Goal: Information Seeking & Learning: Learn about a topic

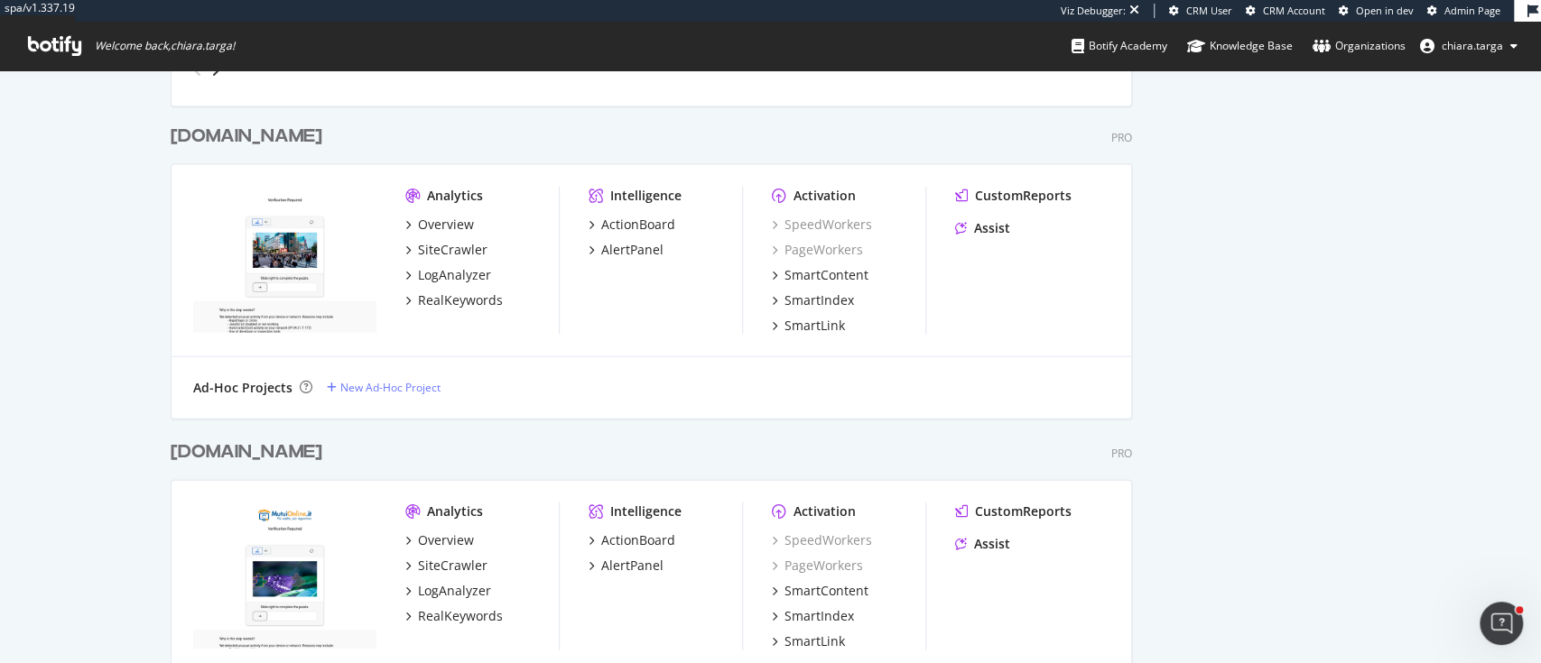
scroll to position [2647, 0]
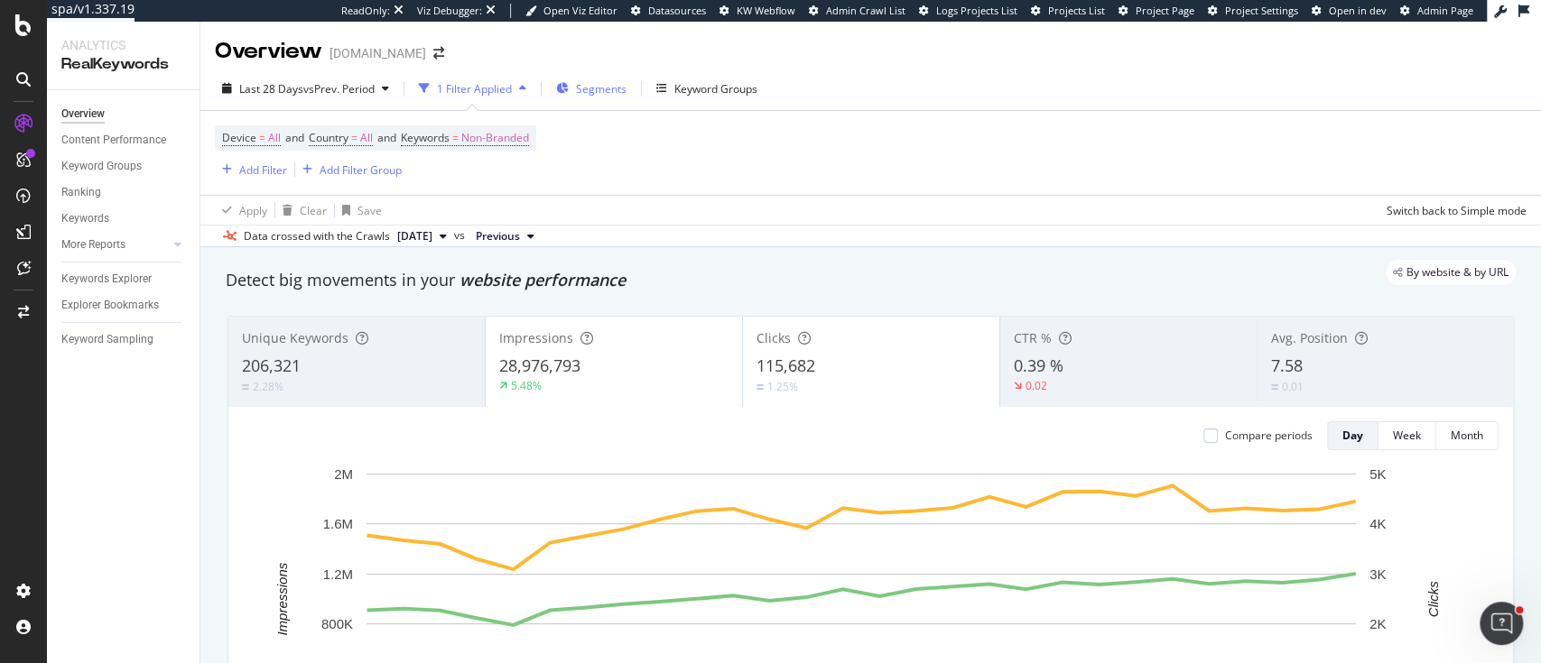
click at [569, 83] on icon "button" at bounding box center [562, 88] width 13 height 11
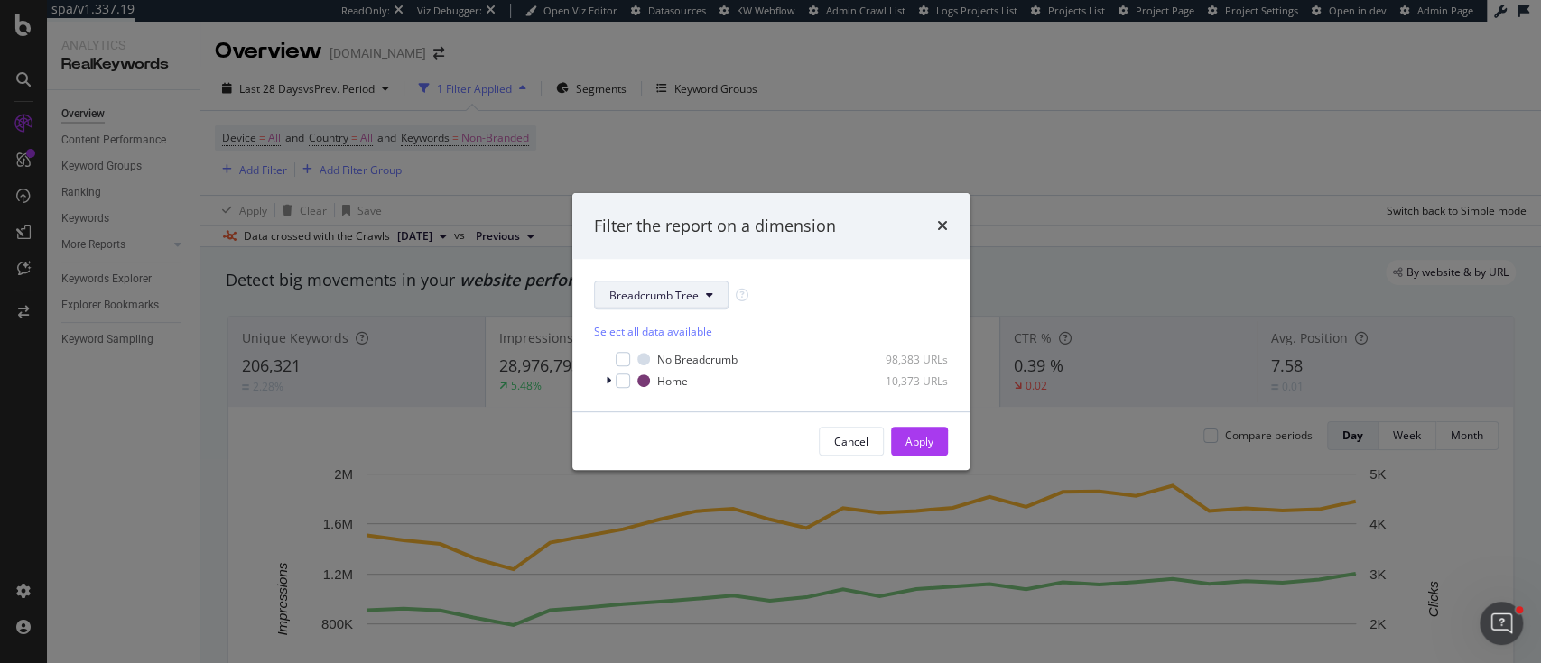
click at [668, 292] on span "Breadcrumb Tree" at bounding box center [653, 295] width 89 height 15
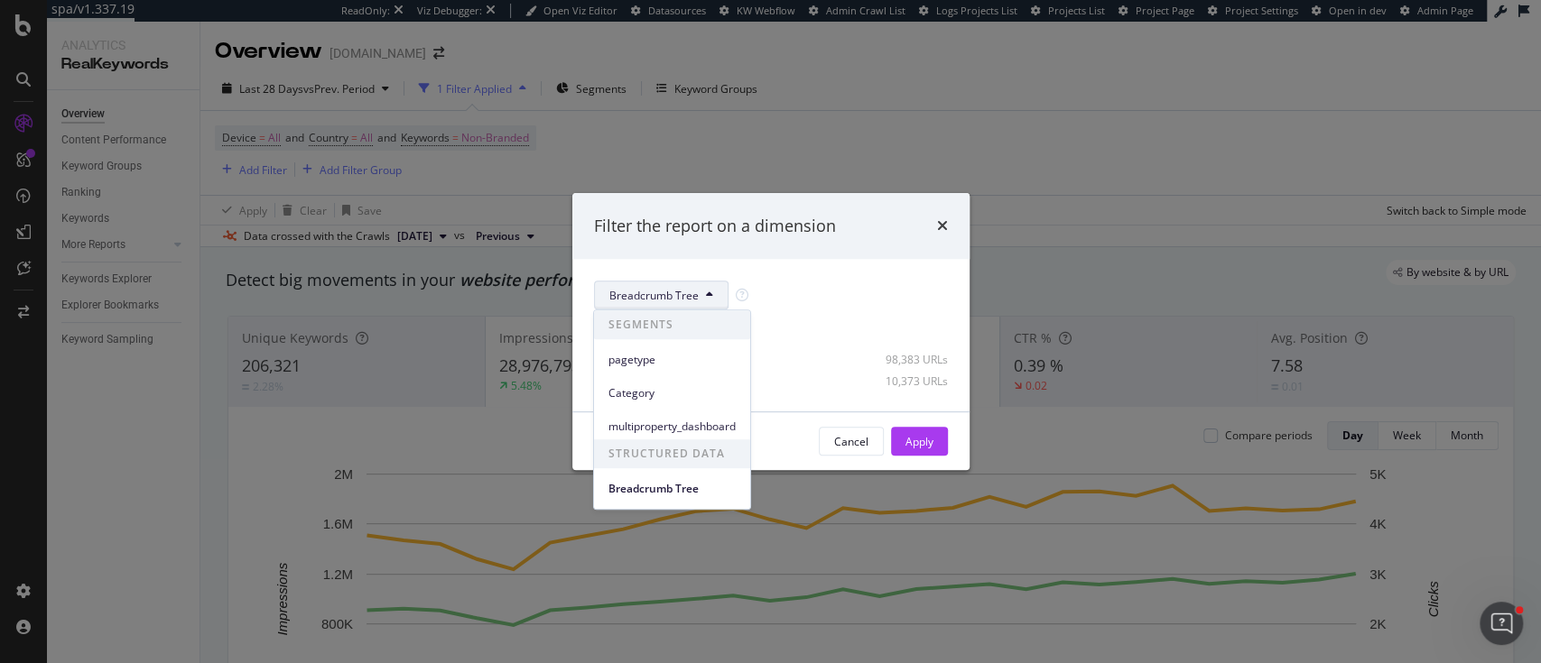
click at [666, 376] on div "Category" at bounding box center [672, 389] width 156 height 33
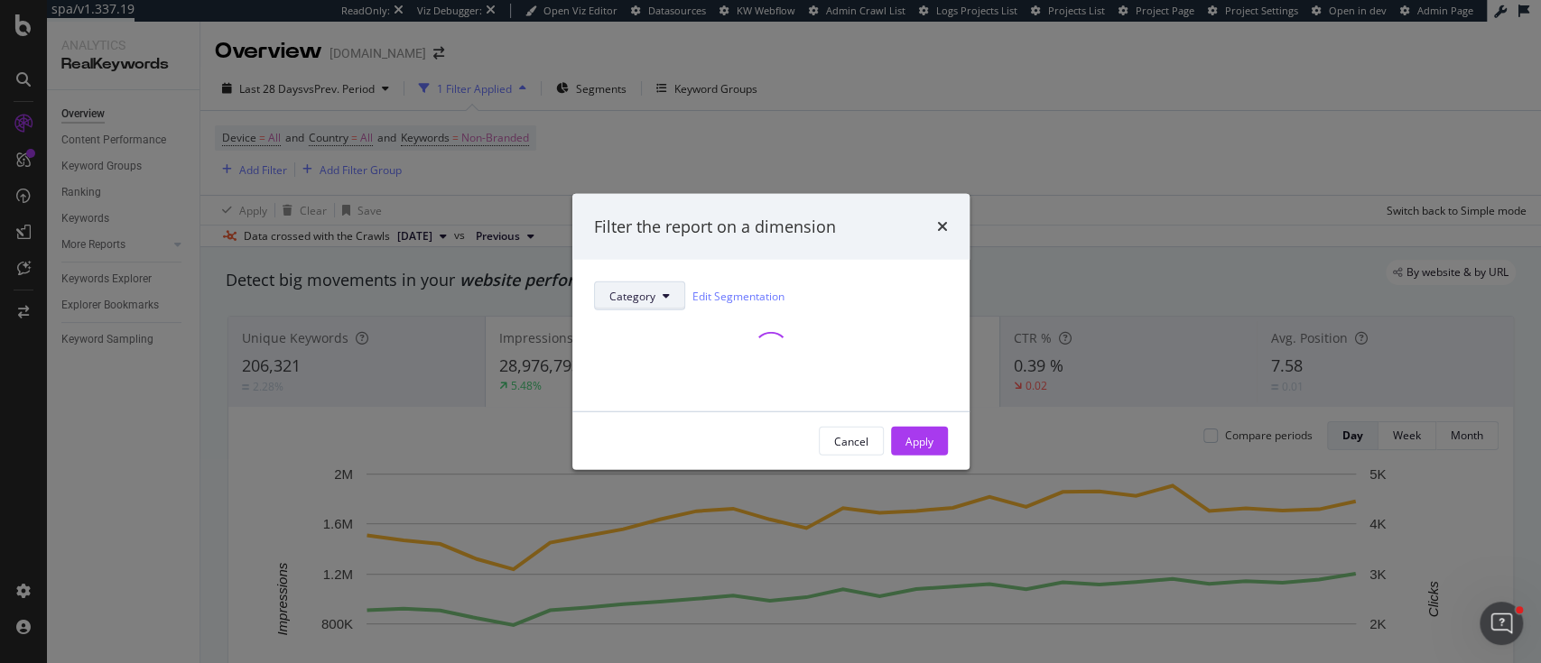
click at [664, 308] on button "Category" at bounding box center [639, 296] width 91 height 29
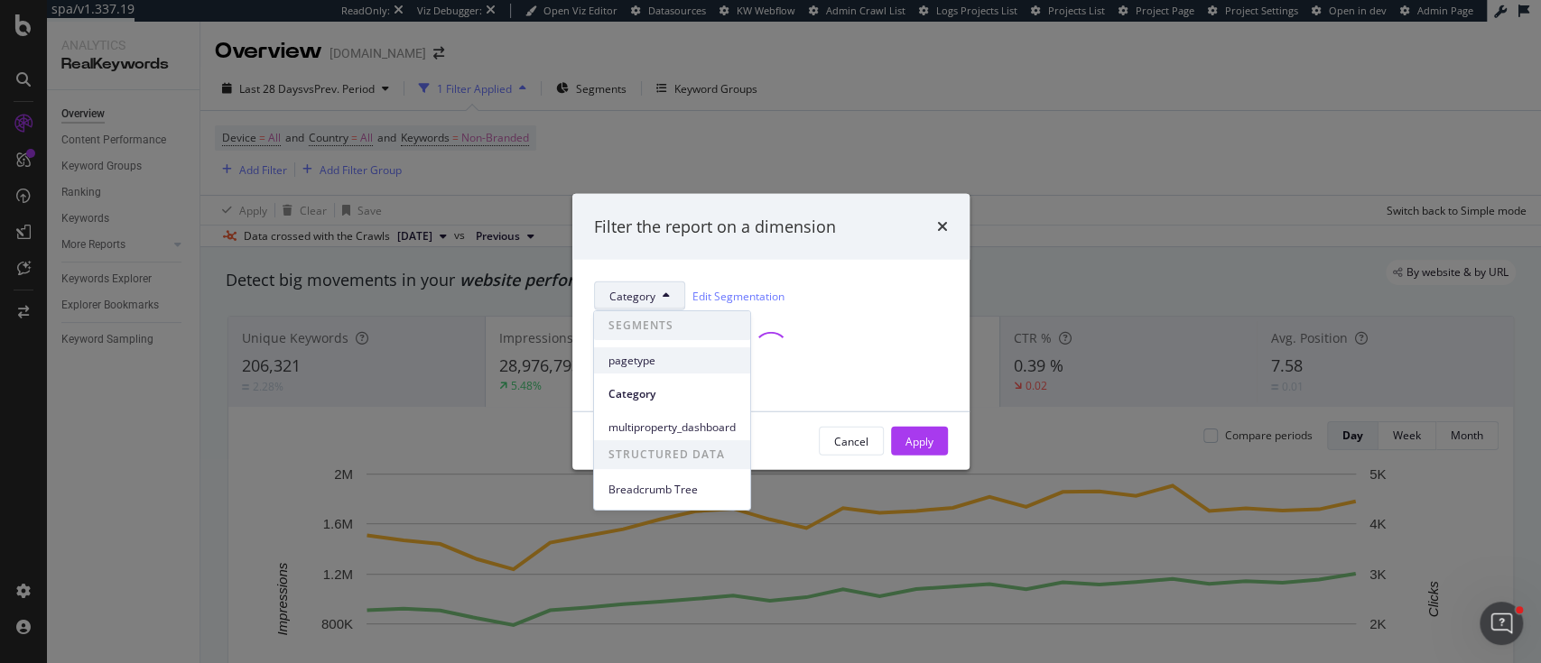
click at [668, 350] on div "pagetype" at bounding box center [672, 360] width 156 height 26
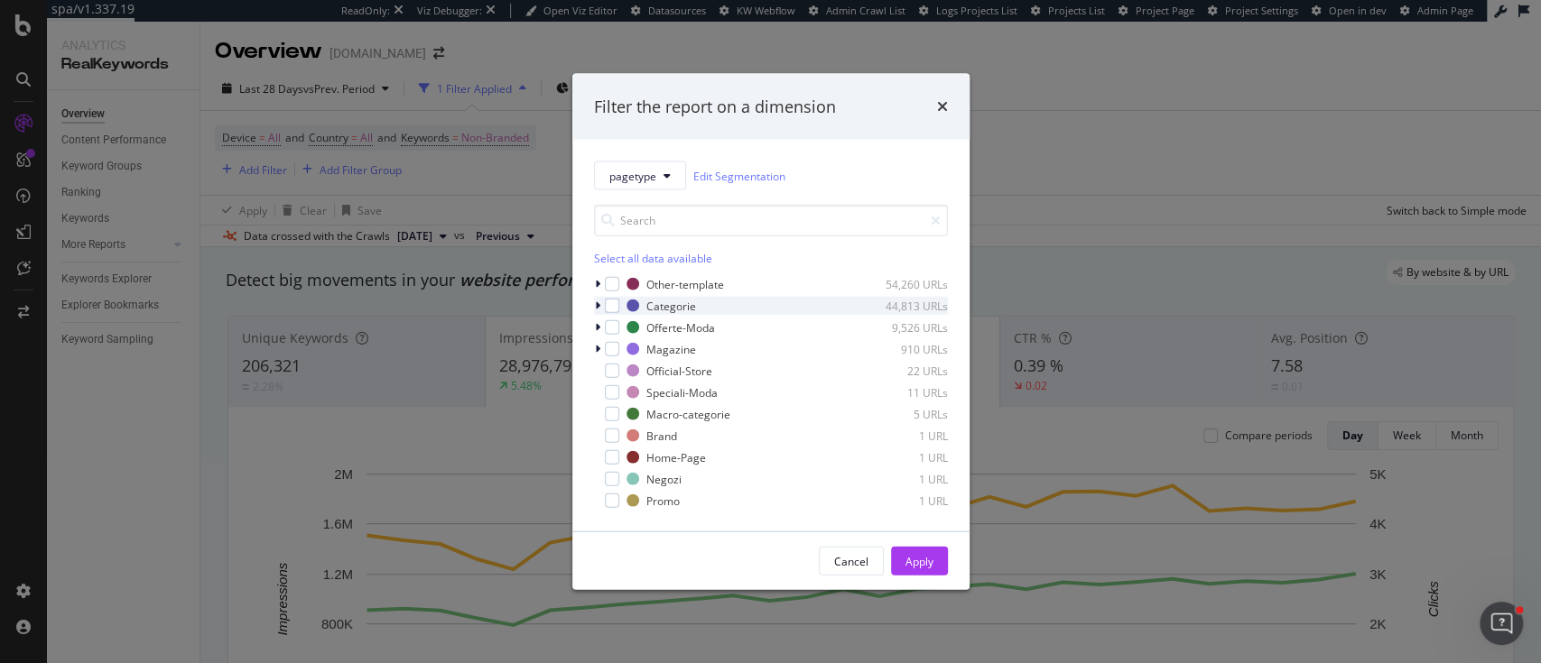
click at [599, 307] on div "modal" at bounding box center [599, 306] width 11 height 18
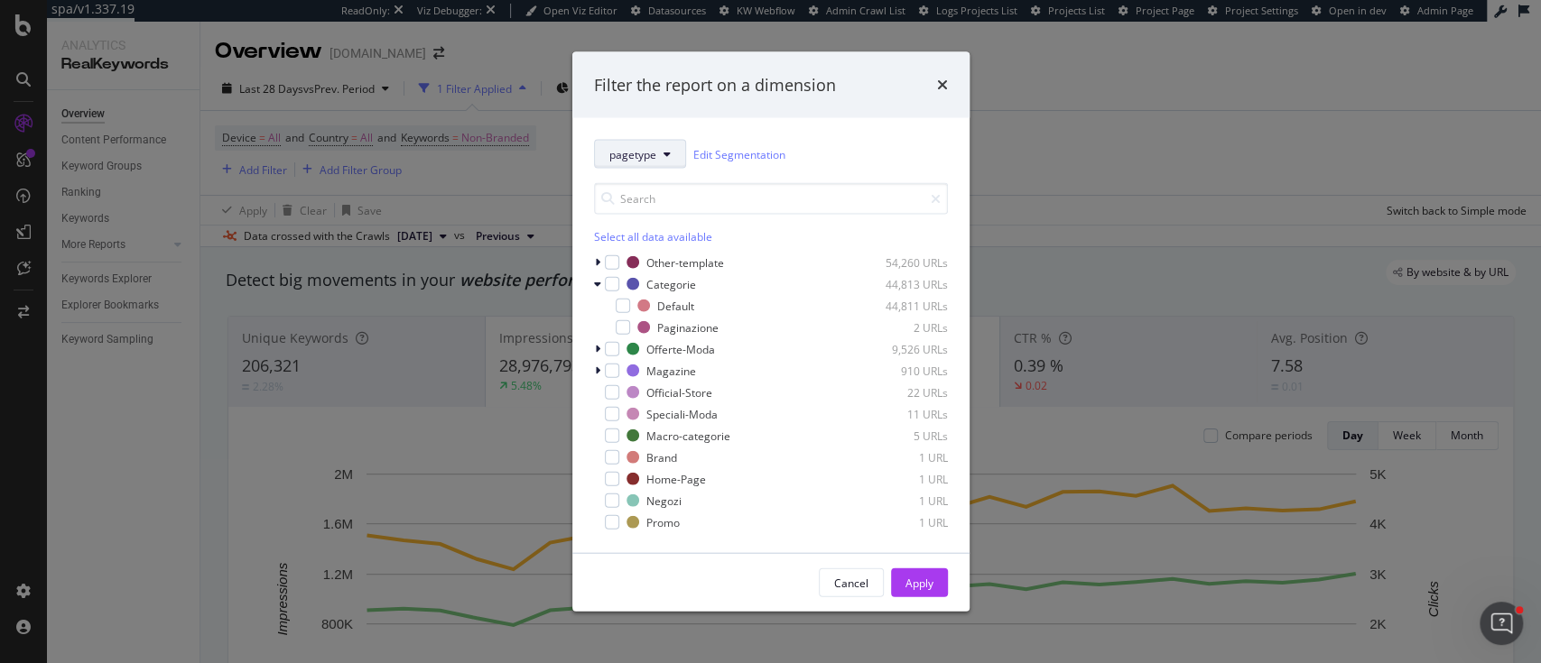
click at [663, 153] on icon "modal" at bounding box center [666, 154] width 7 height 11
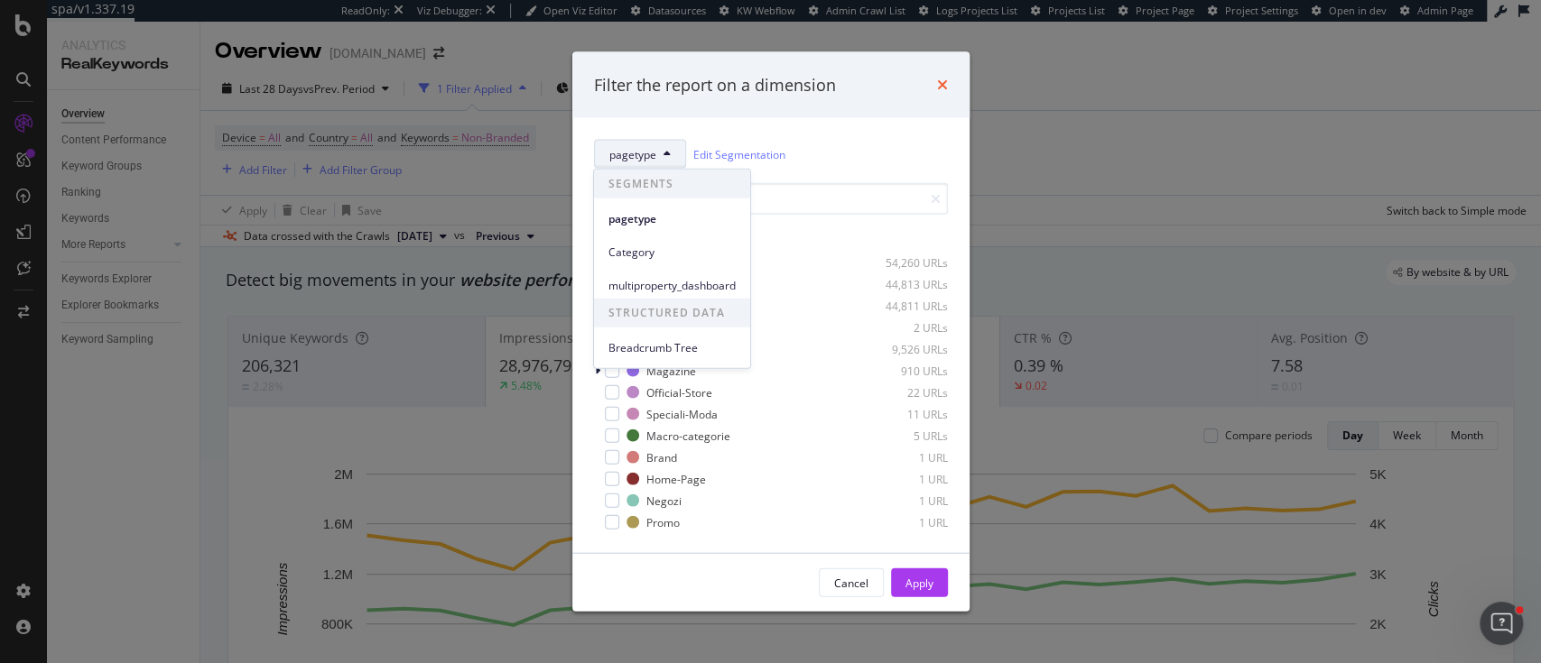
click at [940, 88] on icon "times" at bounding box center [942, 85] width 11 height 14
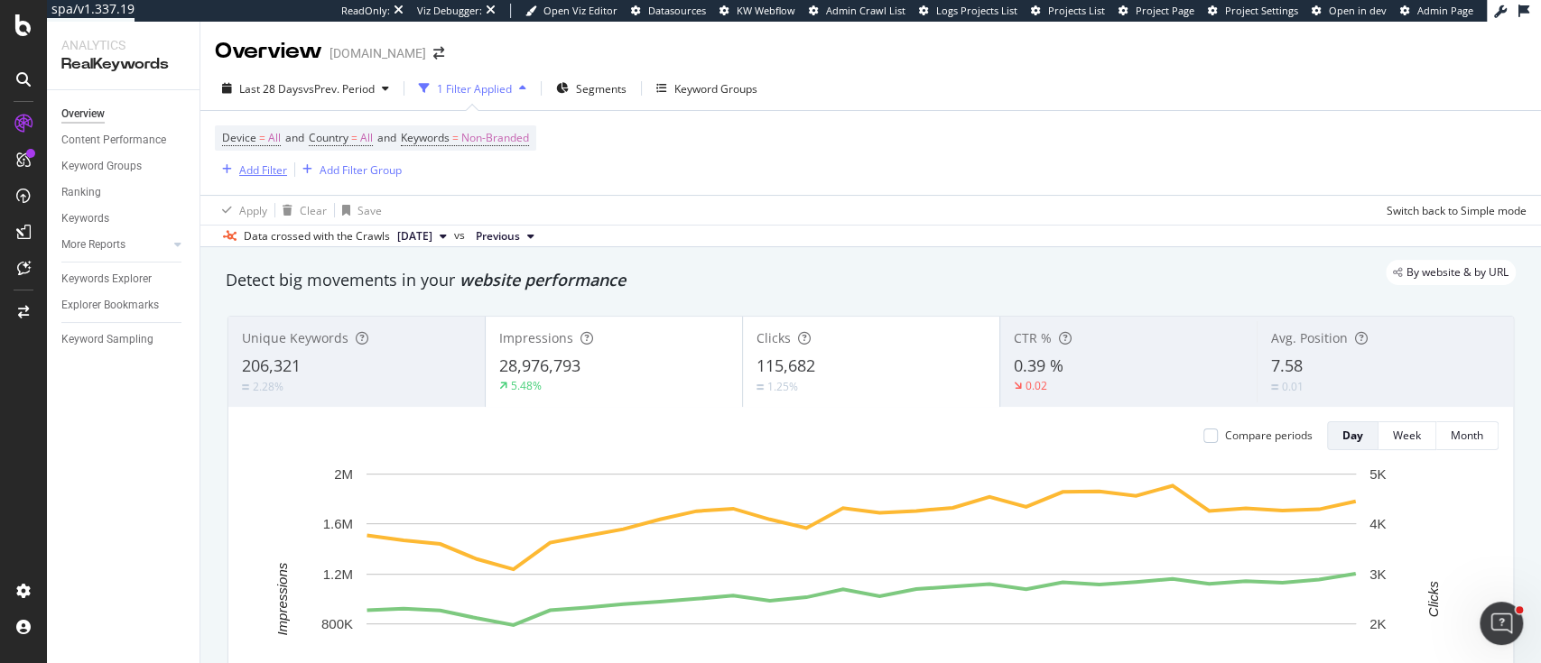
click at [258, 178] on div "Add Filter" at bounding box center [251, 170] width 72 height 20
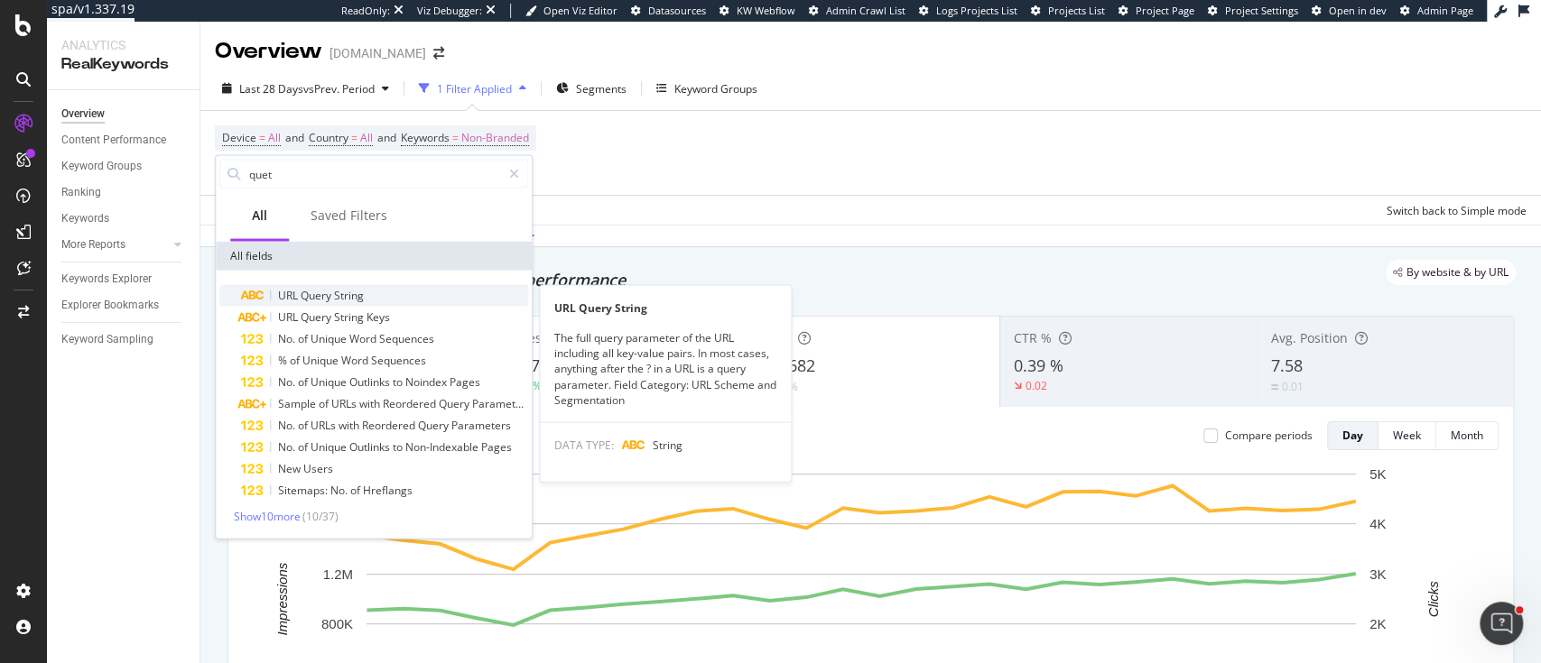
type input "quet"
click at [348, 288] on span "String" at bounding box center [349, 295] width 30 height 15
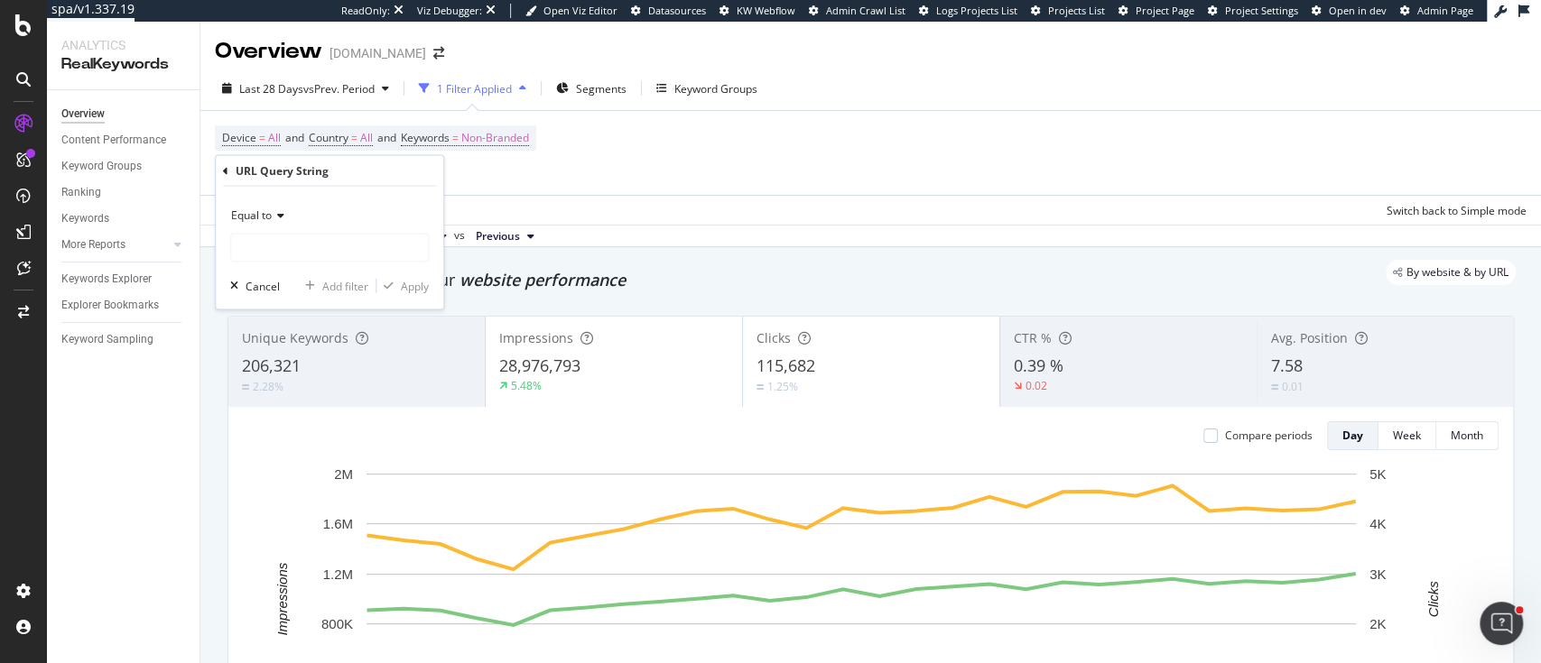
click at [281, 219] on icon at bounding box center [278, 215] width 13 height 11
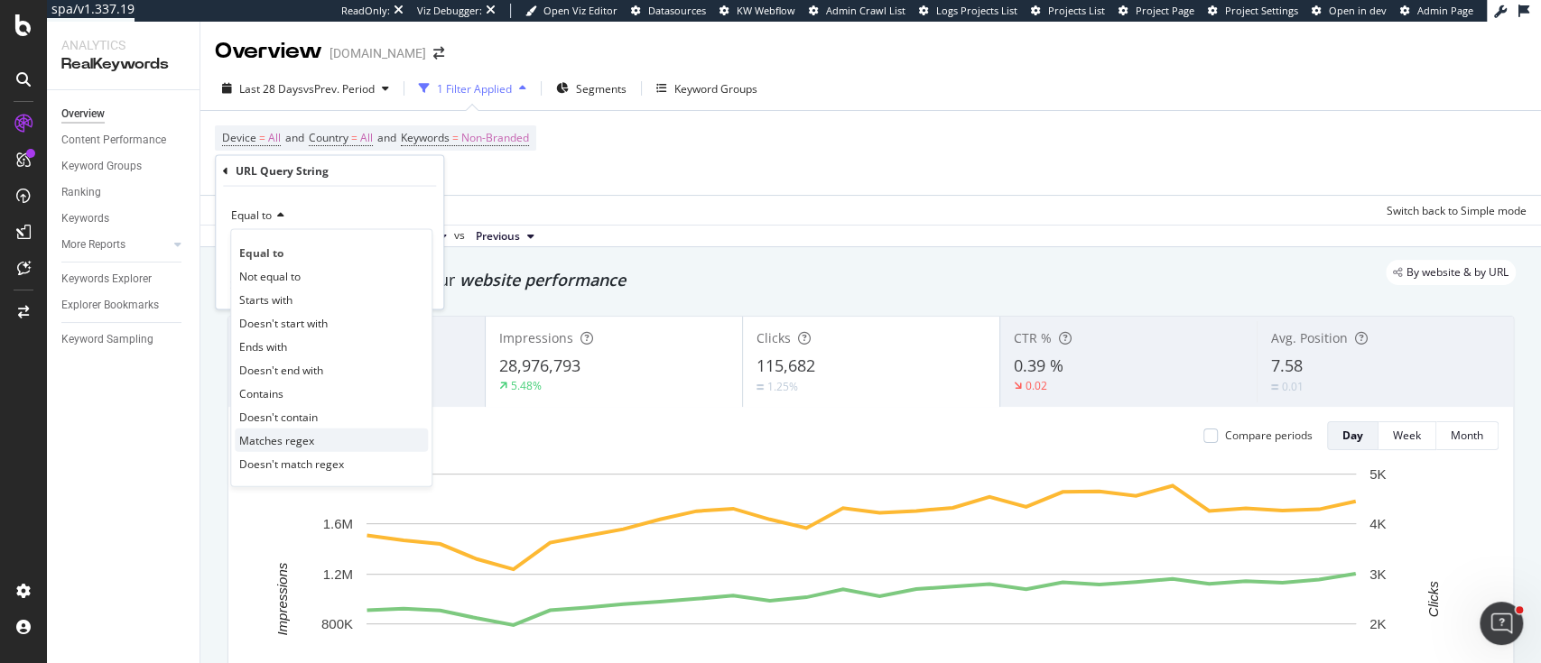
click at [331, 437] on div "Matches regex" at bounding box center [331, 440] width 193 height 23
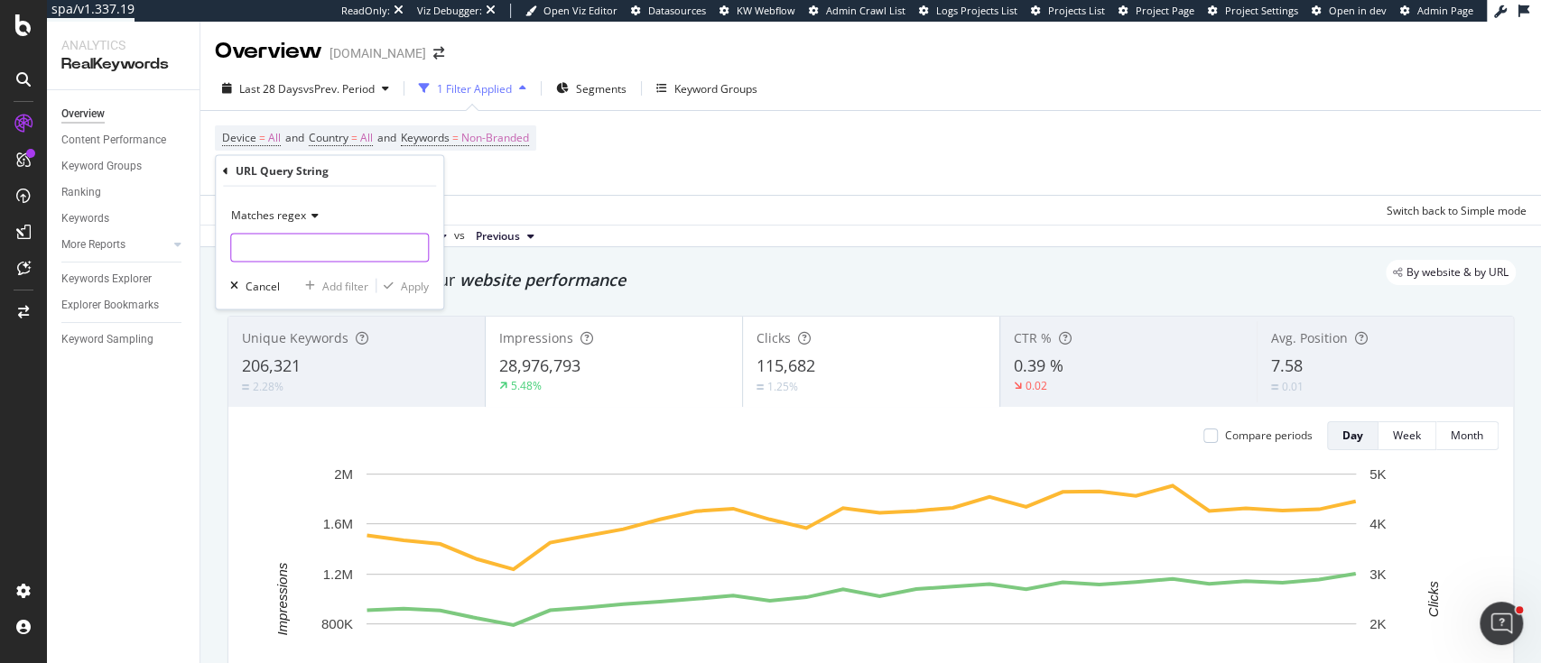
click at [335, 254] on input "text" at bounding box center [329, 248] width 197 height 29
type input ".*"
click at [389, 278] on div "Apply" at bounding box center [402, 286] width 52 height 16
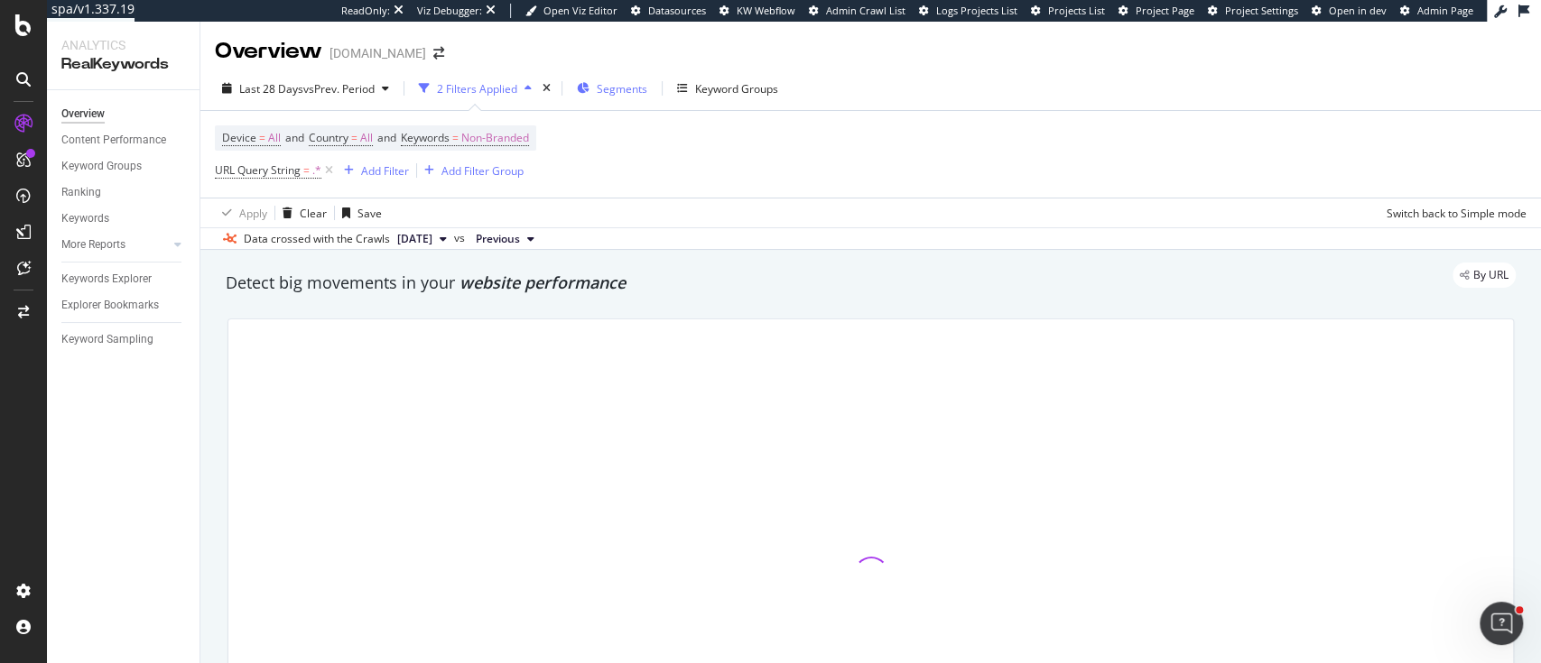
click at [637, 91] on span "Segments" at bounding box center [622, 88] width 51 height 15
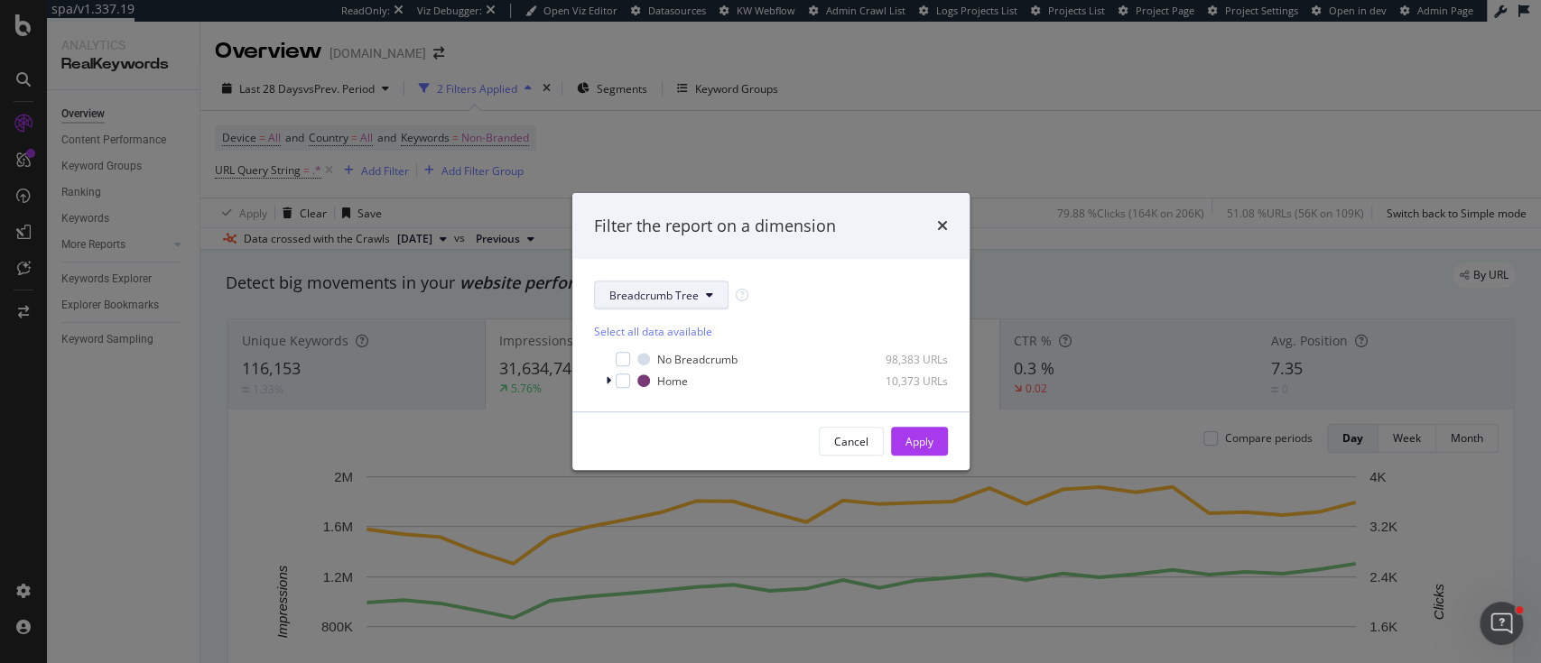
click at [707, 292] on icon "modal" at bounding box center [709, 295] width 7 height 11
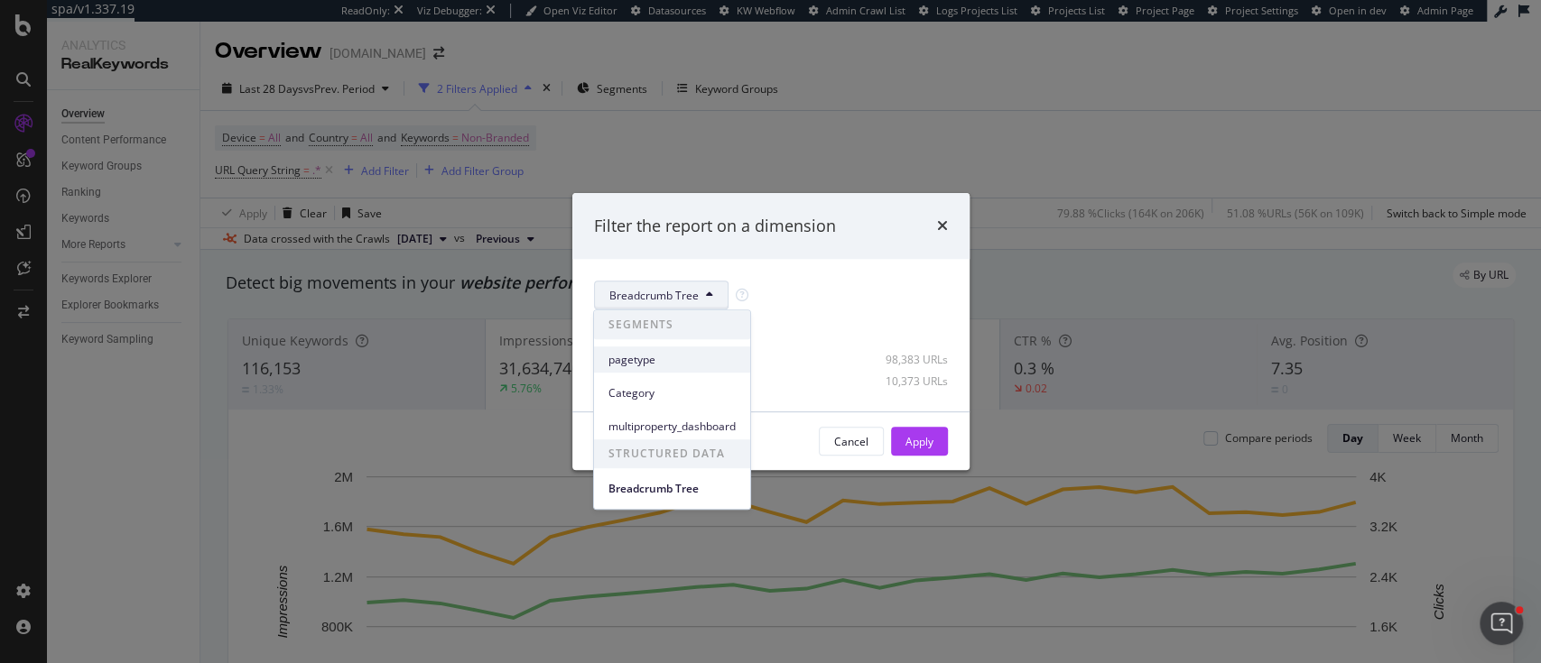
click at [672, 369] on div "pagetype" at bounding box center [672, 360] width 156 height 26
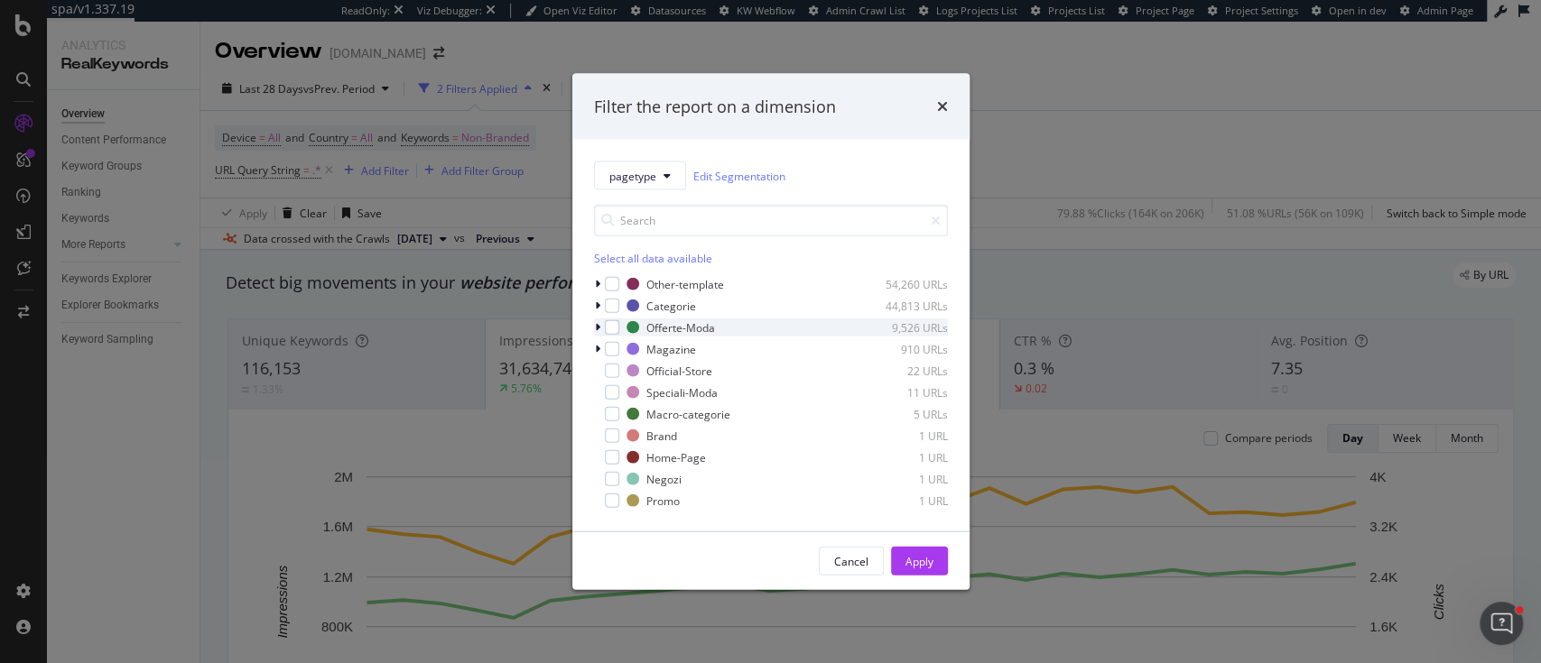
click at [595, 325] on icon "modal" at bounding box center [597, 327] width 5 height 11
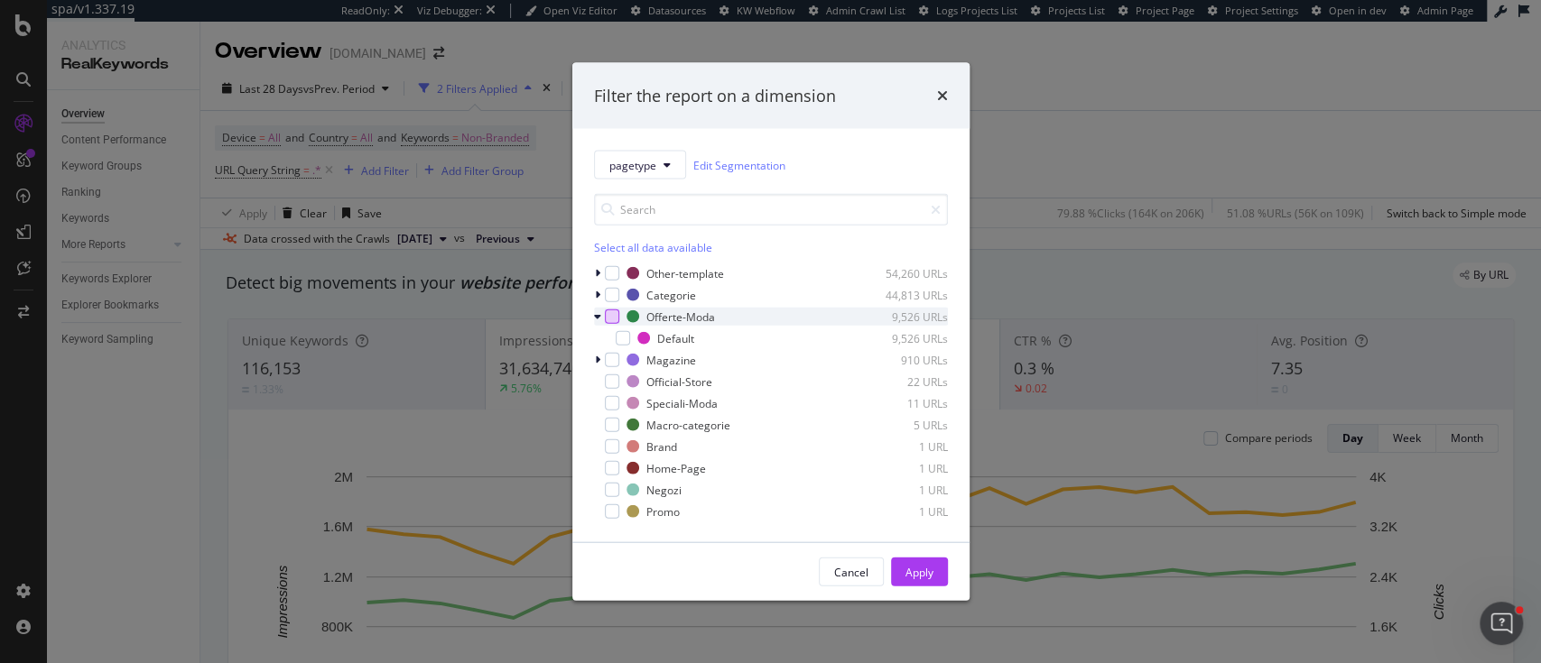
click at [607, 310] on div "modal" at bounding box center [612, 317] width 14 height 14
click at [595, 293] on icon "modal" at bounding box center [597, 295] width 5 height 11
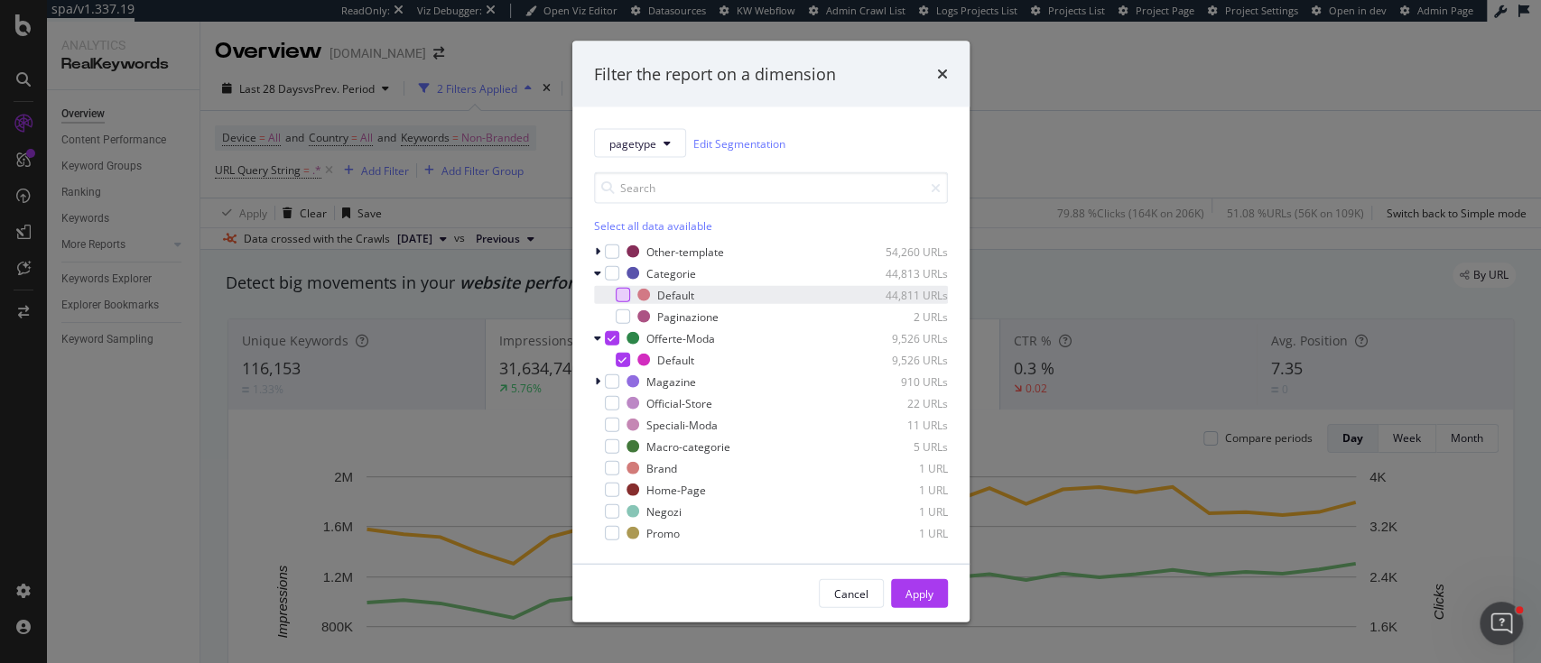
click at [619, 293] on div "modal" at bounding box center [623, 295] width 14 height 14
click at [618, 441] on div "Macro-categorie 5 URLs" at bounding box center [771, 447] width 354 height 18
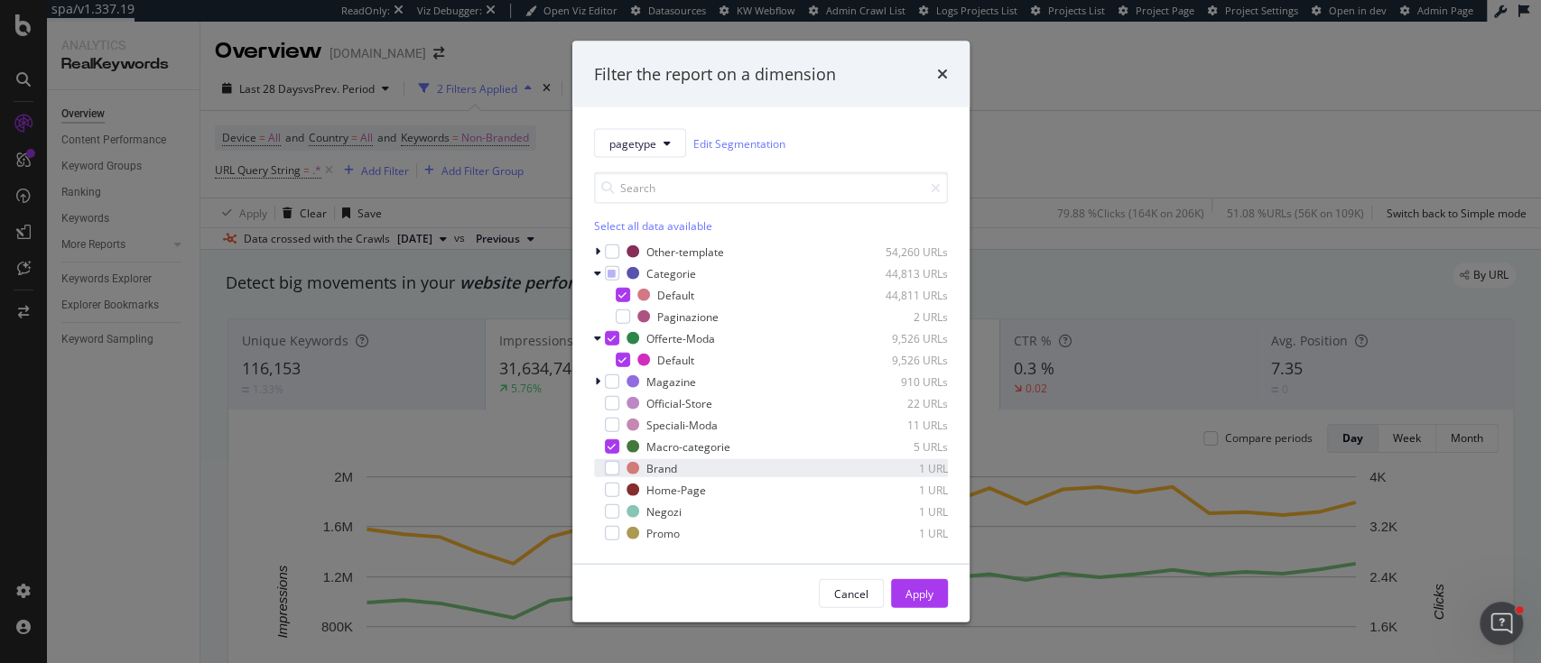
click at [619, 465] on div "Brand 1 URL" at bounding box center [771, 468] width 354 height 18
click at [921, 587] on div "Apply" at bounding box center [919, 593] width 28 height 15
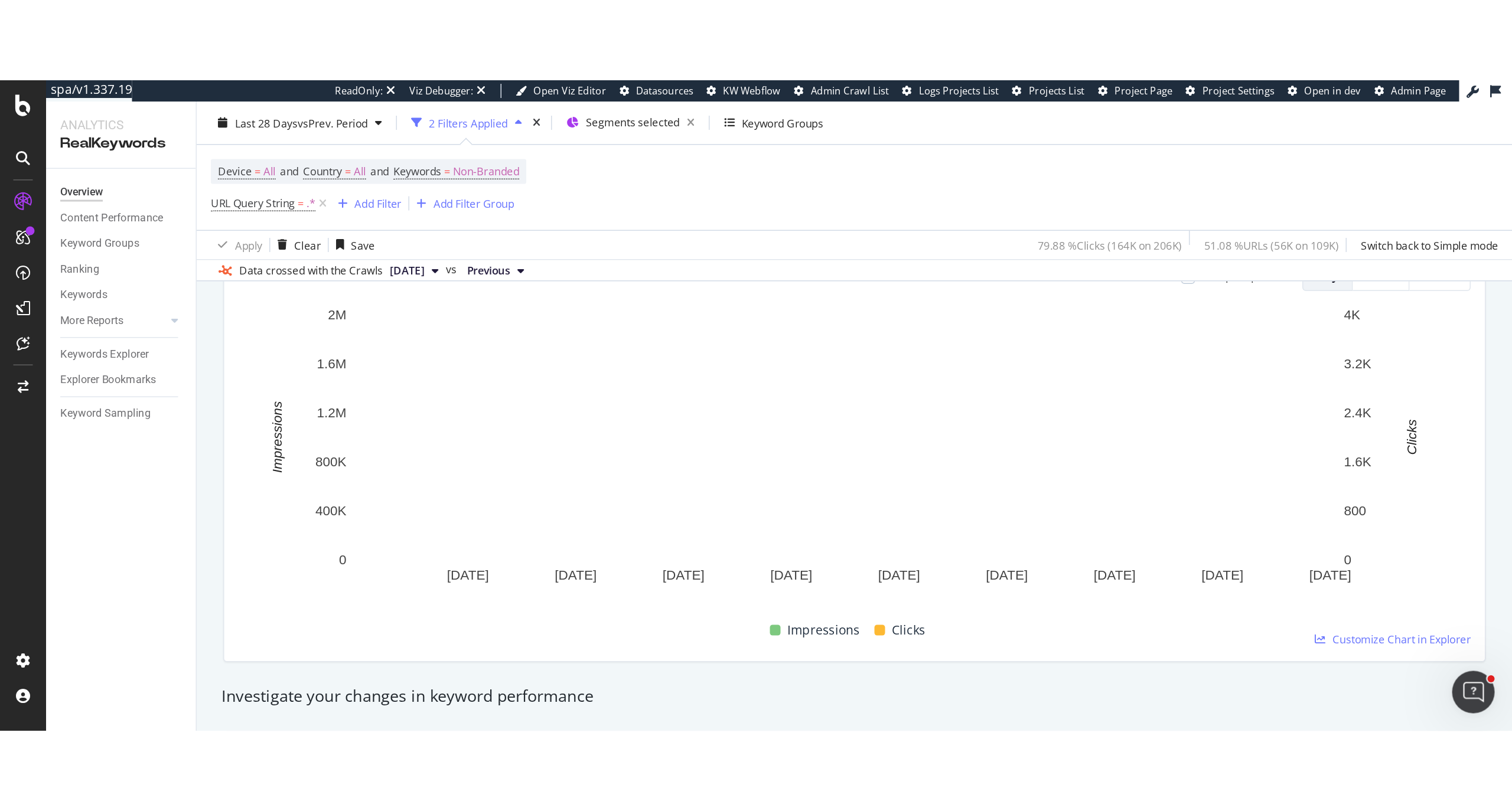
scroll to position [157, 0]
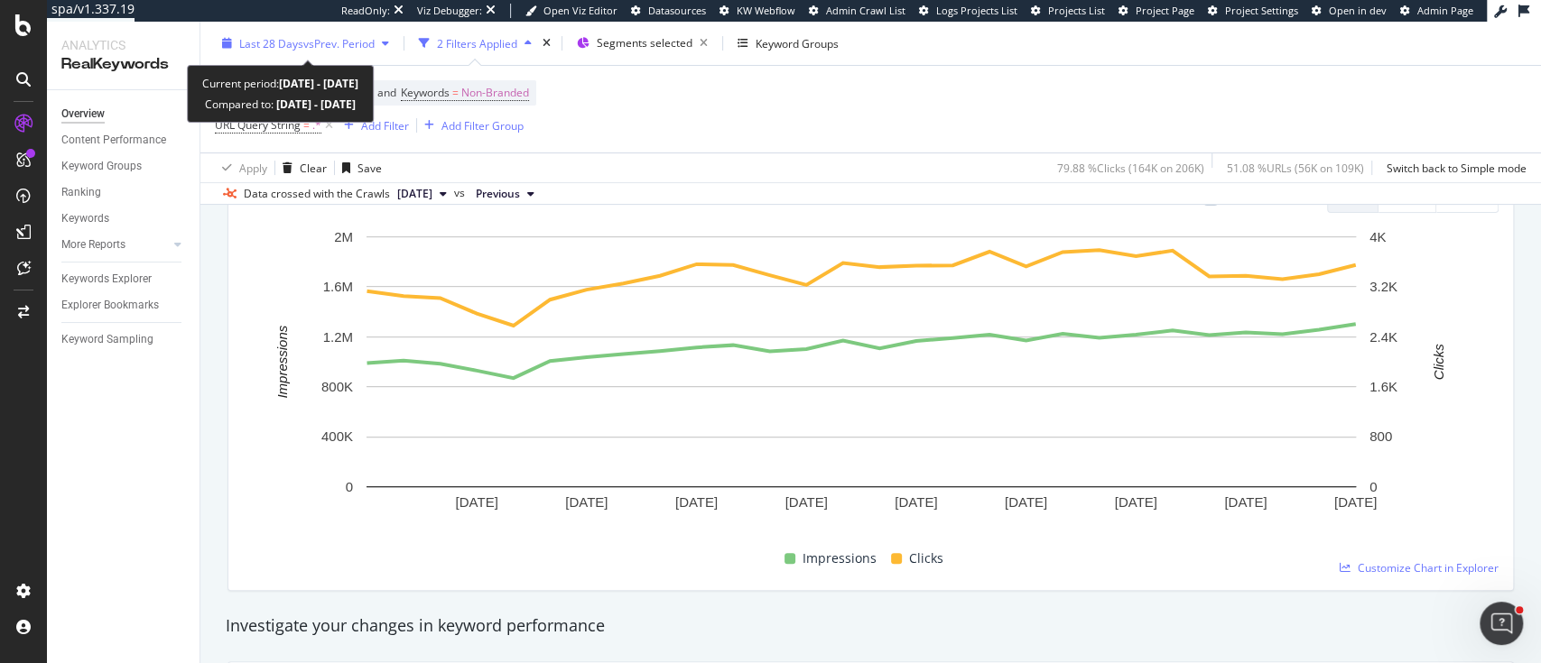
click at [347, 42] on span "vs Prev. Period" at bounding box center [338, 42] width 71 height 15
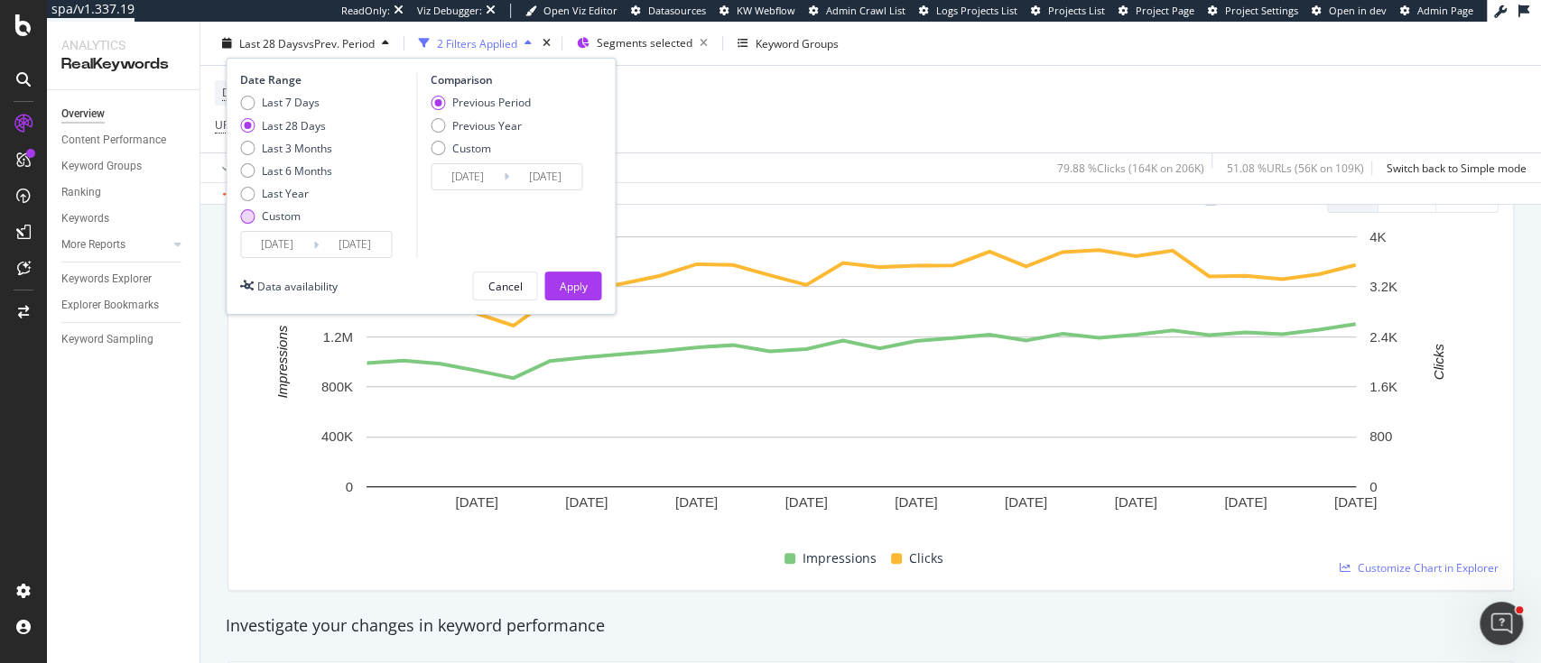
click at [277, 220] on div "Custom" at bounding box center [281, 215] width 39 height 15
click at [274, 238] on input "[DATE]" at bounding box center [277, 244] width 72 height 25
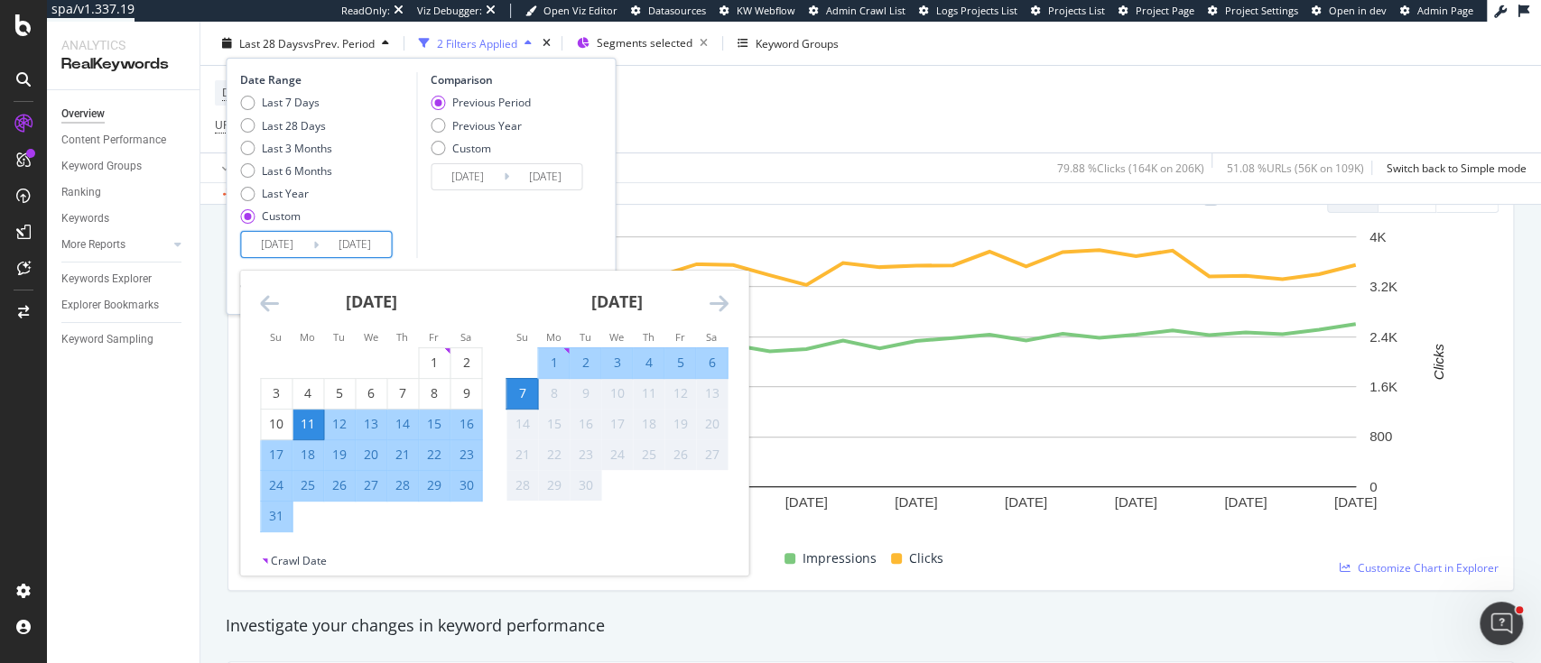
click at [260, 299] on icon "Move backward to switch to the previous month." at bounding box center [269, 303] width 19 height 22
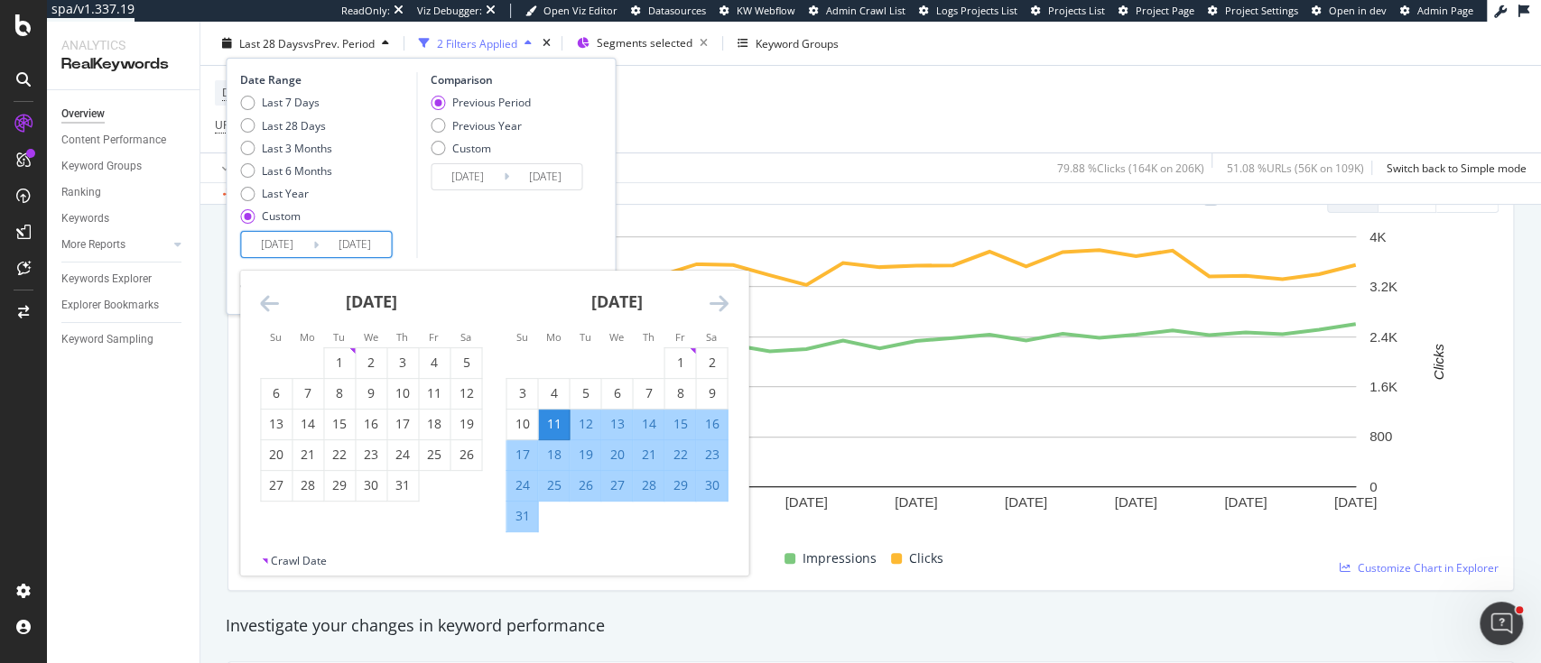
click at [260, 299] on icon "Move backward to switch to the previous month." at bounding box center [269, 303] width 19 height 22
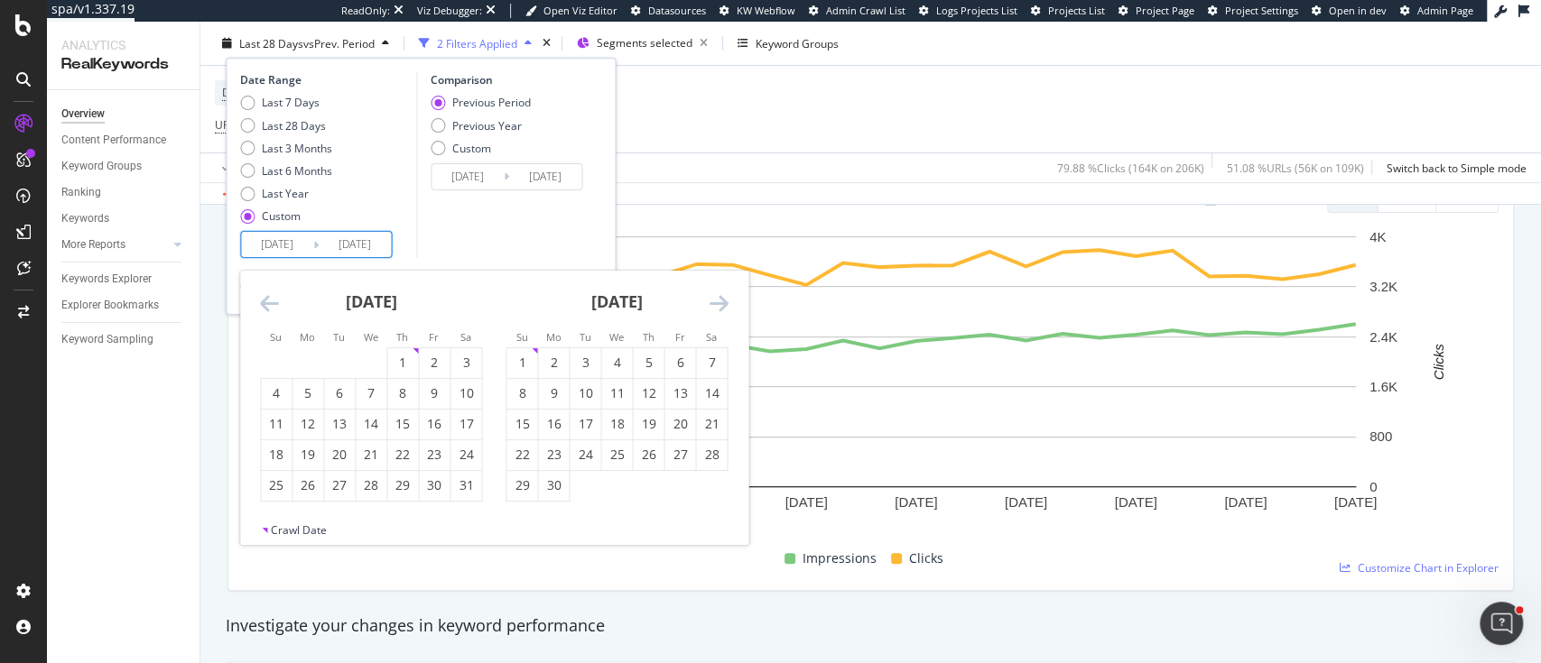
click at [260, 299] on icon "Move backward to switch to the previous month." at bounding box center [269, 303] width 19 height 22
click at [377, 349] on div "1" at bounding box center [371, 363] width 31 height 30
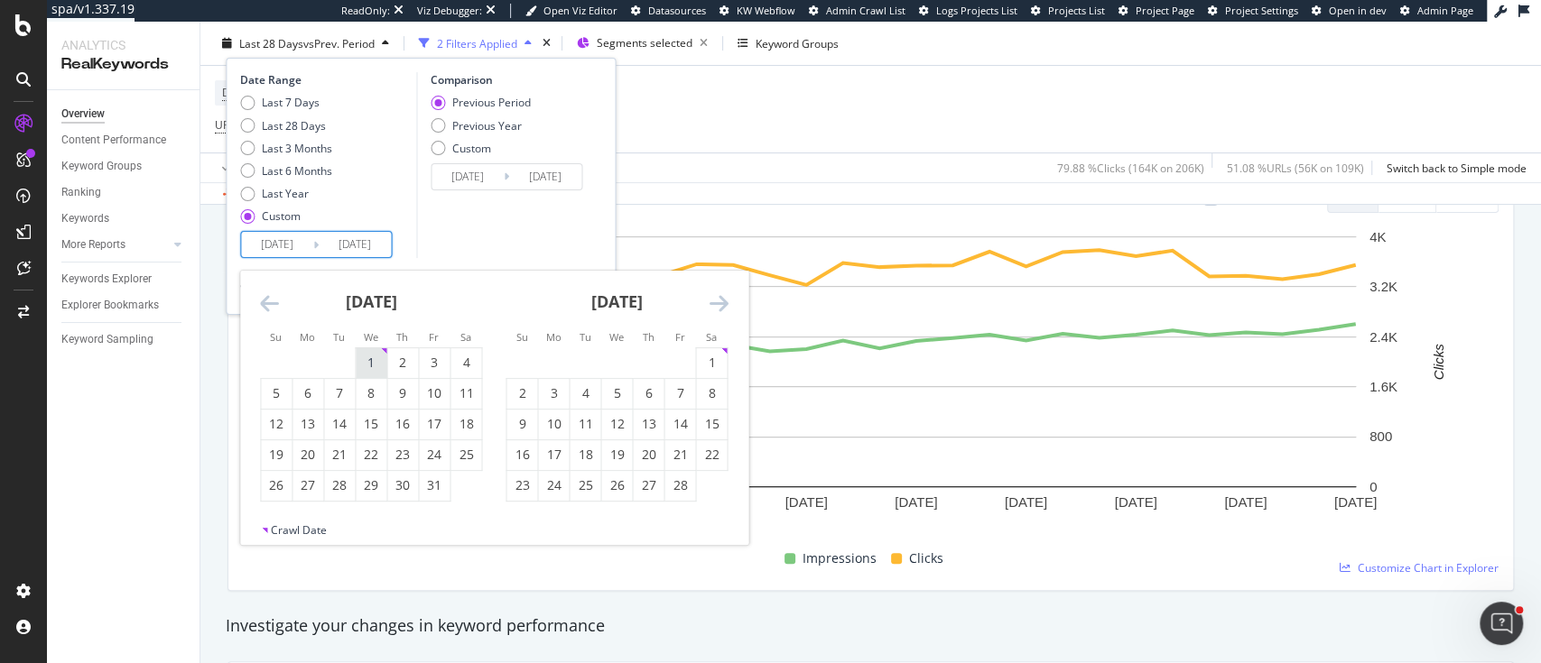
type input "[DATE]"
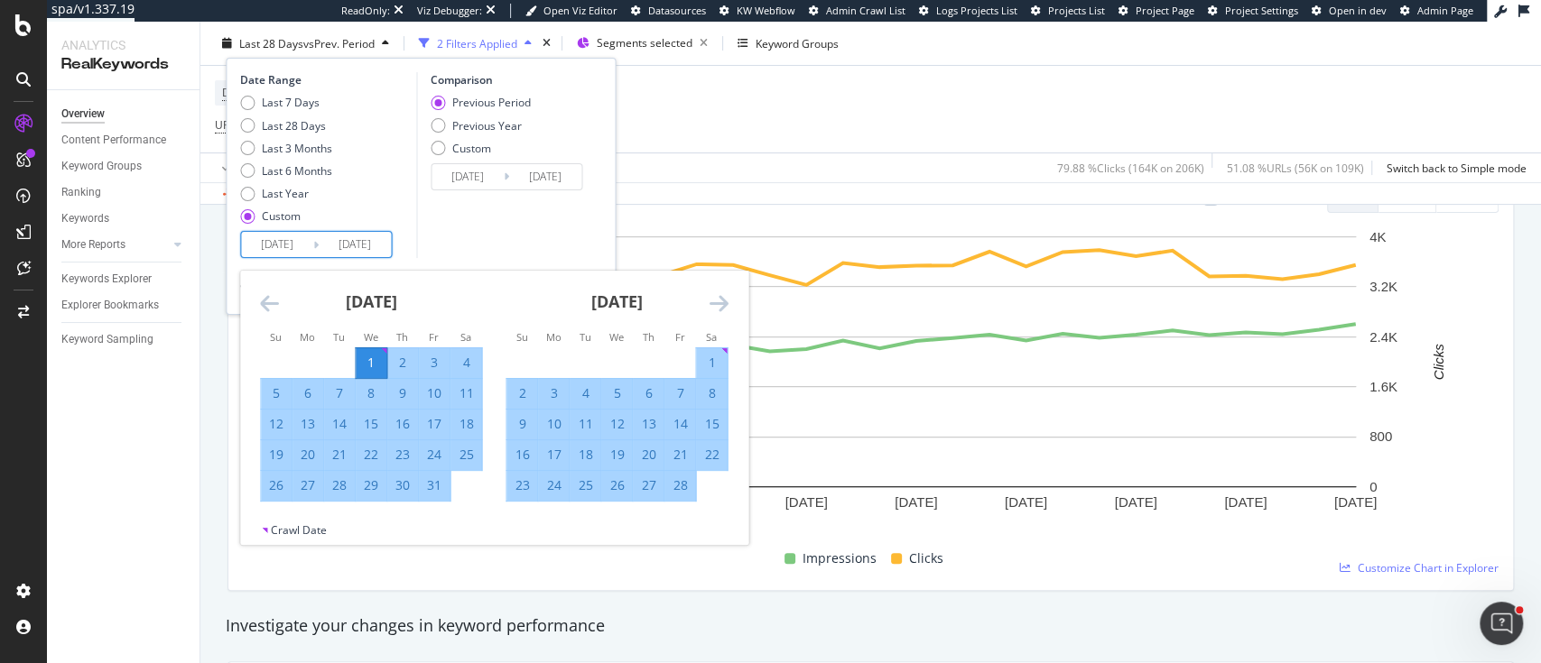
click at [709, 301] on icon "Move forward to switch to the next month." at bounding box center [718, 303] width 19 height 22
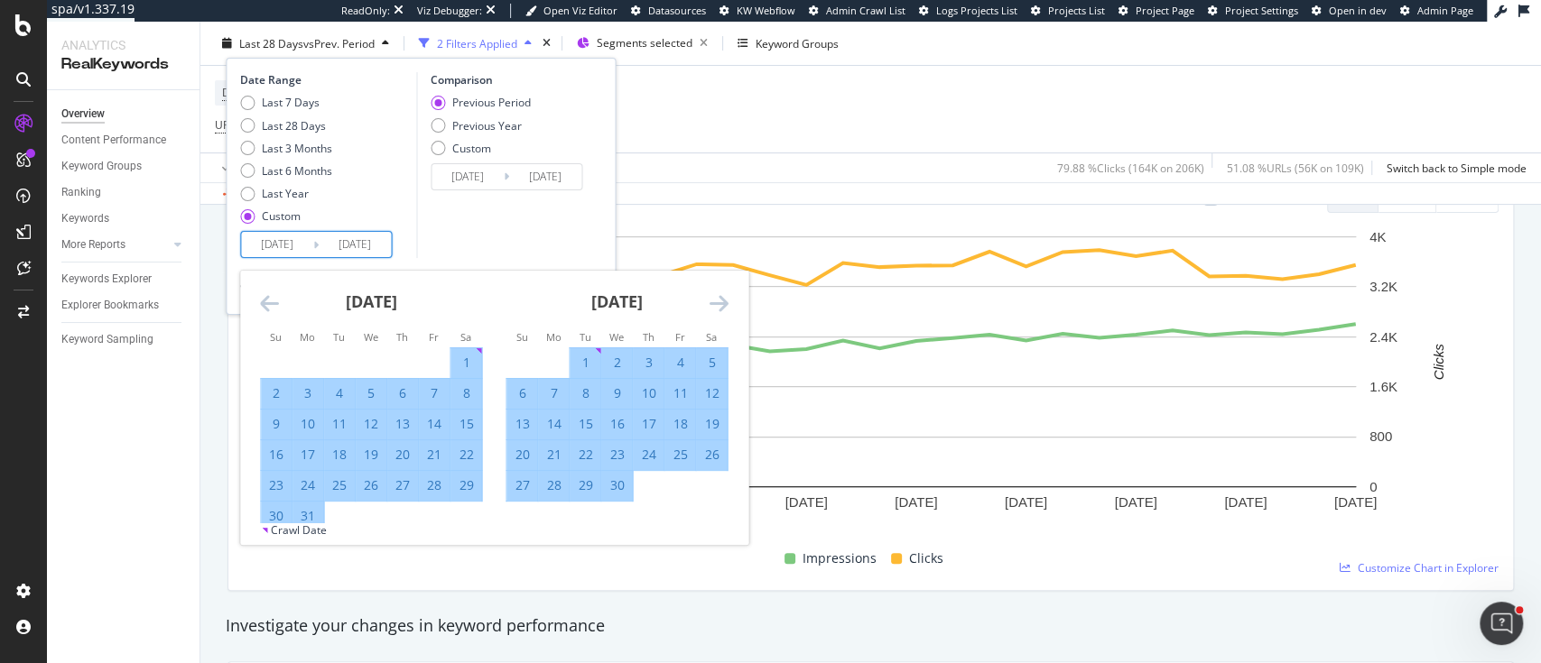
click at [709, 301] on icon "Move forward to switch to the next month." at bounding box center [718, 303] width 19 height 22
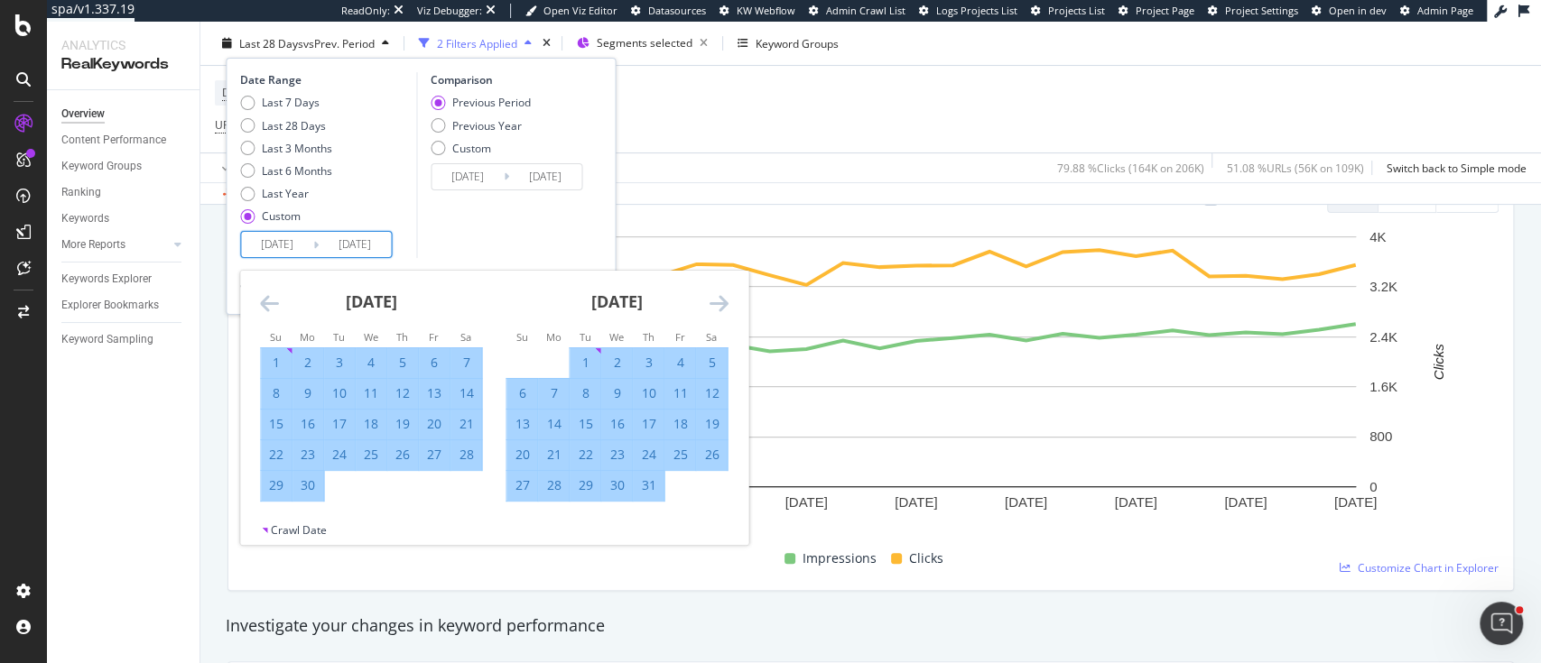
click at [709, 301] on icon "Move forward to switch to the next month." at bounding box center [718, 303] width 19 height 22
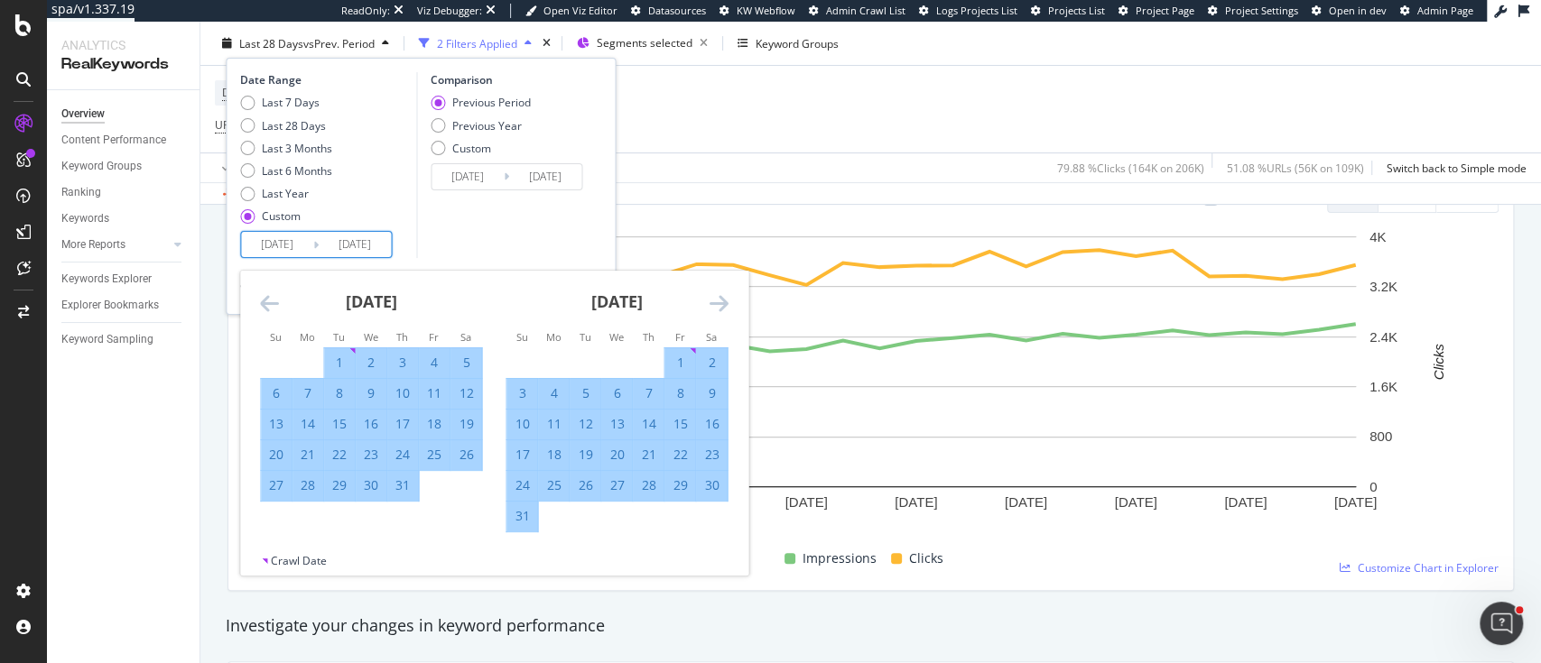
click at [521, 510] on div "31" at bounding box center [521, 516] width 31 height 18
type input "2025/08/31"
type input "2024/05/02"
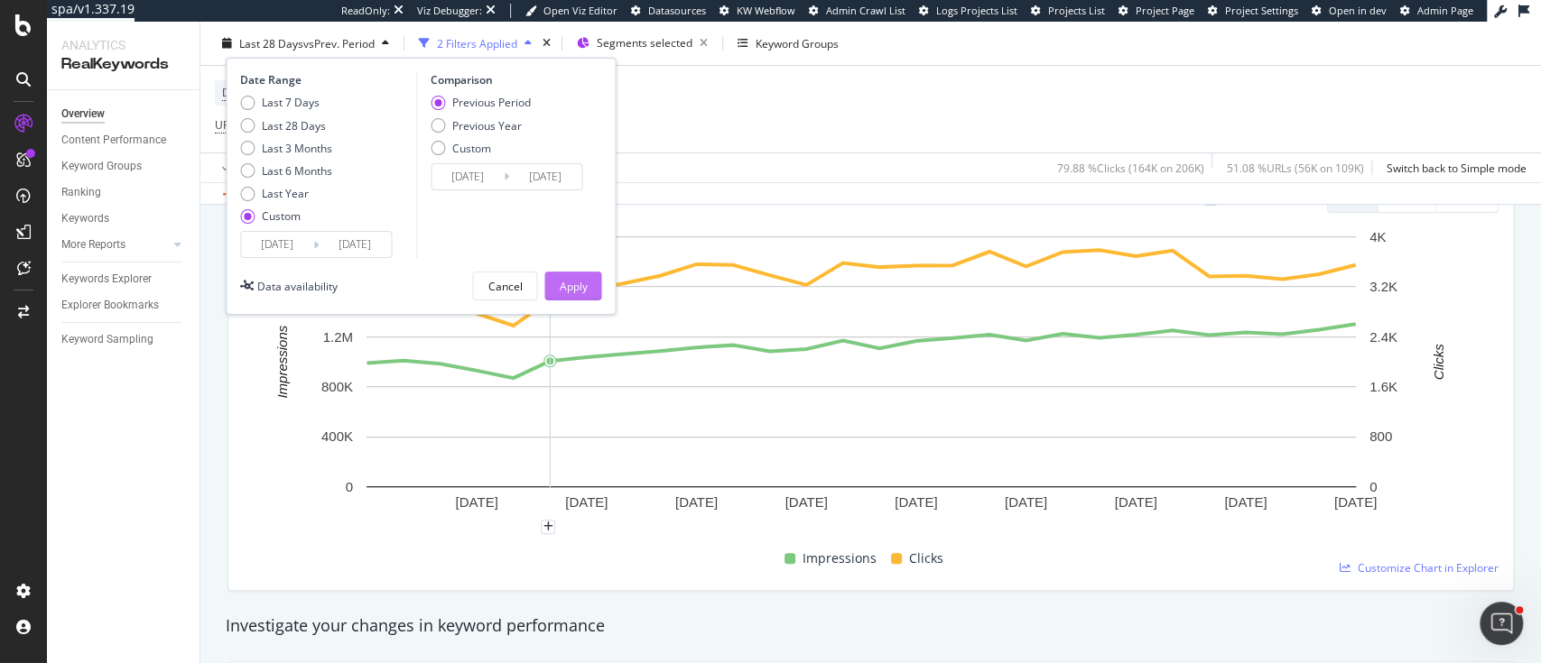
click at [563, 281] on div "Apply" at bounding box center [573, 285] width 28 height 15
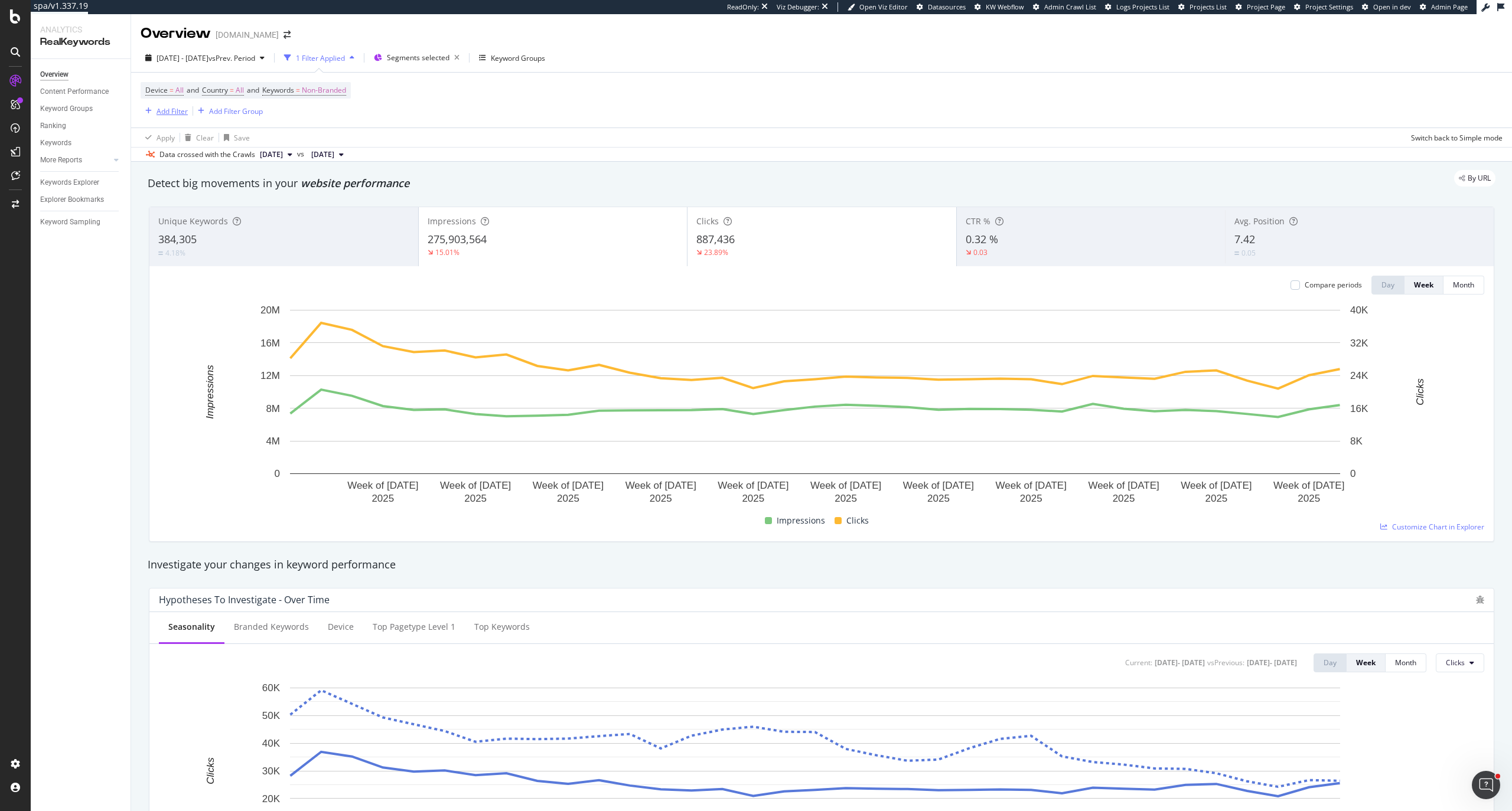
click at [156, 114] on div "Add Filter" at bounding box center [172, 111] width 31 height 10
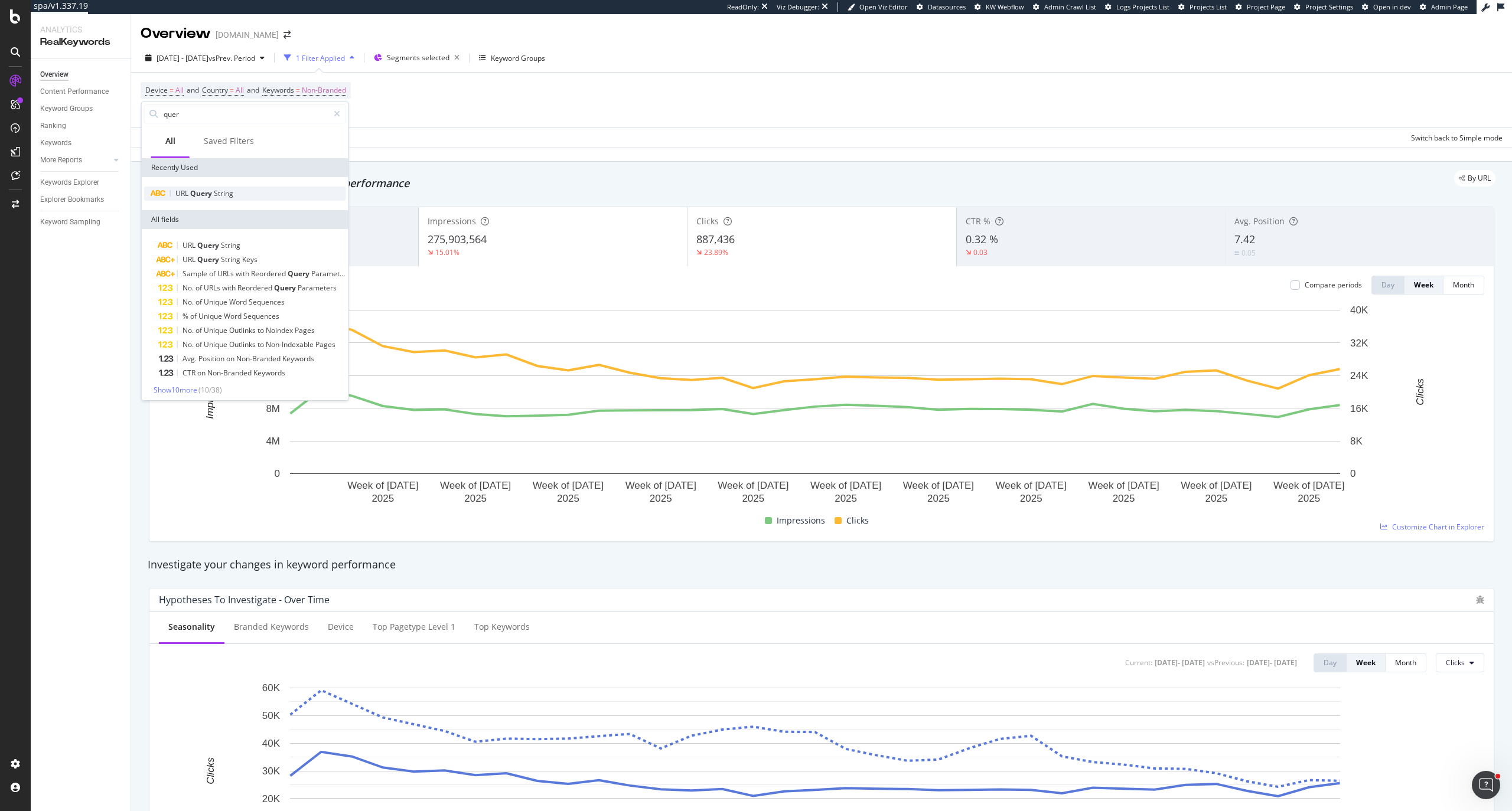
type input "quer"
click at [185, 186] on div "URL Query String" at bounding box center [245, 194] width 202 height 14
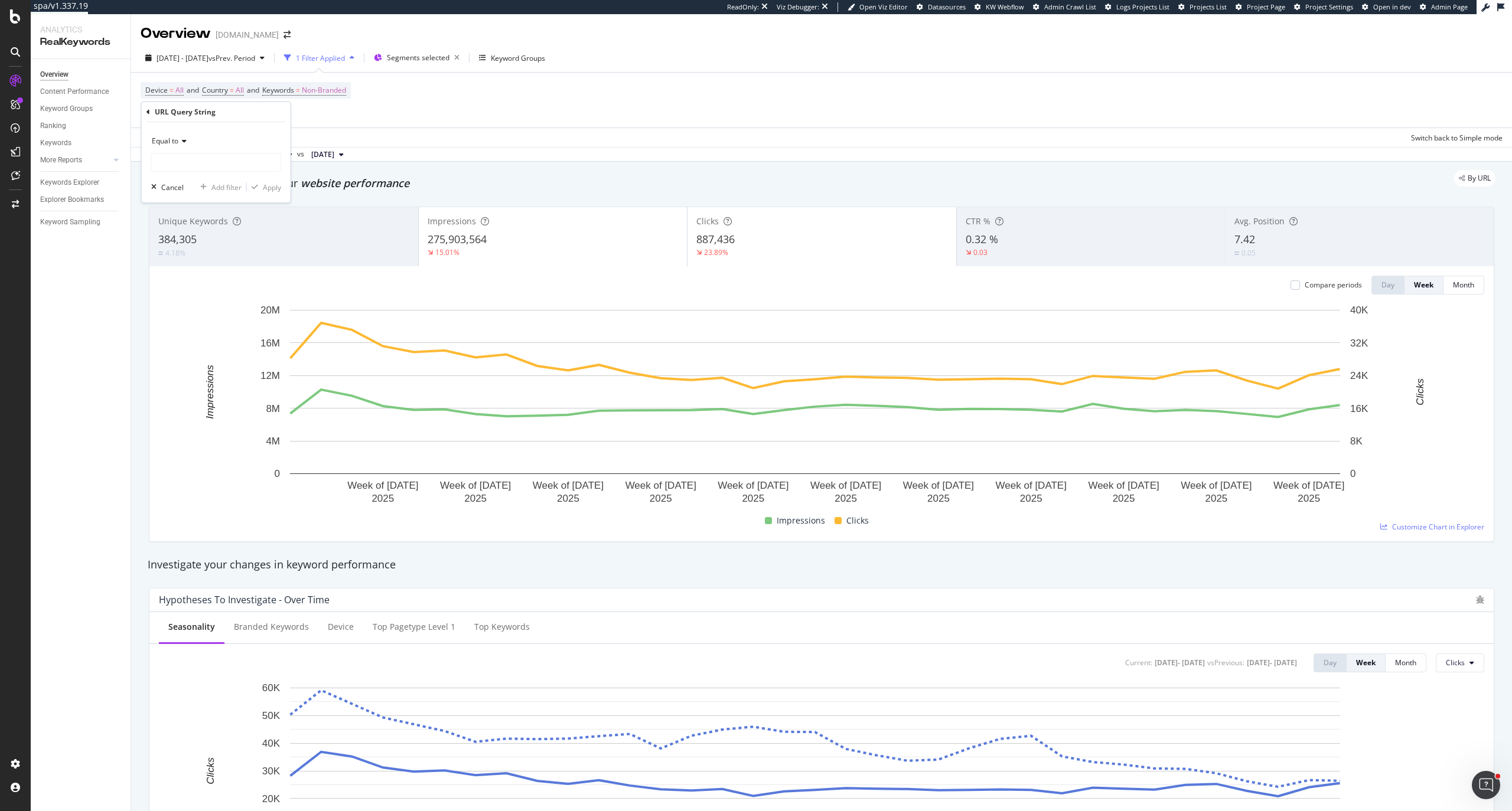
click at [177, 147] on div "Equal to" at bounding box center [216, 141] width 130 height 19
click at [194, 284] on span "Matches regex" at bounding box center [181, 288] width 49 height 10
click at [199, 161] on input "text" at bounding box center [216, 162] width 129 height 19
type input ".*"
click at [258, 182] on div "Apply" at bounding box center [264, 187] width 34 height 10
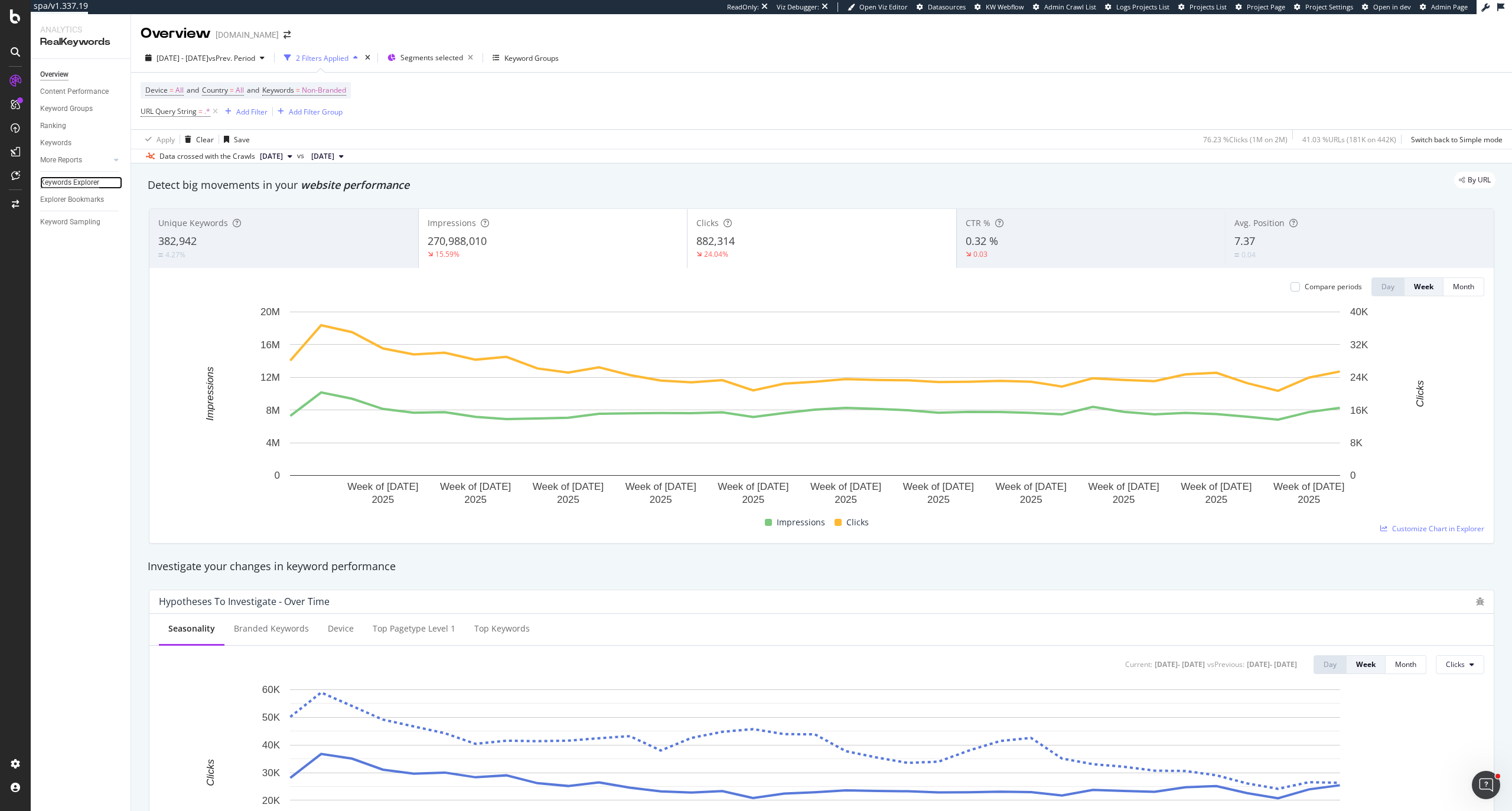
click at [88, 183] on div "Keywords Explorer" at bounding box center [69, 182] width 59 height 12
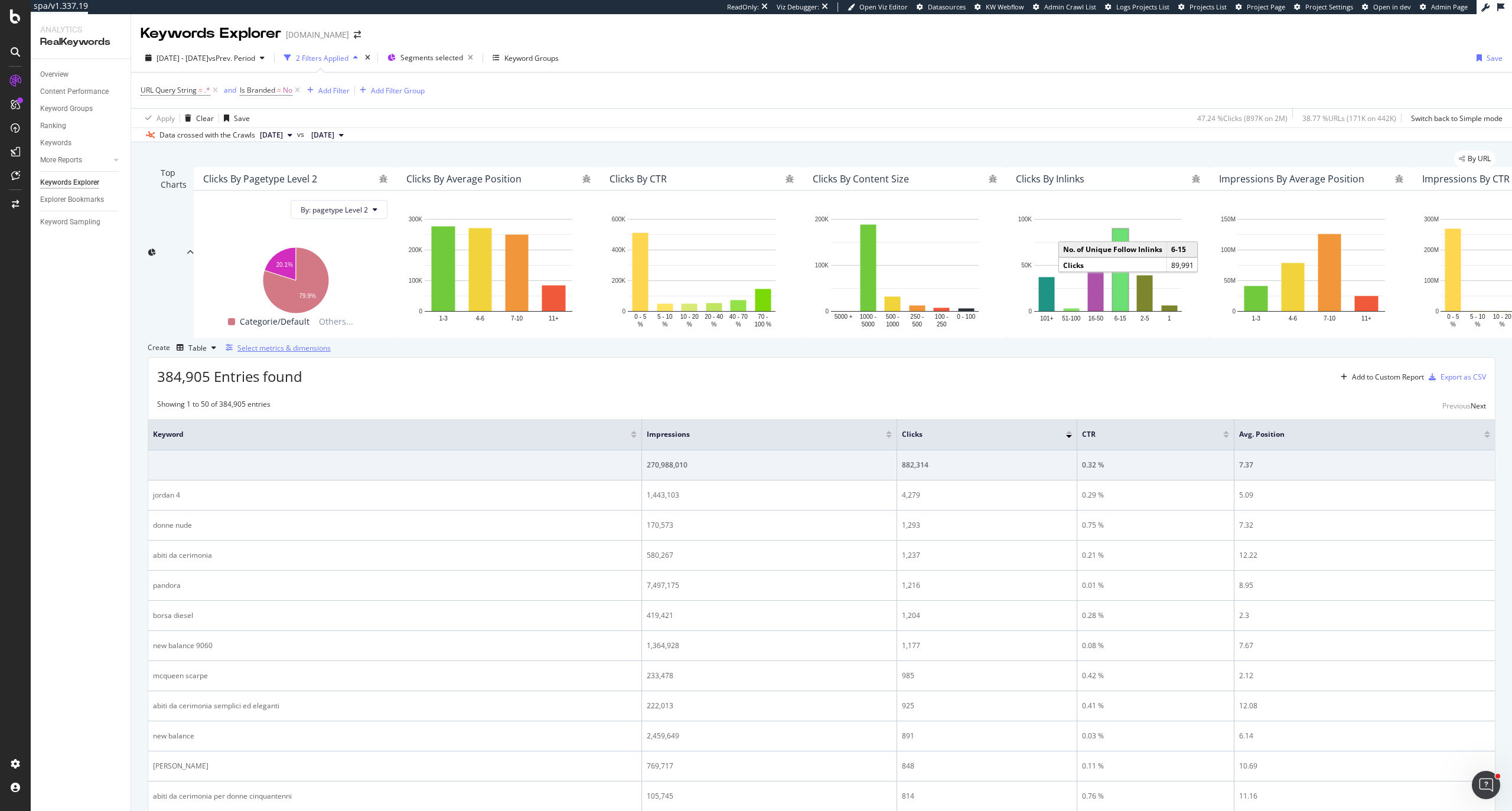
click at [330, 353] on div "Select metrics & dimensions" at bounding box center [284, 347] width 94 height 10
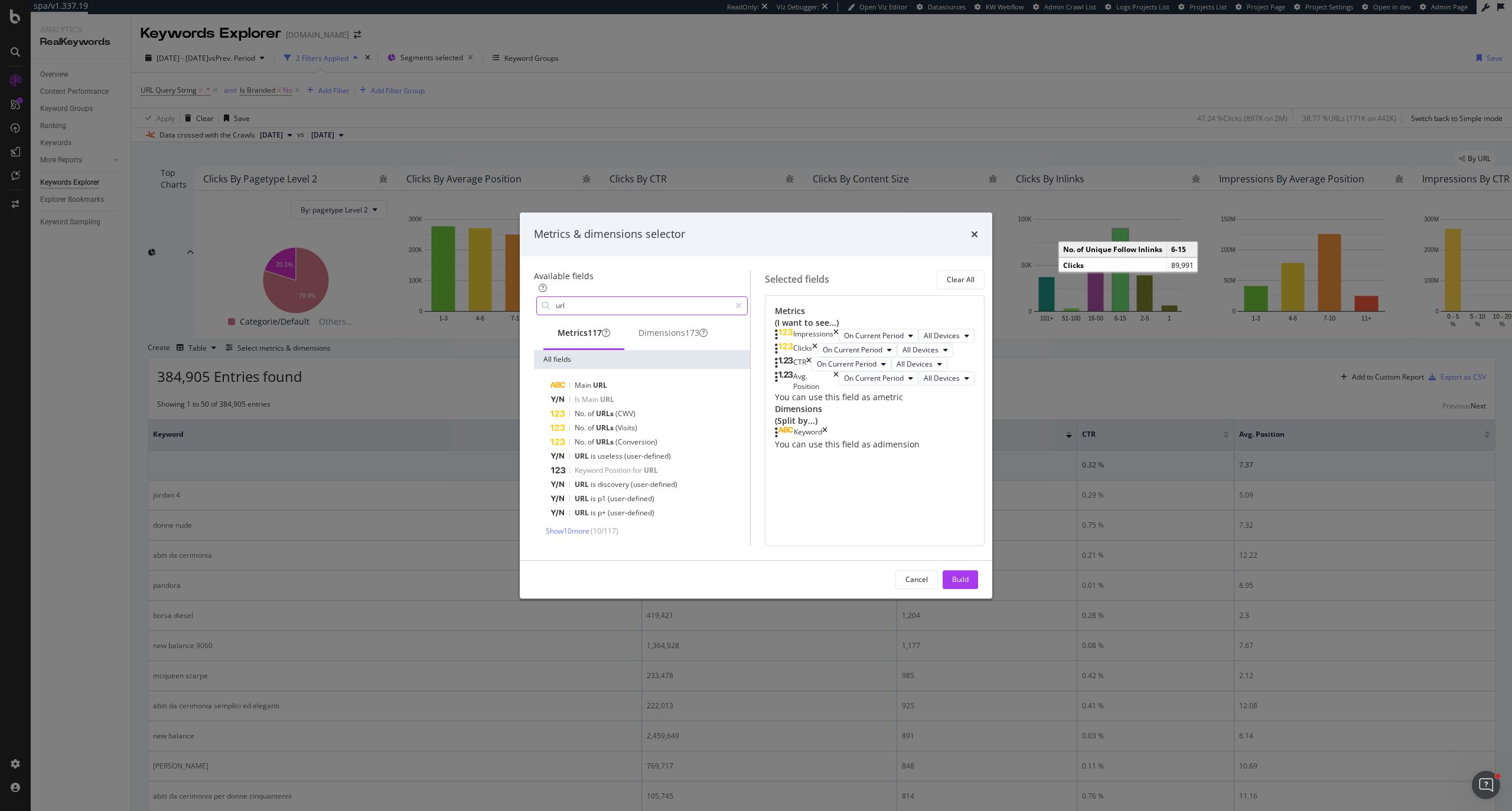
click at [555, 297] on input "url" at bounding box center [642, 305] width 175 height 18
type input "full url"
click at [656, 327] on div "Dimensions 33" at bounding box center [665, 333] width 64 height 12
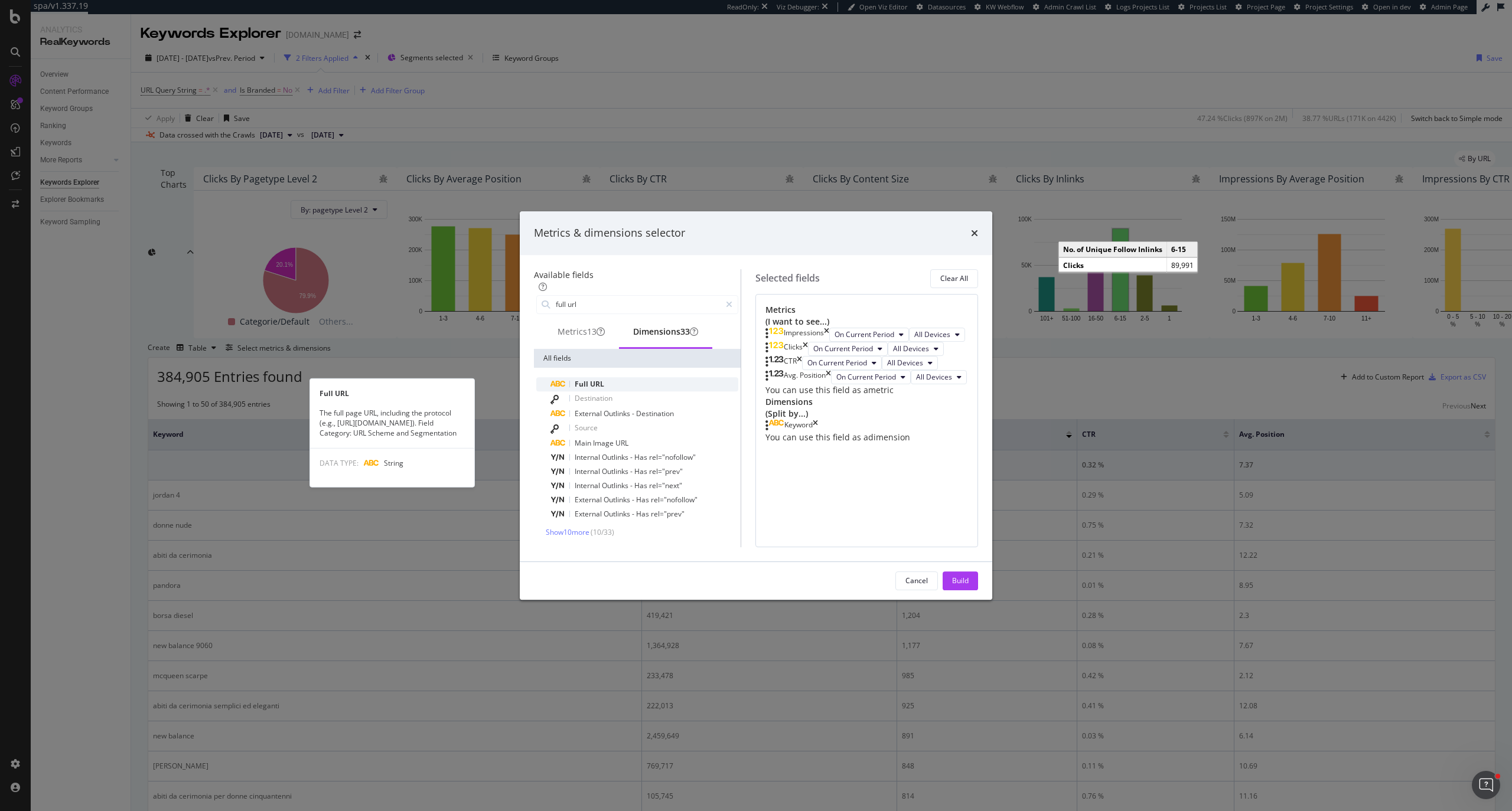
click at [590, 379] on span "URL" at bounding box center [597, 383] width 14 height 10
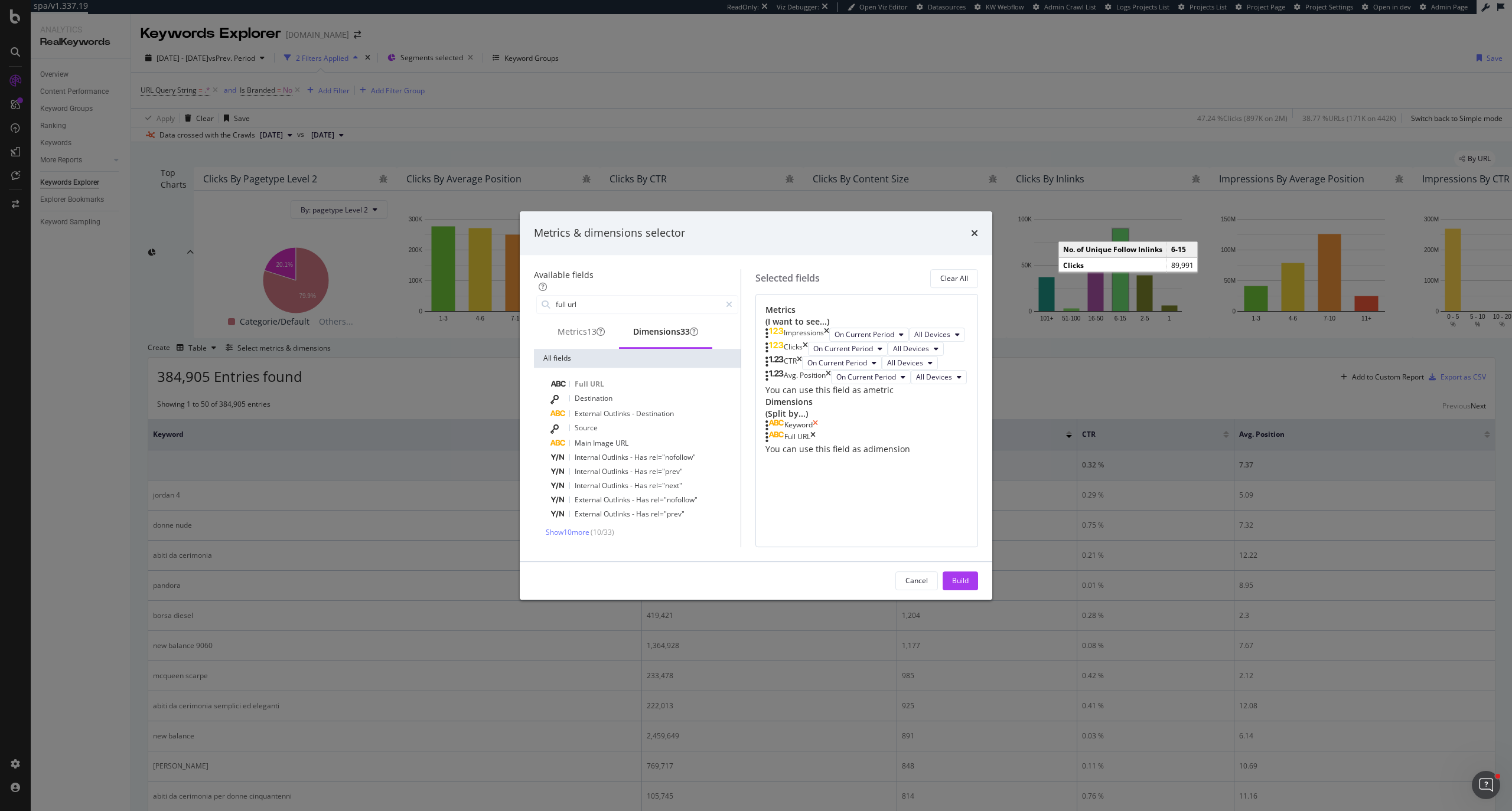
click at [818, 432] on icon "times" at bounding box center [815, 426] width 5 height 12
click at [968, 433] on div "Build" at bounding box center [960, 580] width 16 height 10
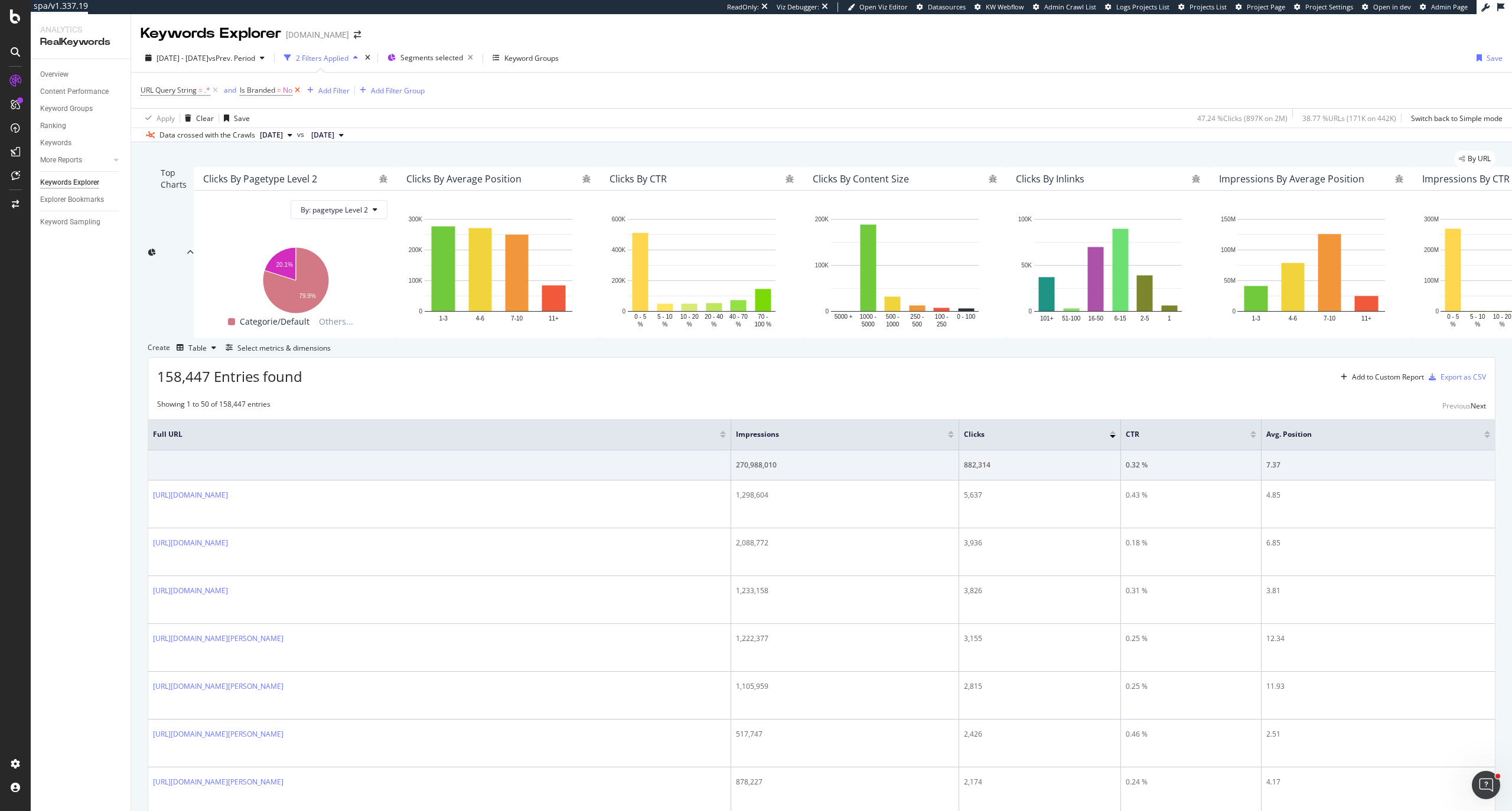
click at [300, 93] on icon at bounding box center [297, 90] width 10 height 12
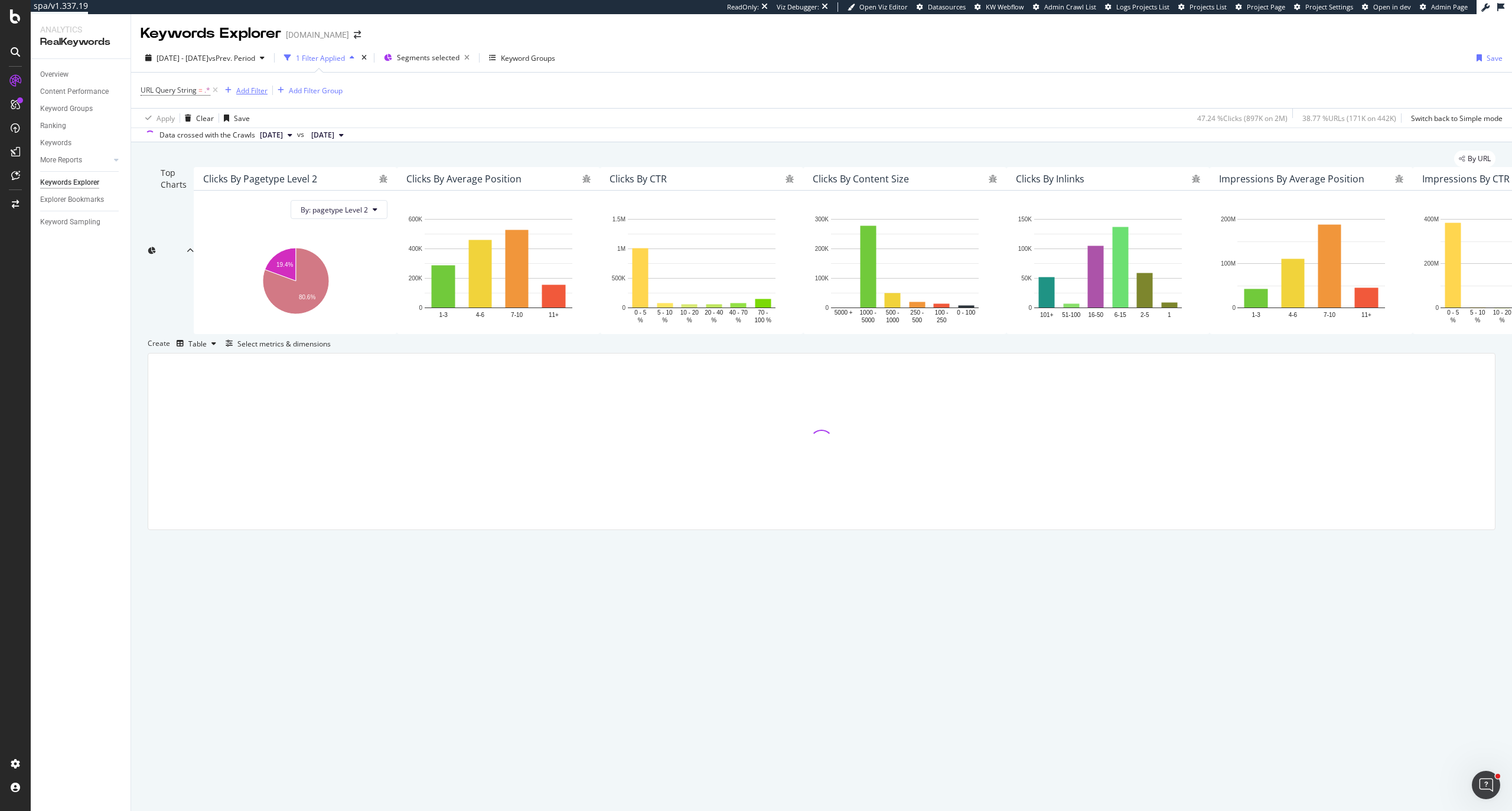
click at [245, 88] on div "Add Filter" at bounding box center [252, 90] width 31 height 10
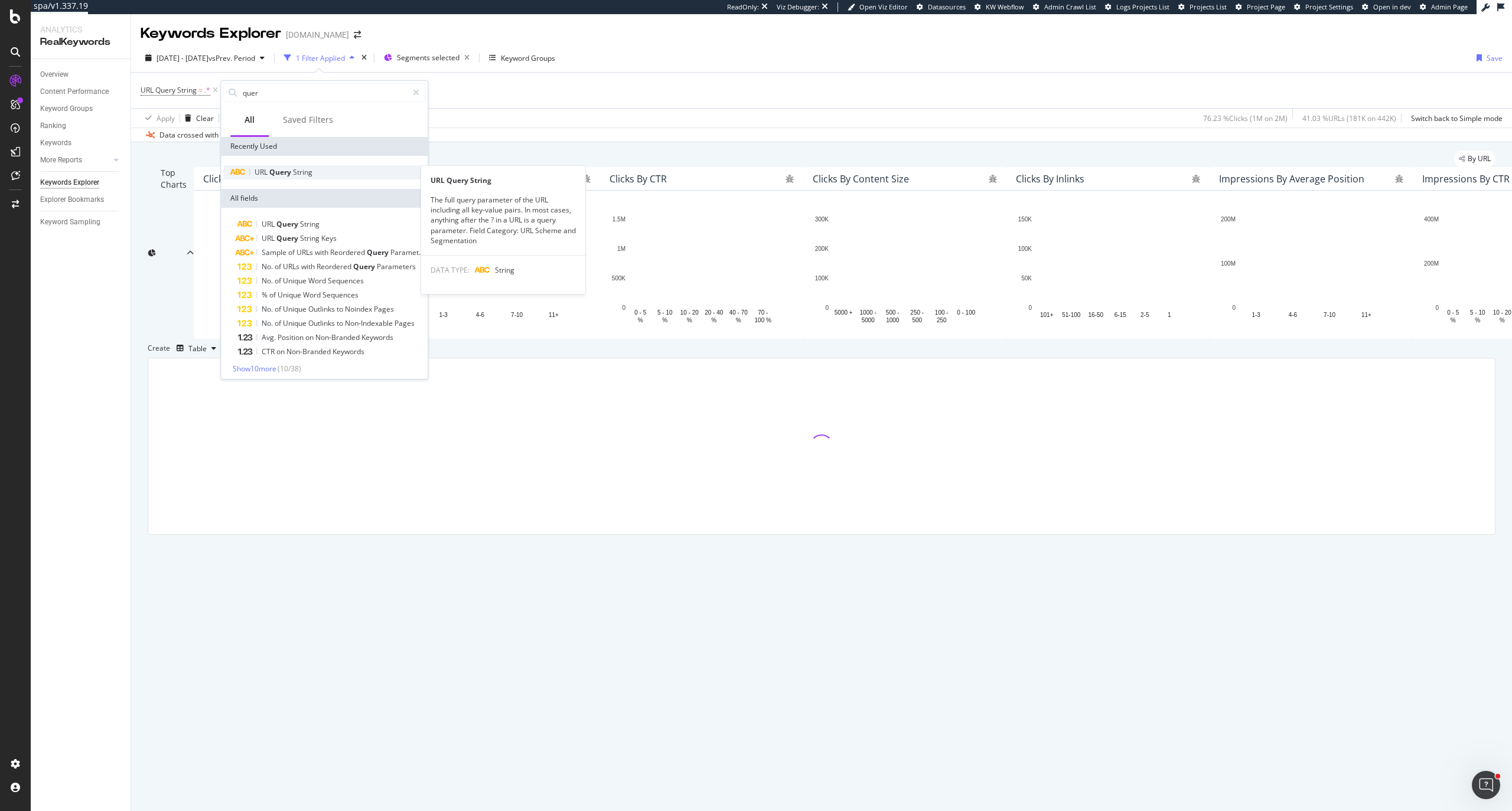
type input "quer"
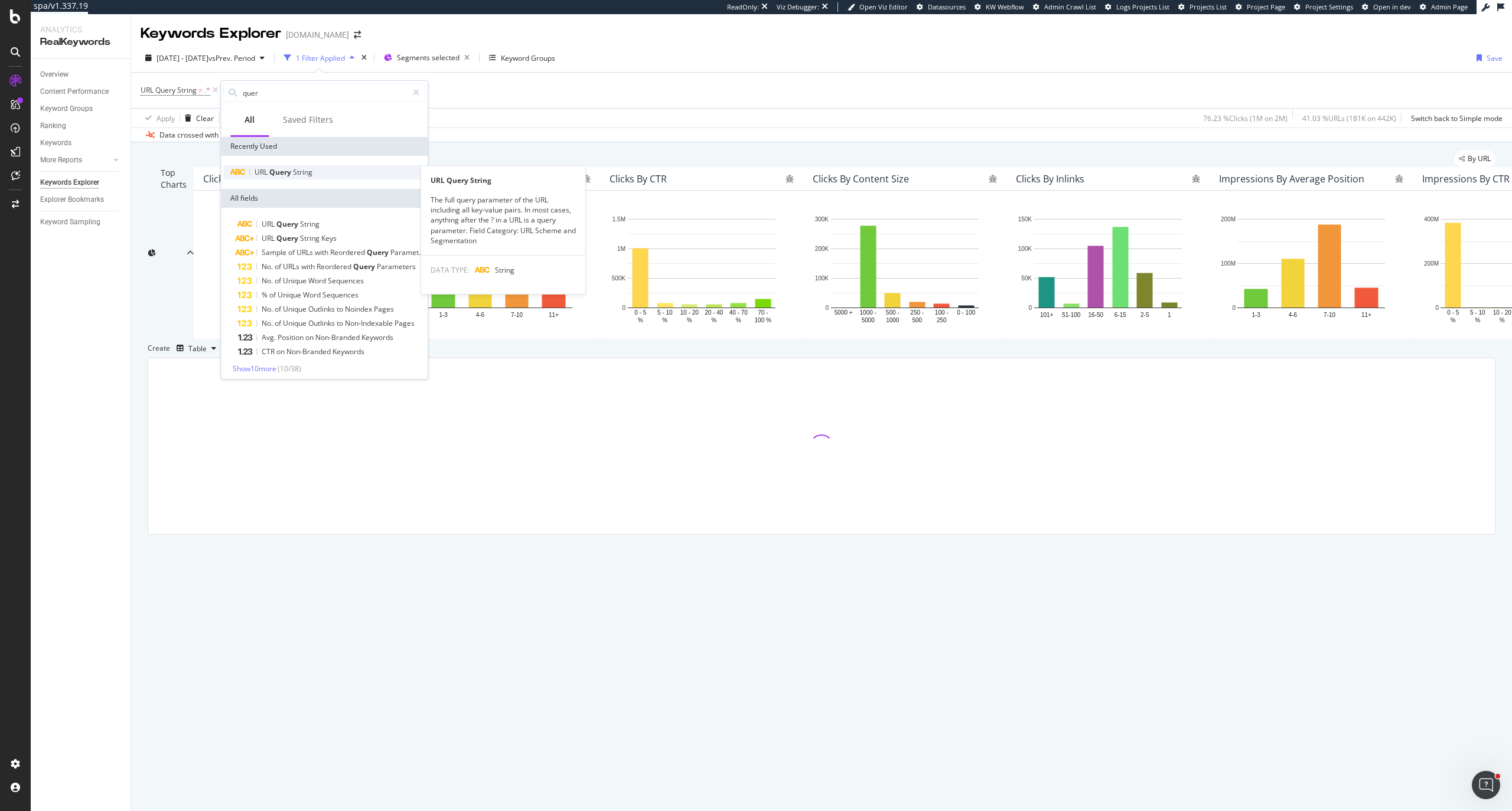
click at [277, 168] on span "Query" at bounding box center [281, 171] width 24 height 10
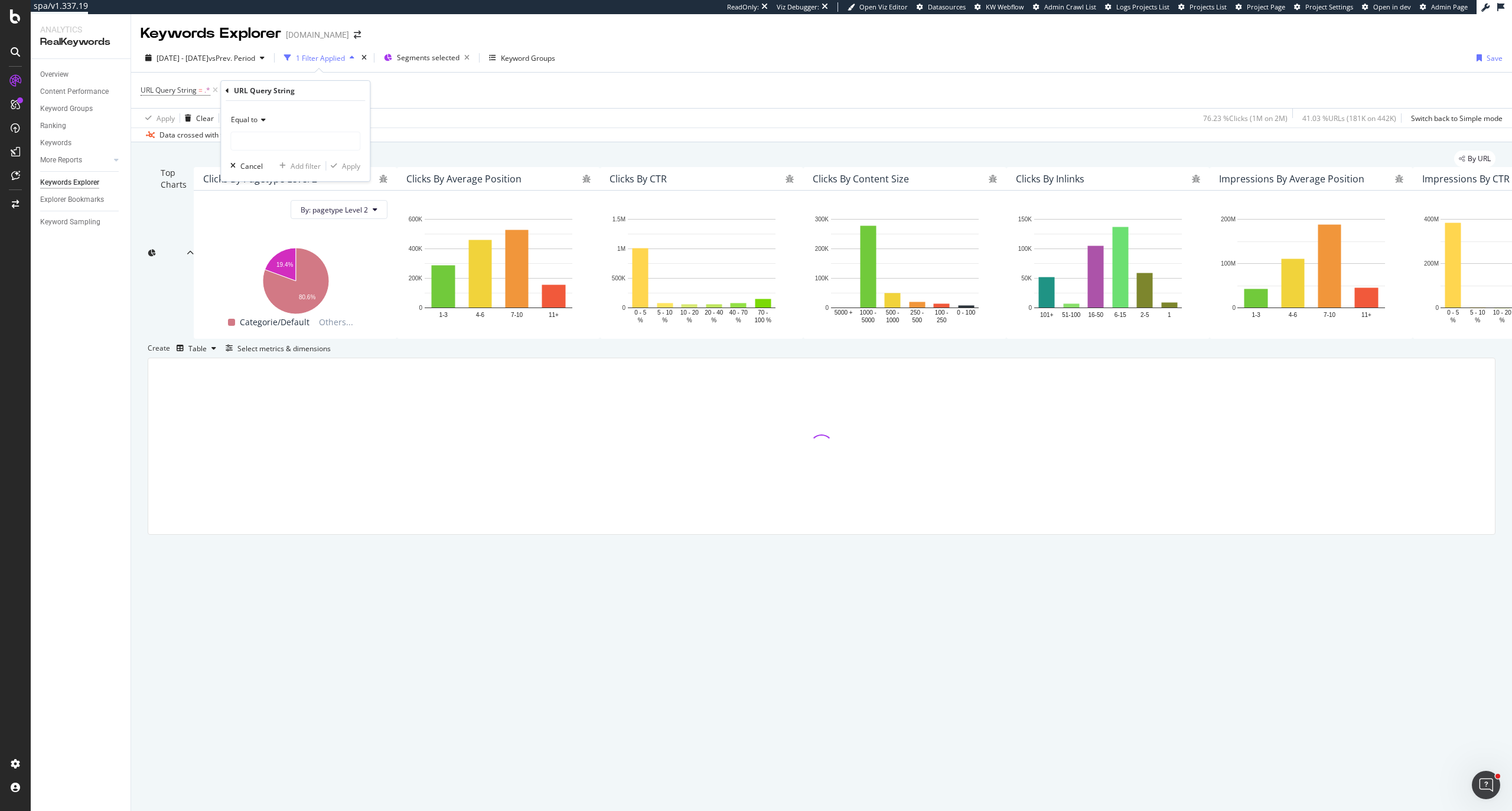
click at [261, 129] on div "Equal to" at bounding box center [295, 120] width 130 height 19
click at [260, 156] on span "Not equal to" at bounding box center [256, 159] width 40 height 10
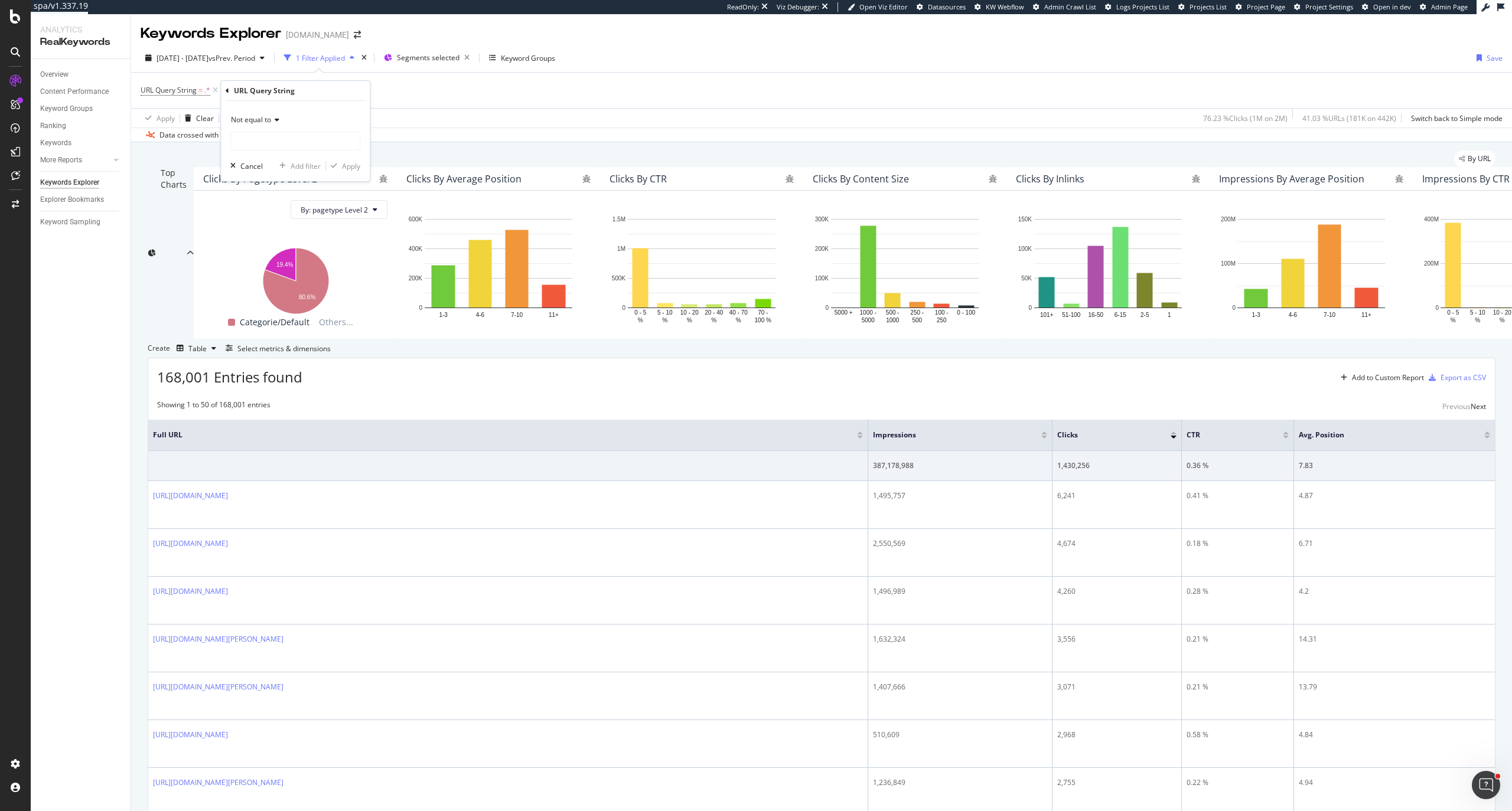
click at [267, 139] on input "text" at bounding box center [295, 141] width 129 height 19
type input "q"
click at [361, 167] on div "Not equal to q Cancel Add filter Apply" at bounding box center [295, 141] width 149 height 80
click at [353, 166] on div "Apply" at bounding box center [351, 165] width 18 height 10
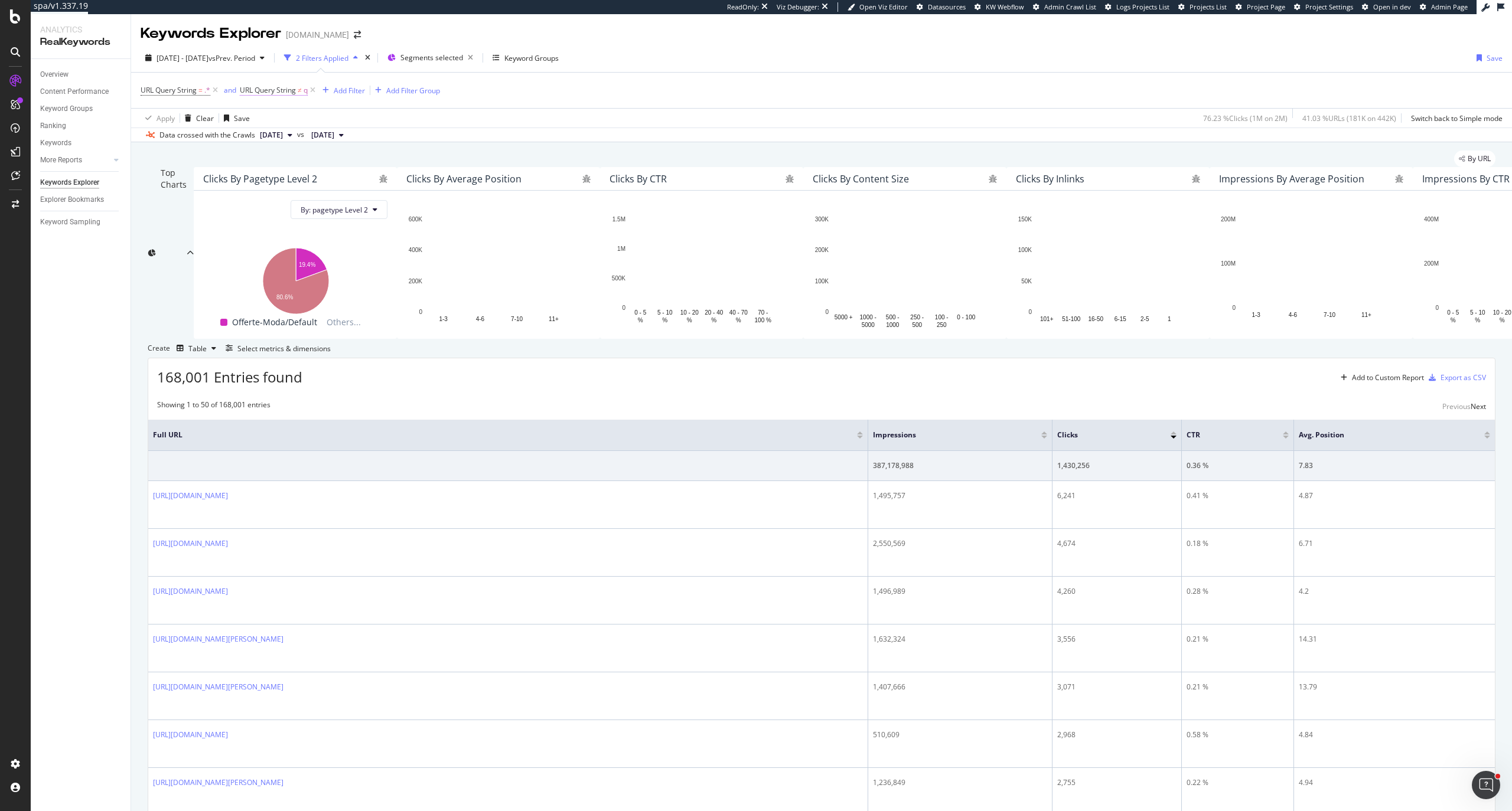
click at [281, 91] on span "URL Query String" at bounding box center [268, 90] width 56 height 10
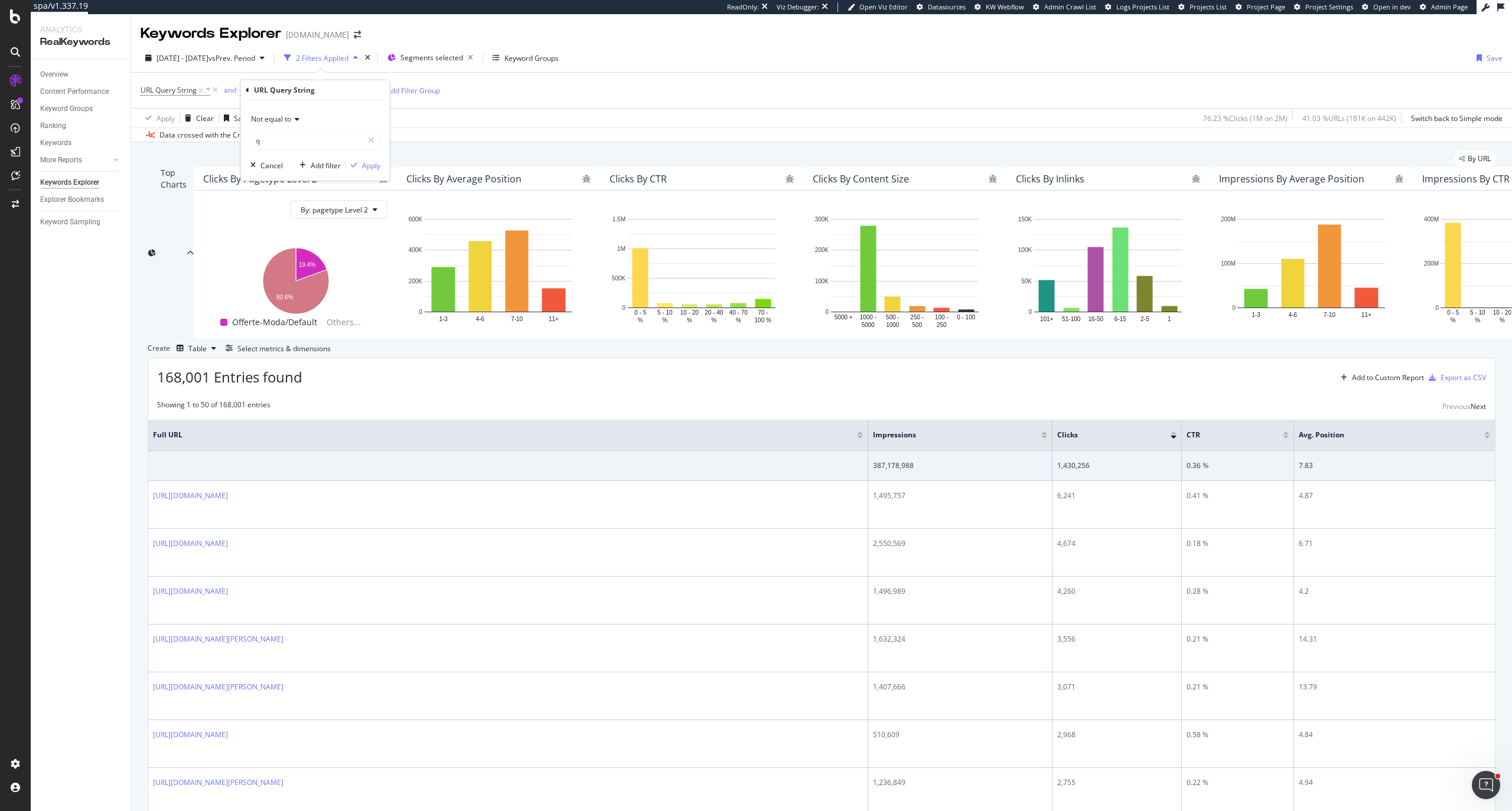
click at [284, 120] on span "Not equal to" at bounding box center [271, 118] width 40 height 10
click at [317, 111] on div "Not equal to" at bounding box center [315, 119] width 130 height 19
click at [309, 131] on input "q" at bounding box center [307, 140] width 112 height 19
type input "q="
click at [362, 160] on div "Apply" at bounding box center [371, 165] width 18 height 10
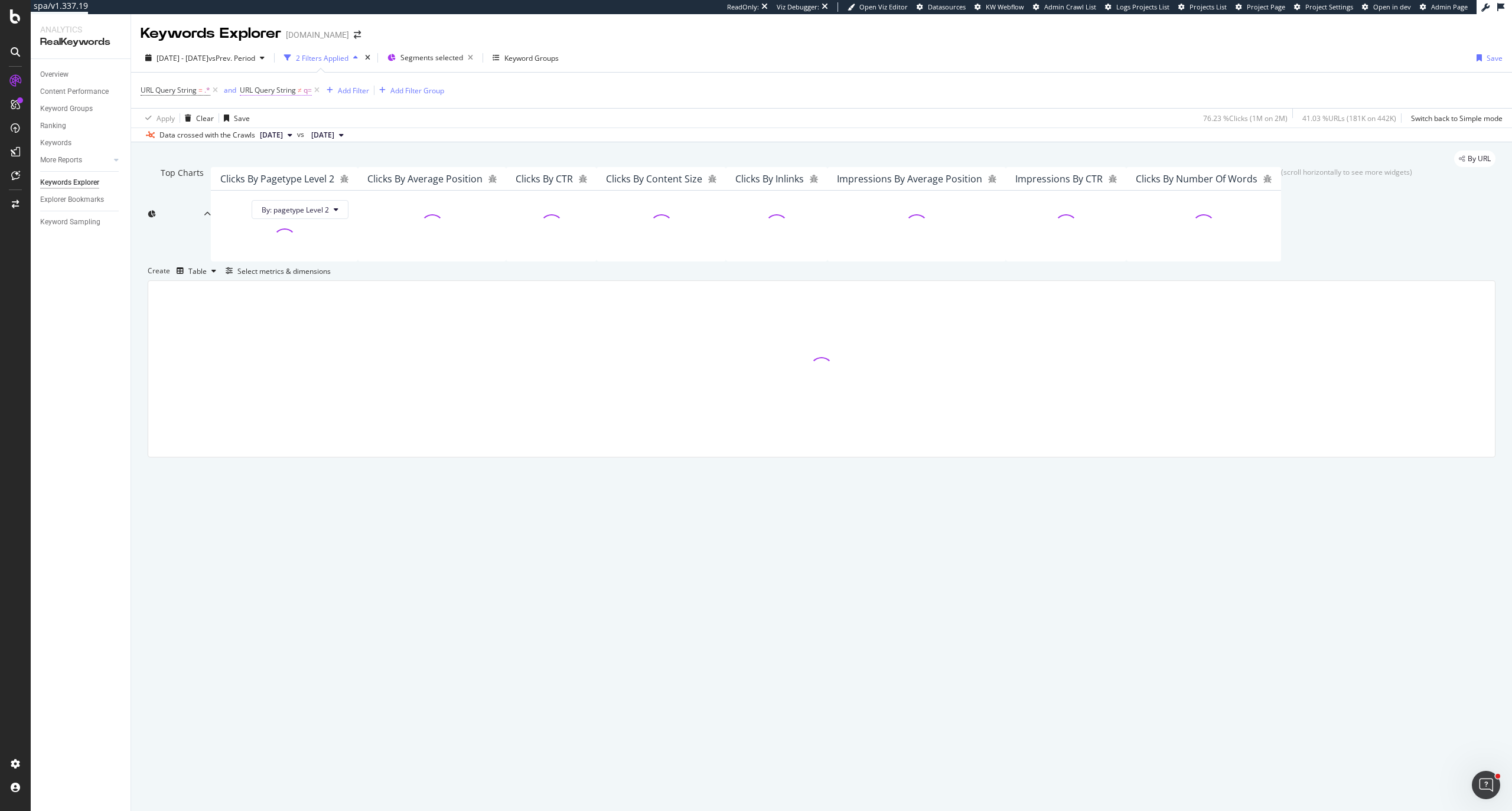
click at [286, 90] on span "URL Query String" at bounding box center [268, 90] width 56 height 10
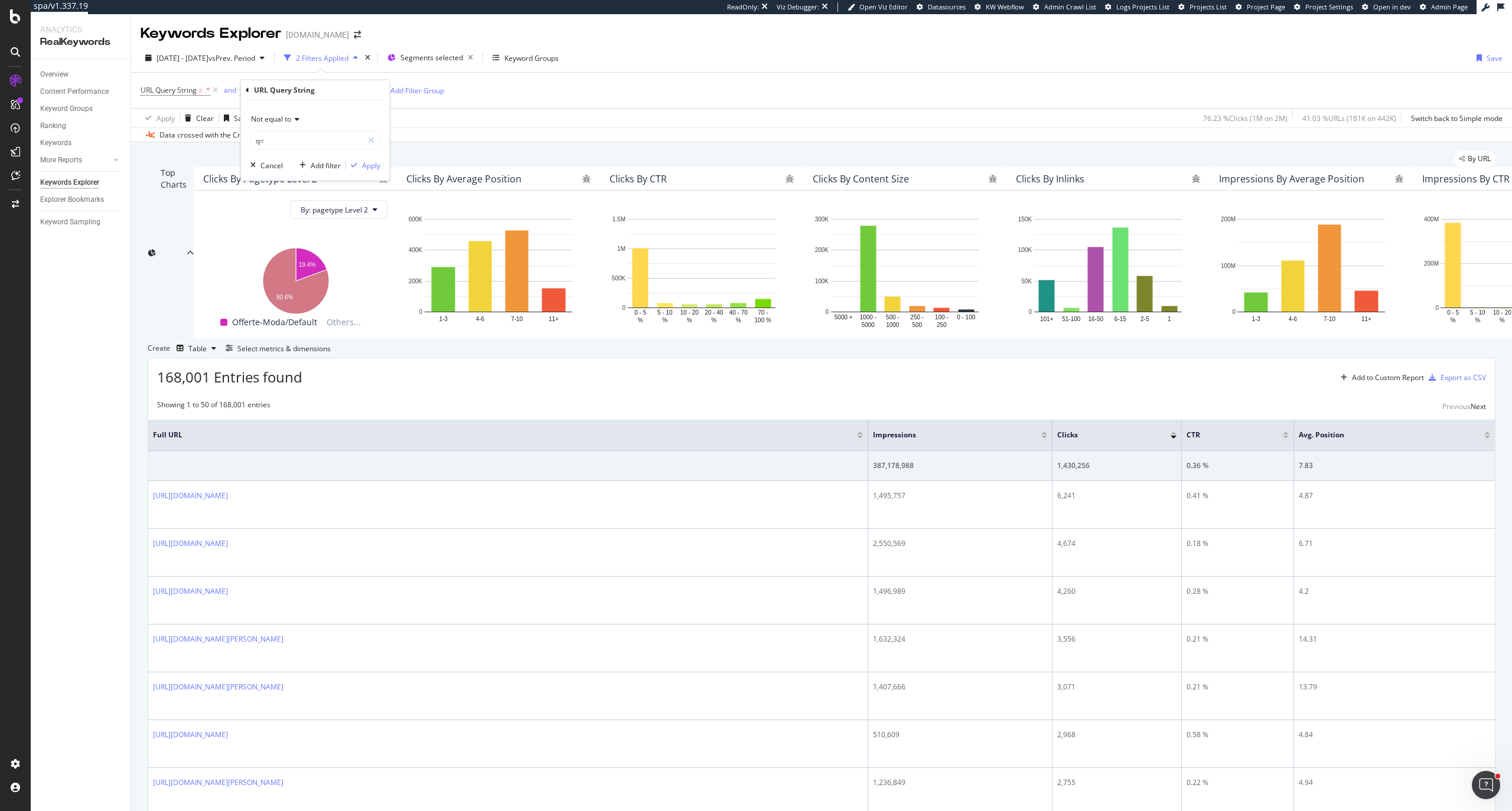
click at [294, 125] on div "Not equal to" at bounding box center [315, 119] width 130 height 19
click at [287, 254] on span "Doesn't contain" at bounding box center [282, 250] width 52 height 10
click at [366, 167] on div "Apply" at bounding box center [371, 165] width 18 height 10
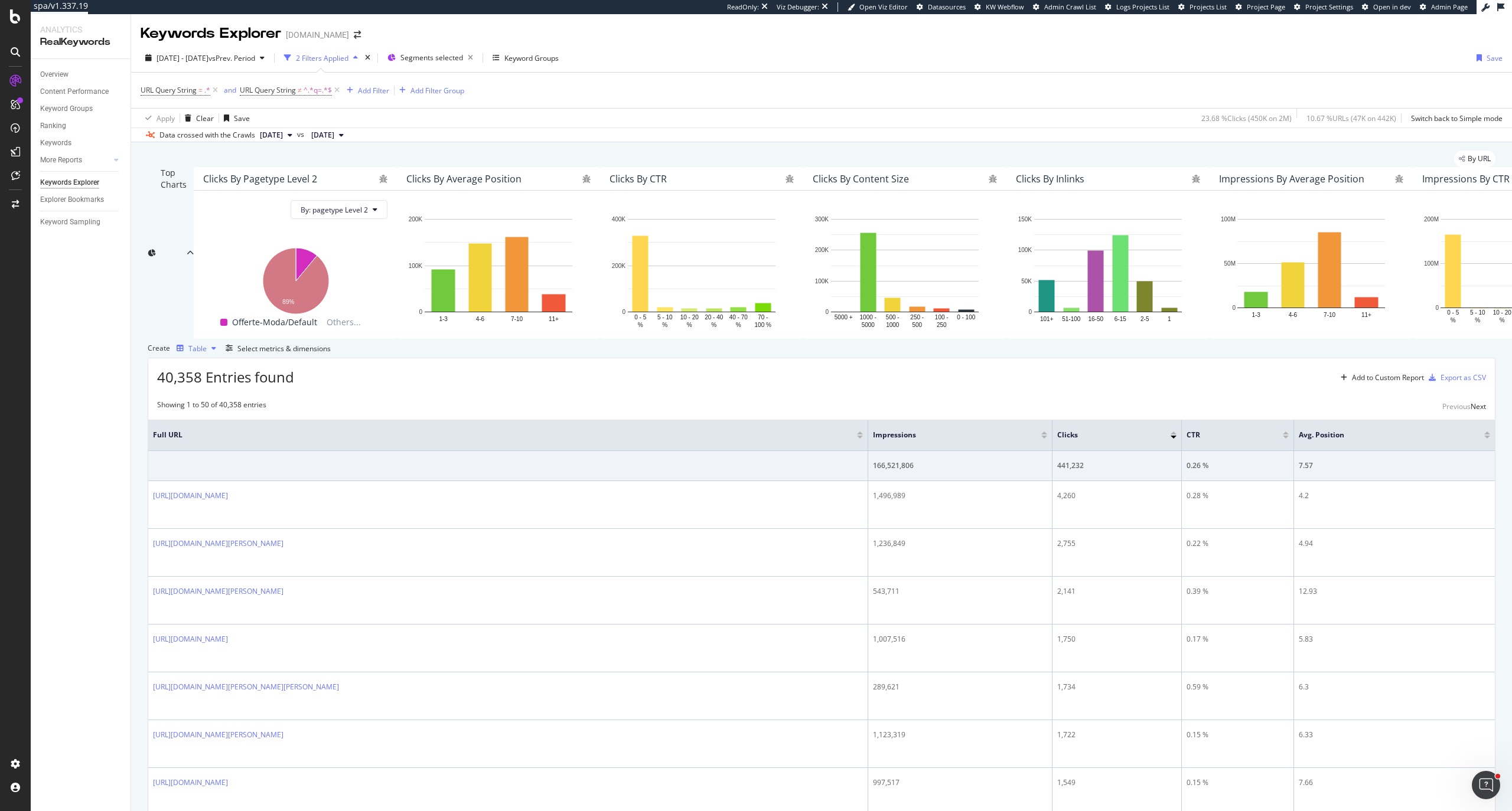
click at [207, 354] on div "Table" at bounding box center [198, 348] width 18 height 10
click at [221, 433] on div "Trend" at bounding box center [202, 492] width 39 height 10
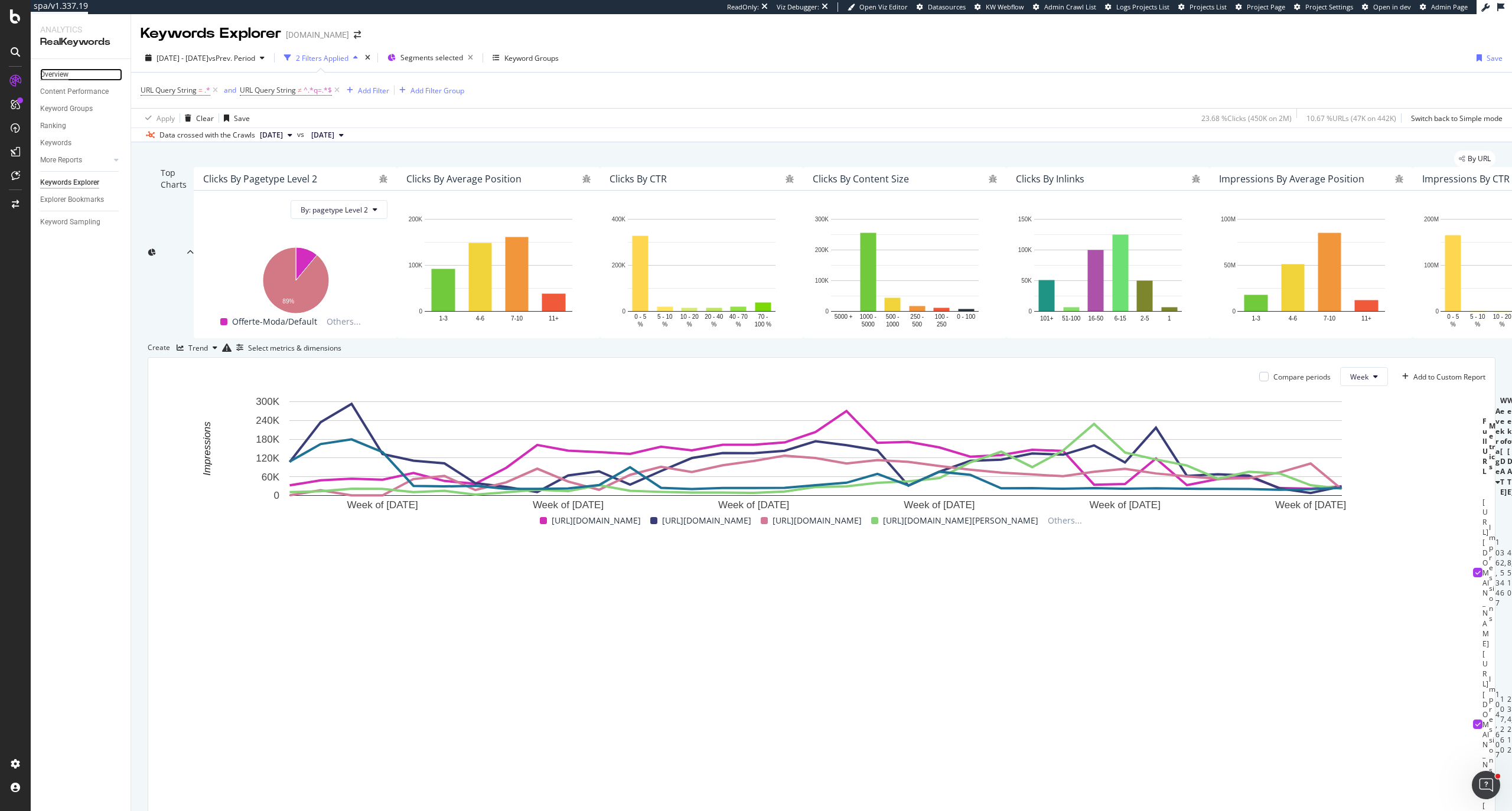
click at [43, 77] on div "Overview" at bounding box center [54, 75] width 28 height 12
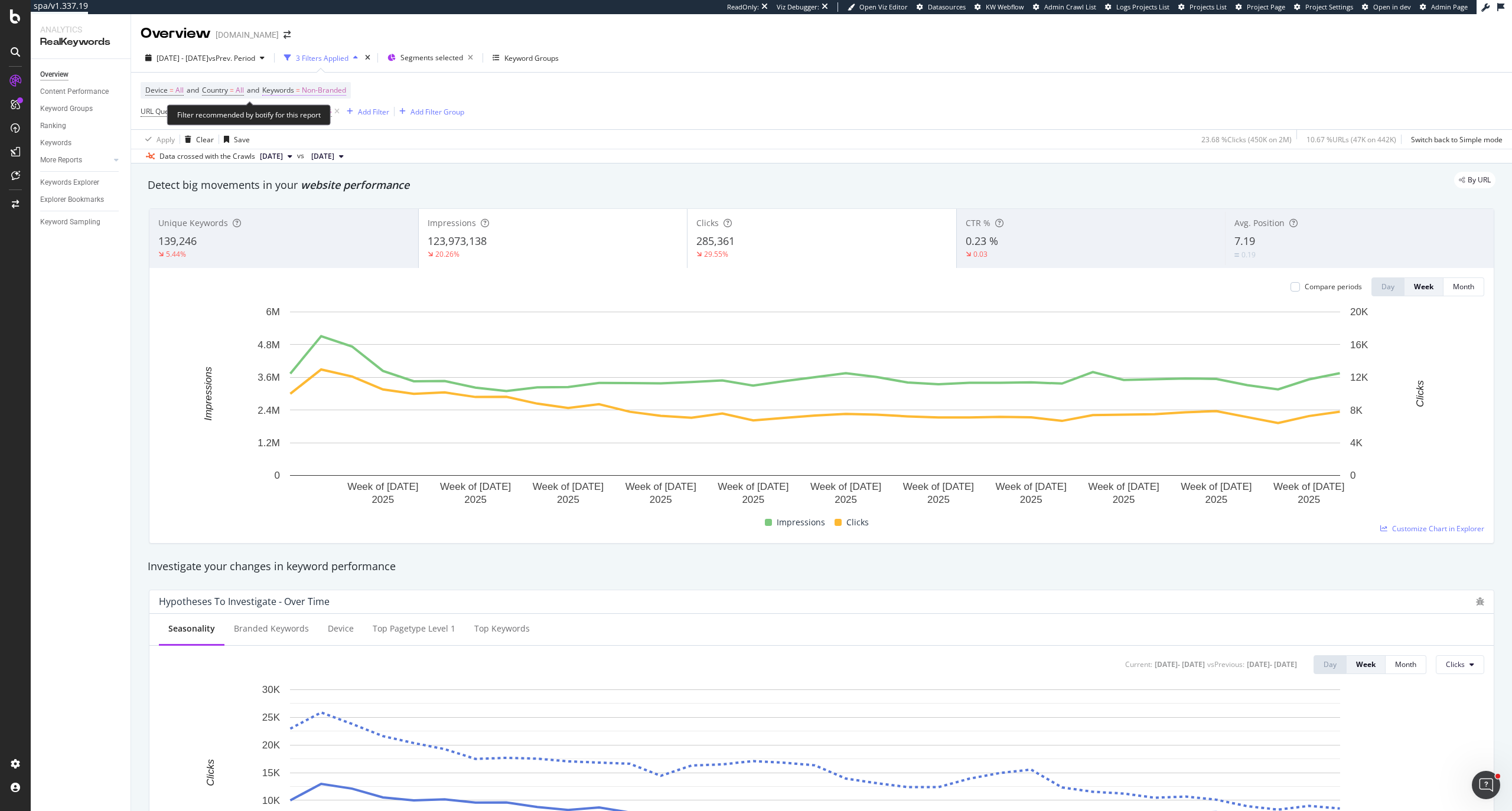
click at [294, 92] on span "Keywords" at bounding box center [278, 90] width 32 height 10
click at [306, 118] on span "Non-Branded" at bounding box center [303, 118] width 44 height 10
click at [309, 222] on div "All" at bounding box center [349, 230] width 139 height 17
click at [402, 145] on div "Apply" at bounding box center [400, 143] width 18 height 10
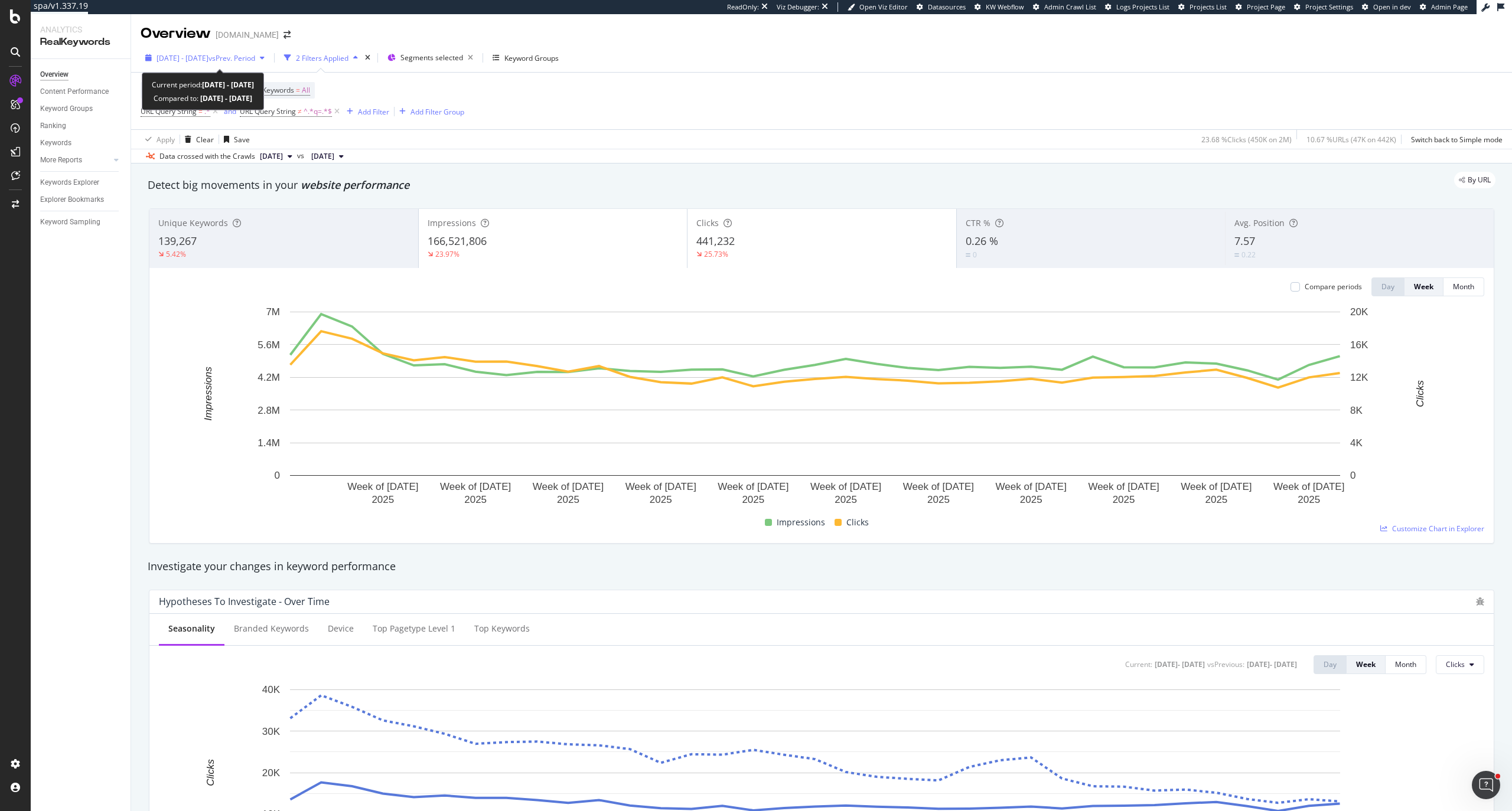
click at [245, 60] on span "vs Prev. Period" at bounding box center [232, 58] width 46 height 10
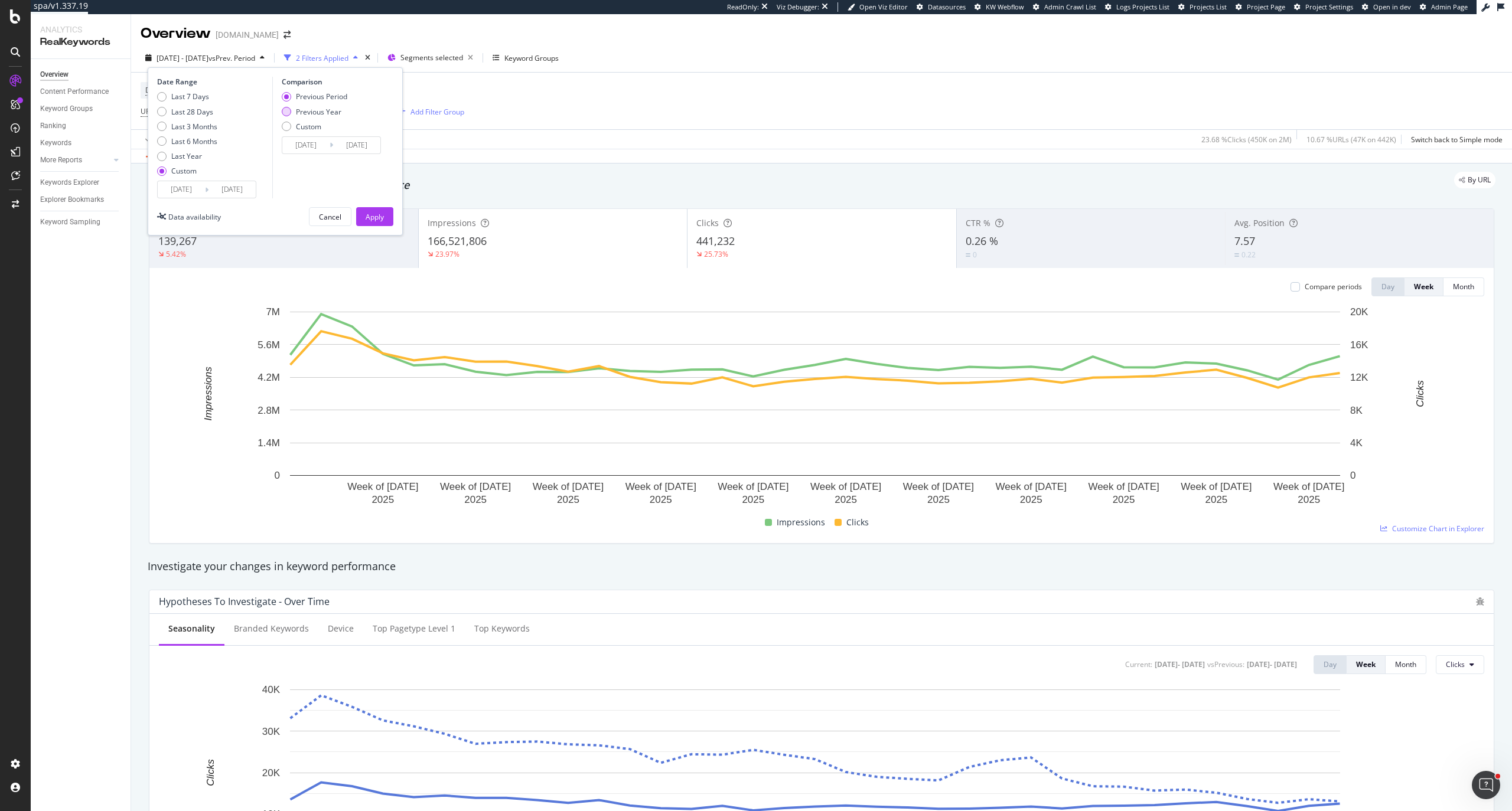
click at [330, 109] on div "Previous Year" at bounding box center [318, 111] width 45 height 10
type input "[DATE]"
click at [373, 221] on div "Apply" at bounding box center [375, 216] width 18 height 10
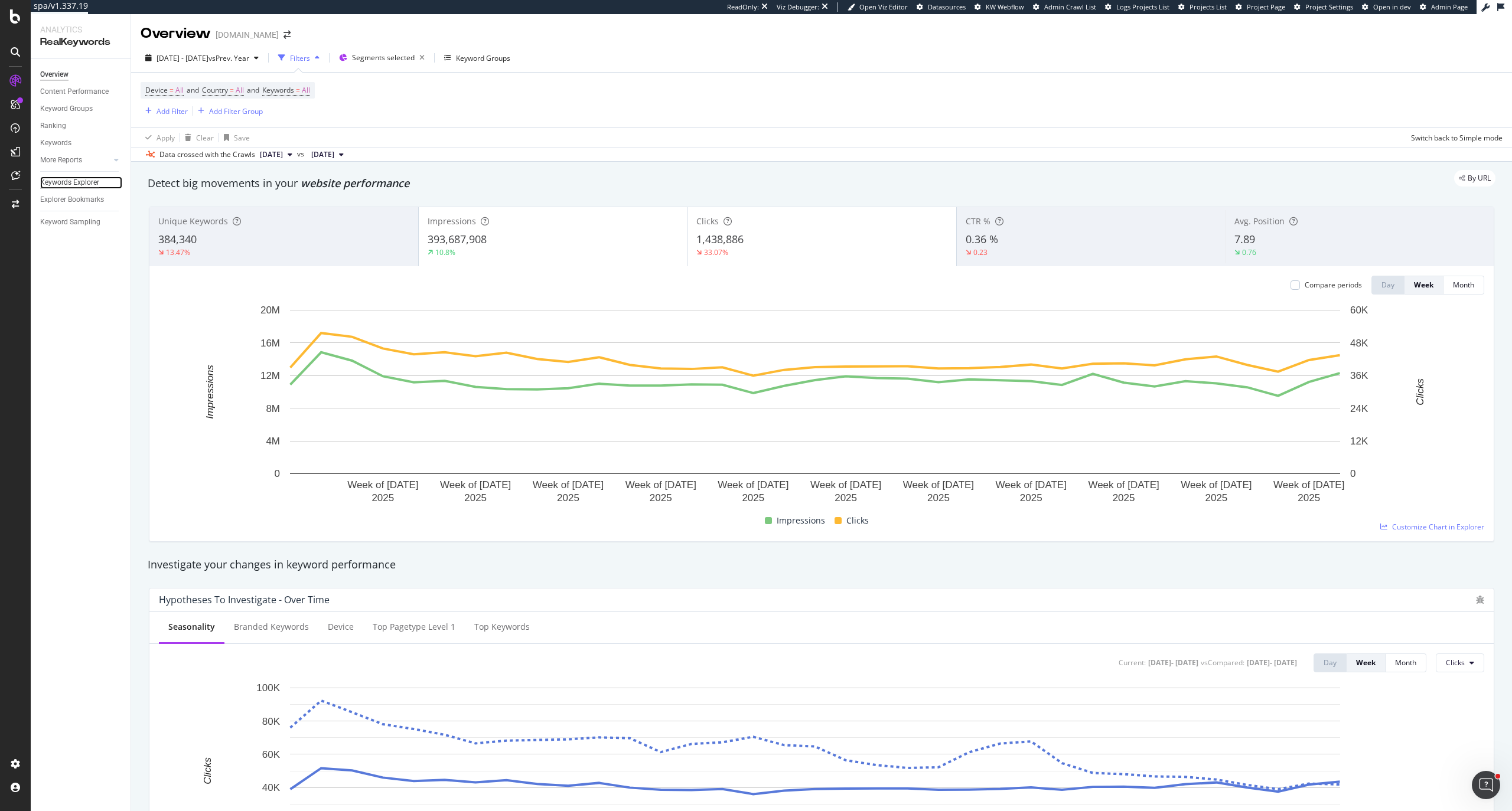
click at [74, 182] on div "Keywords Explorer" at bounding box center [69, 182] width 59 height 12
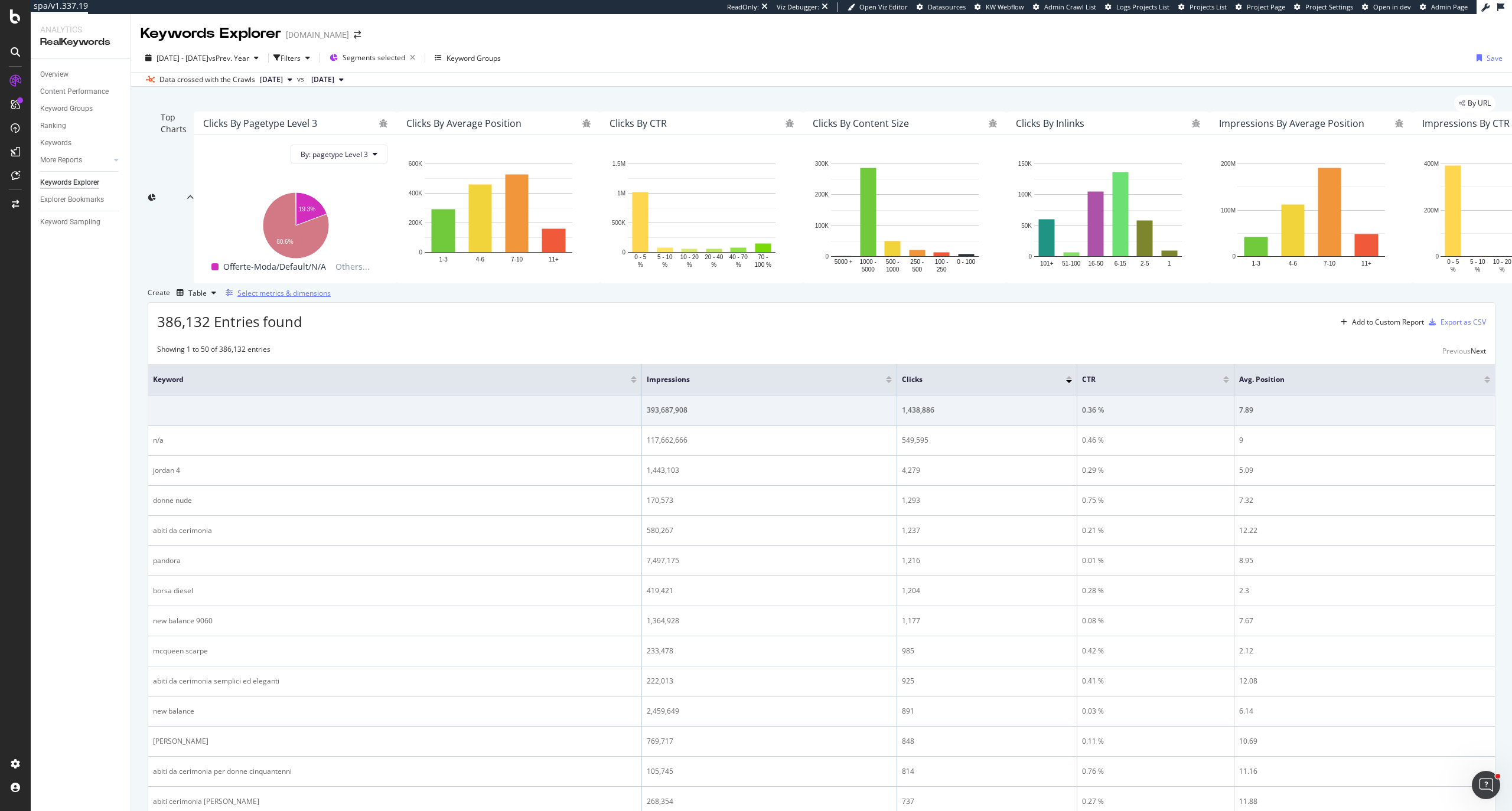
click at [330, 298] on div "Select metrics & dimensions" at bounding box center [284, 292] width 94 height 10
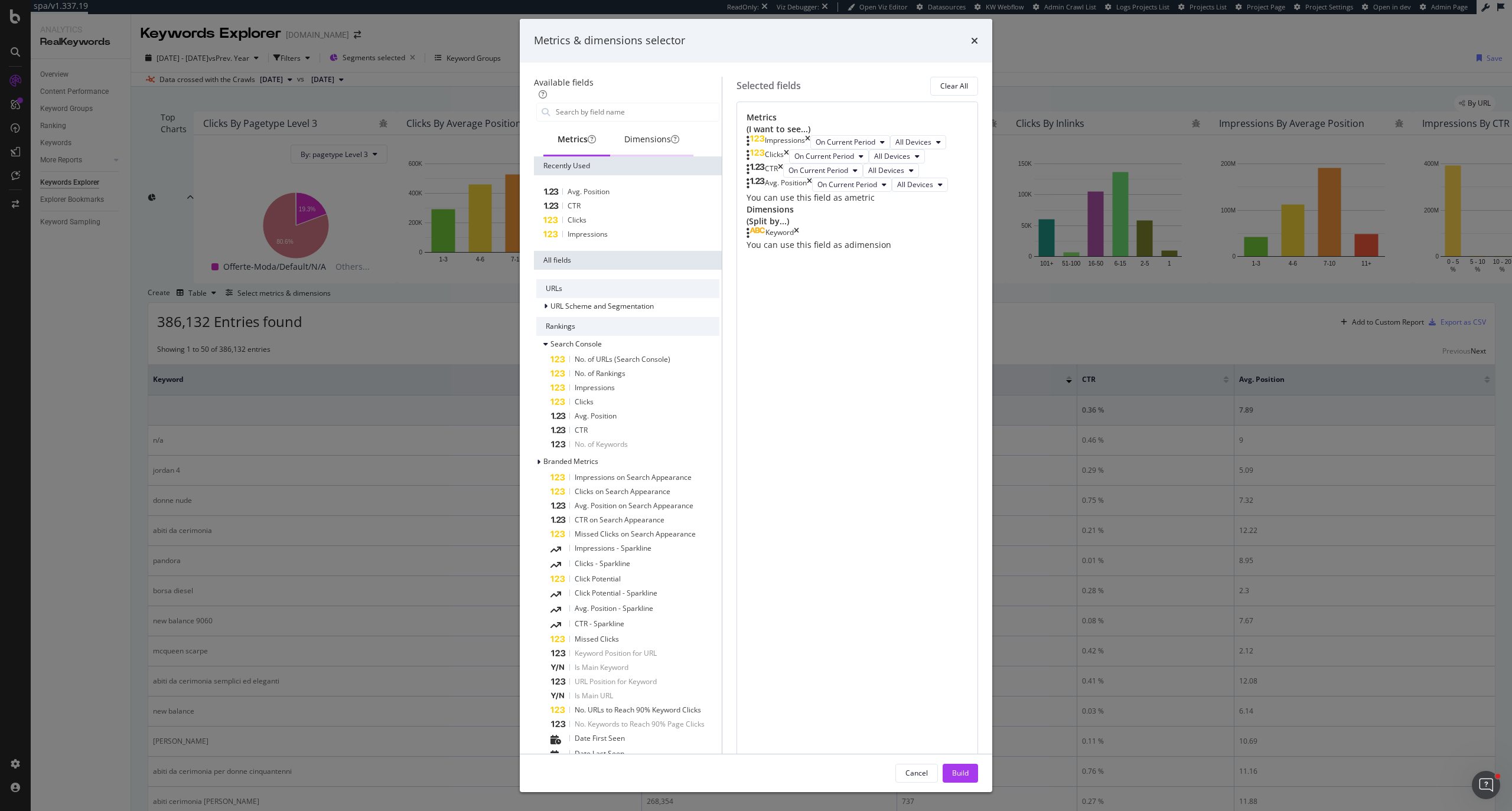
click at [627, 145] on div "Dimensions" at bounding box center [652, 139] width 55 height 12
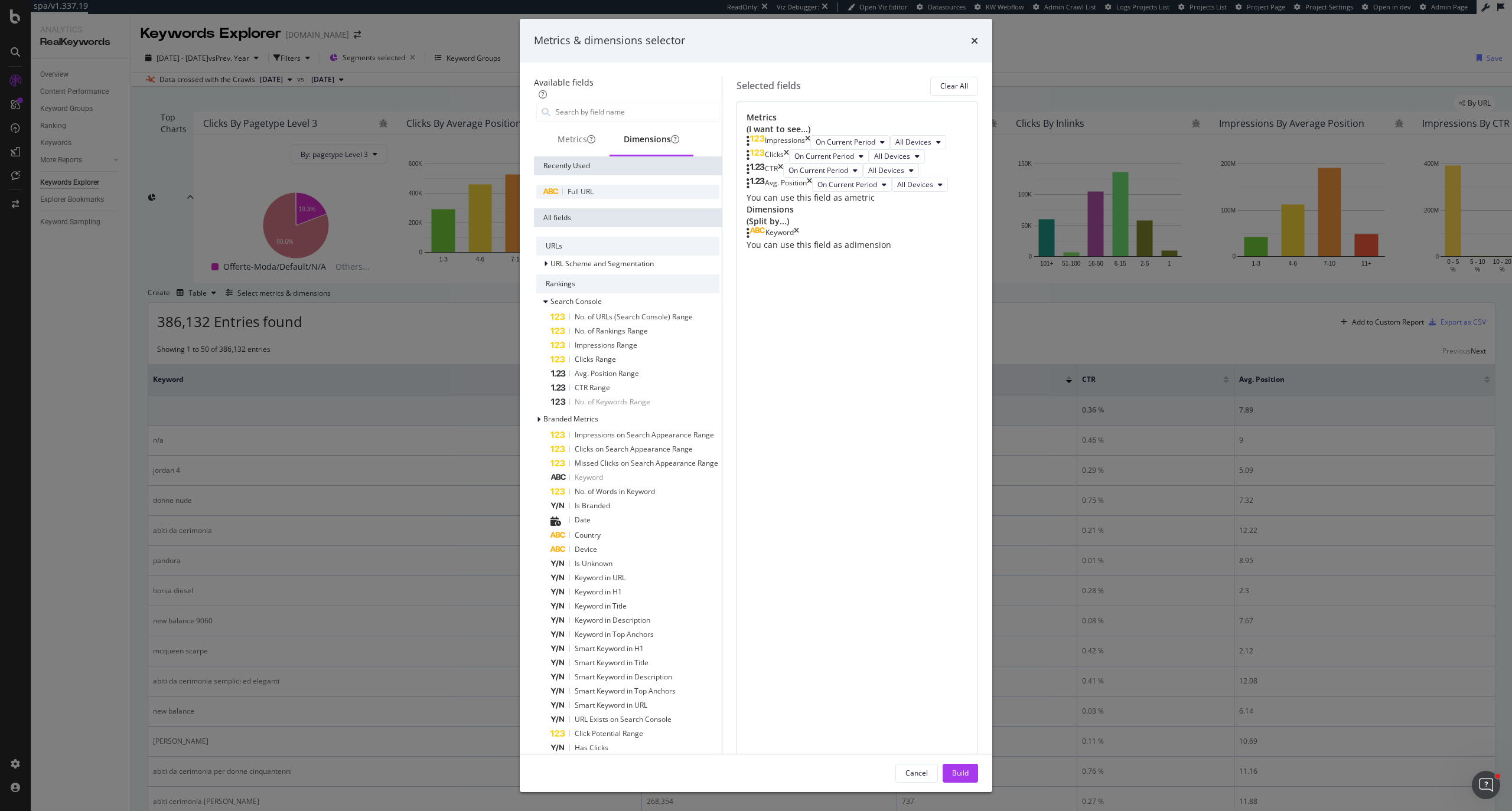
click at [571, 199] on div "Full URL" at bounding box center [628, 192] width 183 height 14
drag, startPoint x: 790, startPoint y: 508, endPoint x: 803, endPoint y: 542, distance: 36.4
click at [968, 433] on div "Build" at bounding box center [960, 772] width 16 height 10
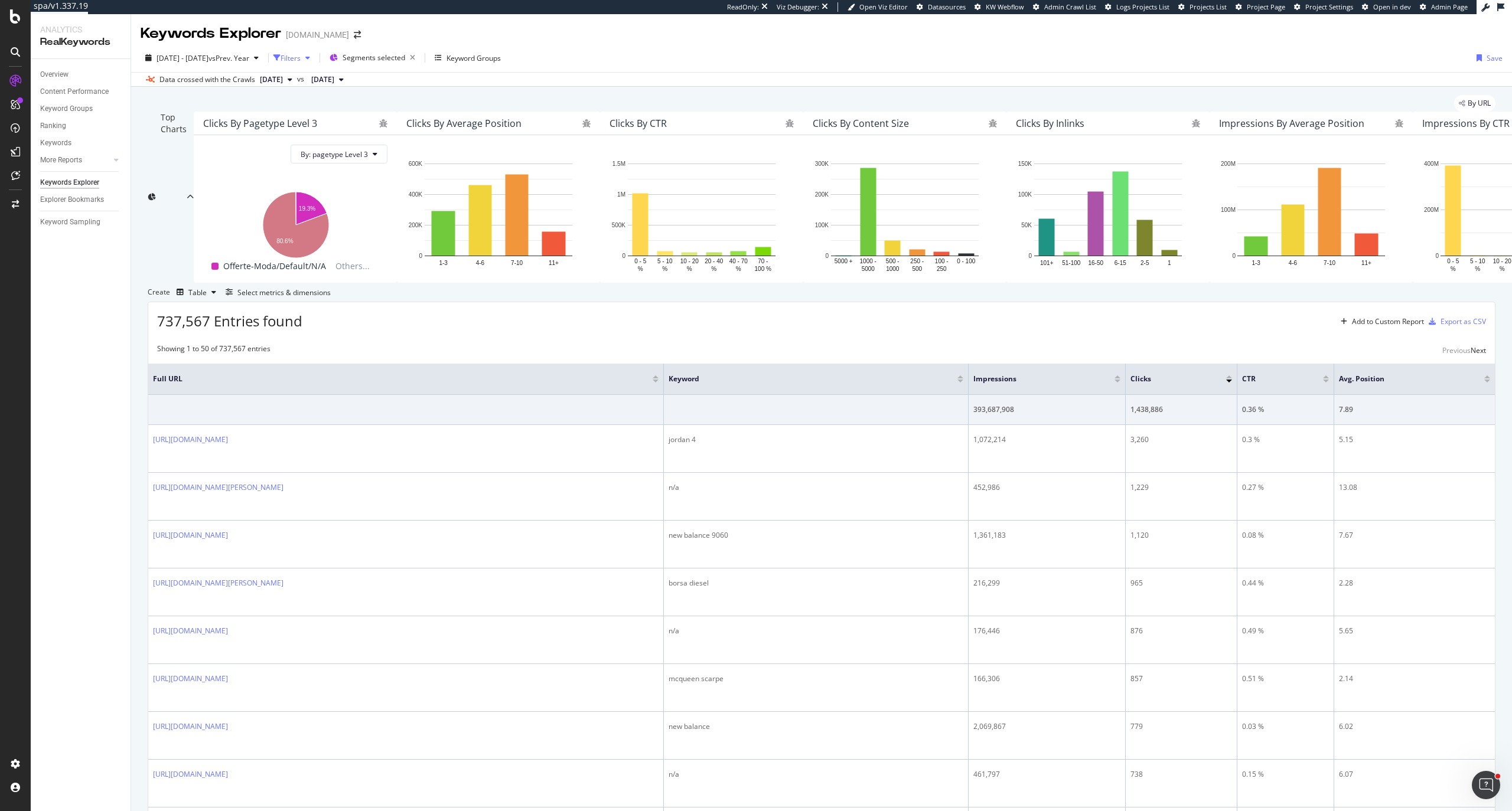
drag, startPoint x: 338, startPoint y: 56, endPoint x: 332, endPoint y: 60, distance: 7.2
click at [300, 56] on div "Filters" at bounding box center [290, 58] width 20 height 10
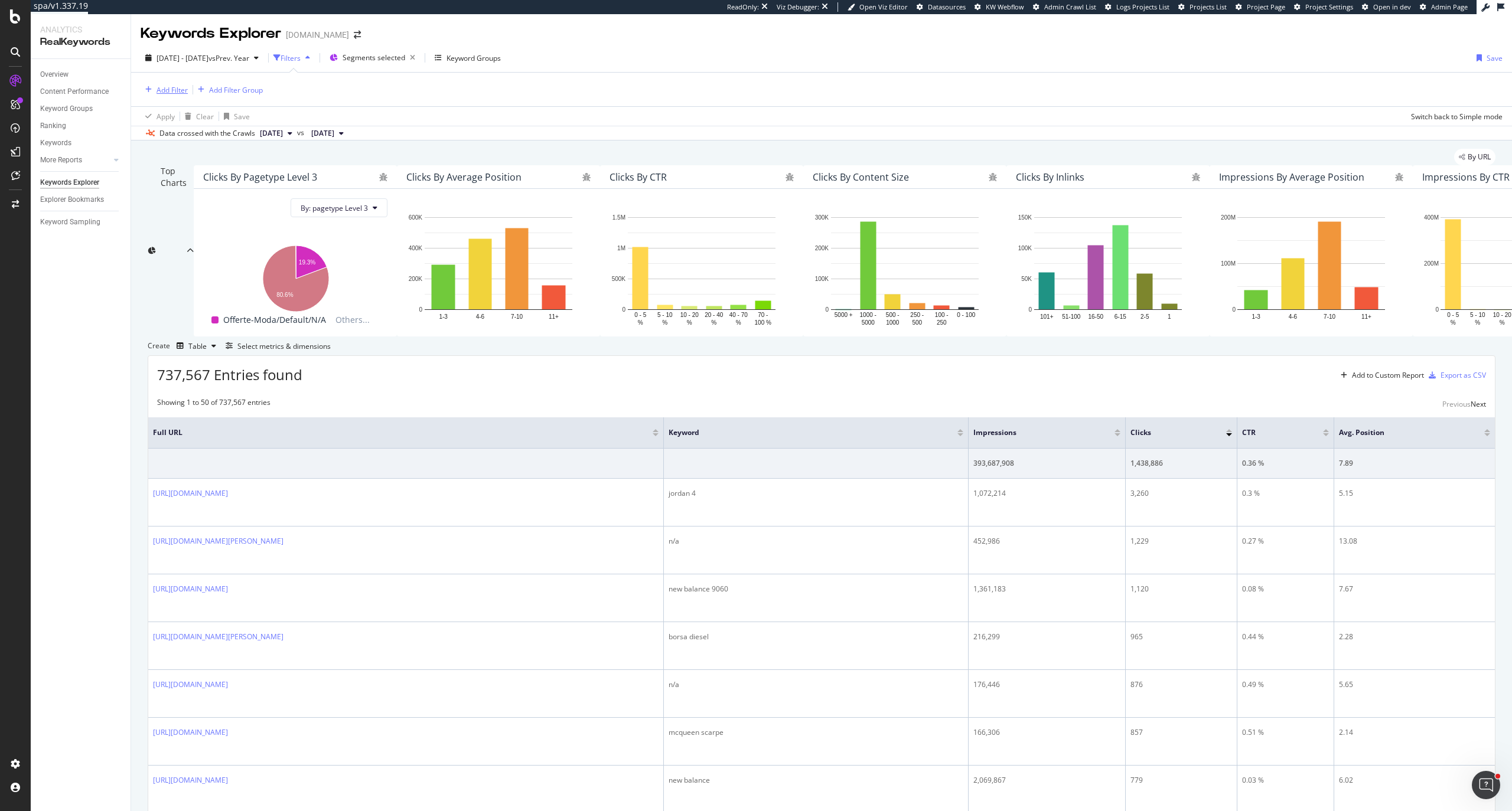
click at [175, 90] on div "Add Filter" at bounding box center [172, 90] width 31 height 10
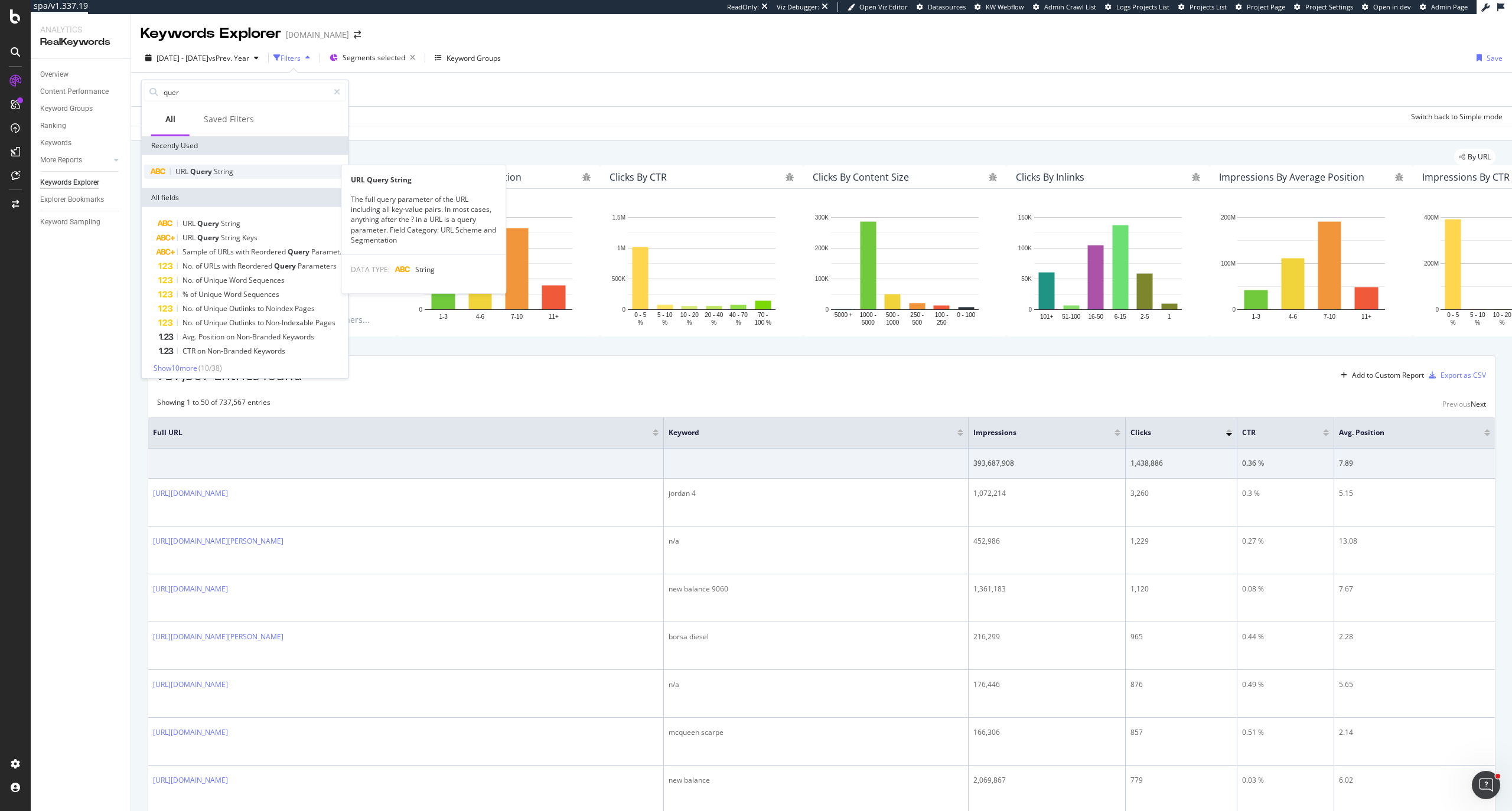
type input "quer"
click at [192, 177] on div "URL Query String" at bounding box center [245, 172] width 202 height 14
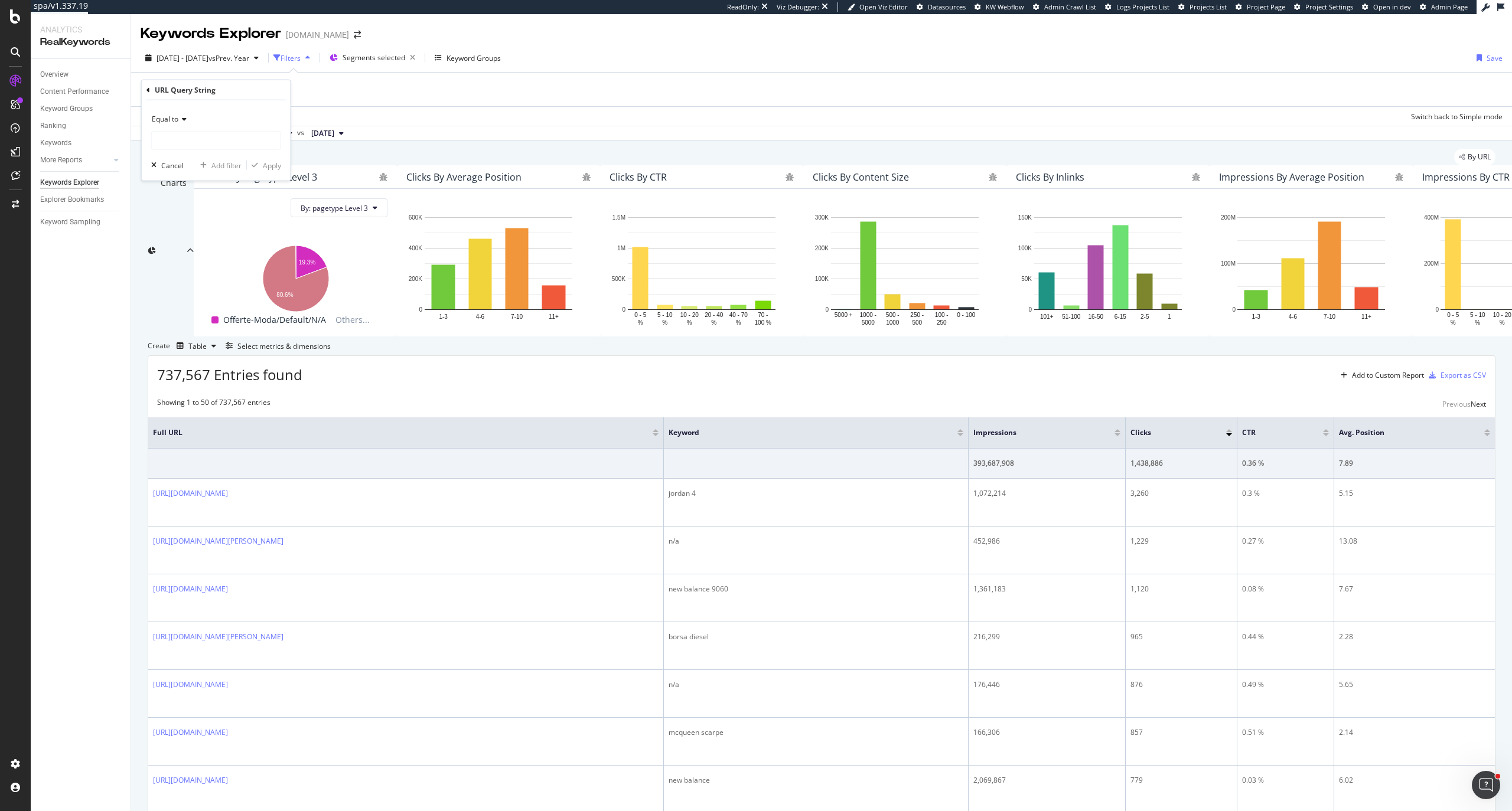
click at [183, 126] on div "Equal to" at bounding box center [216, 119] width 130 height 19
click at [194, 251] on span "Doesn't contain" at bounding box center [183, 250] width 52 height 10
click at [204, 145] on input "text" at bounding box center [216, 140] width 129 height 19
type input "q="
click at [274, 164] on div "Apply" at bounding box center [272, 165] width 18 height 10
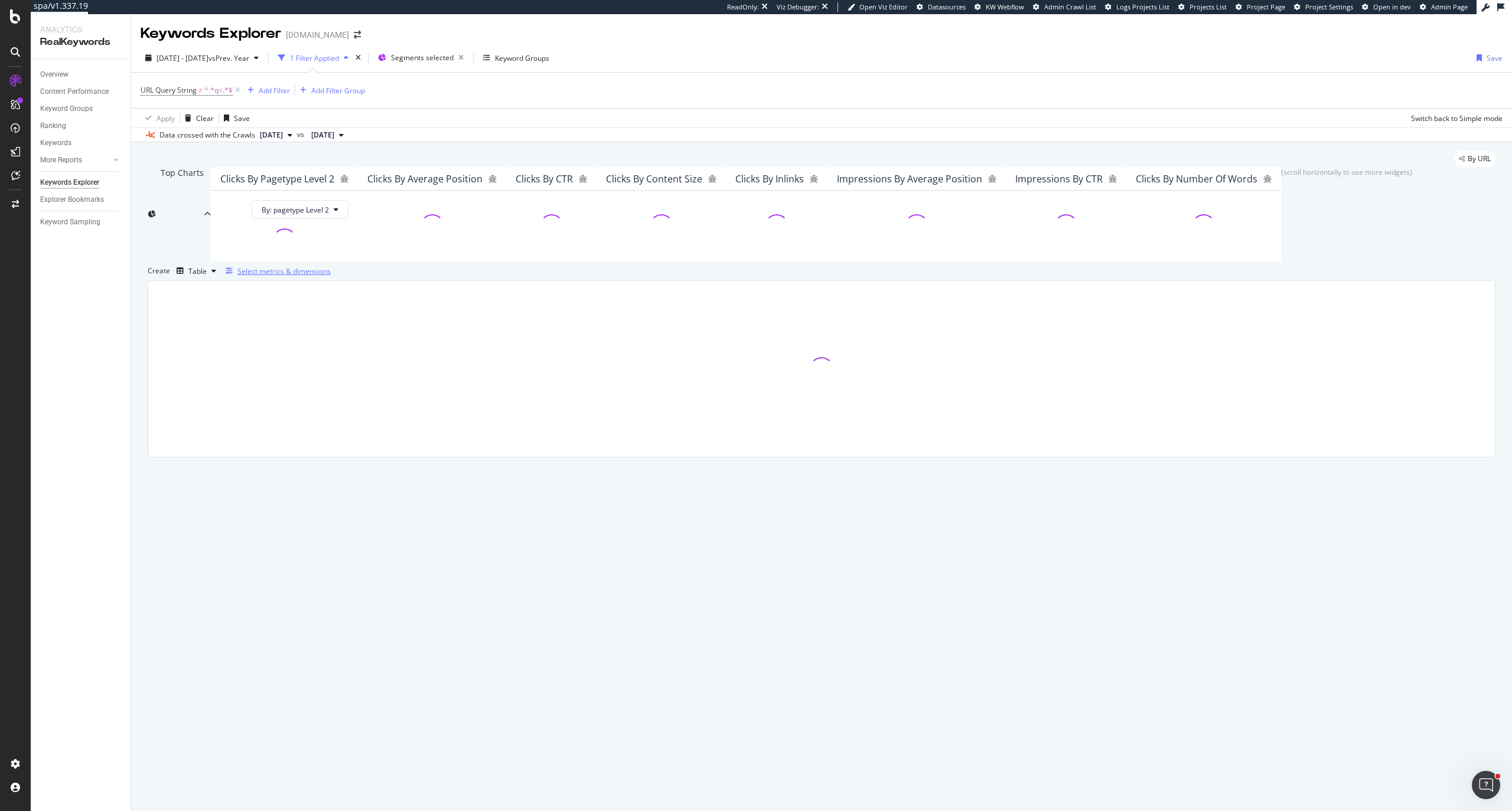
click at [330, 276] on div "Select metrics & dimensions" at bounding box center [284, 271] width 94 height 10
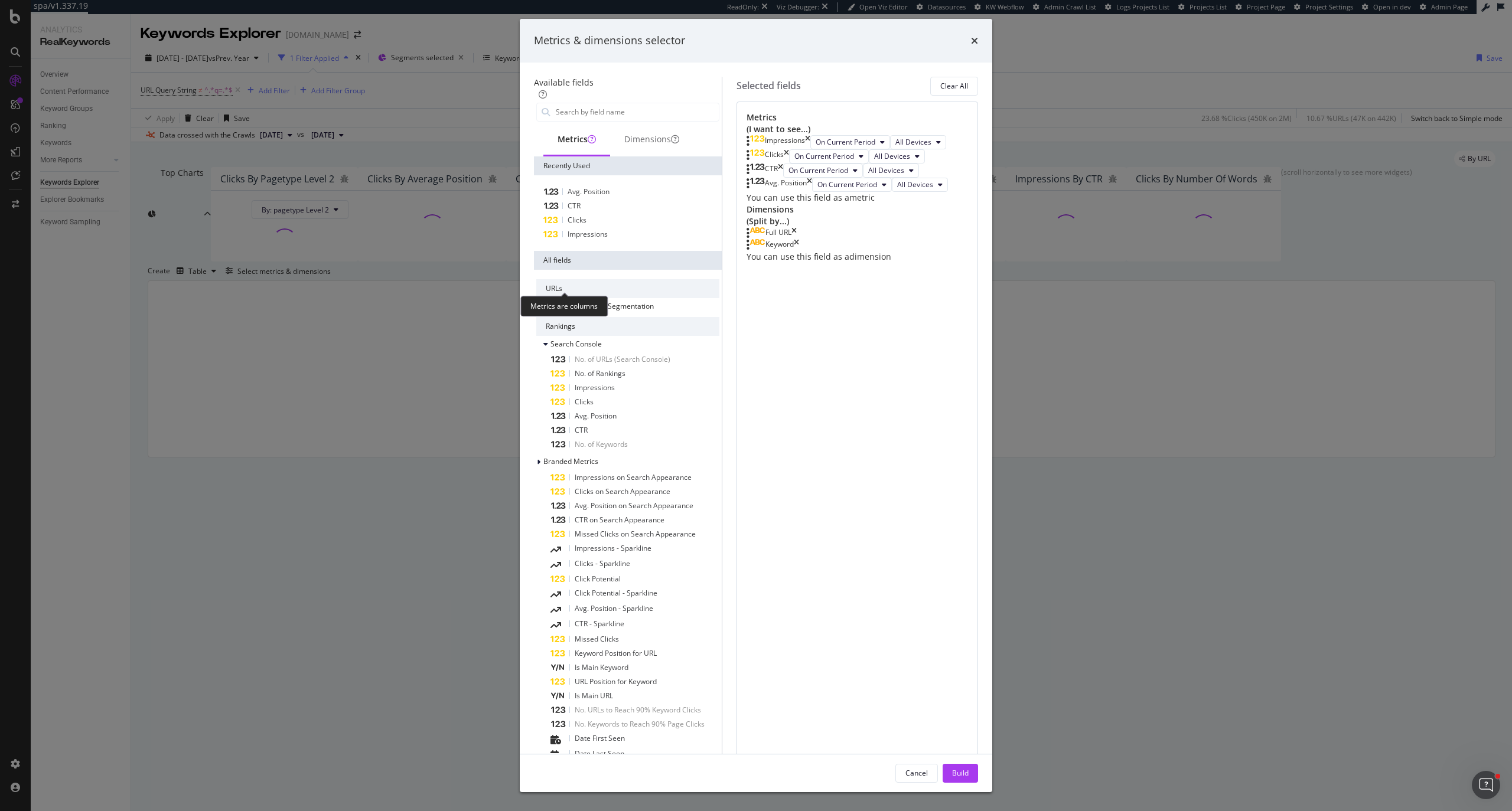
click at [557, 145] on div "Metrics" at bounding box center [576, 139] width 39 height 12
click at [563, 121] on input "modal" at bounding box center [637, 112] width 164 height 18
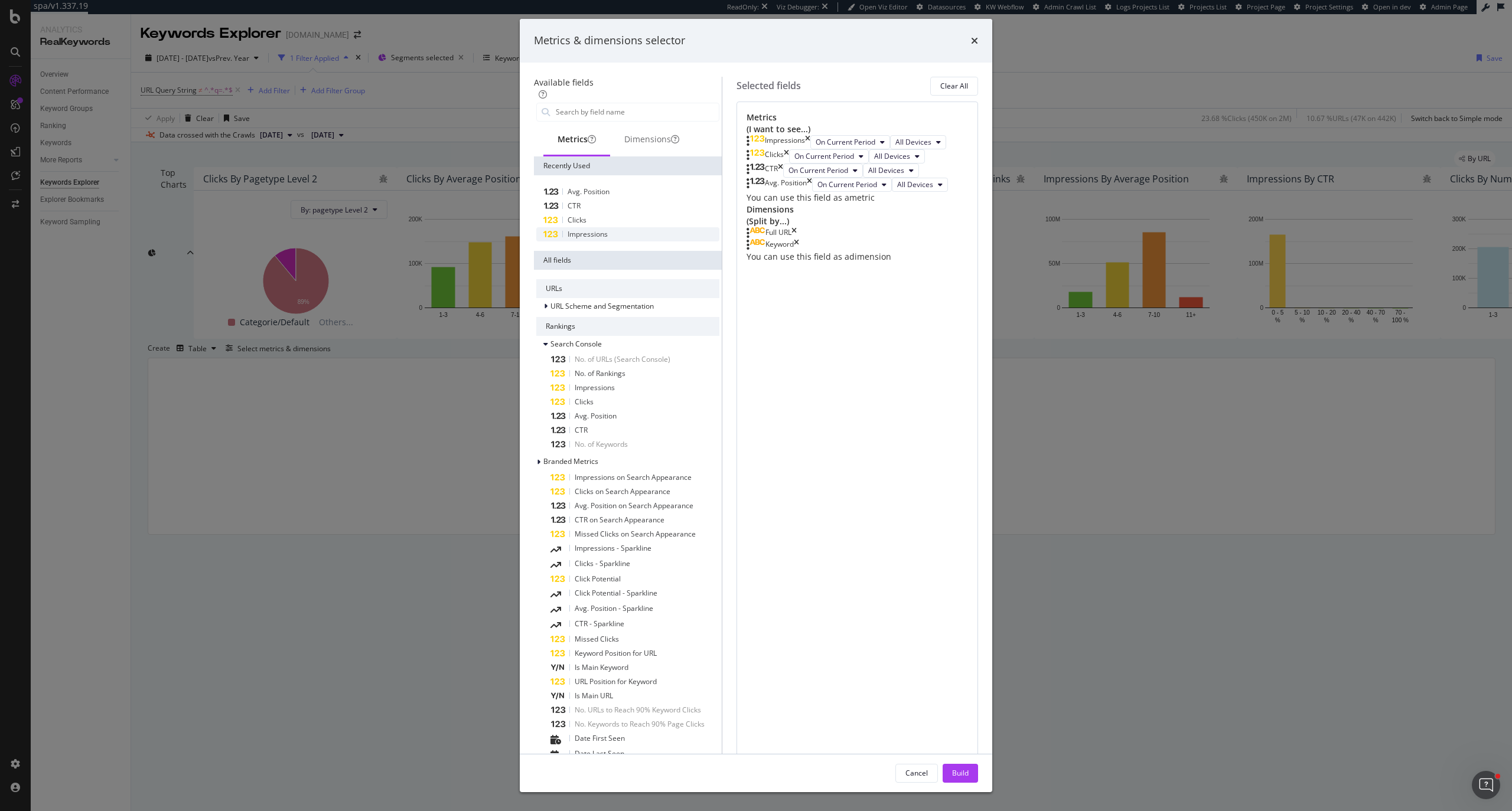
click at [567, 239] on span "Impressions" at bounding box center [587, 233] width 40 height 10
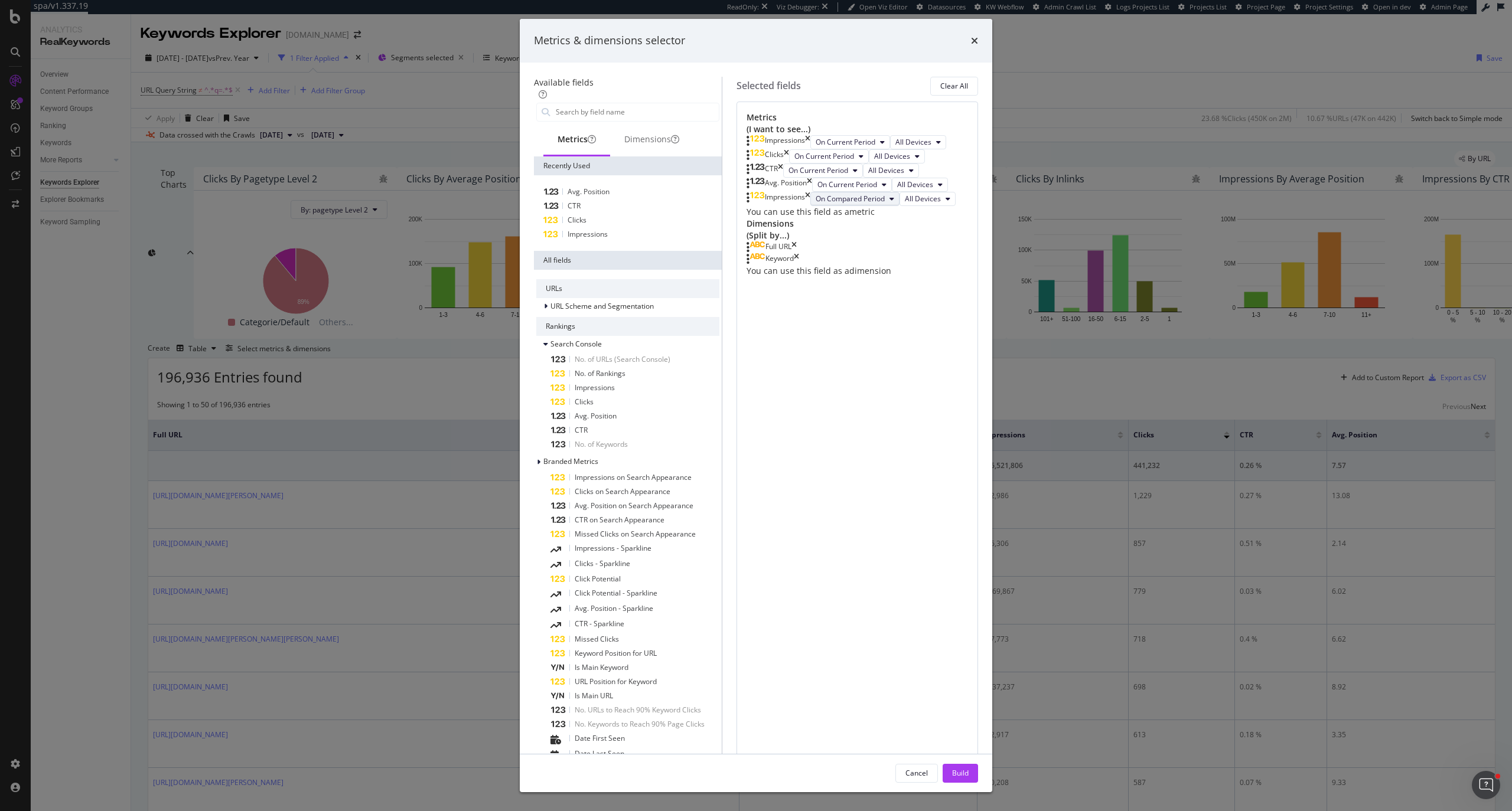
click at [830, 203] on span "On Compared Period" at bounding box center [850, 198] width 69 height 10
click at [852, 433] on span "Diff. between Periods - Percentage" at bounding box center [851, 549] width 114 height 10
click at [598, 227] on div "Clicks" at bounding box center [628, 220] width 183 height 14
click at [837, 218] on span "On Compared Period" at bounding box center [829, 213] width 69 height 10
click at [855, 433] on div "Diff. between Periods - Percentage" at bounding box center [851, 594] width 133 height 17
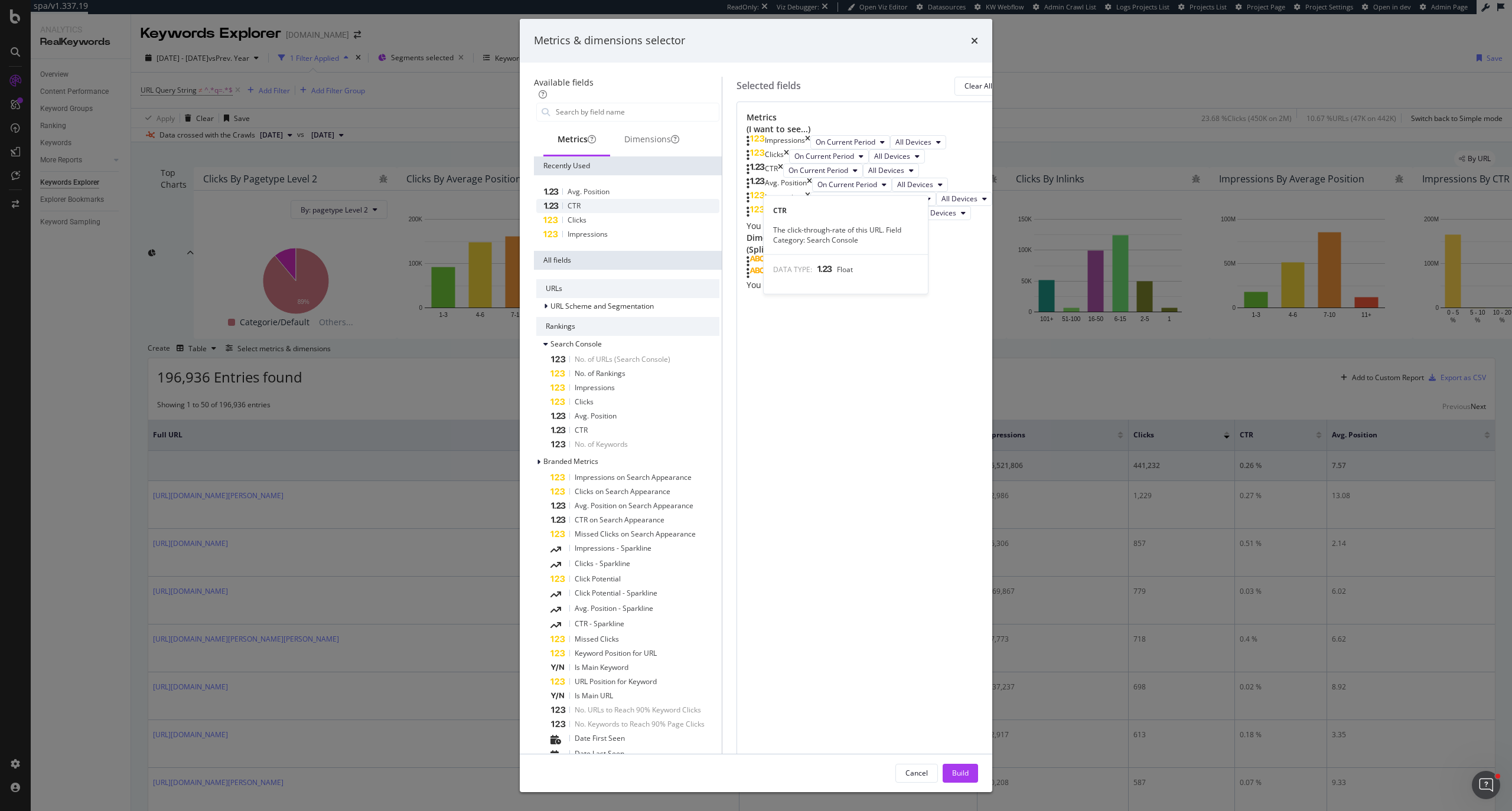
click at [563, 213] on div "CTR" at bounding box center [628, 206] width 183 height 14
click at [828, 234] on button "On Compared Period" at bounding box center [828, 228] width 89 height 14
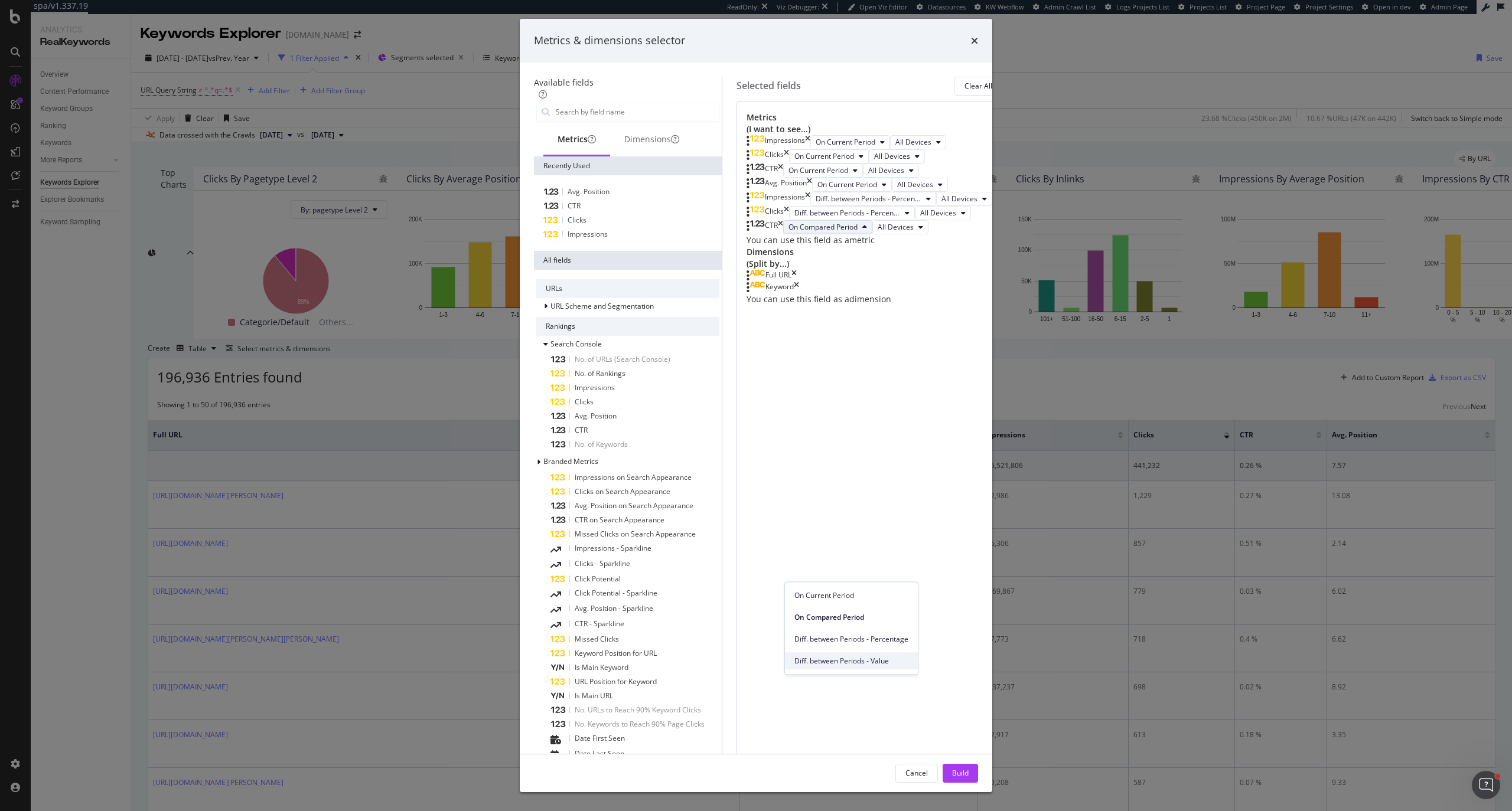
click at [845, 433] on span "Diff. between Periods - Value" at bounding box center [851, 661] width 114 height 10
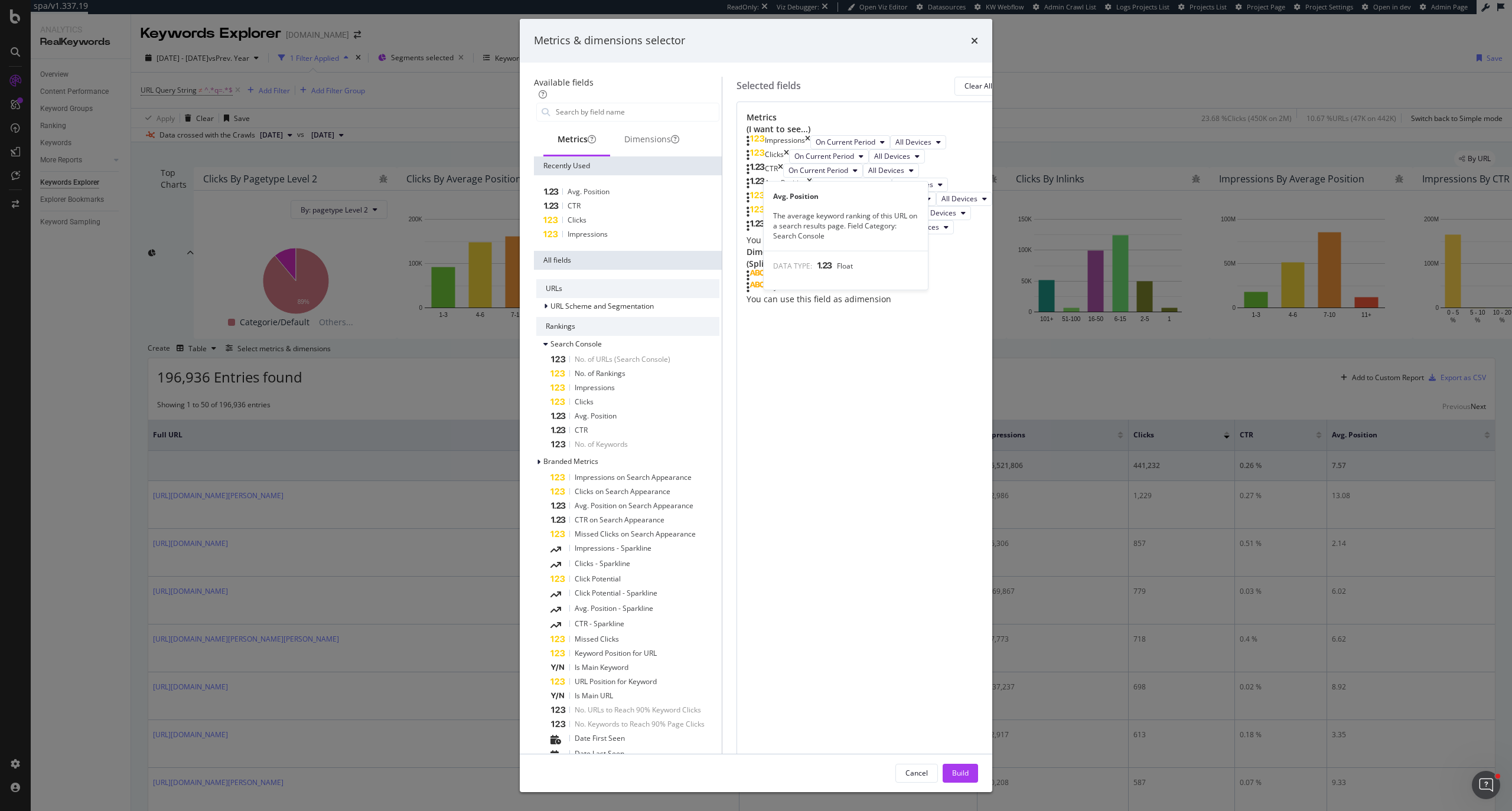
click at [606, 199] on div "Avg. Position" at bounding box center [628, 192] width 183 height 14
click at [817, 246] on span "On Compared Period" at bounding box center [852, 241] width 69 height 10
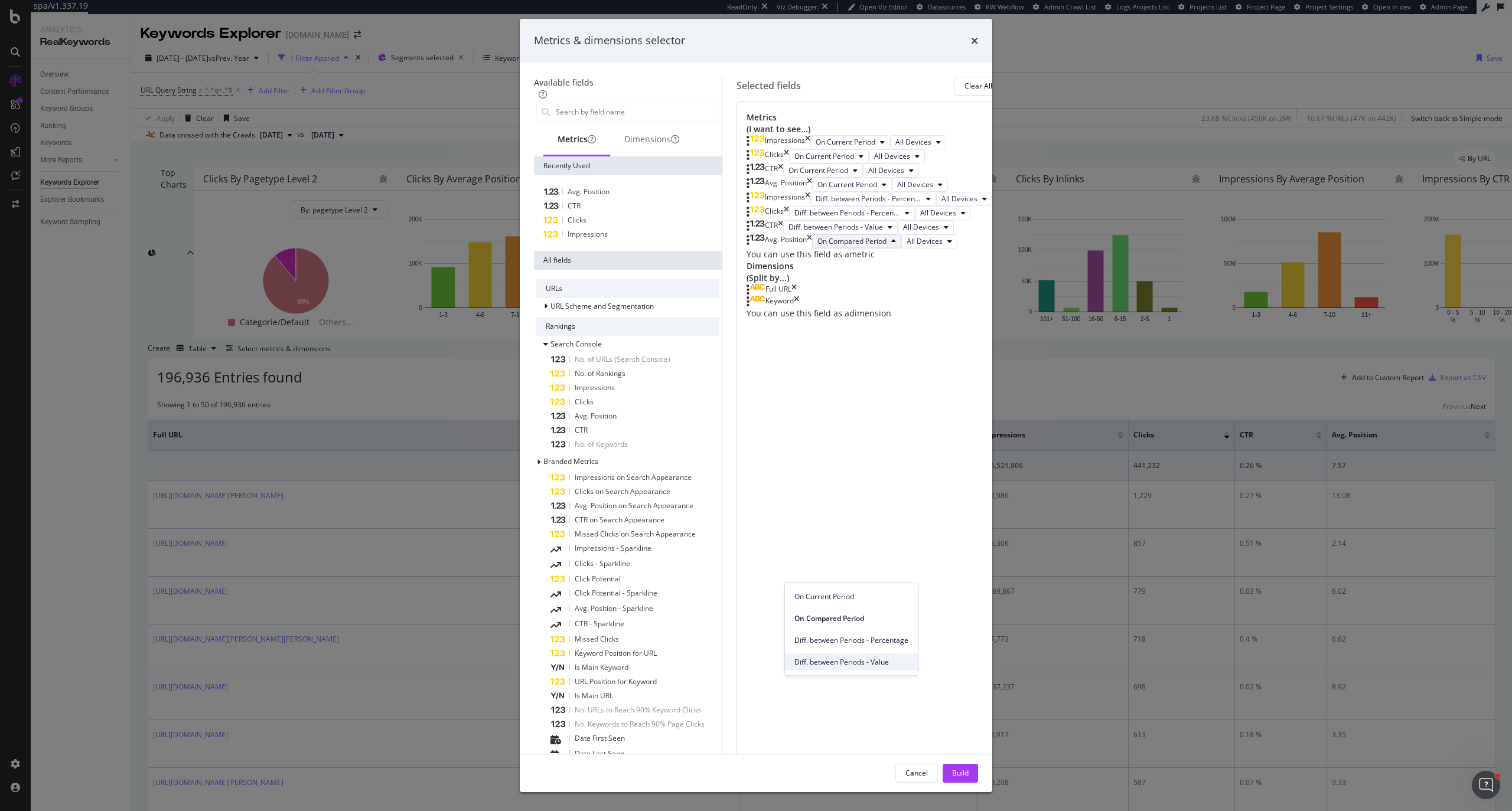
click at [852, 433] on span "Diff. between Periods - Value" at bounding box center [851, 662] width 114 height 10
click at [968, 433] on div "Build" at bounding box center [960, 772] width 16 height 10
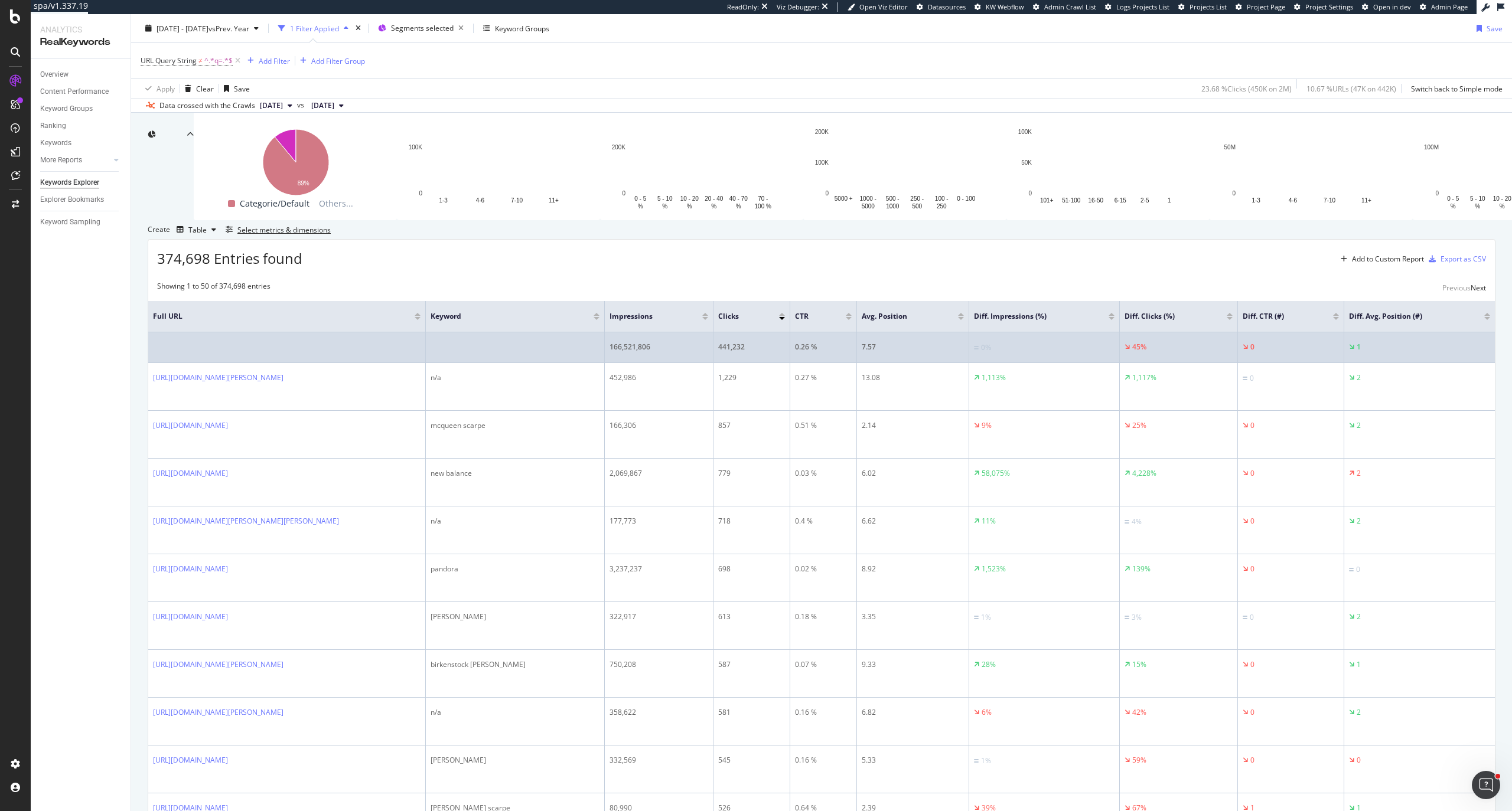
scroll to position [114, 0]
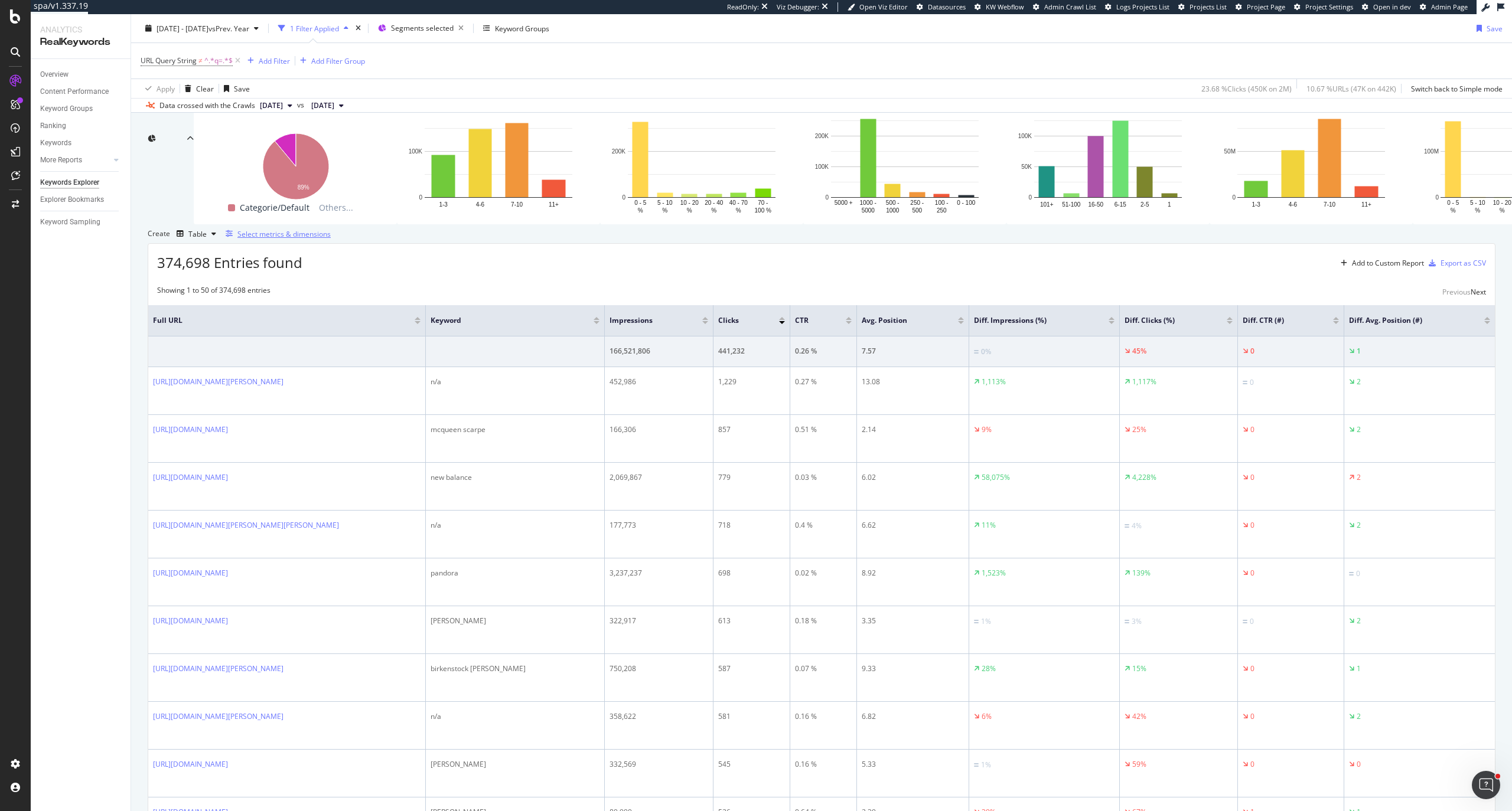
click at [330, 239] on div "Select metrics & dimensions" at bounding box center [284, 233] width 94 height 10
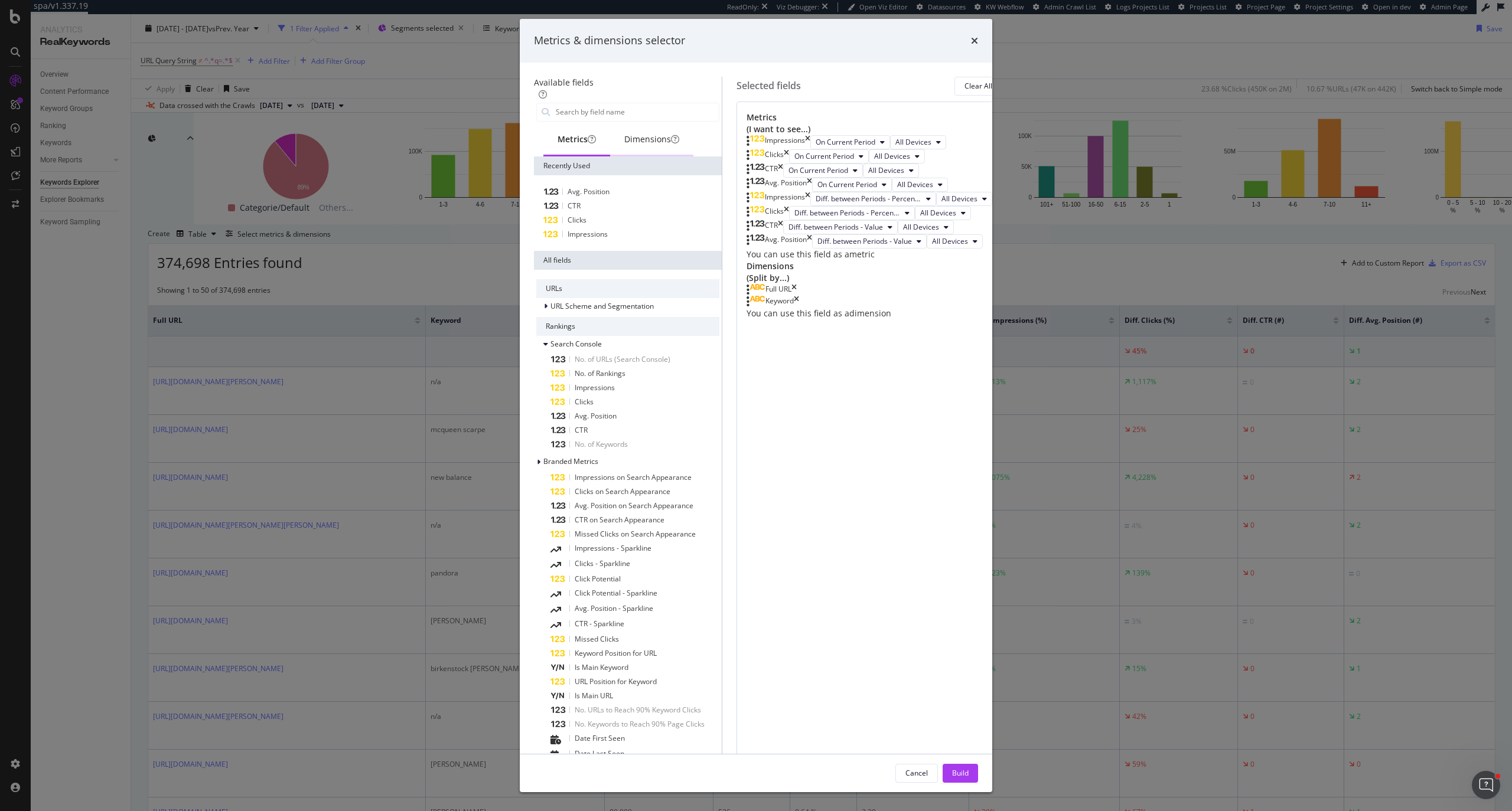
click at [624, 145] on div "Dimensions" at bounding box center [652, 139] width 55 height 12
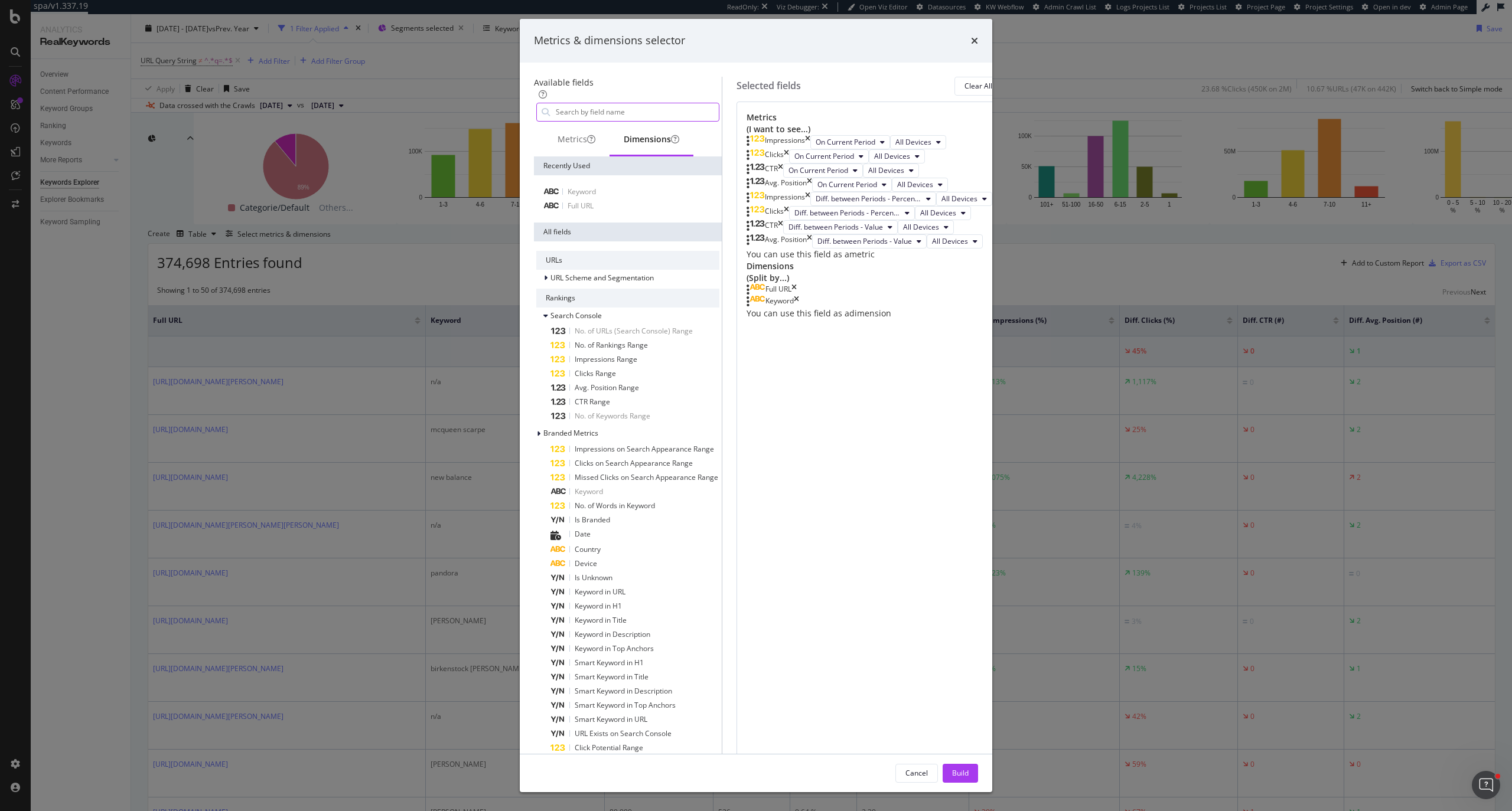
click at [610, 121] on input "modal" at bounding box center [637, 112] width 164 height 18
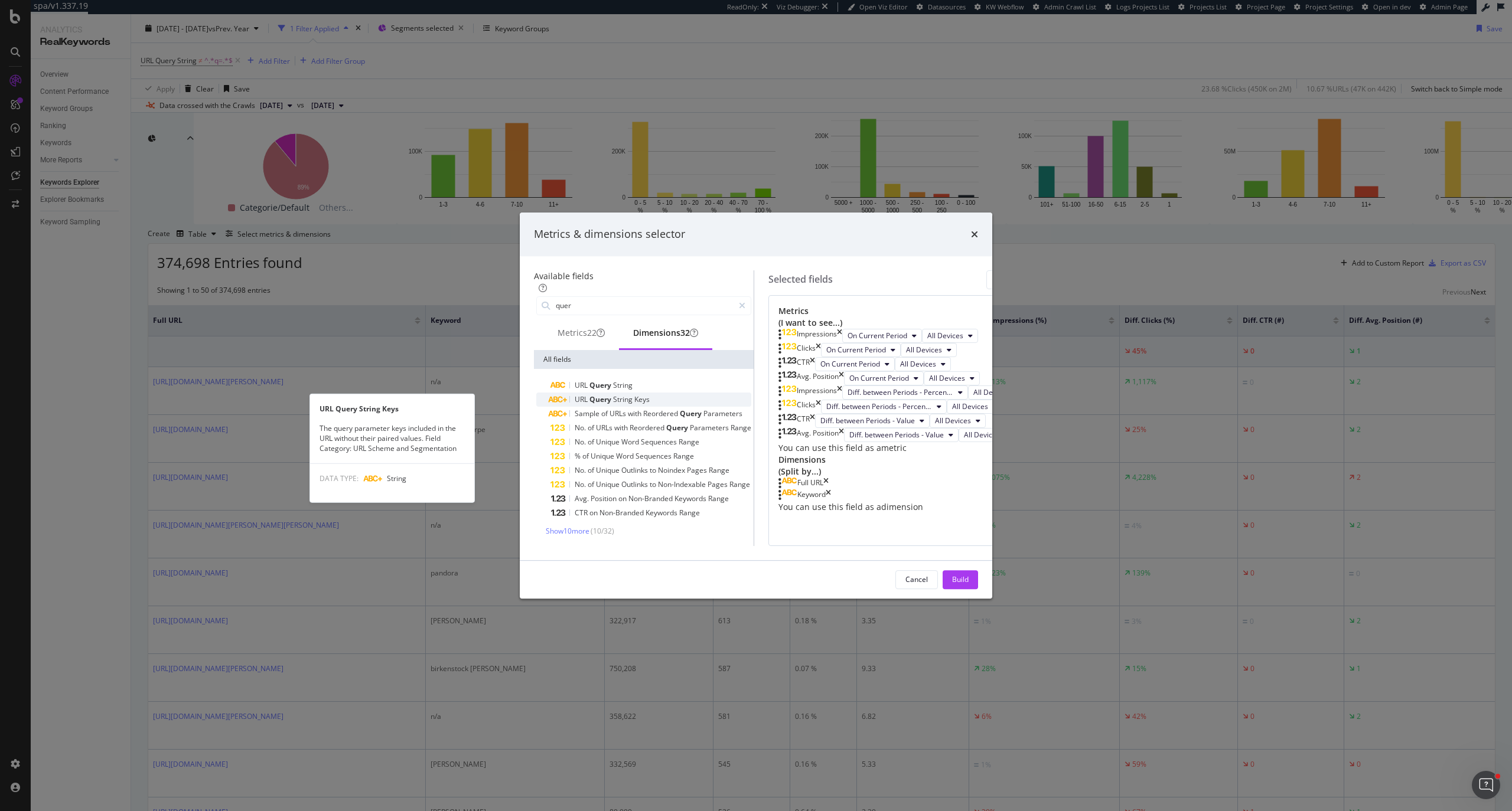
click at [643, 392] on div "URL Query String Keys" at bounding box center [650, 400] width 201 height 14
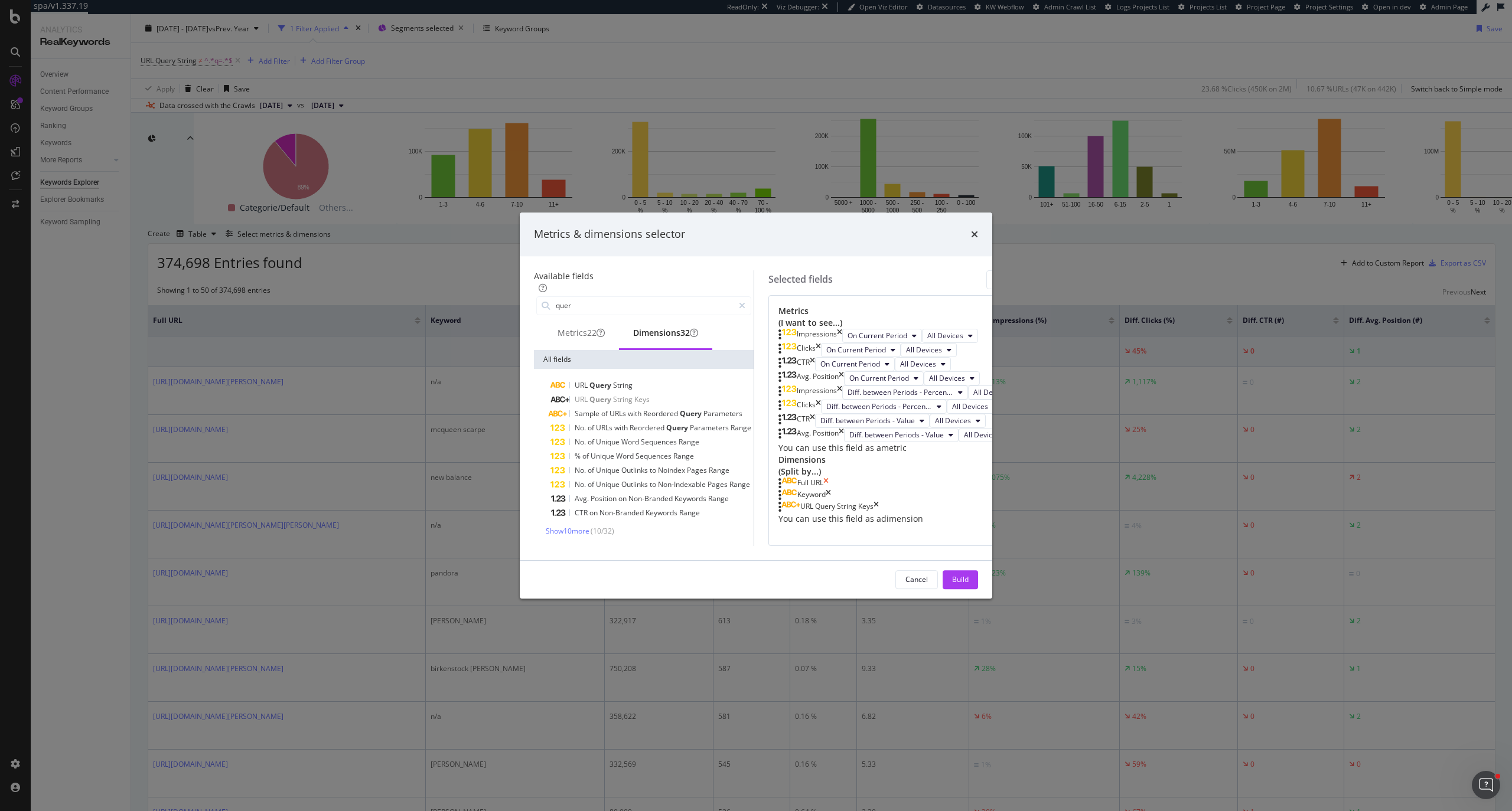
click at [828, 433] on icon "times" at bounding box center [826, 483] width 5 height 12
click at [831, 433] on icon "times" at bounding box center [828, 483] width 5 height 12
click at [662, 297] on input "quer" at bounding box center [644, 305] width 179 height 18
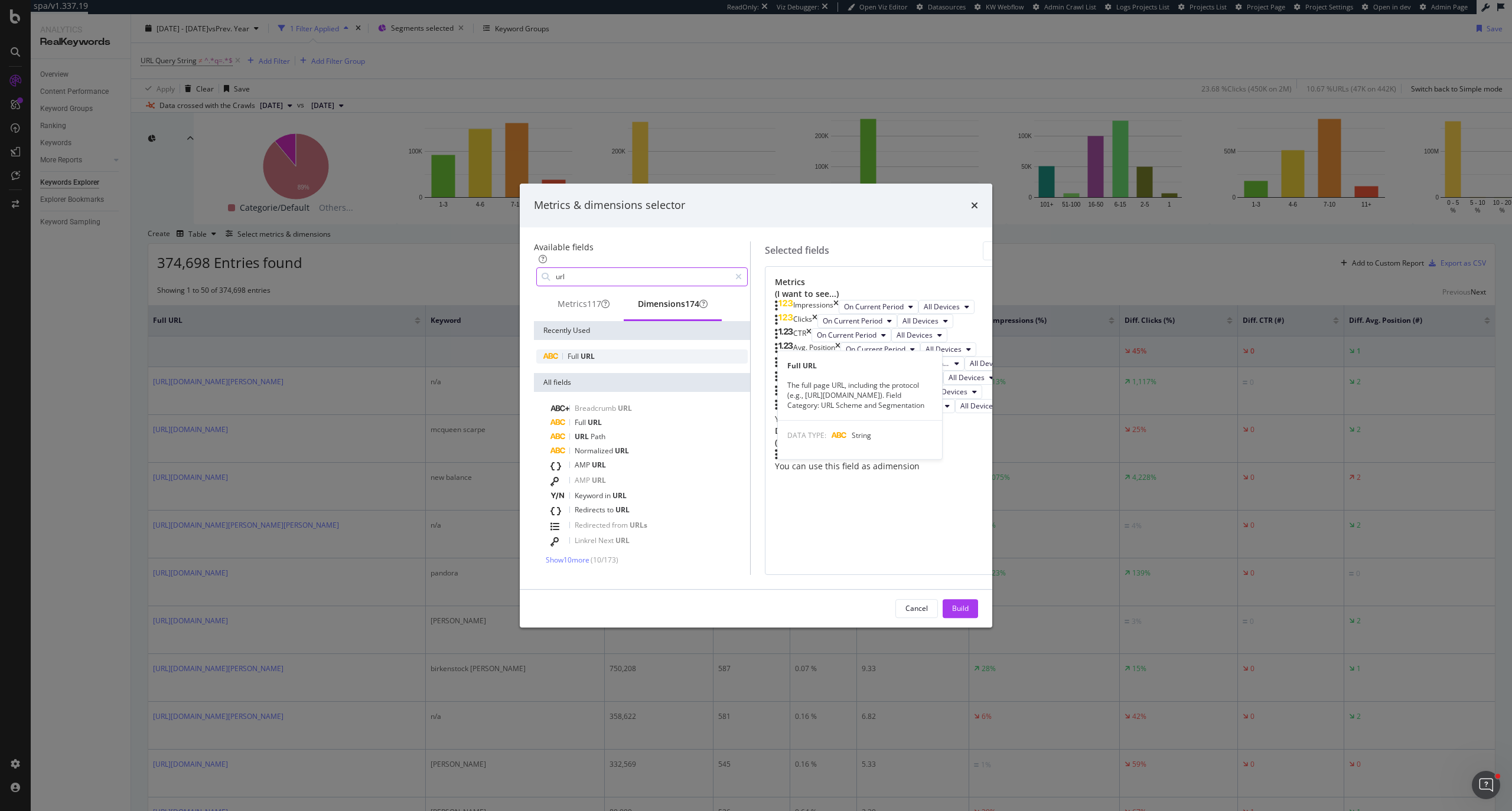
type input "url"
click at [620, 349] on div "Full URL" at bounding box center [642, 356] width 211 height 14
drag, startPoint x: 792, startPoint y: 543, endPoint x: 792, endPoint y: 530, distance: 13.0
click at [792, 433] on body "spa/v1.337.19 ReadOnly: Viz Debugger: Open Viz Editor Datasources KW Webflow Ad…" at bounding box center [756, 406] width 1512 height 811
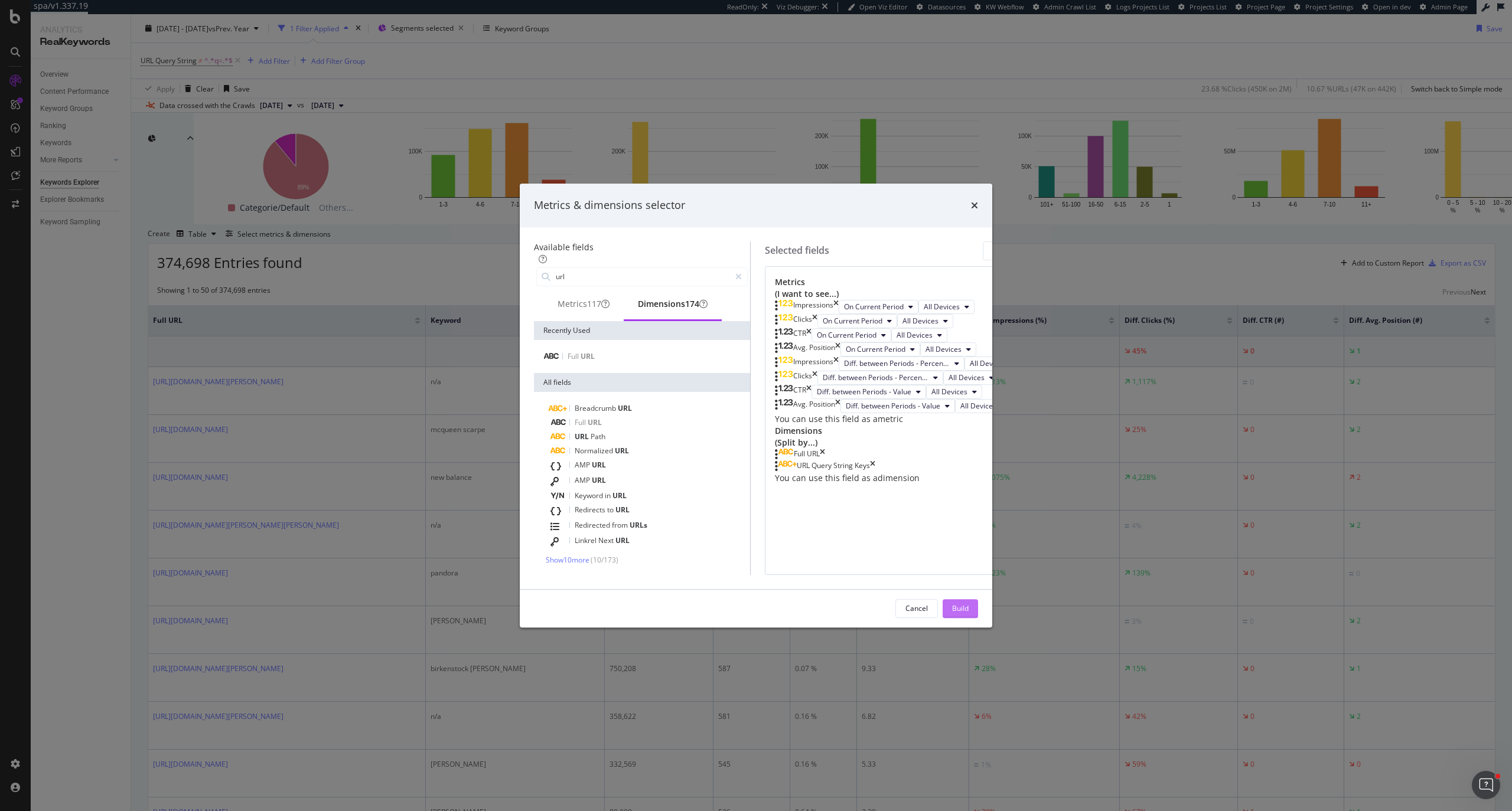
click at [968, 433] on div "Build" at bounding box center [960, 608] width 16 height 10
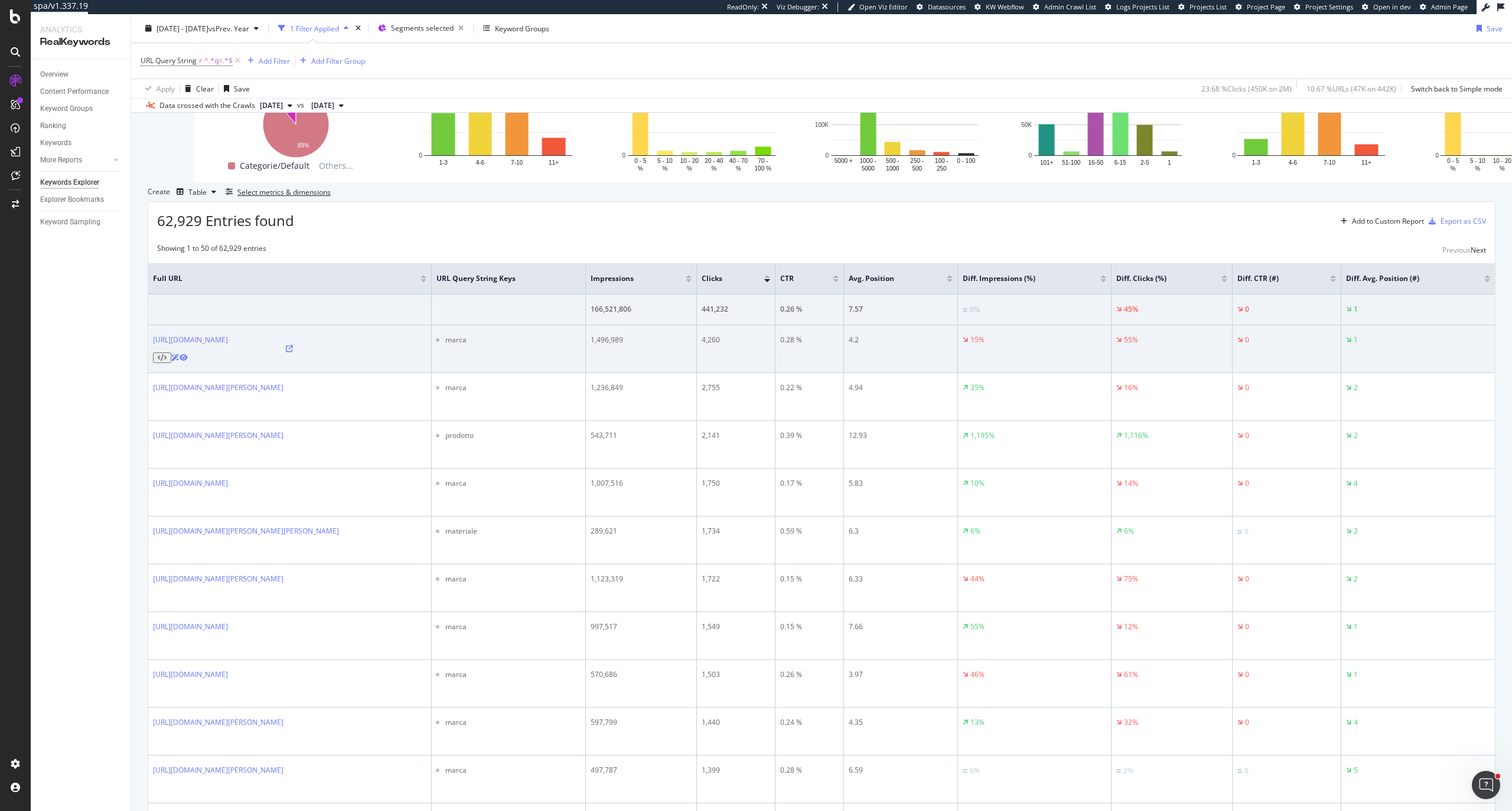
scroll to position [149, 0]
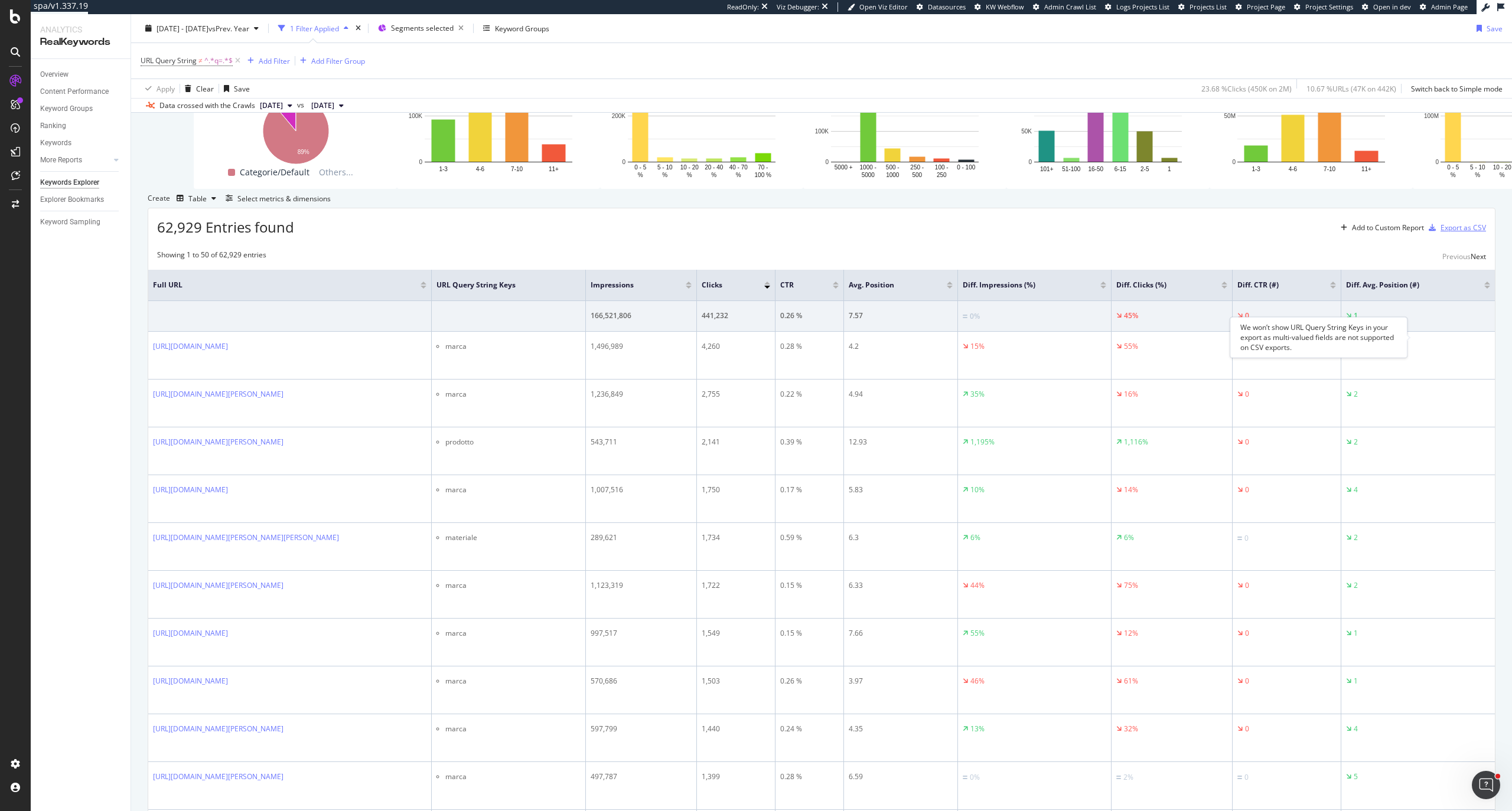
click at [1008, 233] on div "Export as CSV" at bounding box center [1462, 227] width 45 height 10
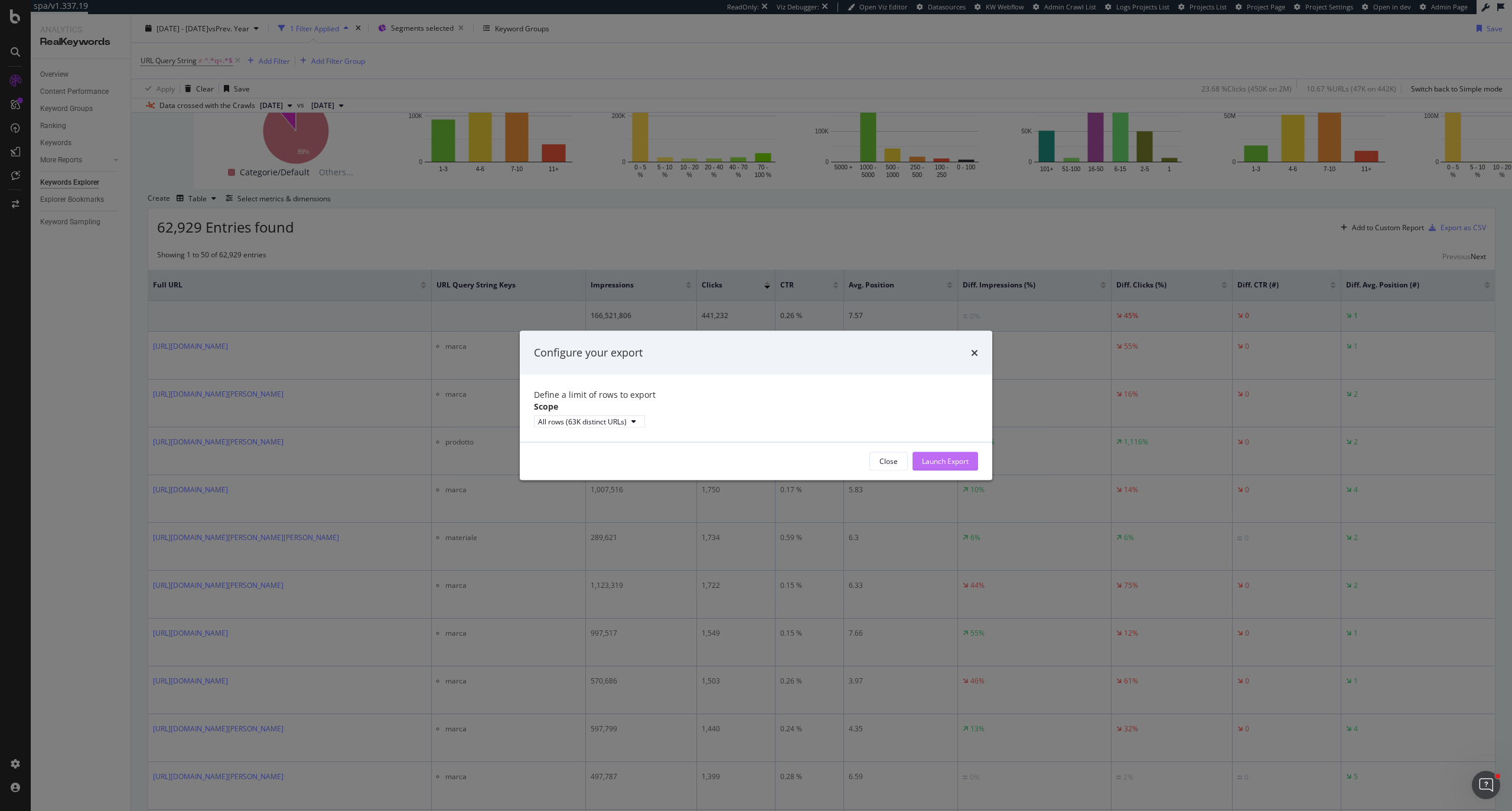
click at [952, 433] on div "Launch Export" at bounding box center [945, 461] width 46 height 10
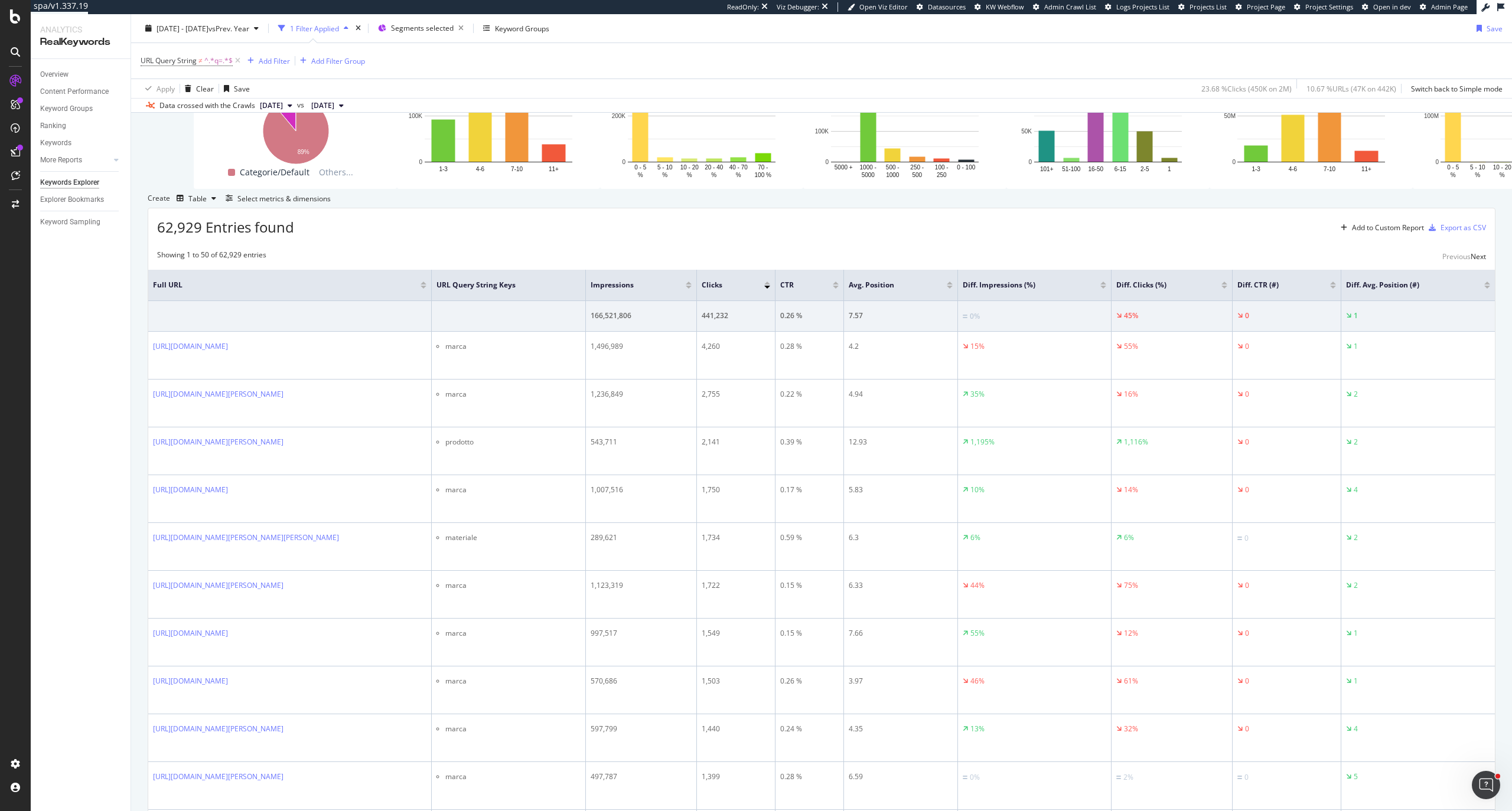
click at [1008, 237] on div "62,929 Entries found Add to Custom Report Export as CSV" at bounding box center [822, 223] width 1346 height 29
click at [1008, 208] on div "Create Table Select metrics & dimensions" at bounding box center [822, 198] width 1348 height 19
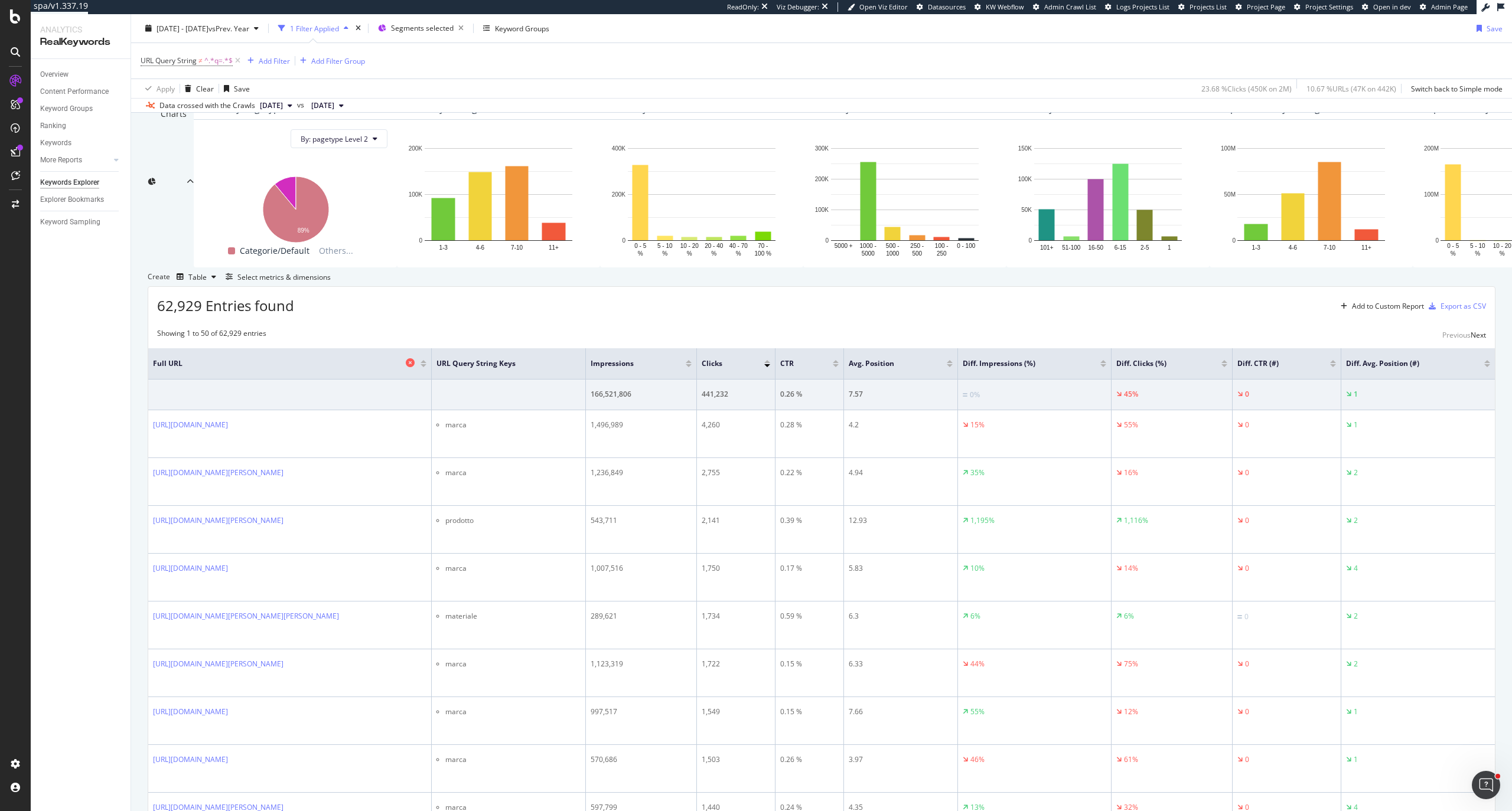
scroll to position [0, 0]
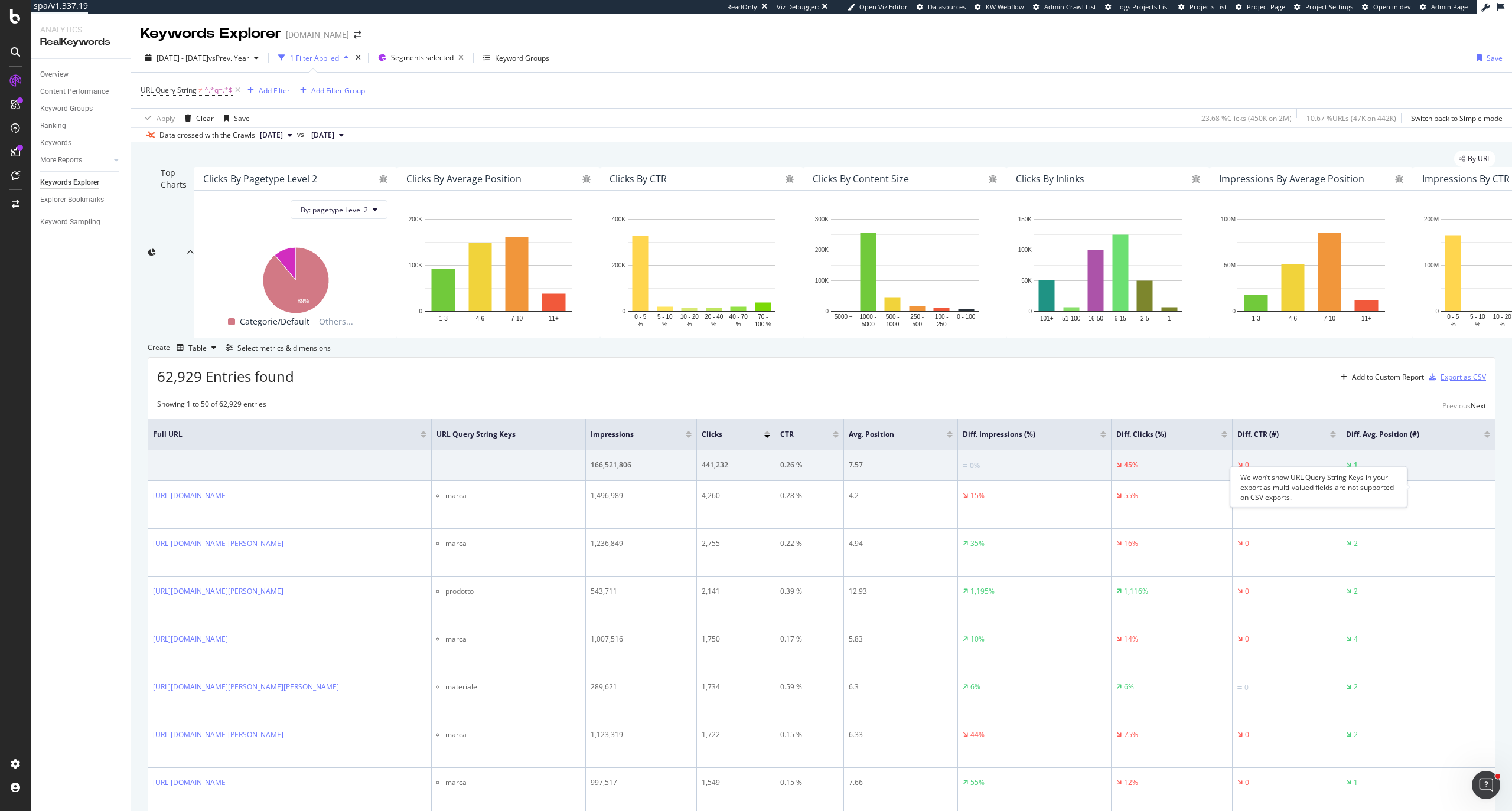
click at [1008, 382] on div "Export as CSV" at bounding box center [1462, 377] width 45 height 10
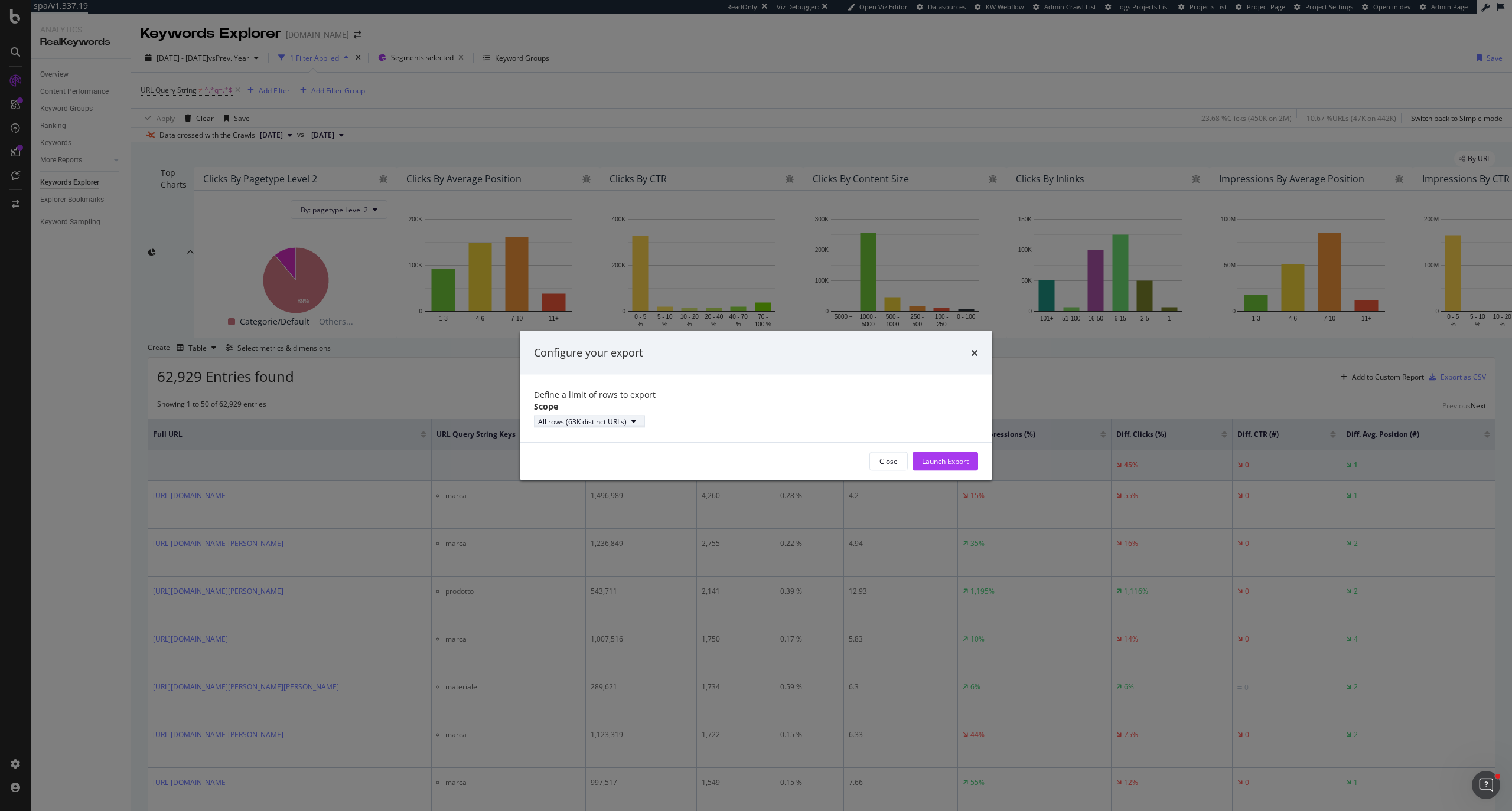
click at [641, 419] on div "All rows (63K distinct URLs)" at bounding box center [589, 421] width 103 height 10
click at [653, 433] on div "All rows (63K distinct URLs)" at bounding box center [608, 440] width 88 height 10
click at [1008, 433] on div "Configure your export Define a limit of rows to export Scope All rows (63K dist…" at bounding box center [756, 406] width 1512 height 811
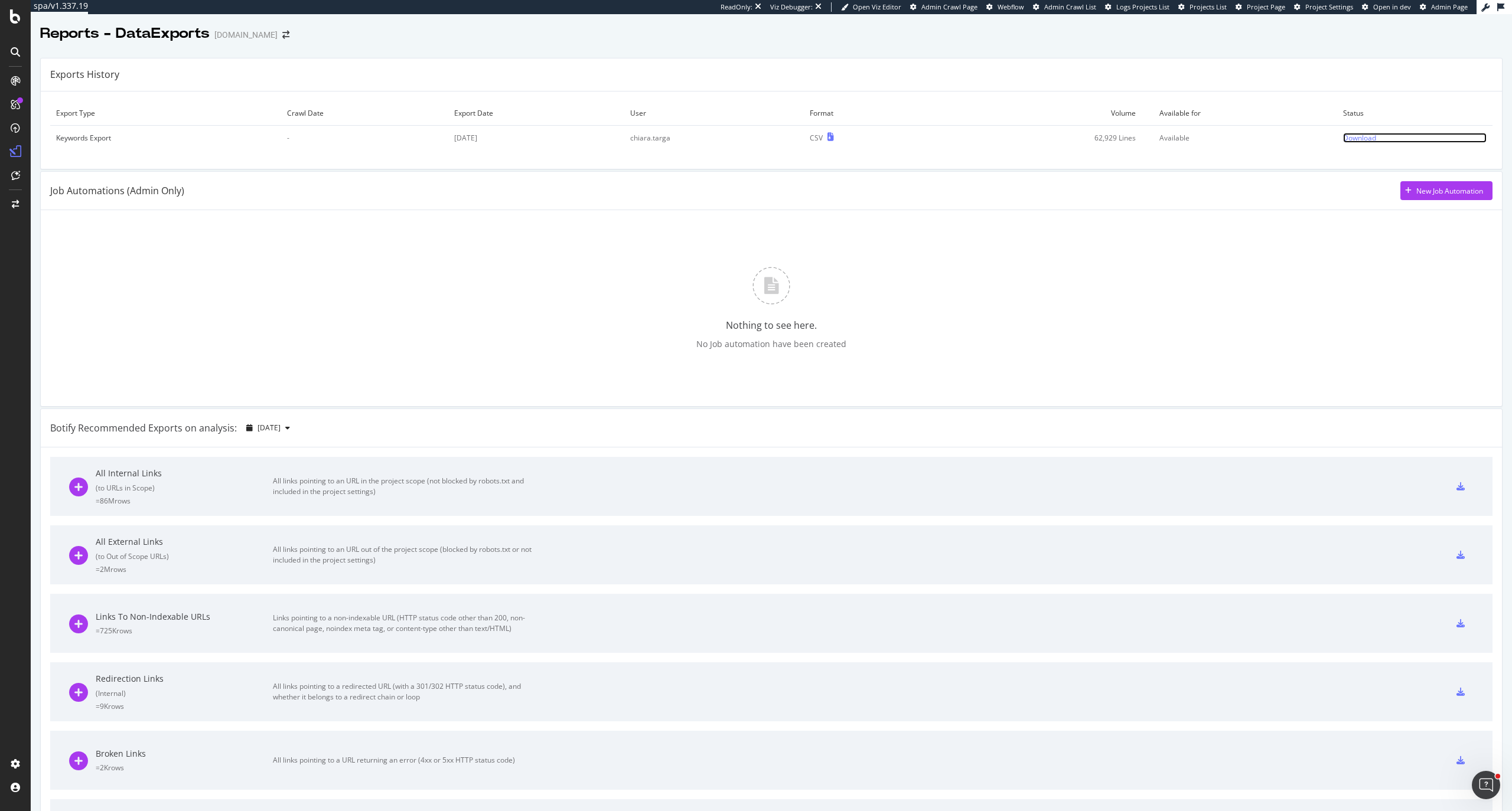
click at [1352, 141] on div "Download" at bounding box center [1359, 137] width 33 height 10
click at [48, 765] on div "Create and manage your segments" at bounding box center [93, 769] width 112 height 9
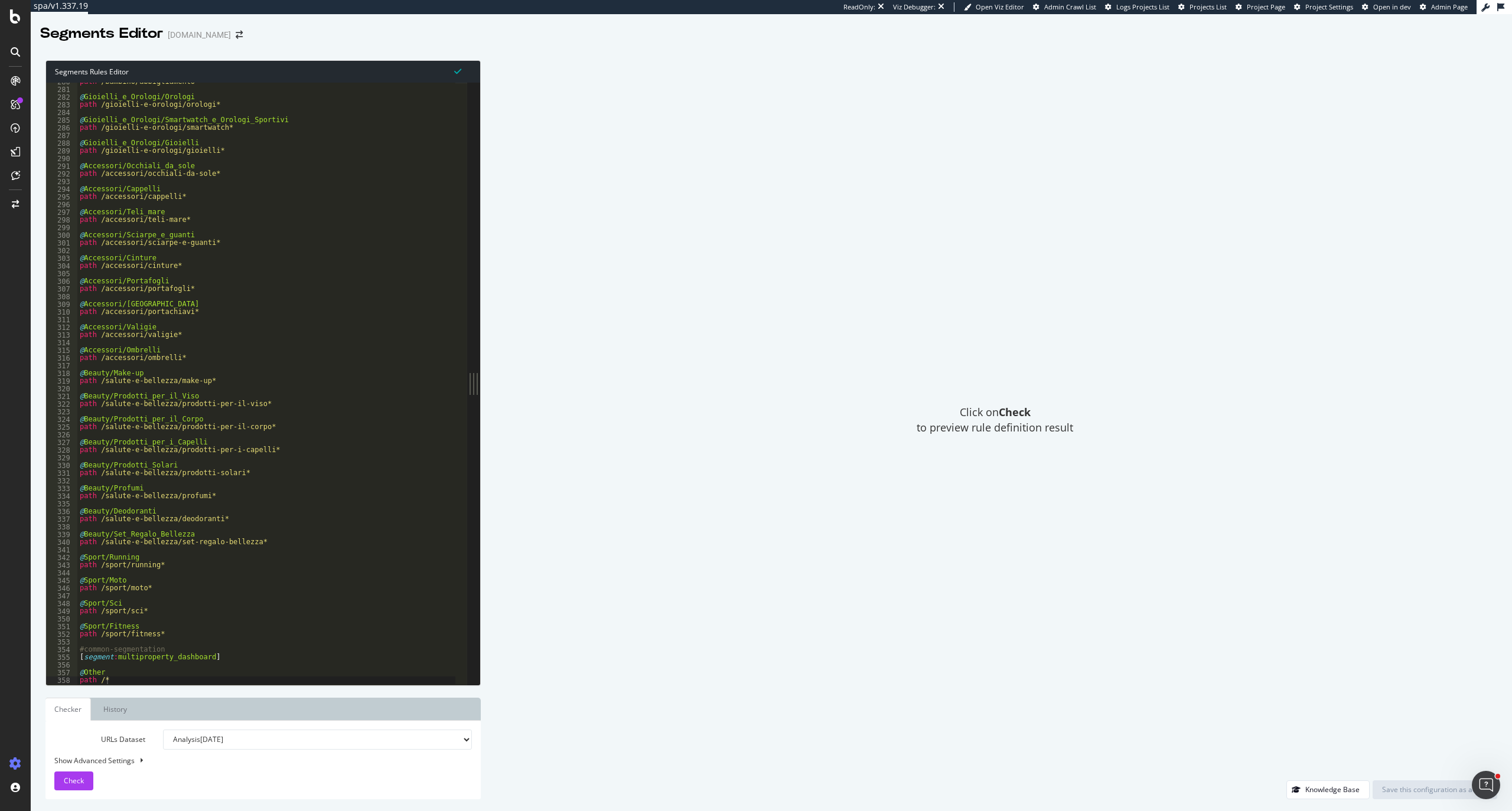
scroll to position [2147, 0]
click at [213, 640] on div "path /bambino/abbigliamento* @ Gioielli_e_Orologi/Orologi path /gioielli-e-orol…" at bounding box center [266, 386] width 379 height 617
click at [190, 640] on div "path /bambino/abbigliamento* @ Gioielli_e_Orologi/Orologi path /gioielli-e-orol…" at bounding box center [266, 386] width 379 height 617
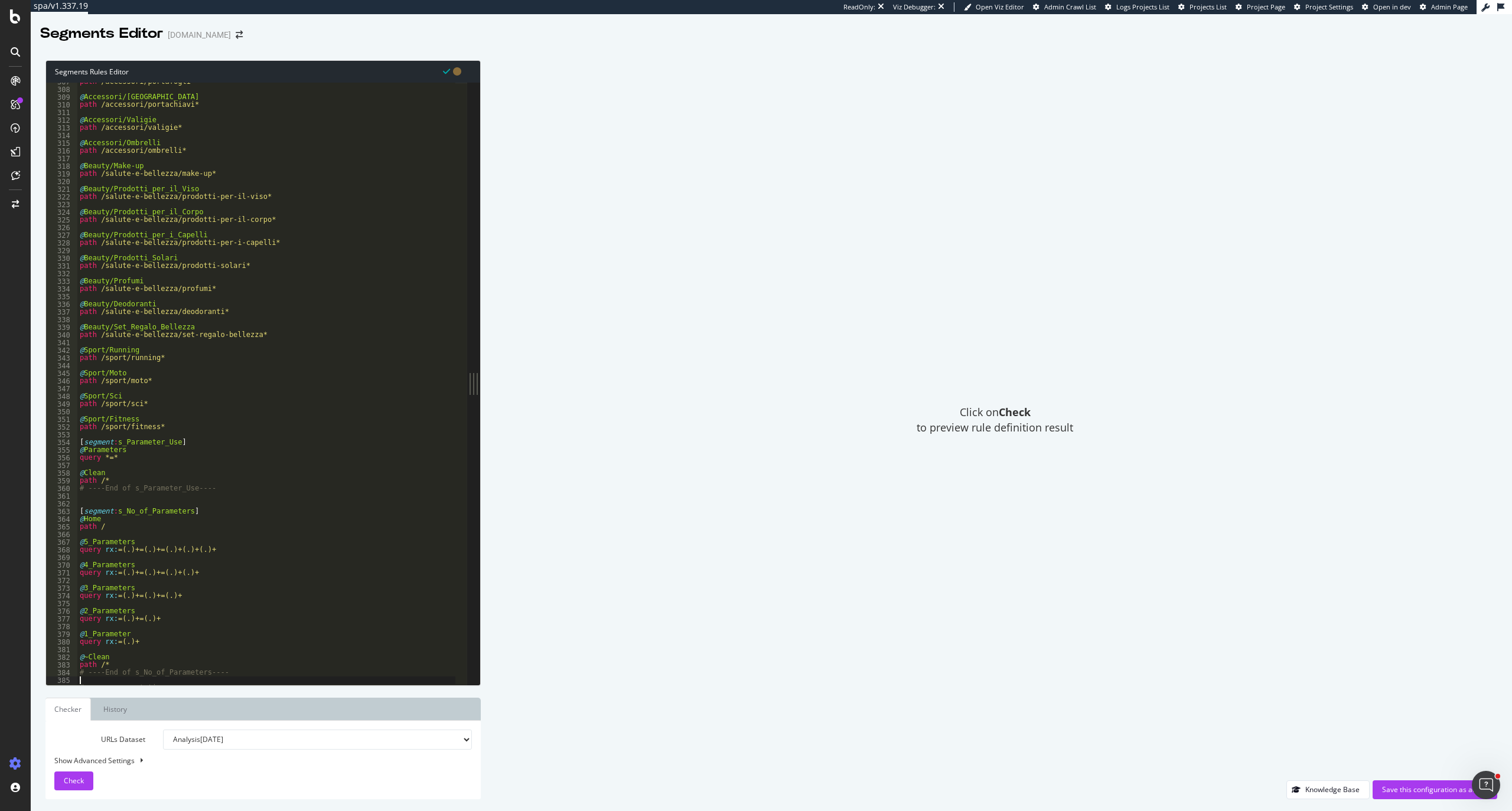
click at [196, 438] on div "path /accessori/portafogli* @ Accessori/Portachiavi path /accessori/portachiavi…" at bounding box center [266, 386] width 379 height 617
click at [118, 511] on div "path /accessori/portafogli* @ Accessori/Portachiavi path /accessori/portachiavi…" at bounding box center [266, 386] width 379 height 617
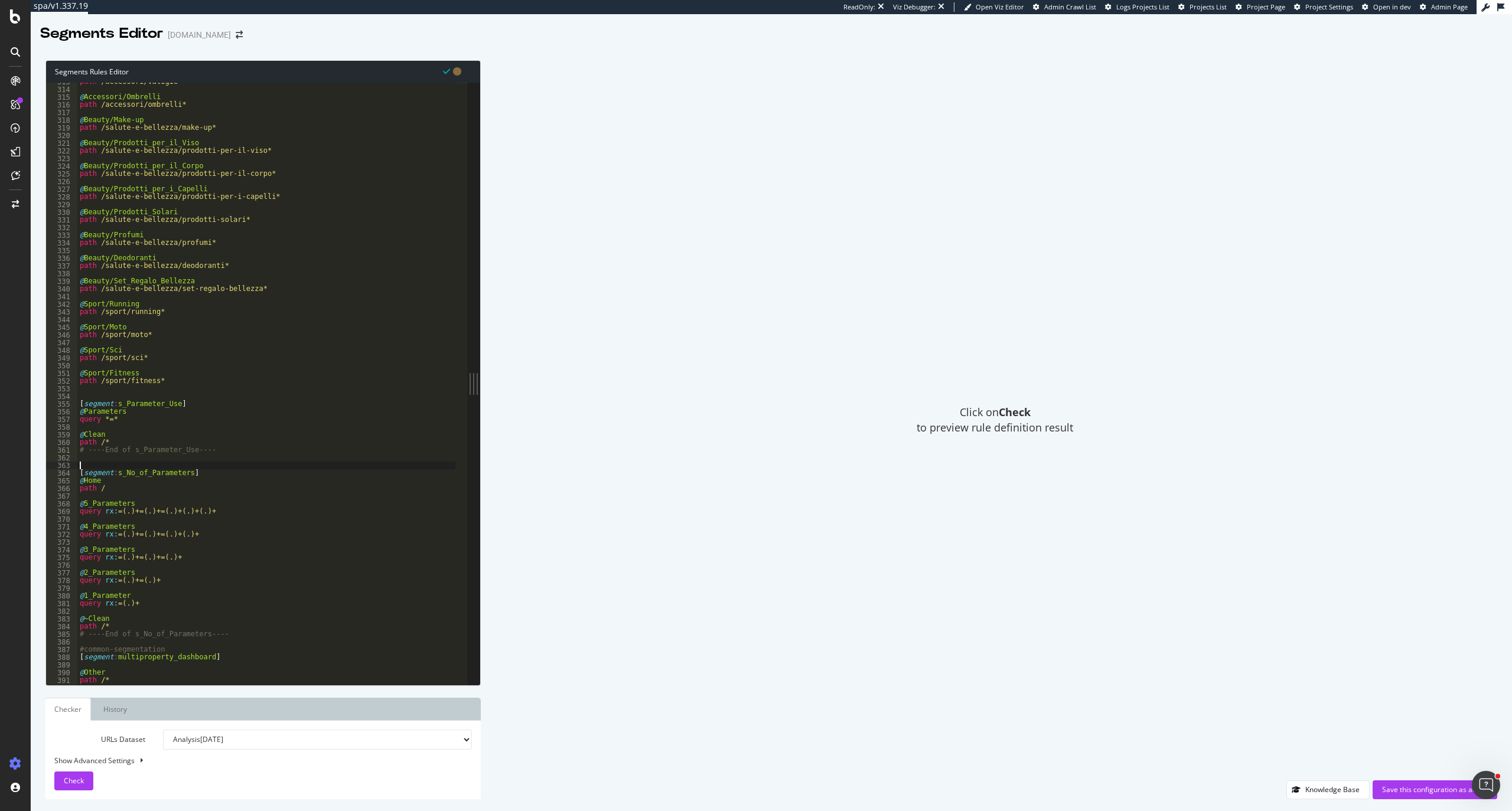
scroll to position [2399, 0]
click at [203, 645] on div "path /accessori/valigie* @ Accessori/Ombrelli path /accessori/ombrelli* @ Beaut…" at bounding box center [266, 386] width 379 height 617
paste textarea ")"
type textarea ")"
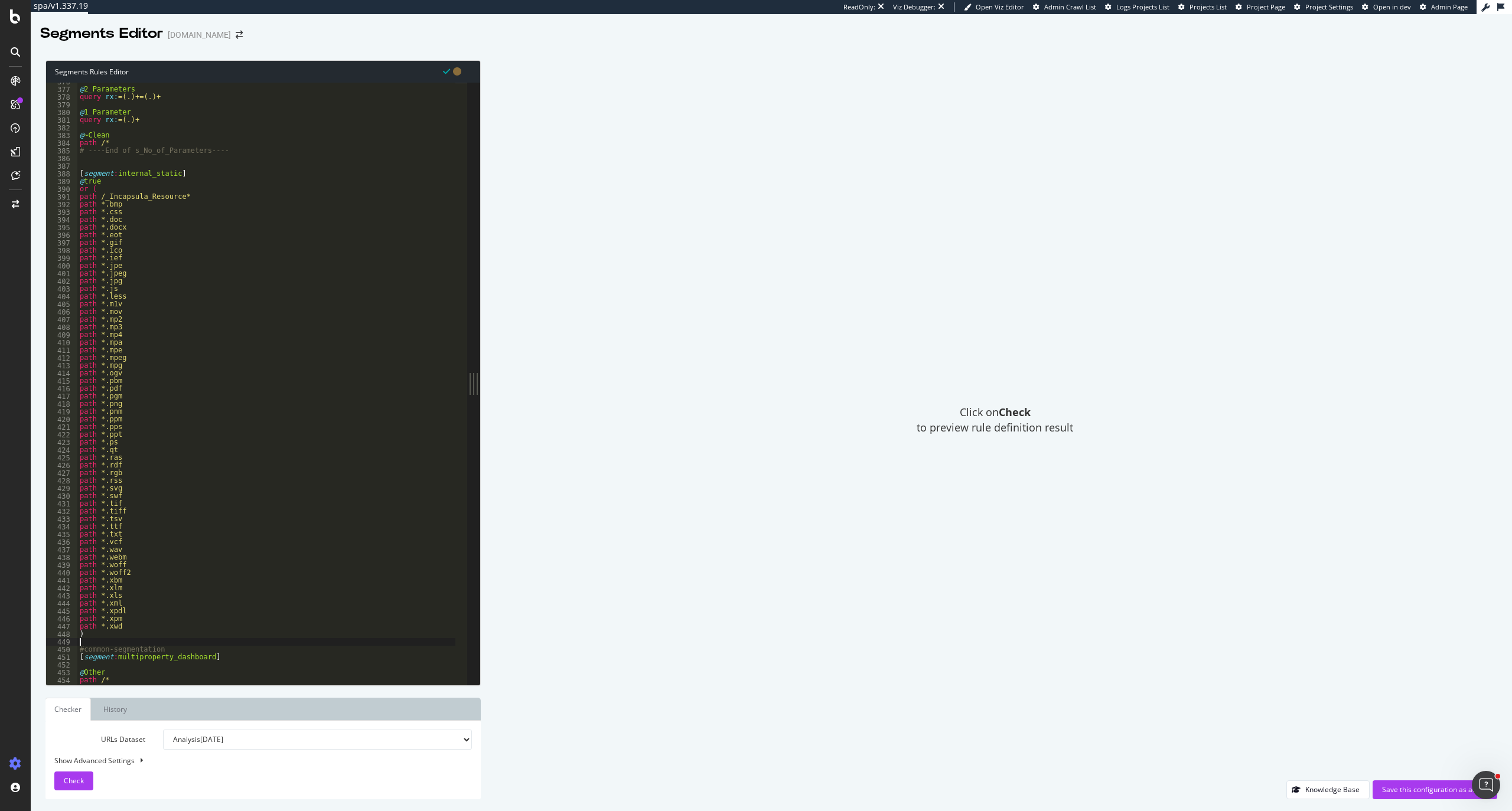
scroll to position [2882, 0]
click at [1464, 789] on div "Save this configuration as active" at bounding box center [1435, 789] width 106 height 10
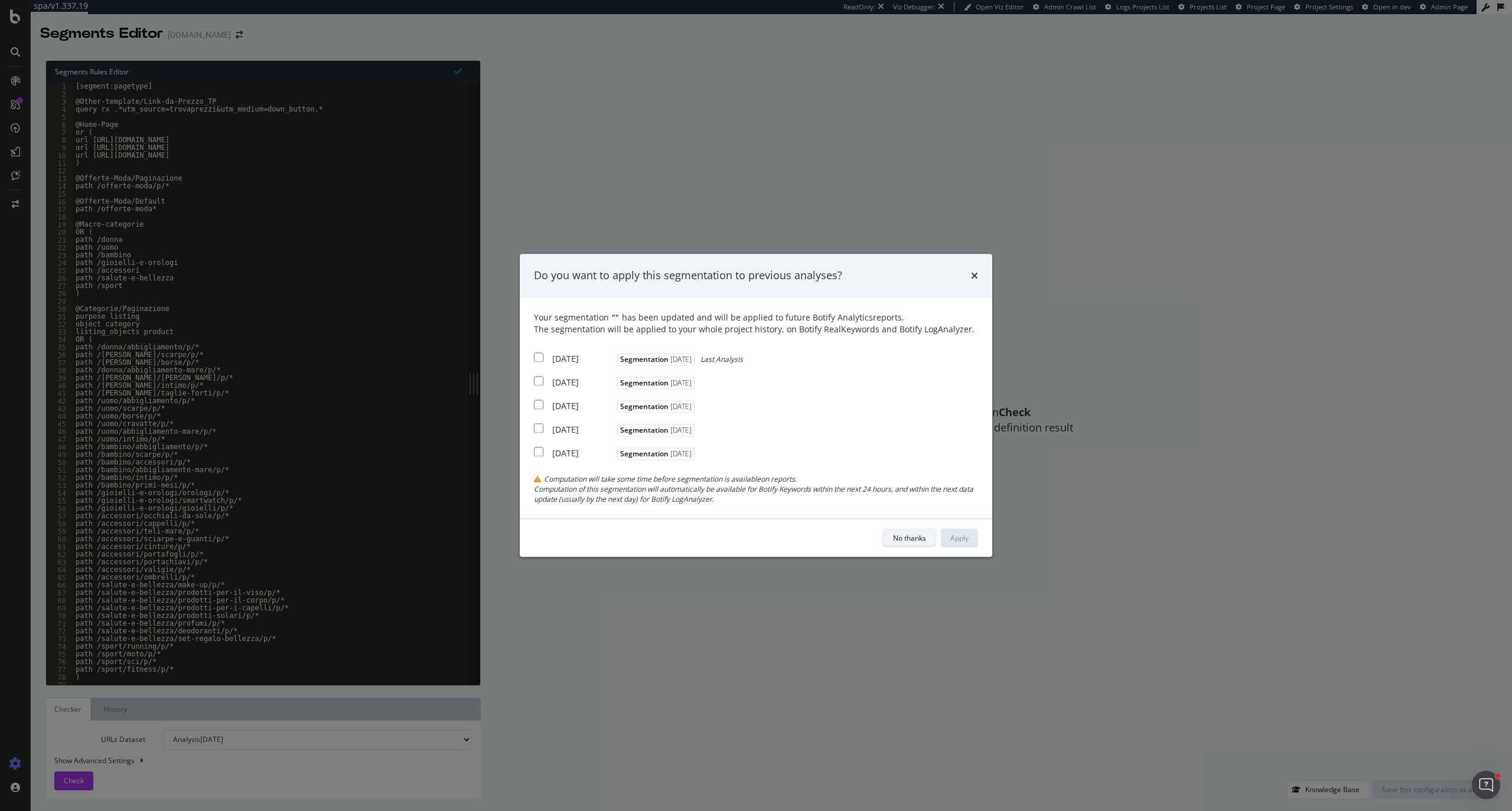
click at [912, 541] on div "No thanks" at bounding box center [909, 538] width 33 height 10
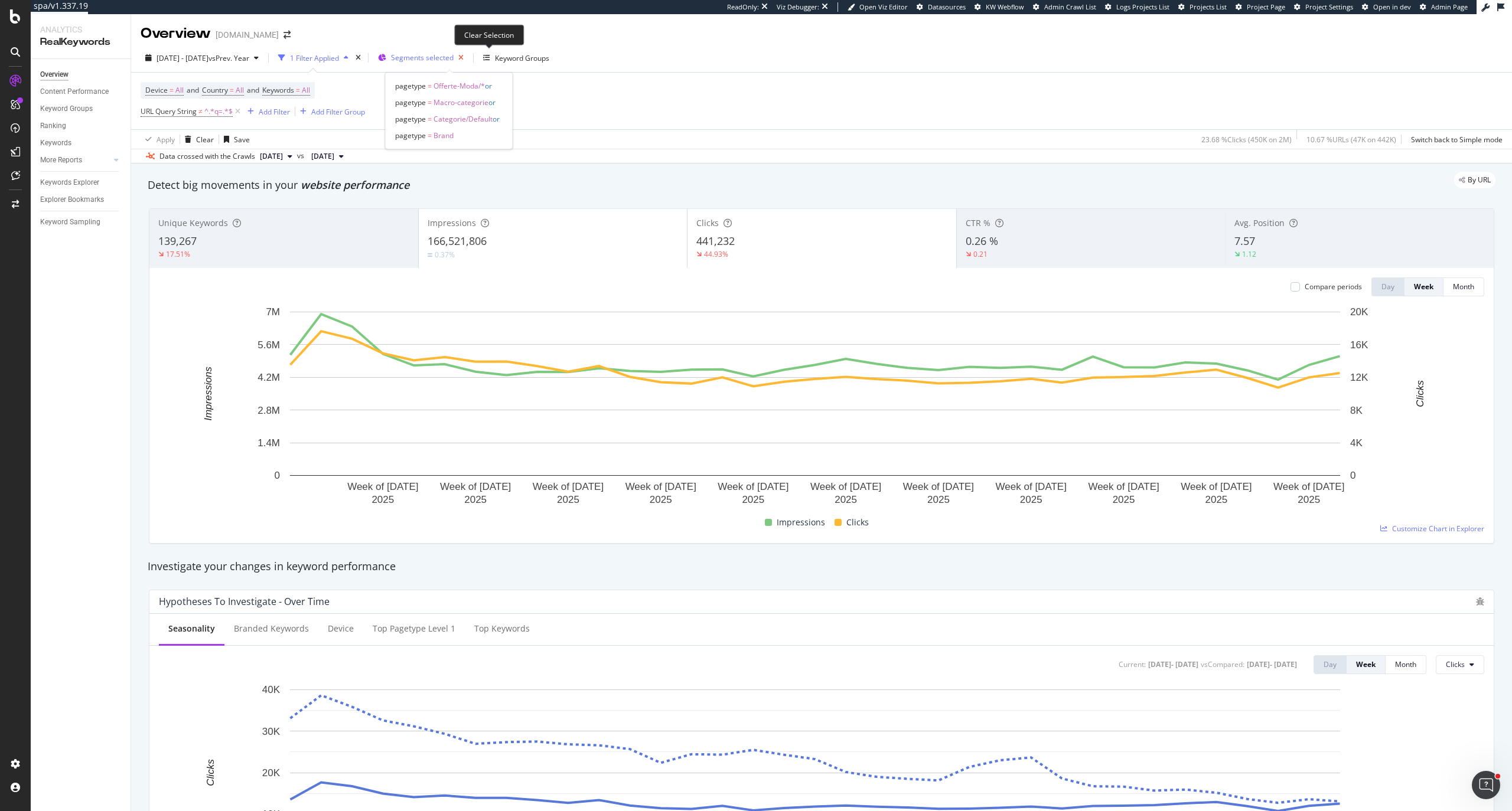
click at [468, 63] on icon "button" at bounding box center [461, 58] width 15 height 16
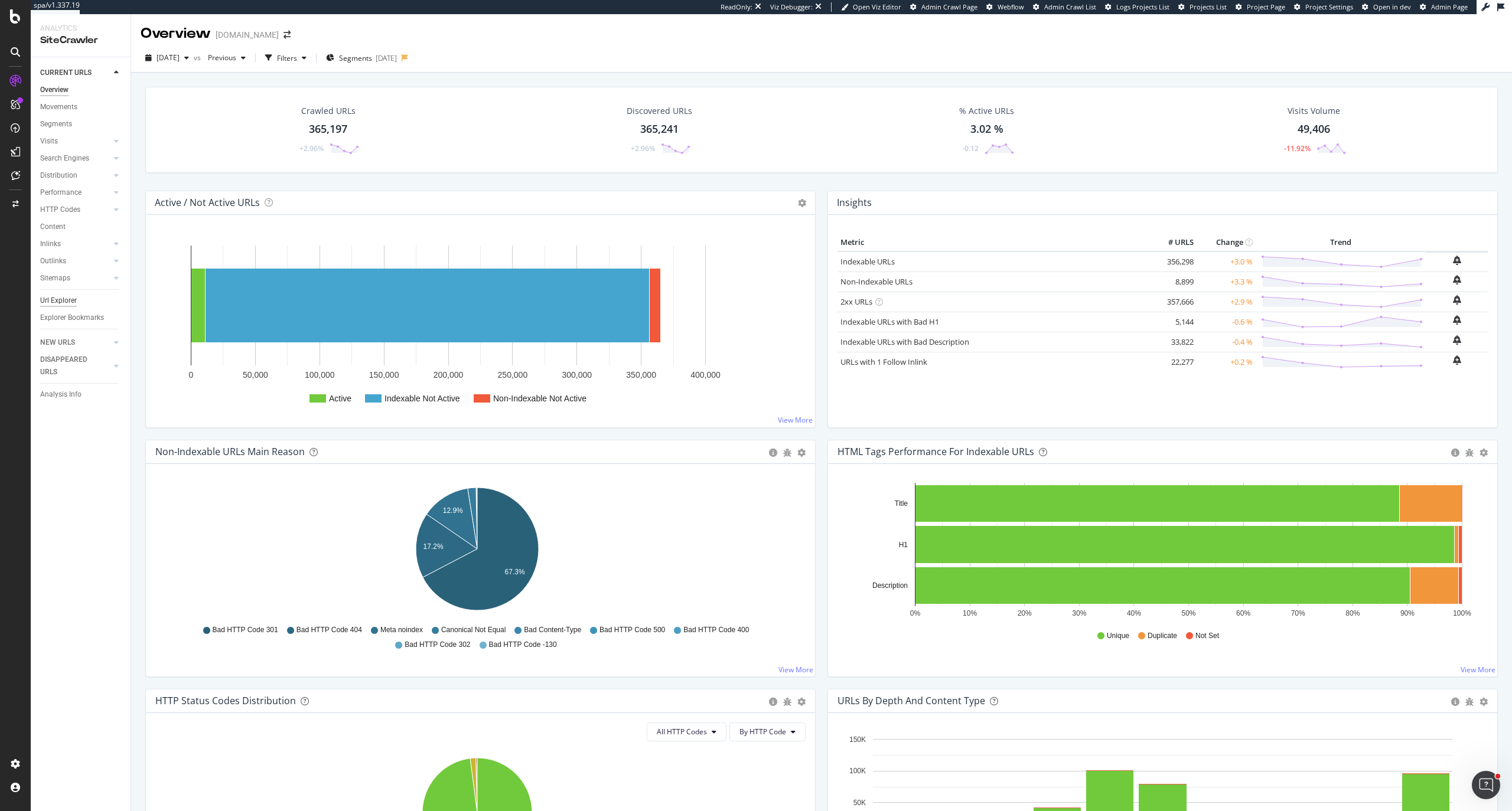
click at [63, 303] on div "Url Explorer" at bounding box center [58, 300] width 37 height 12
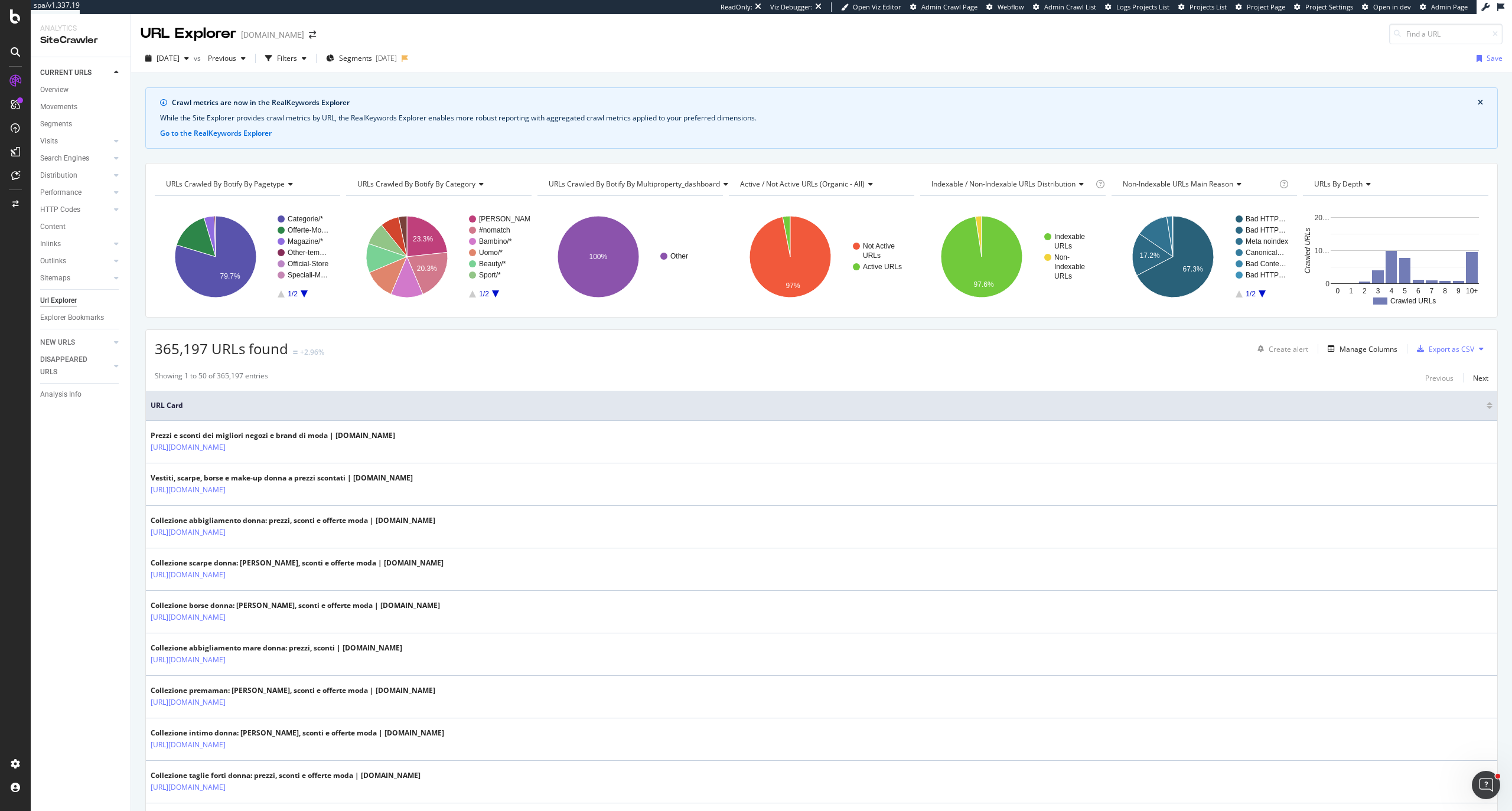
click at [415, 185] on span "URLs Crawled By Botify By category" at bounding box center [416, 183] width 118 height 10
type input "quer"
drag, startPoint x: 380, startPoint y: 183, endPoint x: 355, endPoint y: 183, distance: 25.0
click at [355, 183] on div "quer" at bounding box center [438, 184] width 166 height 19
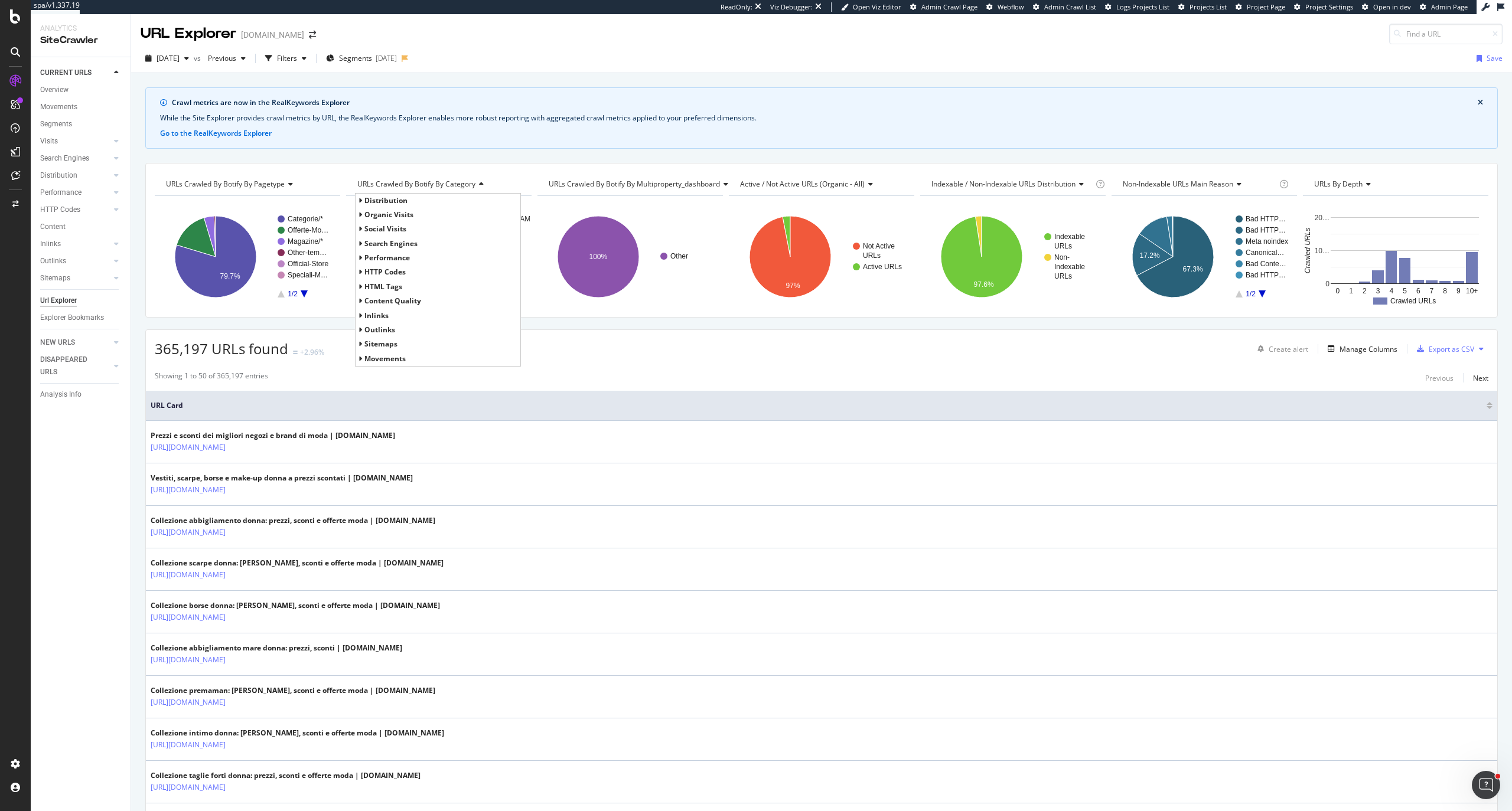
click at [918, 317] on div "URLs Crawled By Botify By pagetype Chart (by Value) Table Expand Export as CSV …" at bounding box center [821, 240] width 1352 height 154
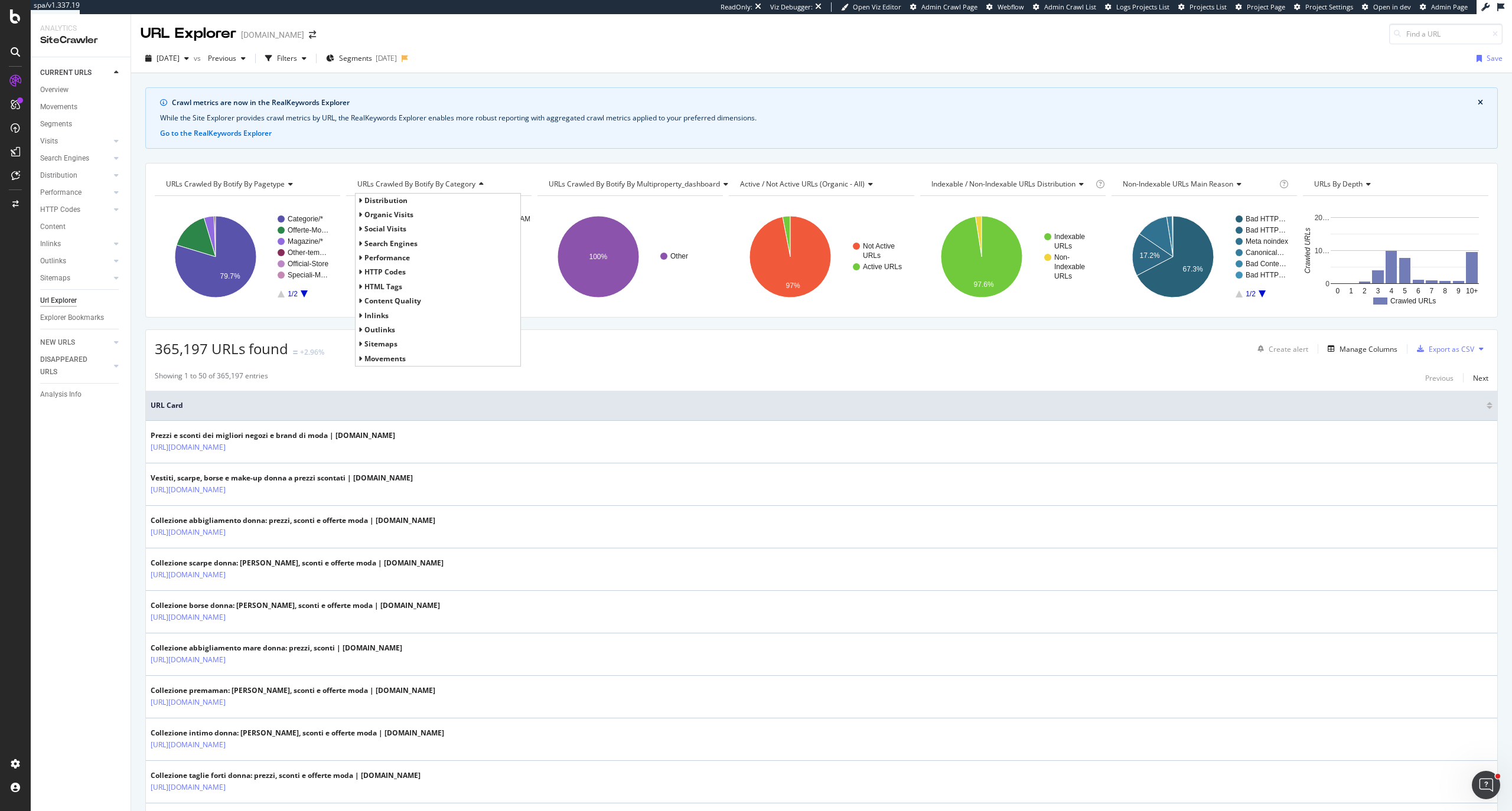
click at [1256, 296] on rect "A chart." at bounding box center [1261, 256] width 52 height 82
click at [1258, 294] on icon "A chart." at bounding box center [1261, 294] width 7 height 7
click at [1235, 296] on rect "A chart." at bounding box center [1261, 256] width 52 height 82
click at [1235, 296] on icon "A chart." at bounding box center [1239, 294] width 7 height 7
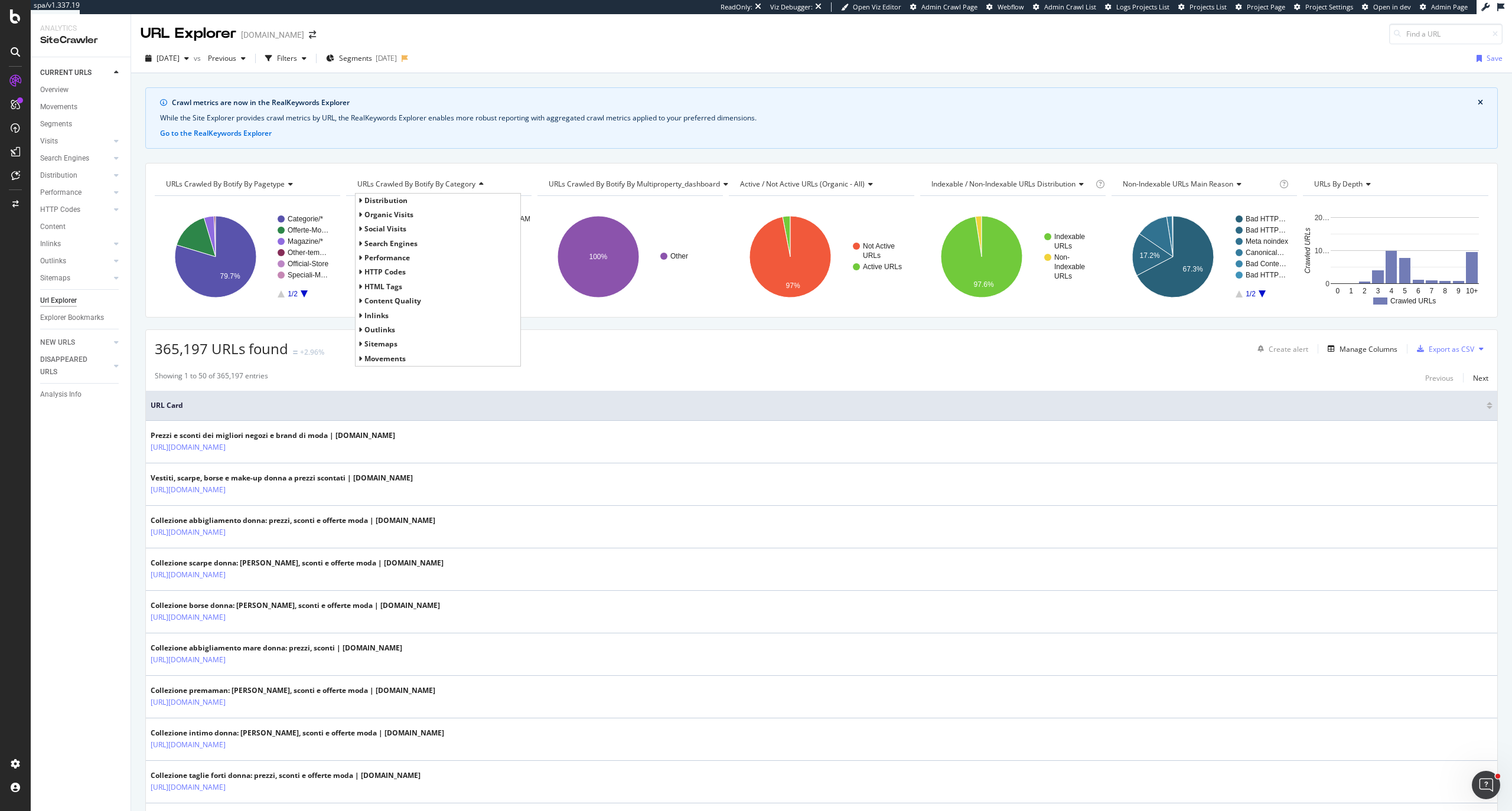
click at [1235, 296] on icon "A chart." at bounding box center [1239, 294] width 7 height 7
click at [1388, 333] on div "365,197 URLs found +2.96% Create alert Manage Columns Export as CSV" at bounding box center [821, 345] width 1351 height 29
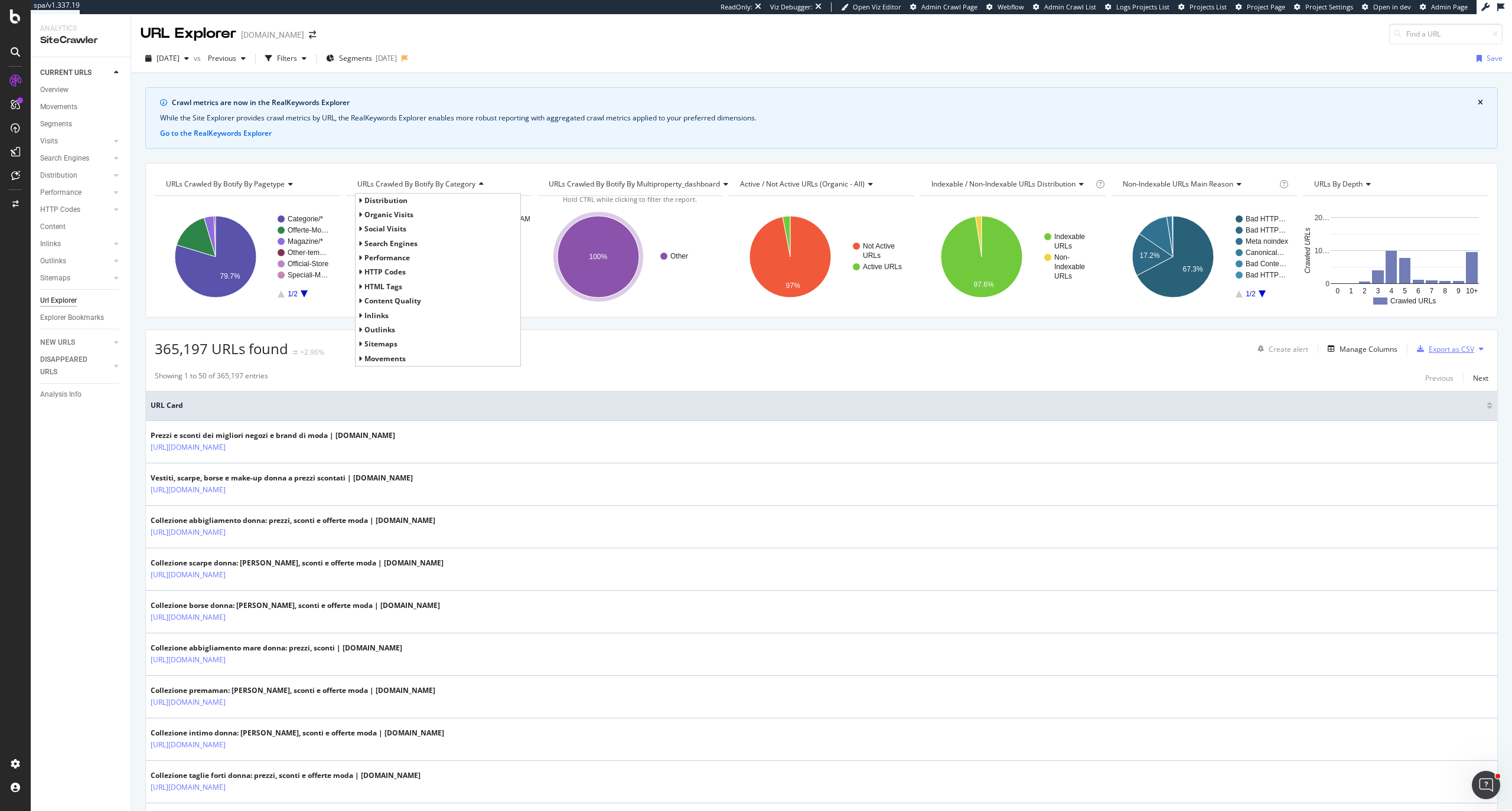
click at [1442, 349] on div "Export as CSV" at bounding box center [1450, 349] width 45 height 10
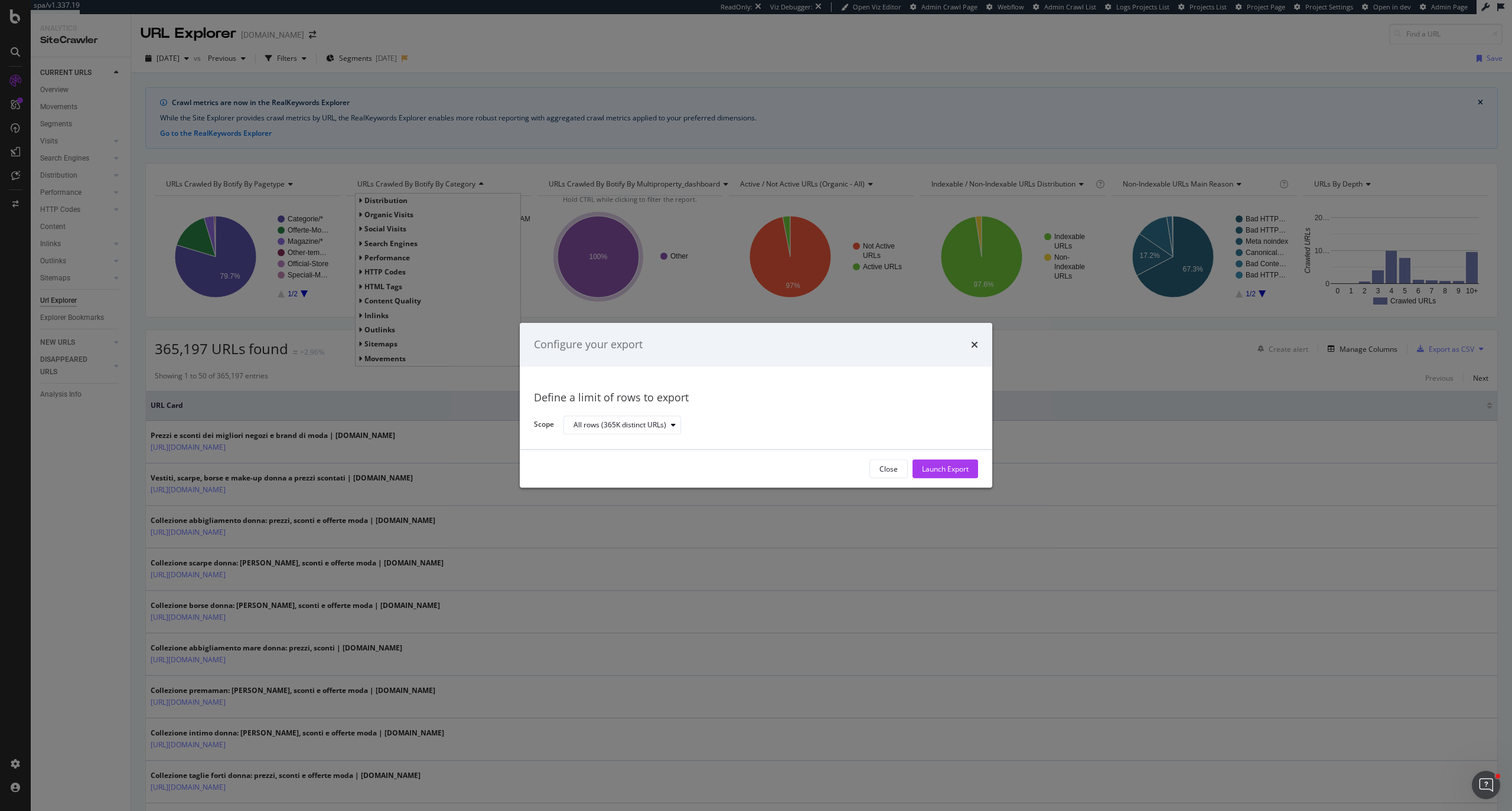
click at [983, 345] on div "Configure your export" at bounding box center [756, 345] width 472 height 44
click at [970, 346] on div "Configure your export" at bounding box center [756, 344] width 444 height 15
click at [972, 346] on icon "times" at bounding box center [974, 345] width 7 height 9
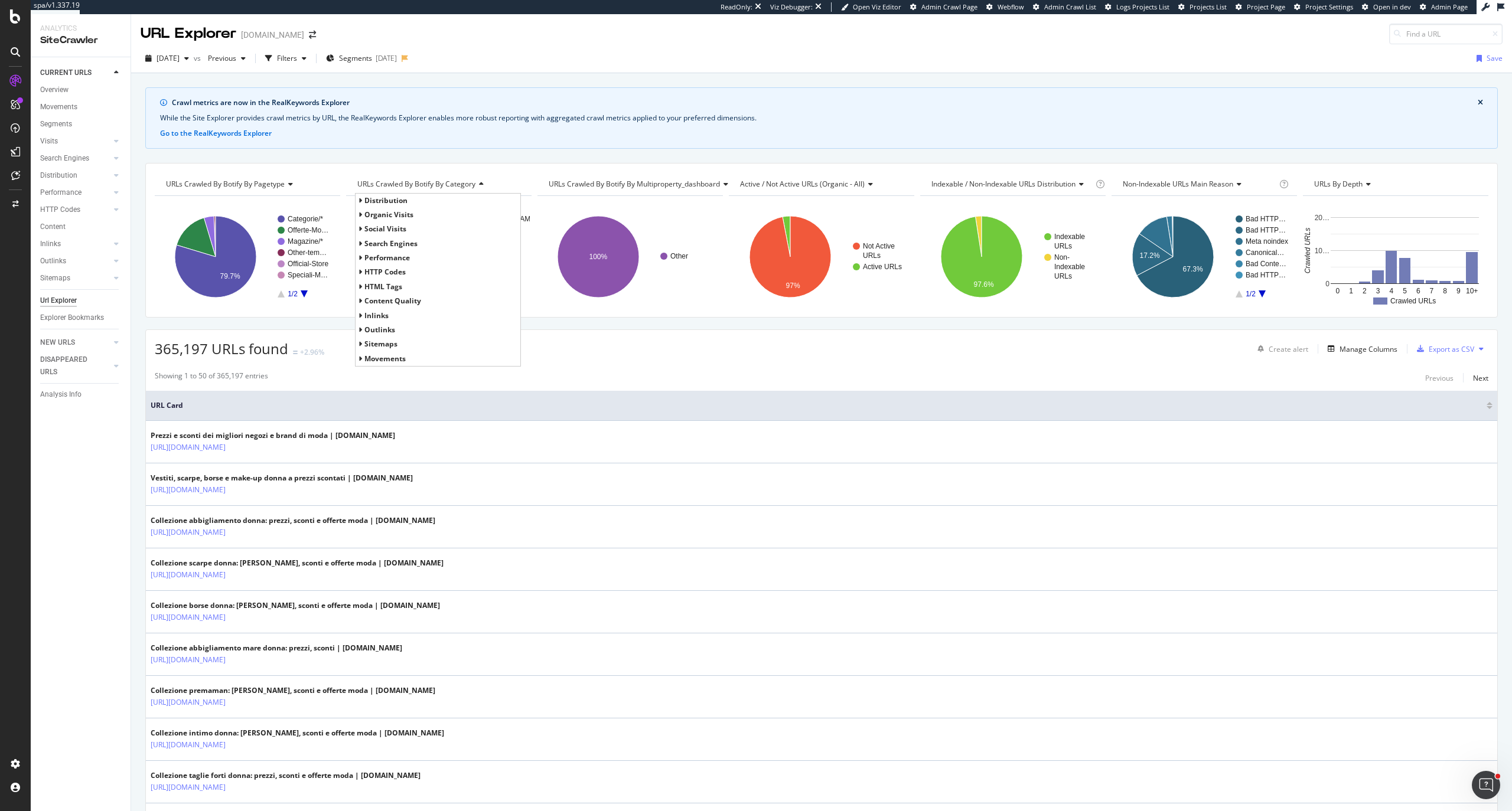
click at [63, 176] on div "Distribution" at bounding box center [58, 175] width 37 height 12
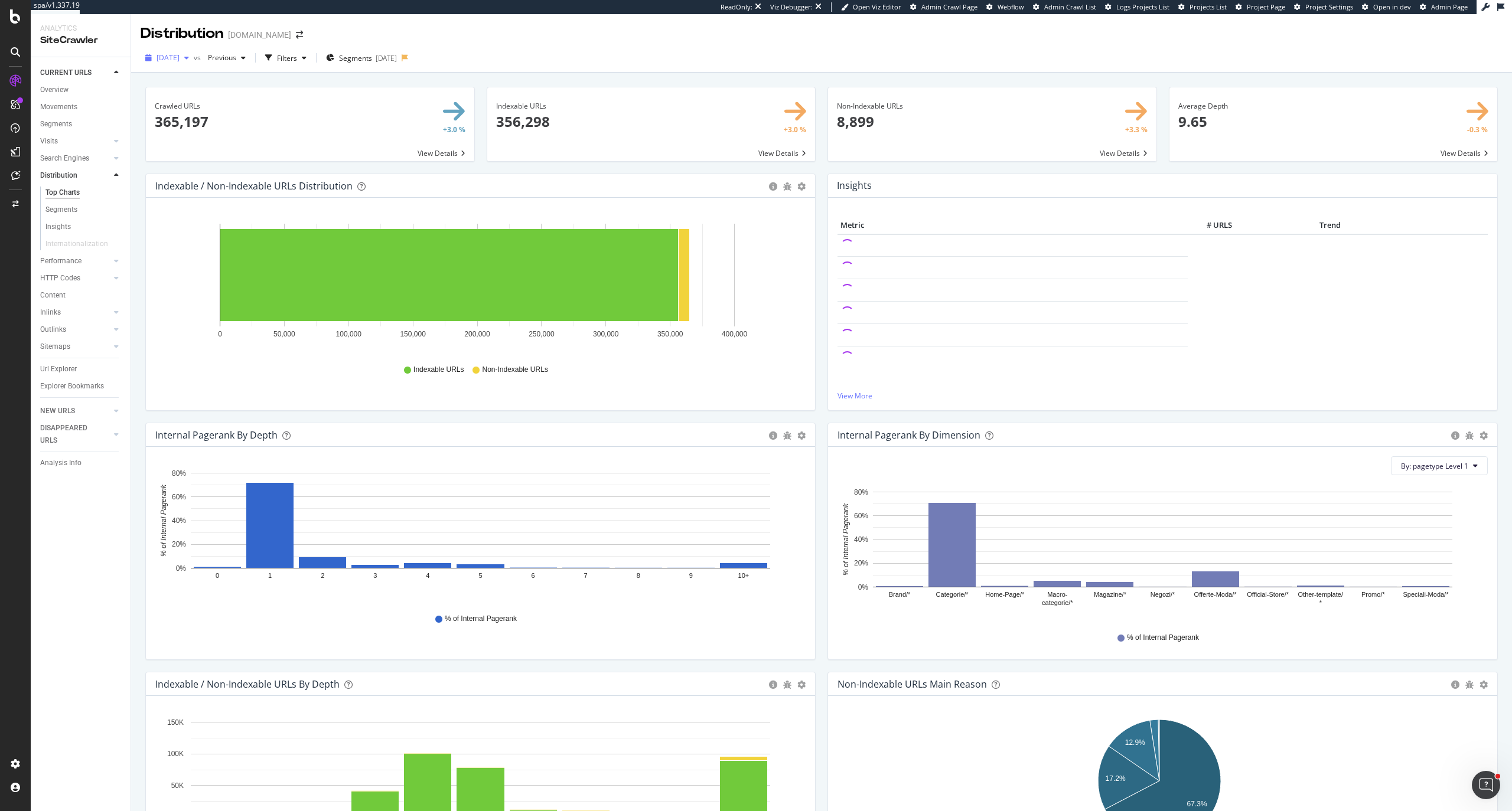
click at [194, 66] on div "2025 Sep. 1st" at bounding box center [167, 58] width 53 height 18
click at [236, 59] on span "Previous" at bounding box center [219, 57] width 33 height 10
click at [311, 121] on div "376K URLs" at bounding box center [328, 118] width 35 height 10
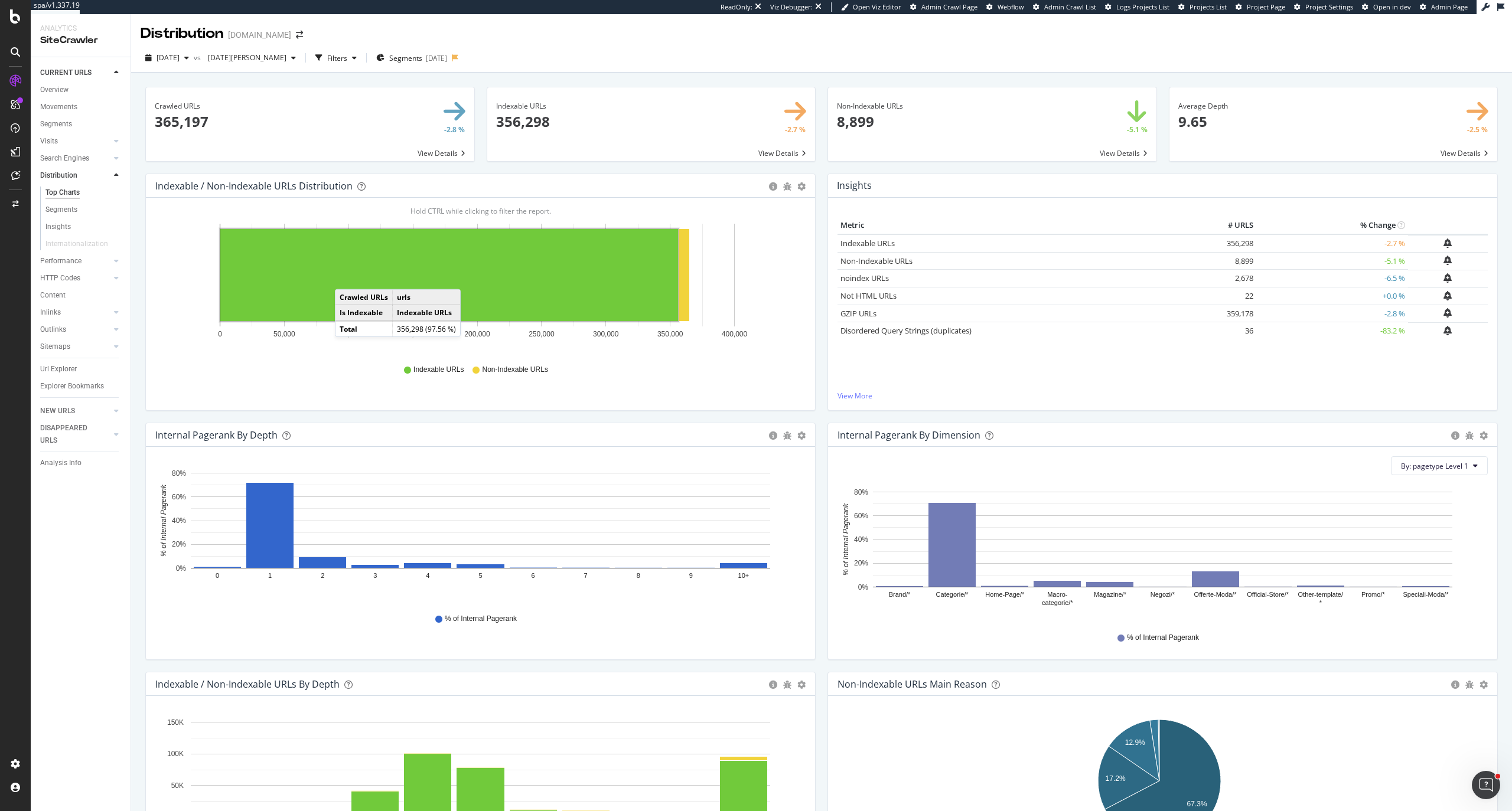
click at [347, 277] on rect "A chart." at bounding box center [449, 275] width 457 height 92
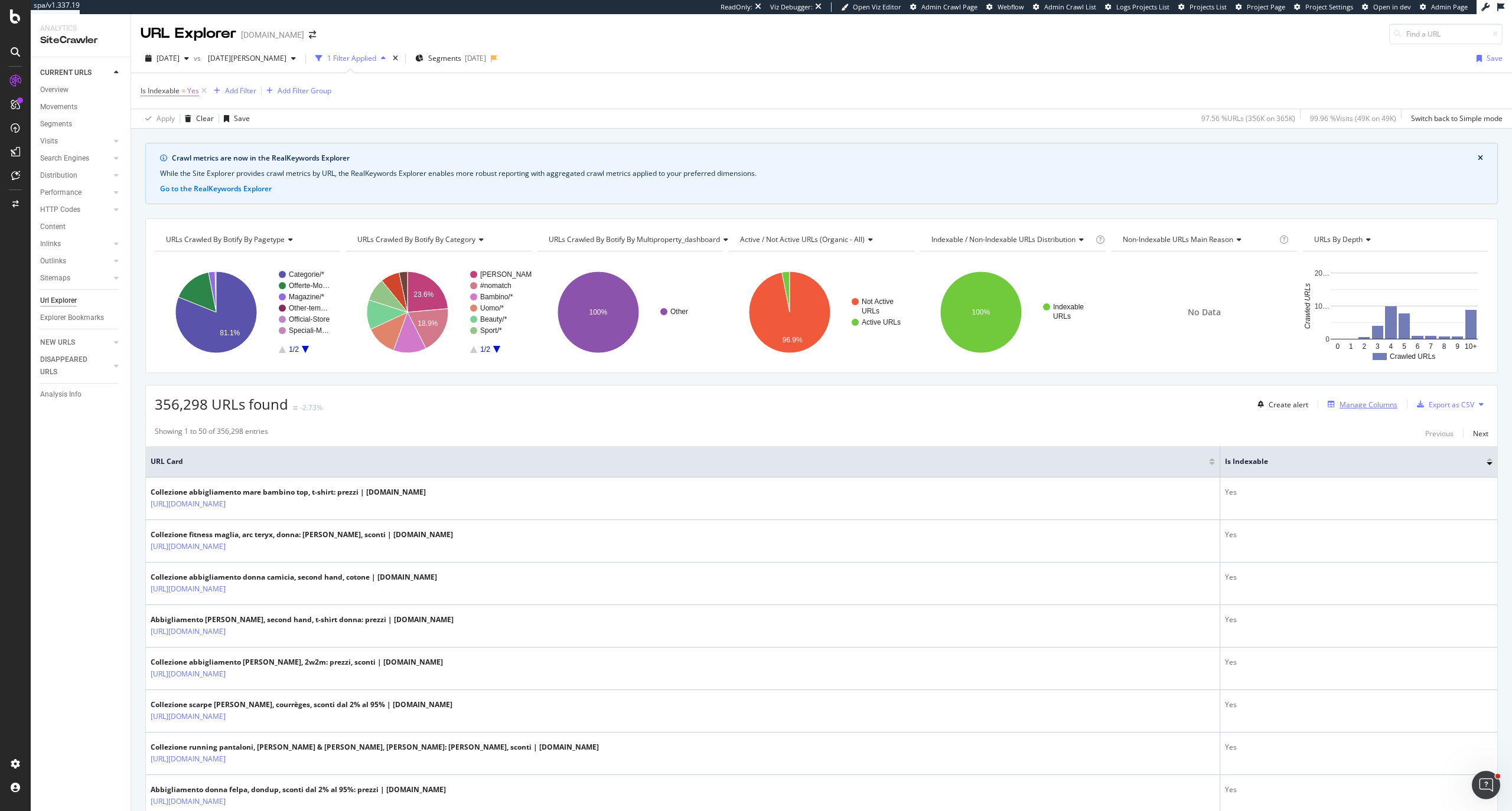
click at [1364, 411] on div "Manage Columns" at bounding box center [1360, 404] width 75 height 13
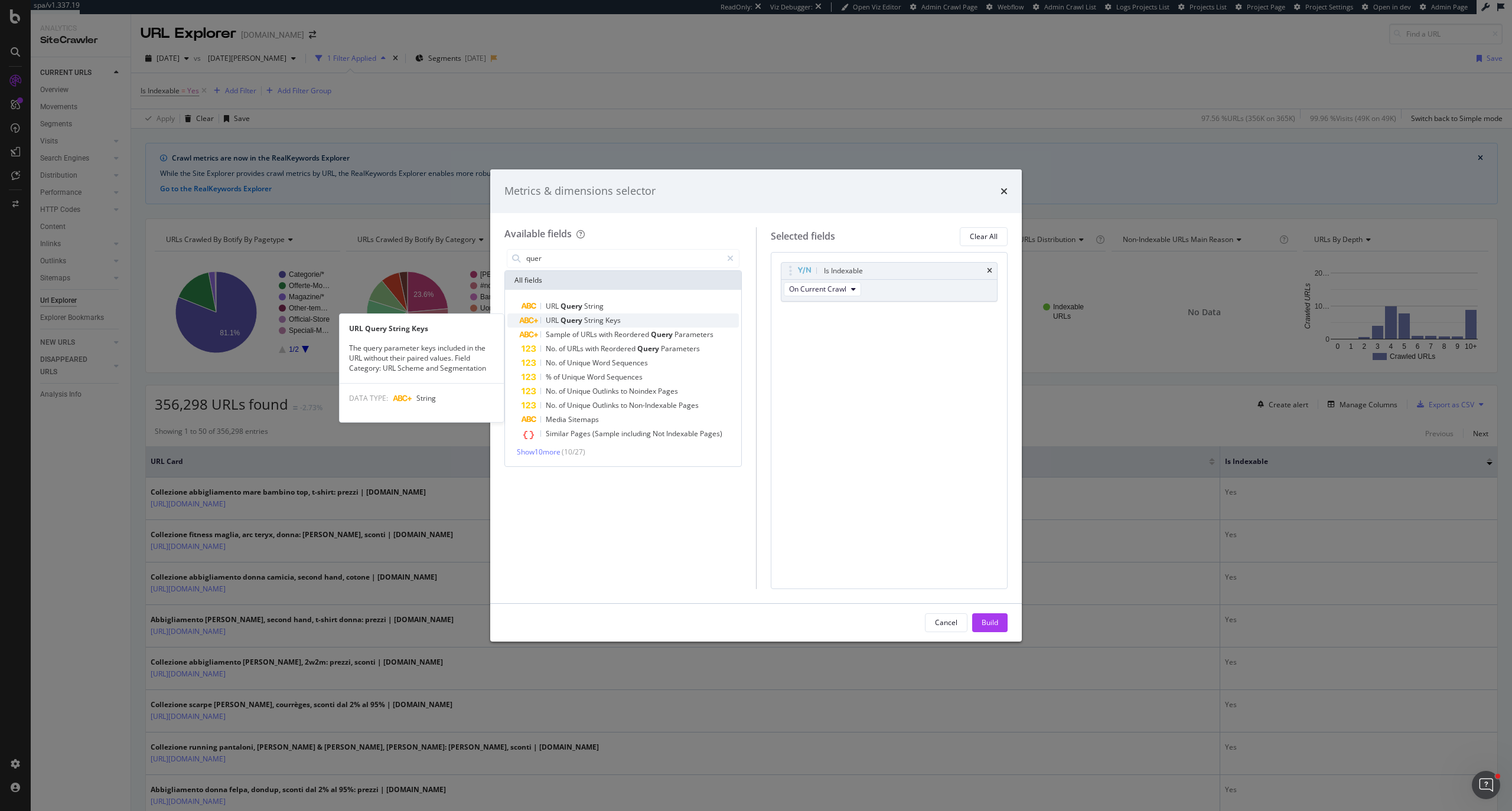
type input "quer"
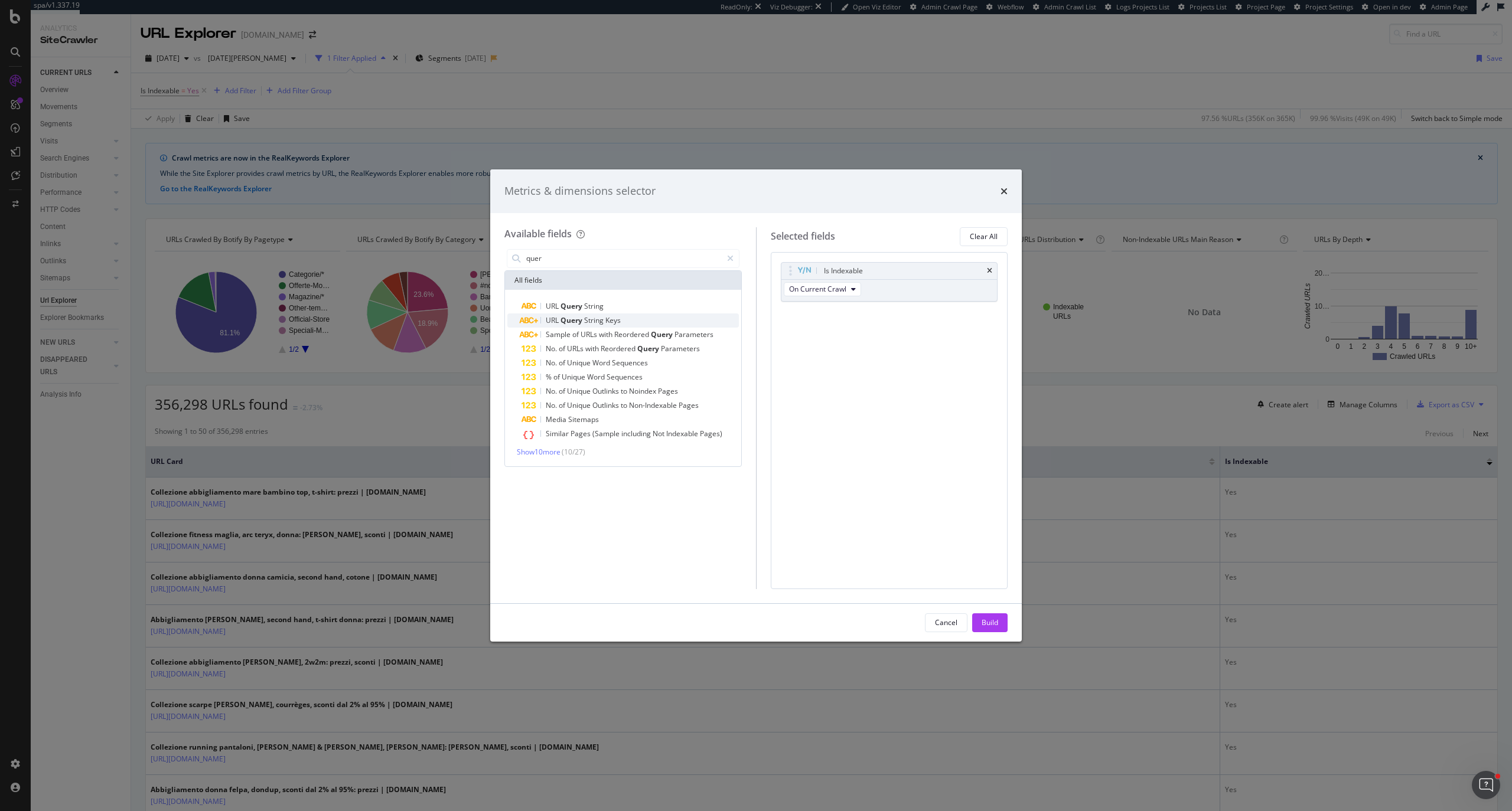
click at [578, 318] on span "Query" at bounding box center [572, 320] width 24 height 10
click at [996, 623] on div "Build" at bounding box center [989, 622] width 16 height 10
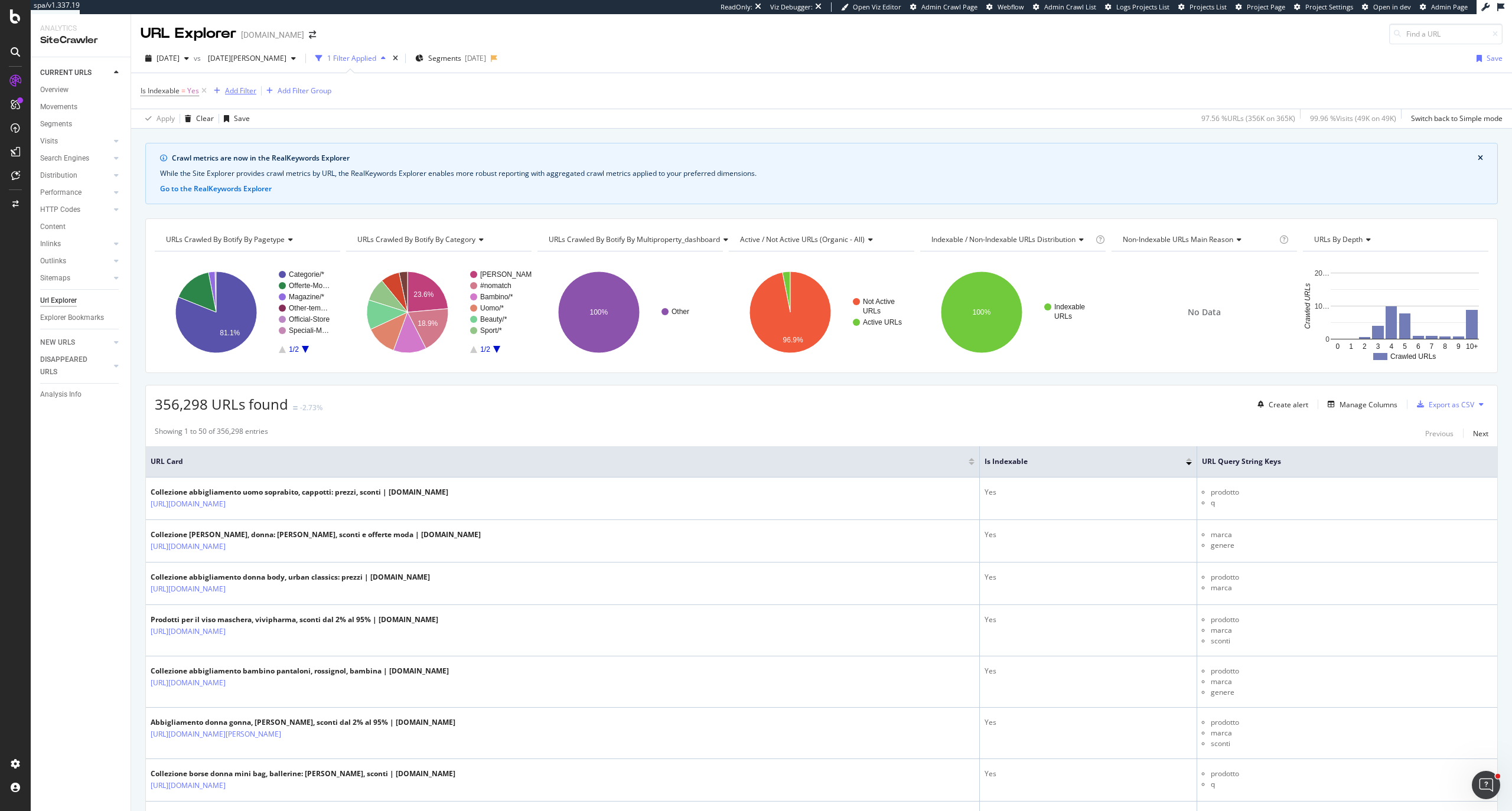
click at [226, 91] on div "Add Filter" at bounding box center [241, 90] width 31 height 10
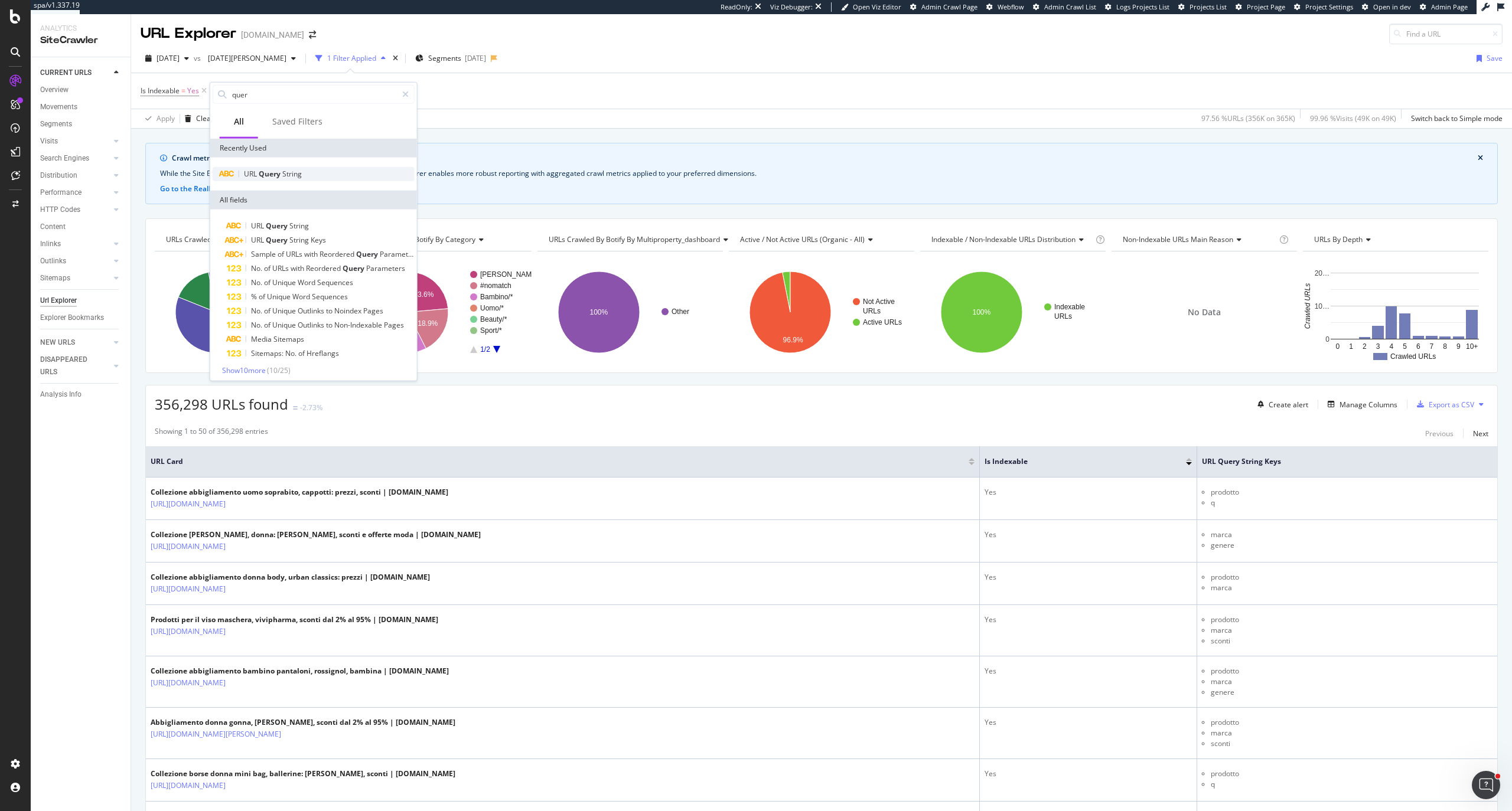
type input "quer"
click at [268, 175] on span "Query" at bounding box center [270, 173] width 24 height 10
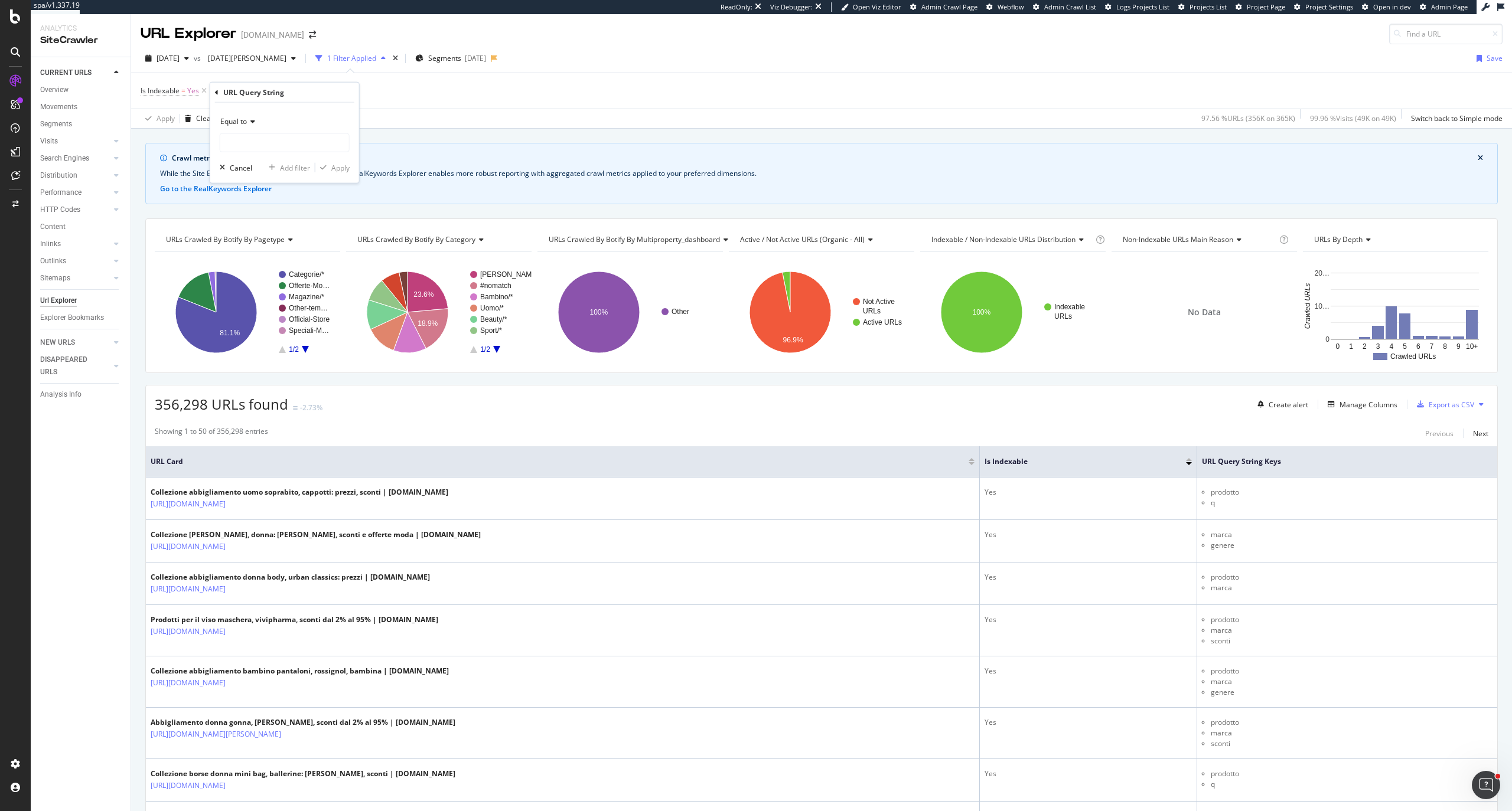
click at [260, 132] on div "Equal to" at bounding box center [285, 131] width 130 height 40
click at [254, 128] on div "Equal to" at bounding box center [285, 121] width 130 height 19
click at [260, 237] on div "Contains" at bounding box center [285, 237] width 126 height 15
click at [263, 148] on input "text" at bounding box center [285, 143] width 129 height 19
type input "q"
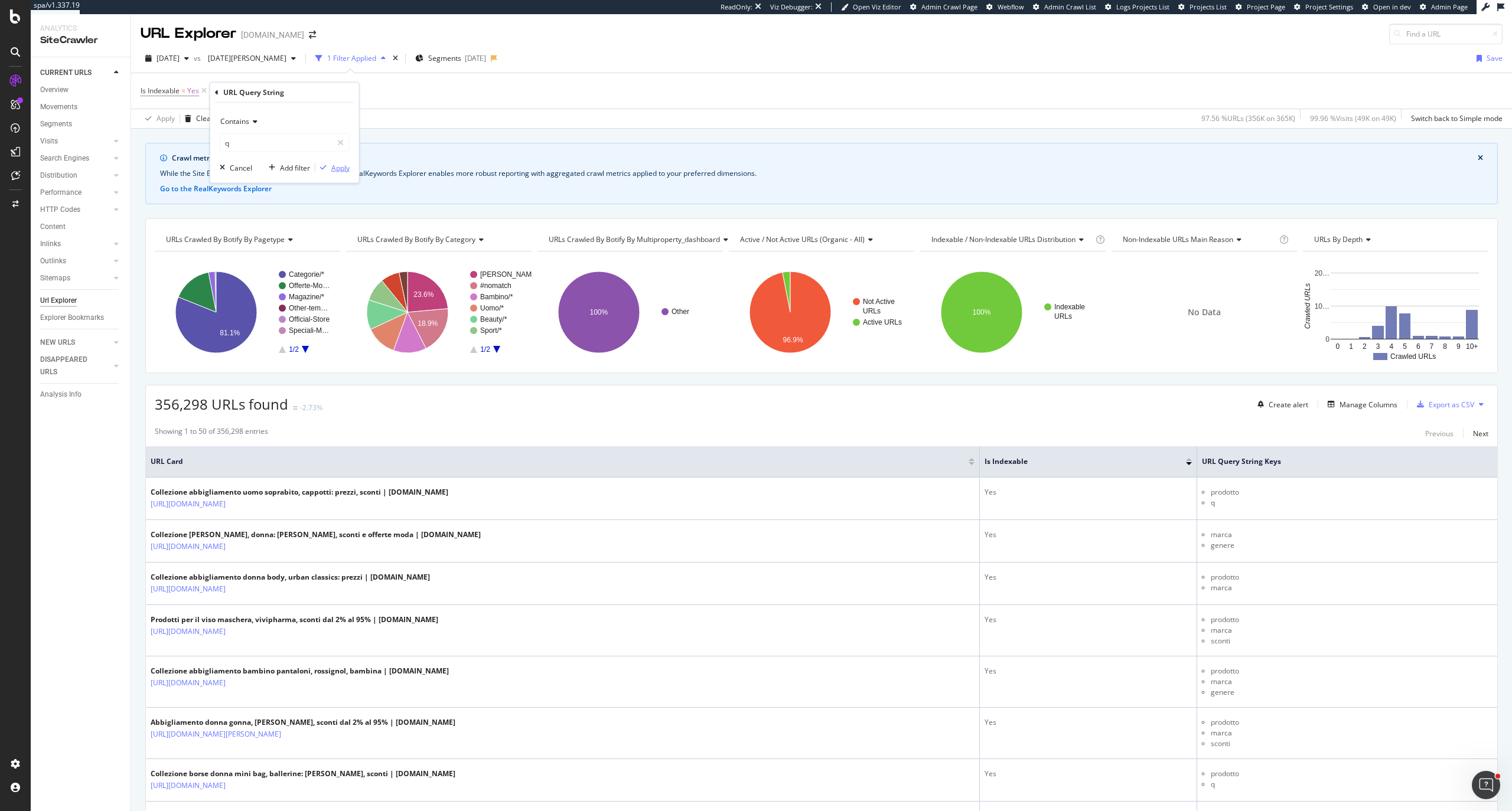
click at [331, 165] on div "Apply" at bounding box center [340, 167] width 18 height 10
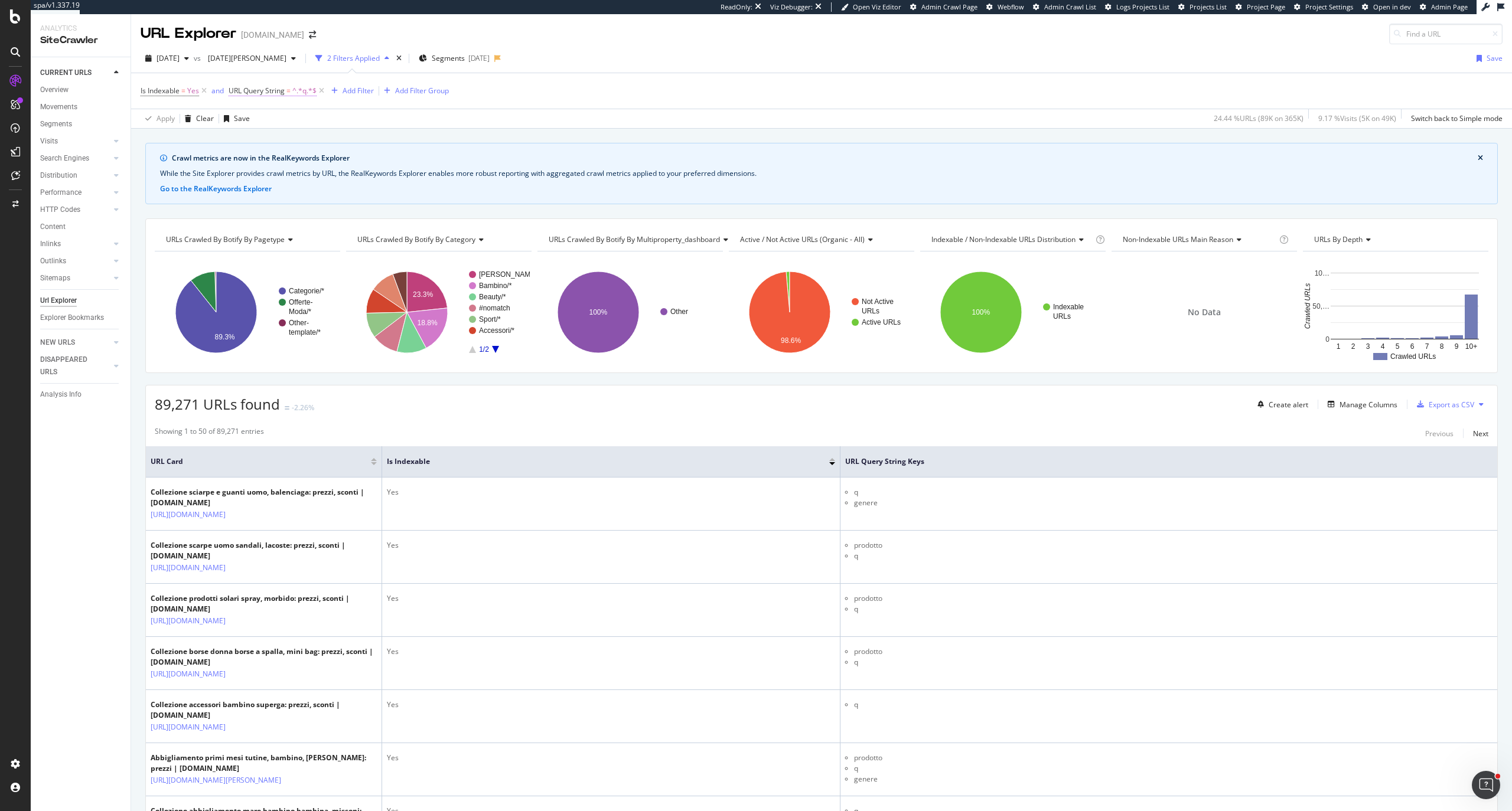
click at [262, 88] on span "URL Query String" at bounding box center [256, 90] width 56 height 10
click at [260, 126] on div "Contains" at bounding box center [304, 120] width 130 height 19
click at [292, 256] on span "Doesn't contain" at bounding box center [271, 251] width 52 height 10
click at [325, 143] on input "q" at bounding box center [295, 141] width 112 height 19
click at [324, 143] on input "q" at bounding box center [295, 141] width 112 height 19
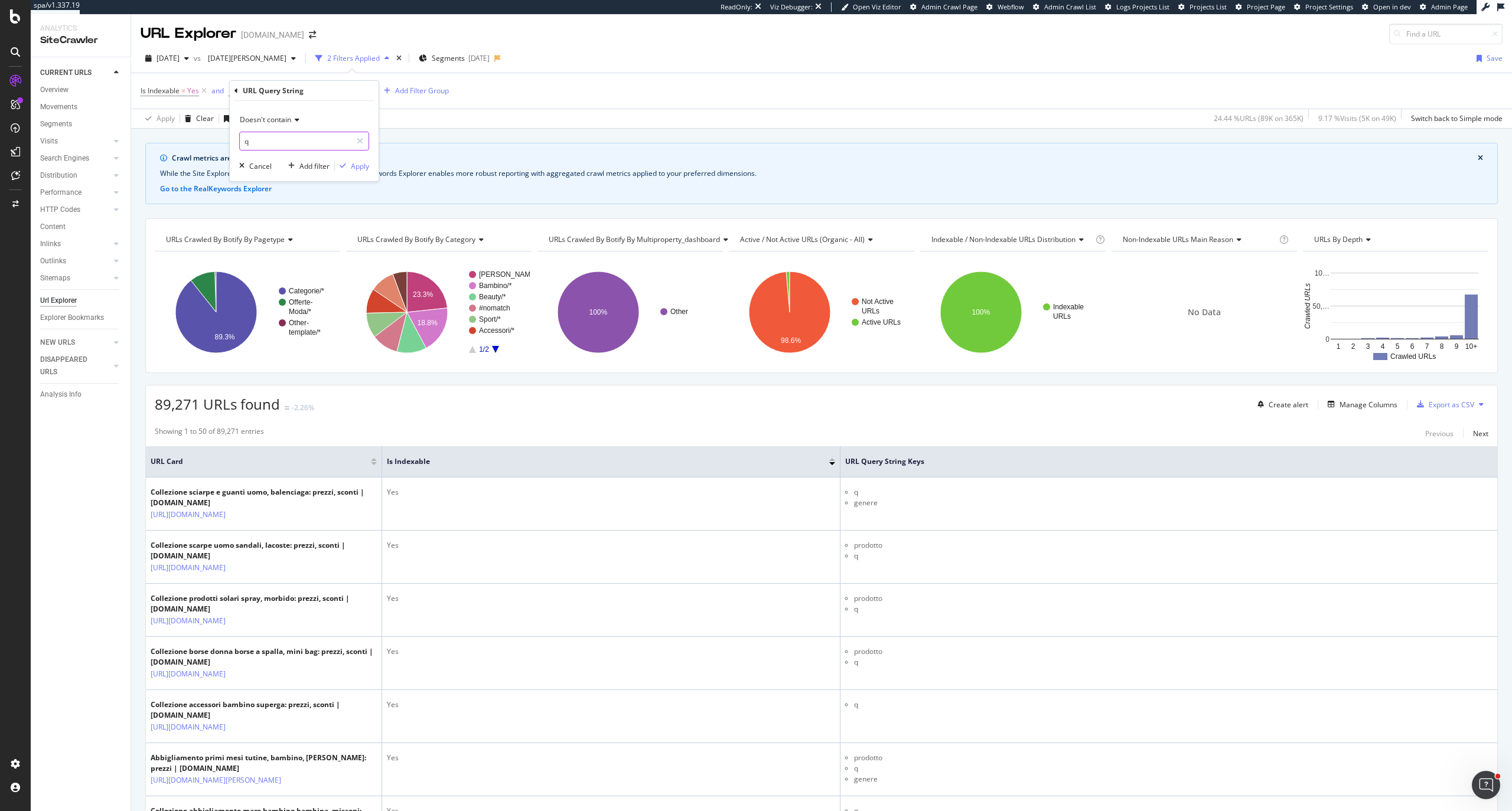
type input "="
type input "q="
click at [349, 164] on div "button" at bounding box center [343, 165] width 16 height 7
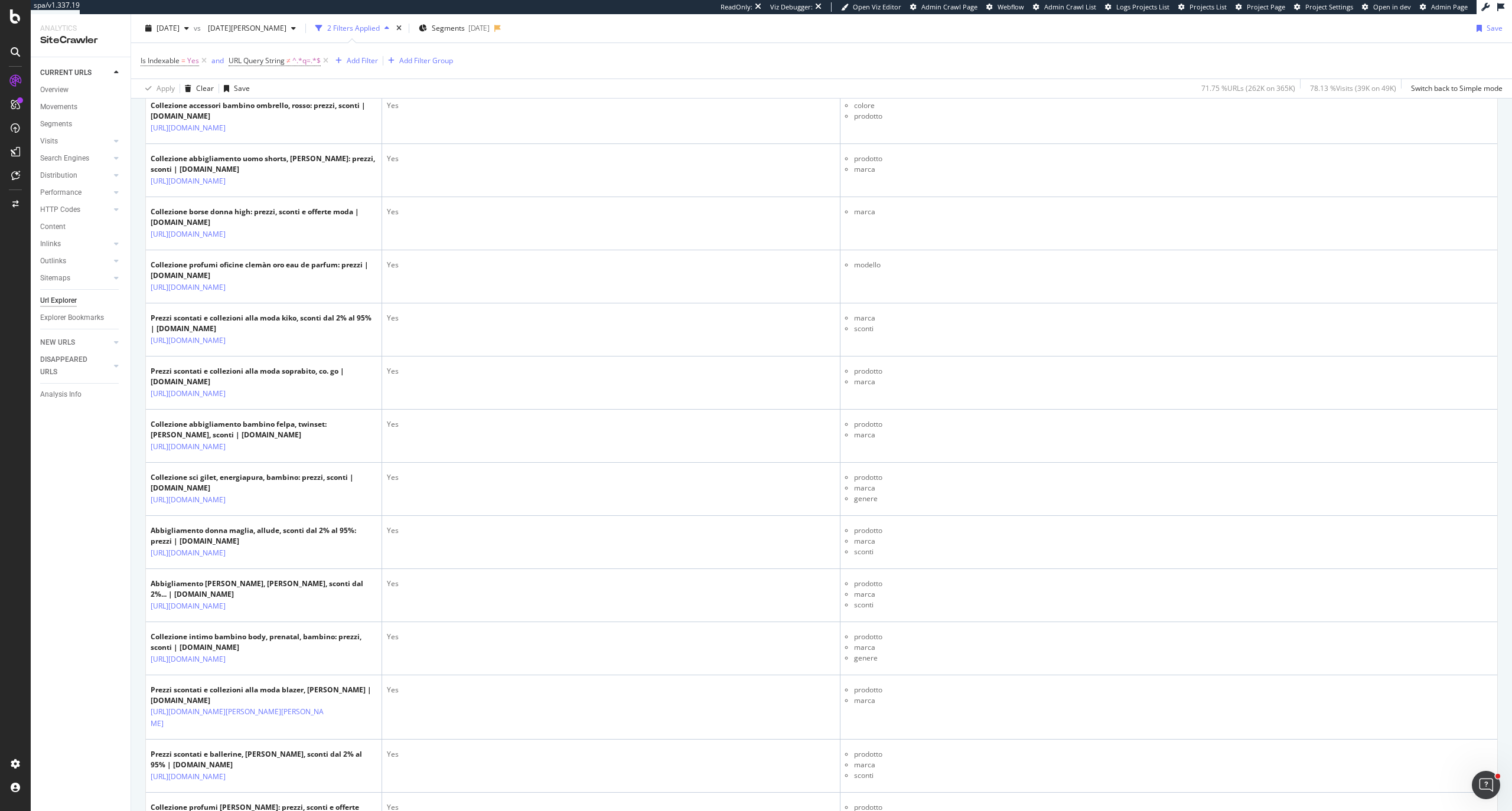
scroll to position [865, 0]
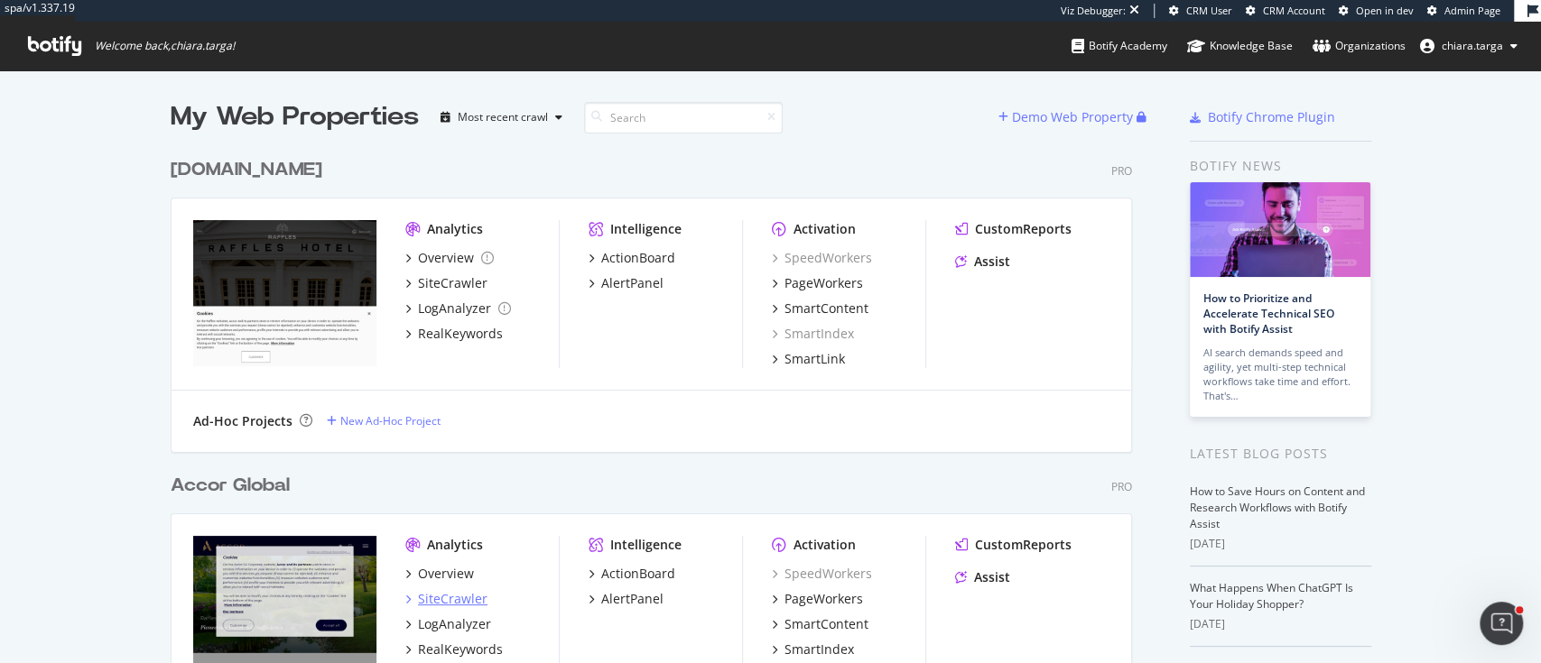
click at [433, 599] on div "SiteCrawler" at bounding box center [452, 599] width 69 height 18
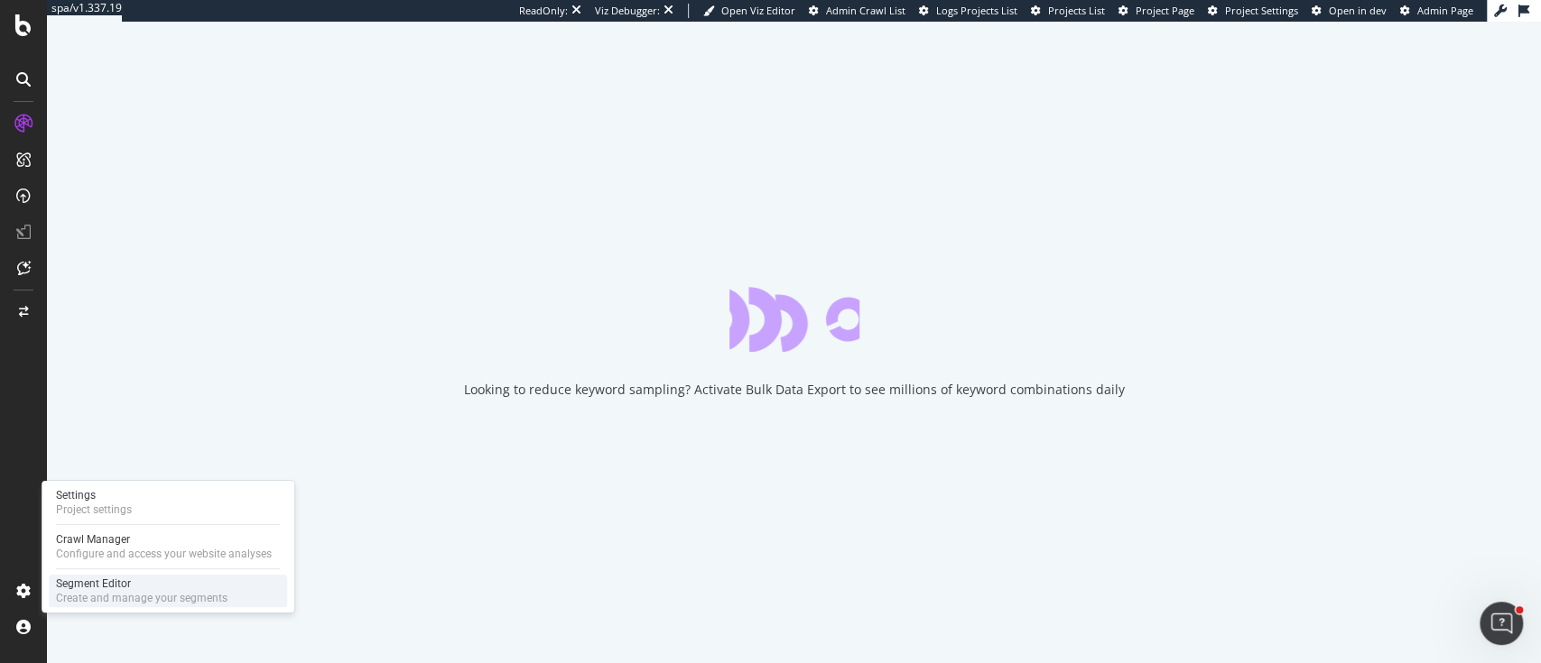
click at [72, 588] on div "Segment Editor" at bounding box center [141, 584] width 171 height 14
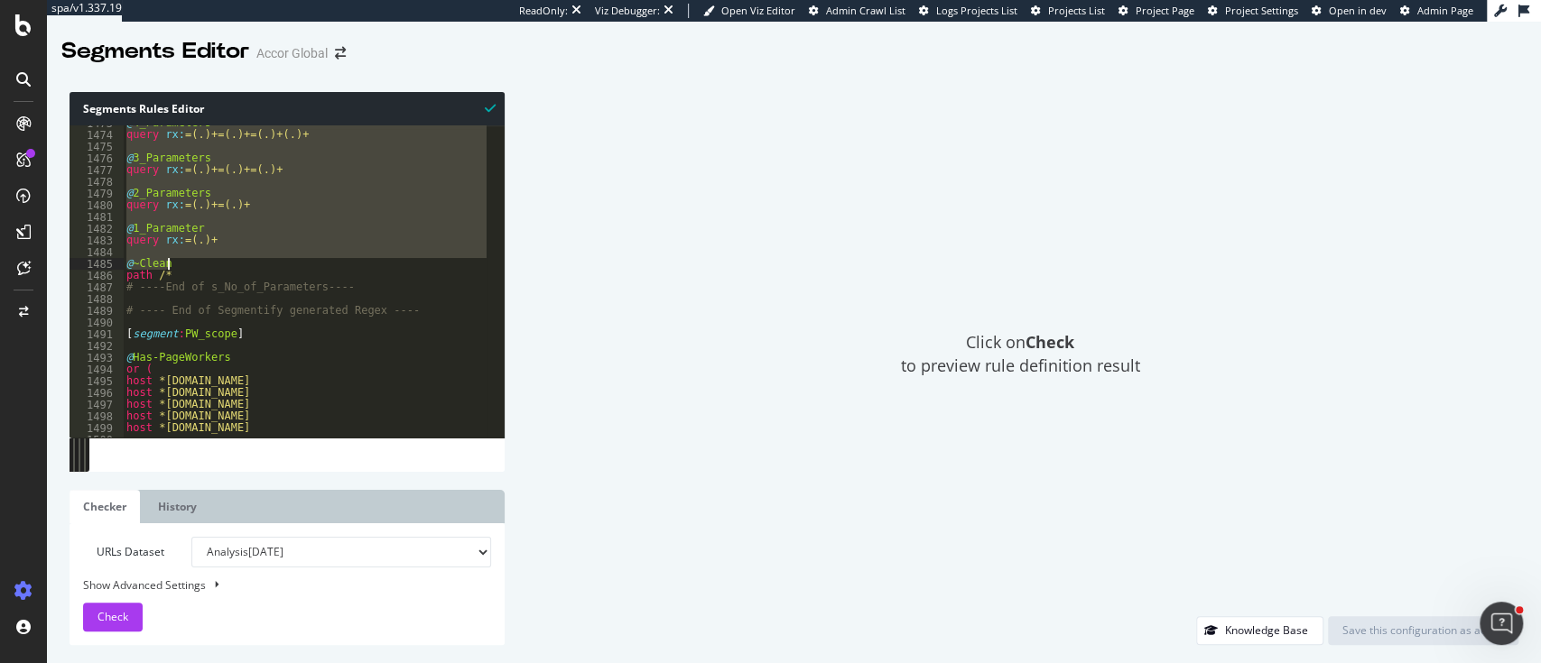
scroll to position [17351, 0]
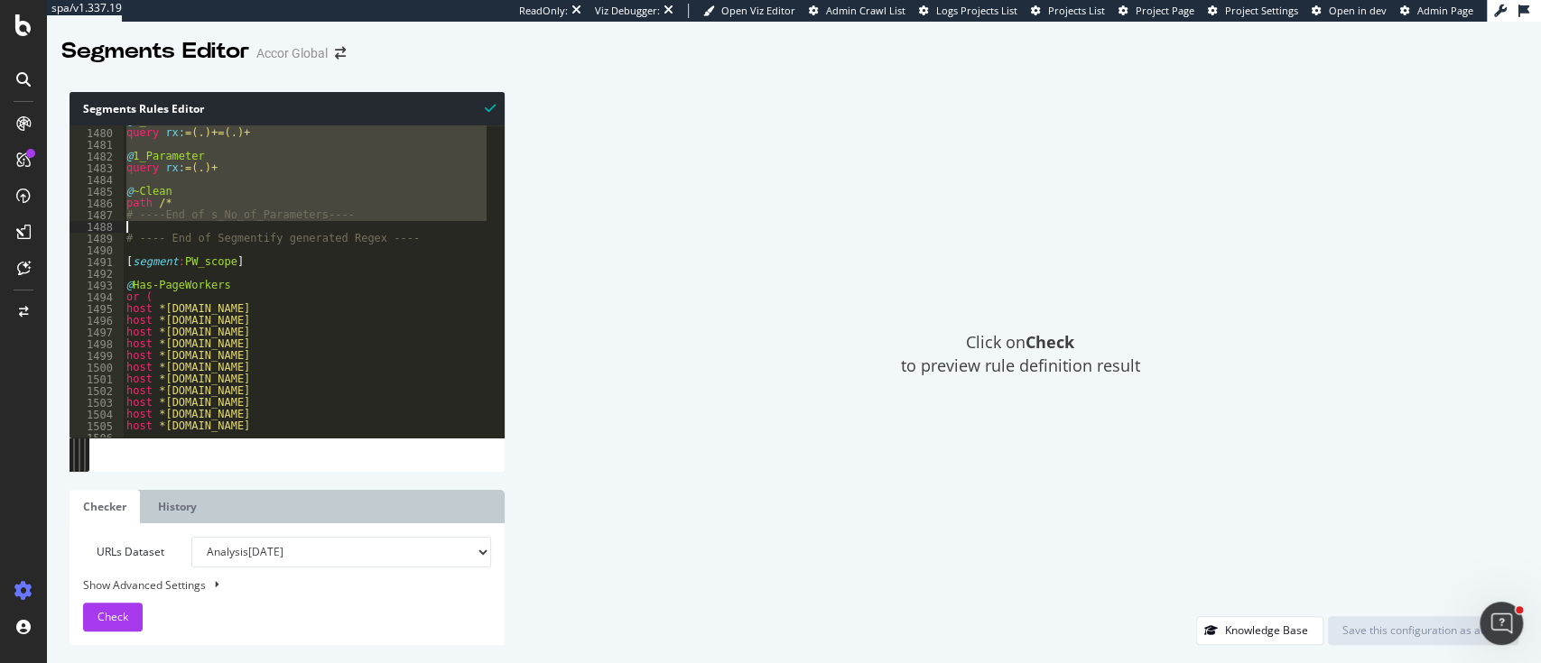
drag, startPoint x: 125, startPoint y: 226, endPoint x: 410, endPoint y: 229, distance: 284.3
click at [410, 229] on div "@ 2_Parameters query rx : =(.)+=(.)+ @ 1_Parameter query rx : =(.)+ @ ~Clean pa…" at bounding box center [719, 275] width 1192 height 319
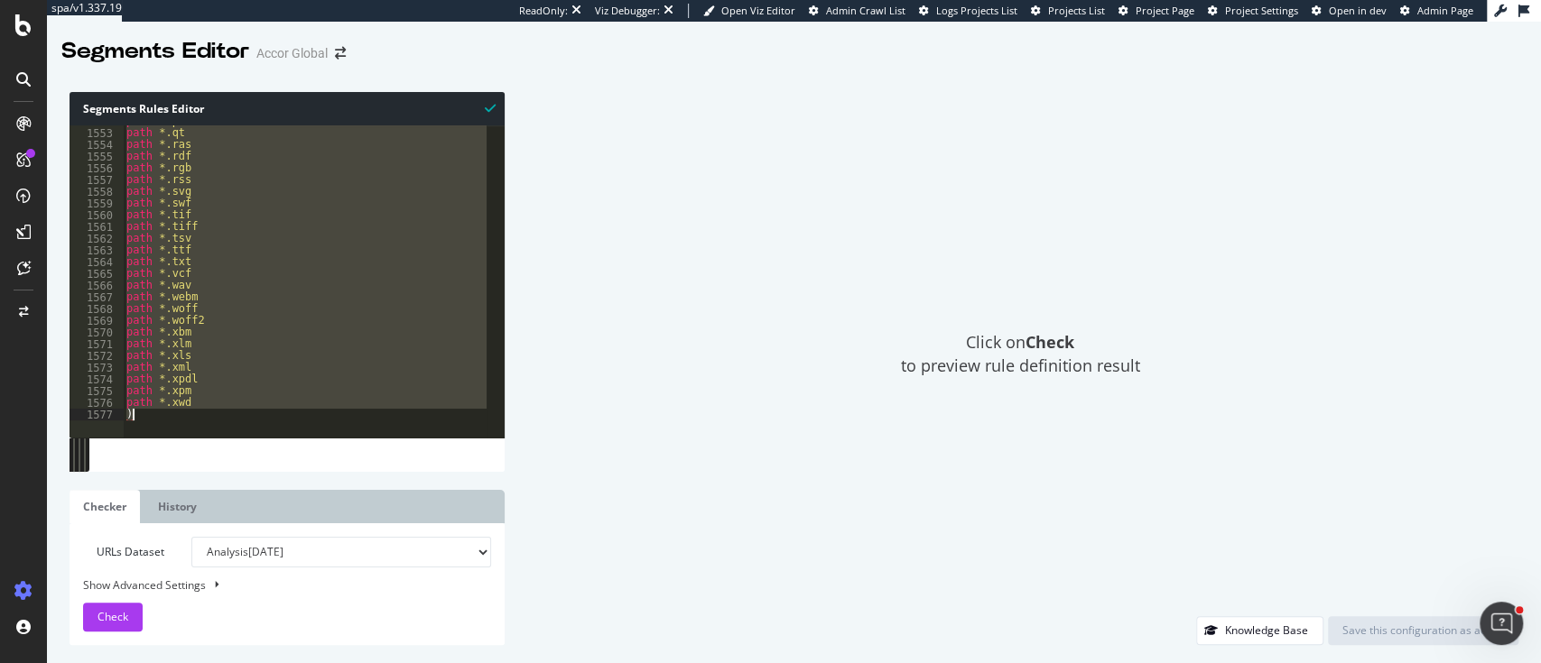
scroll to position [18208, 0]
drag, startPoint x: 125, startPoint y: 199, endPoint x: 267, endPoint y: 458, distance: 294.5
click at [267, 458] on div "# ----End of s_No_of_Parameters---- 1552 1553 1554 1555 1556 1557 1558 1559 156…" at bounding box center [286, 298] width 435 height 346
type textarea "path *.xwd )"
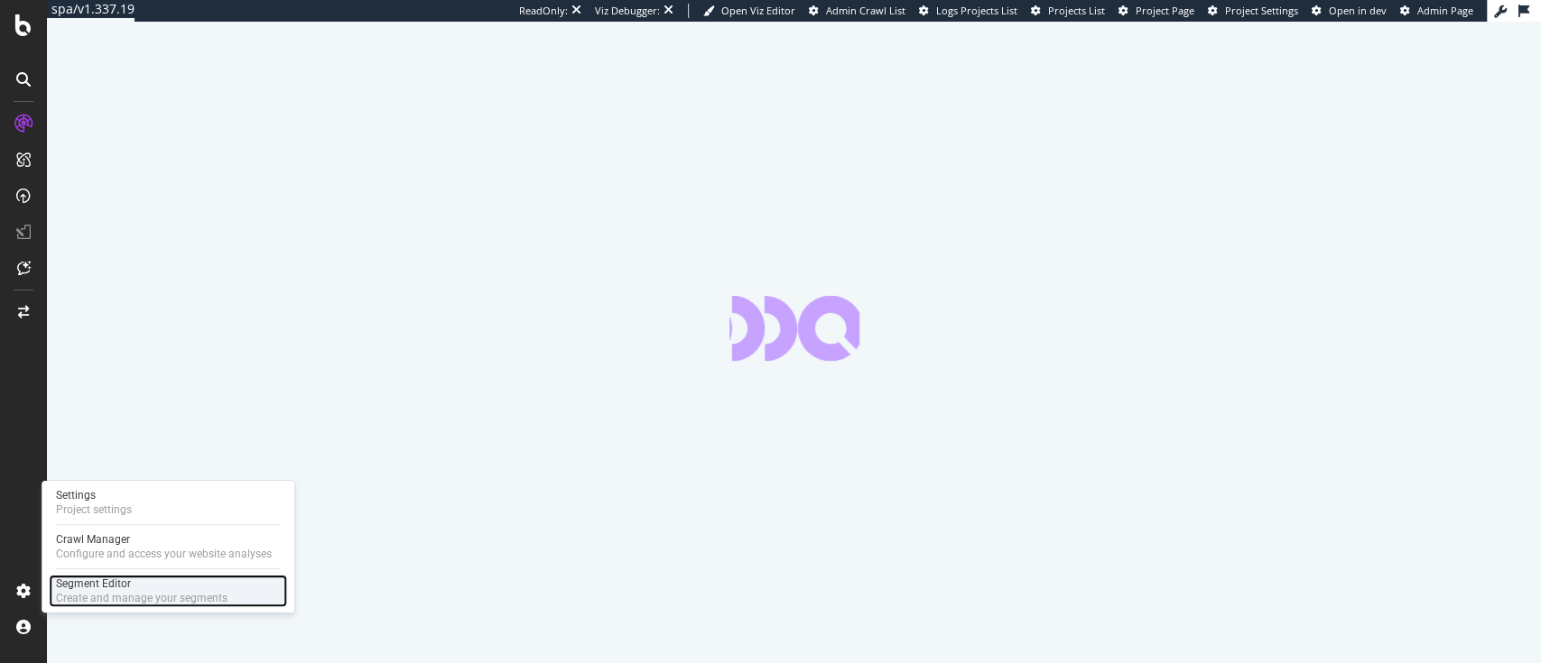
click at [116, 595] on div "Create and manage your segments" at bounding box center [141, 598] width 171 height 14
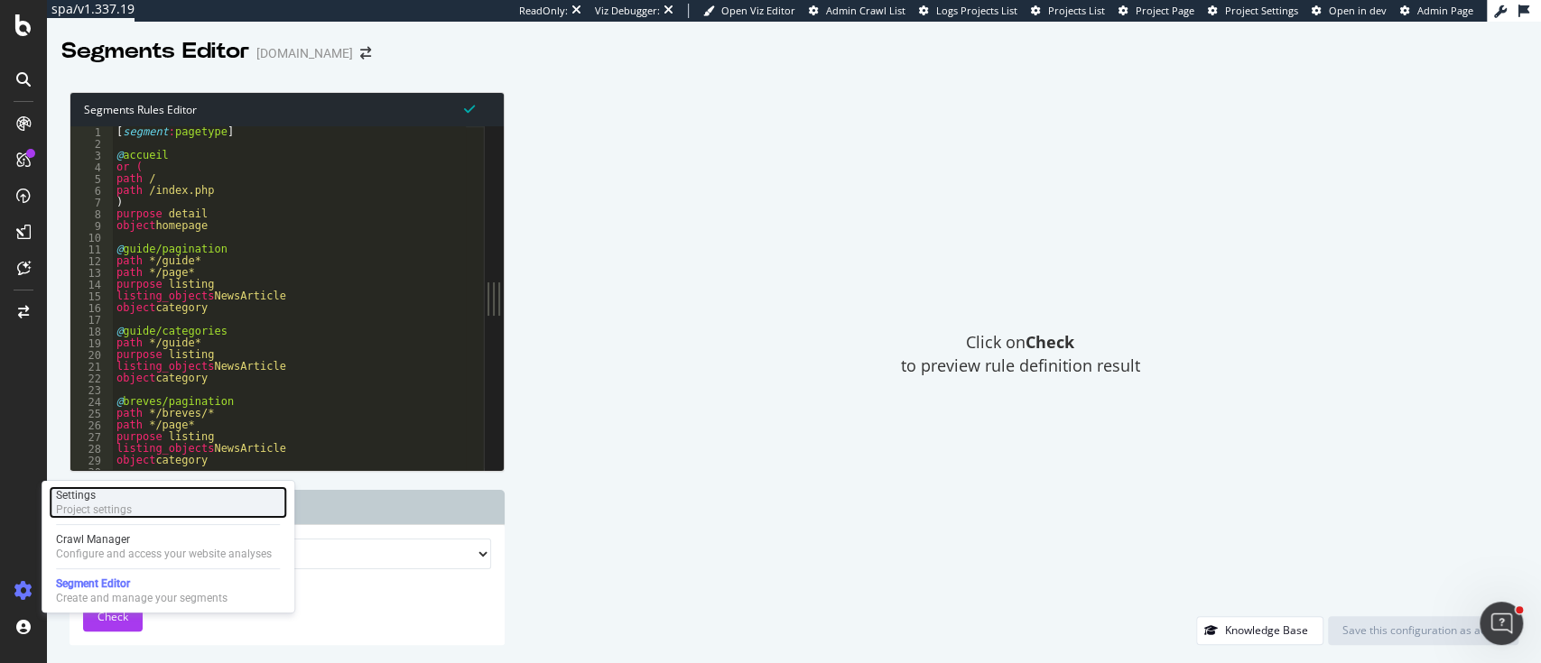
click at [102, 511] on div "Project settings" at bounding box center [94, 510] width 76 height 14
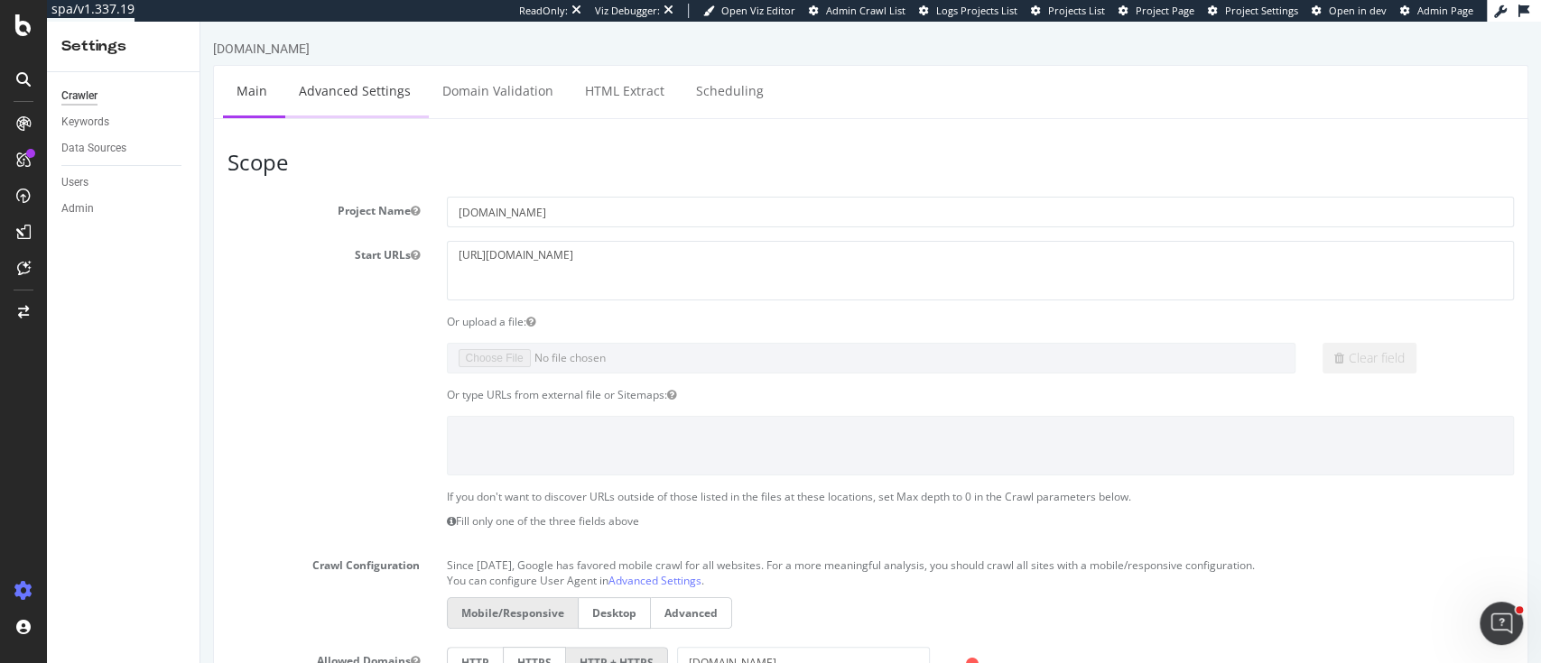
click at [380, 107] on link "Advanced Settings" at bounding box center [354, 91] width 139 height 50
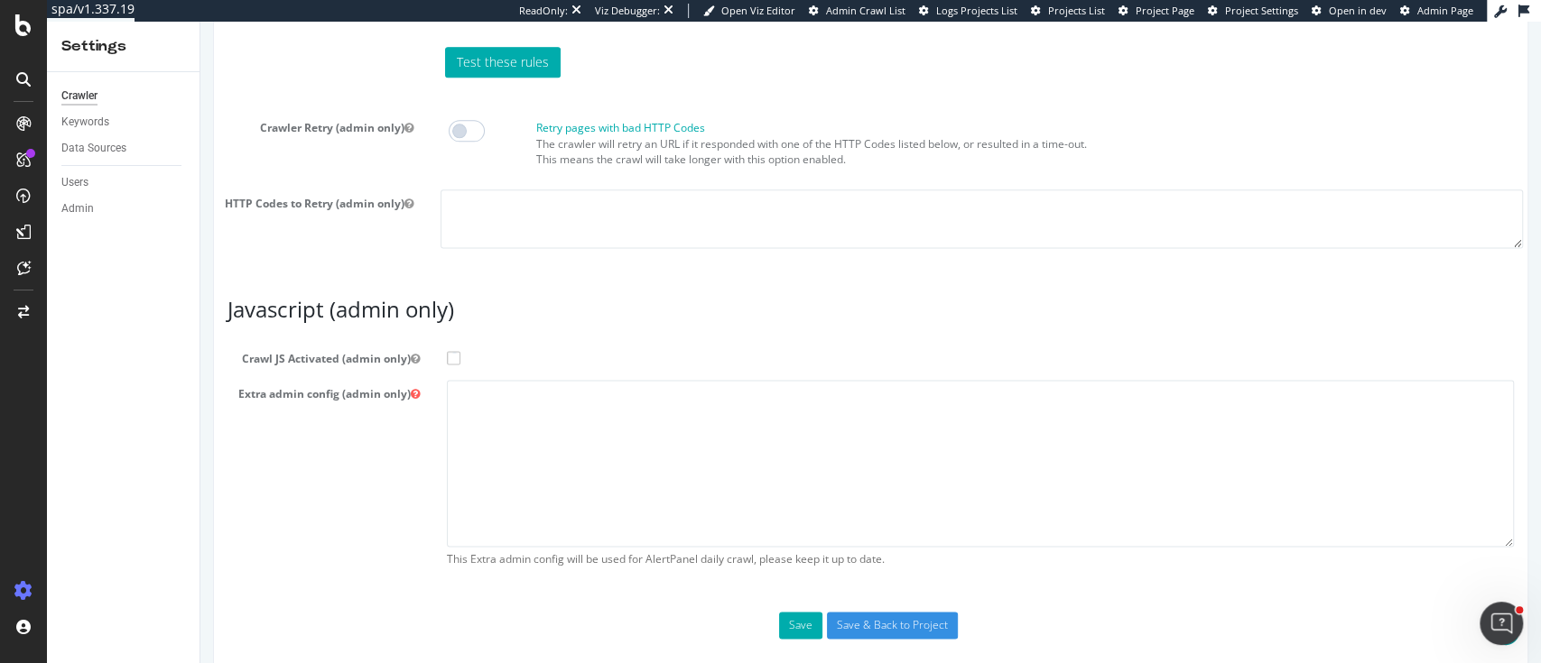
scroll to position [1545, 0]
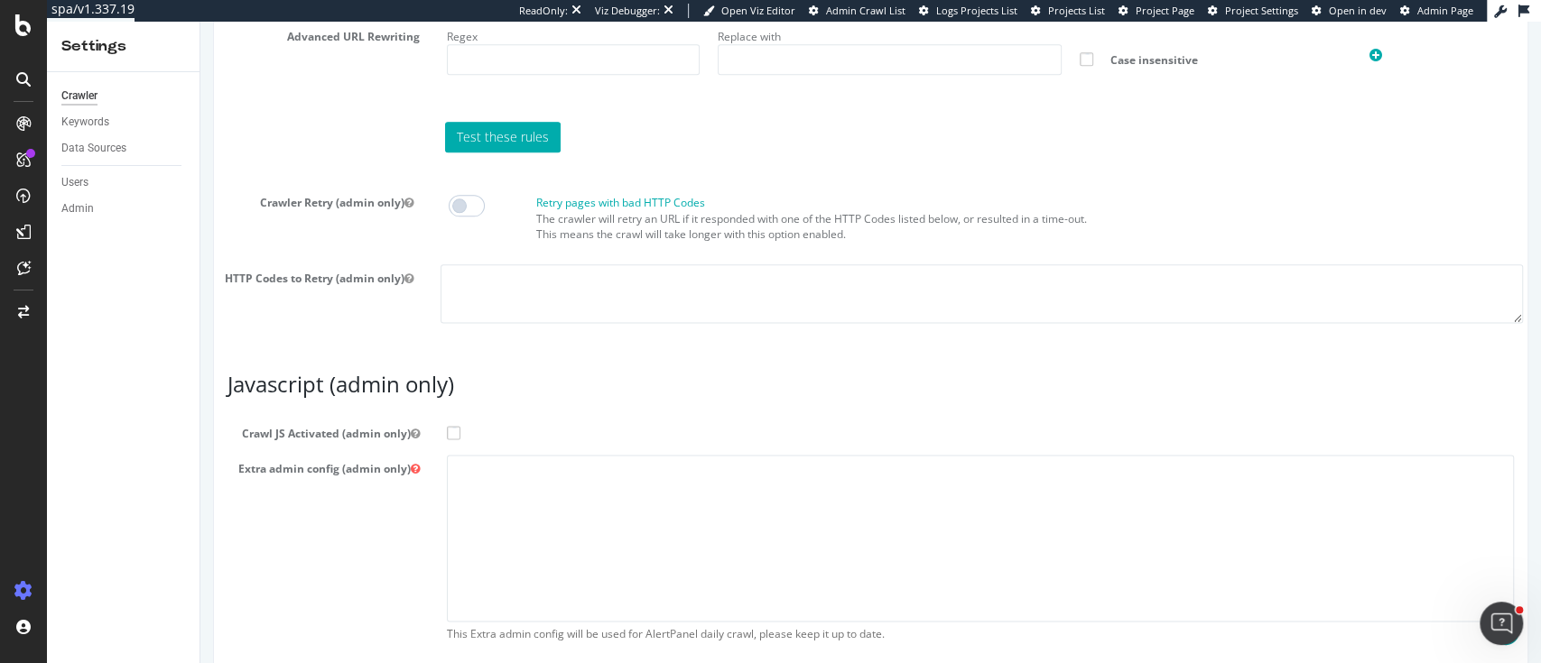
scroll to position [1545, 0]
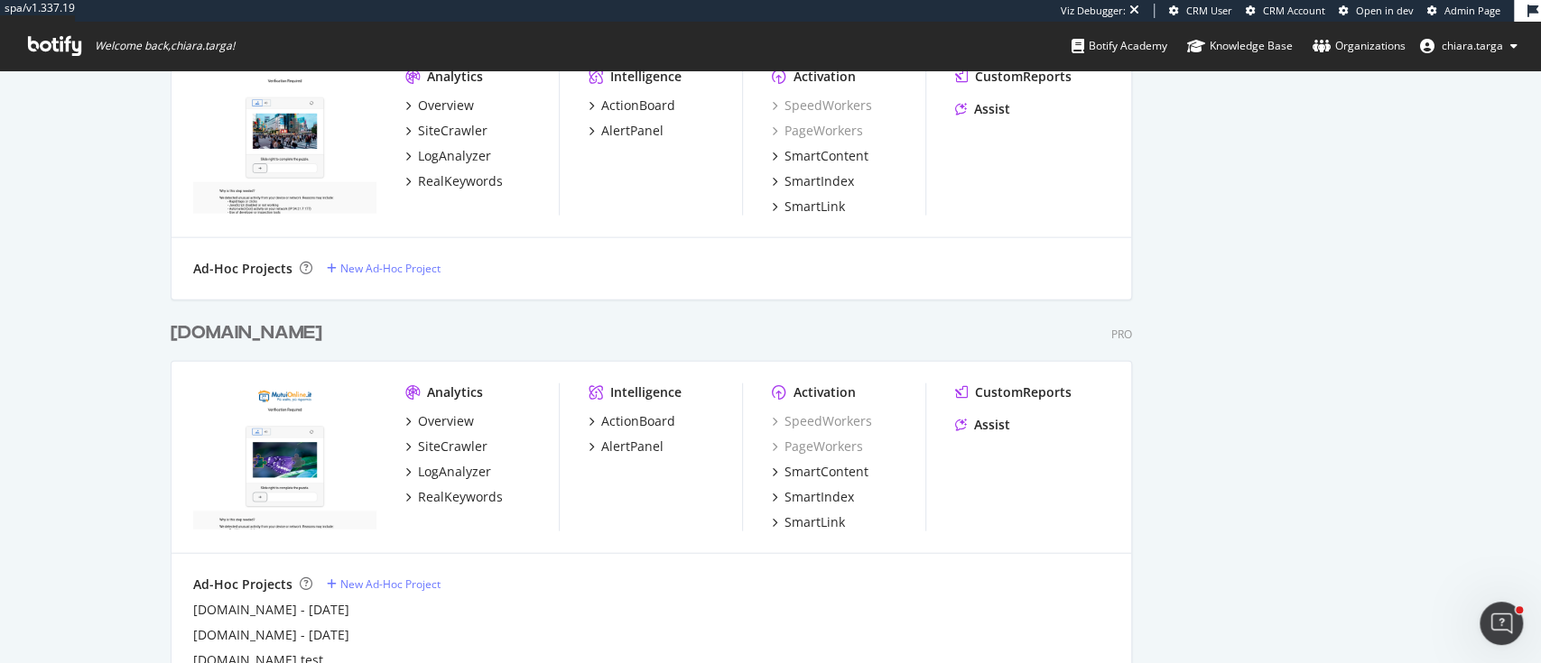
scroll to position [2767, 0]
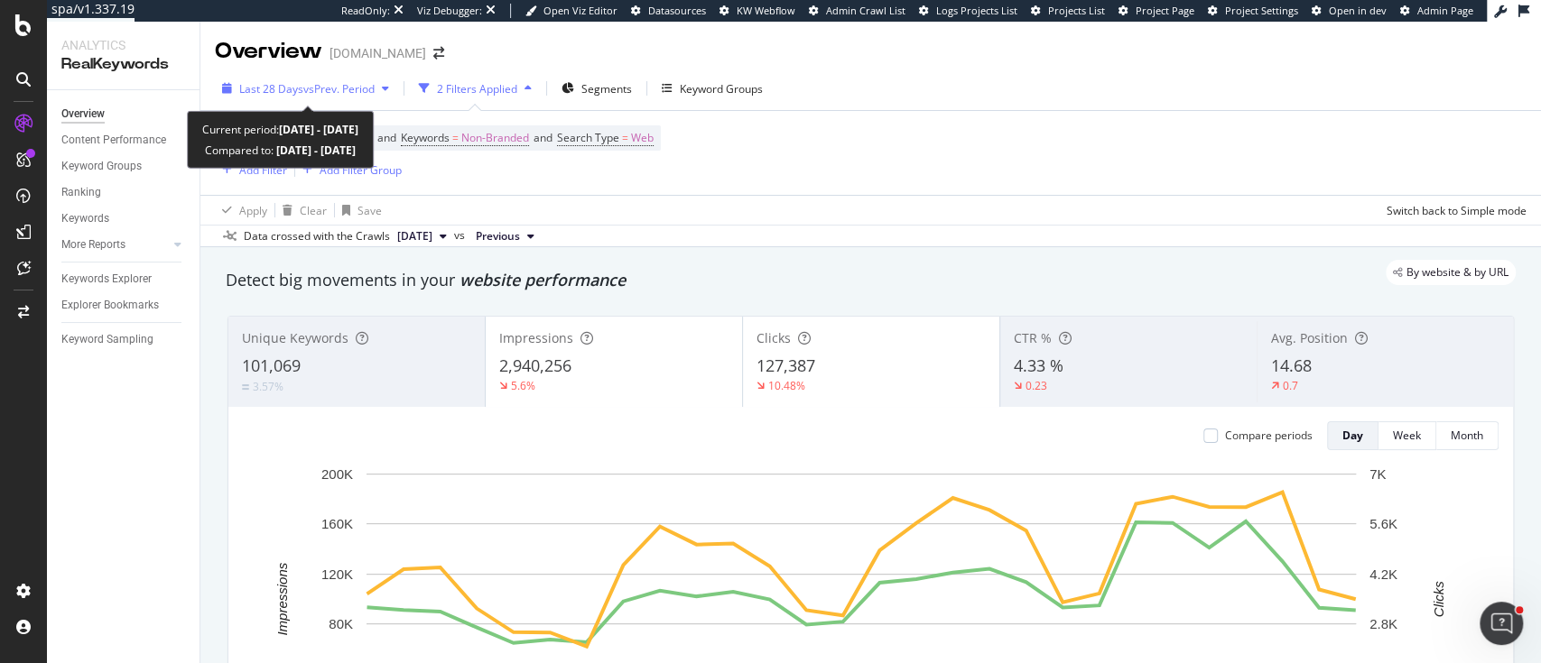
click at [347, 90] on span "vs Prev. Period" at bounding box center [338, 88] width 71 height 15
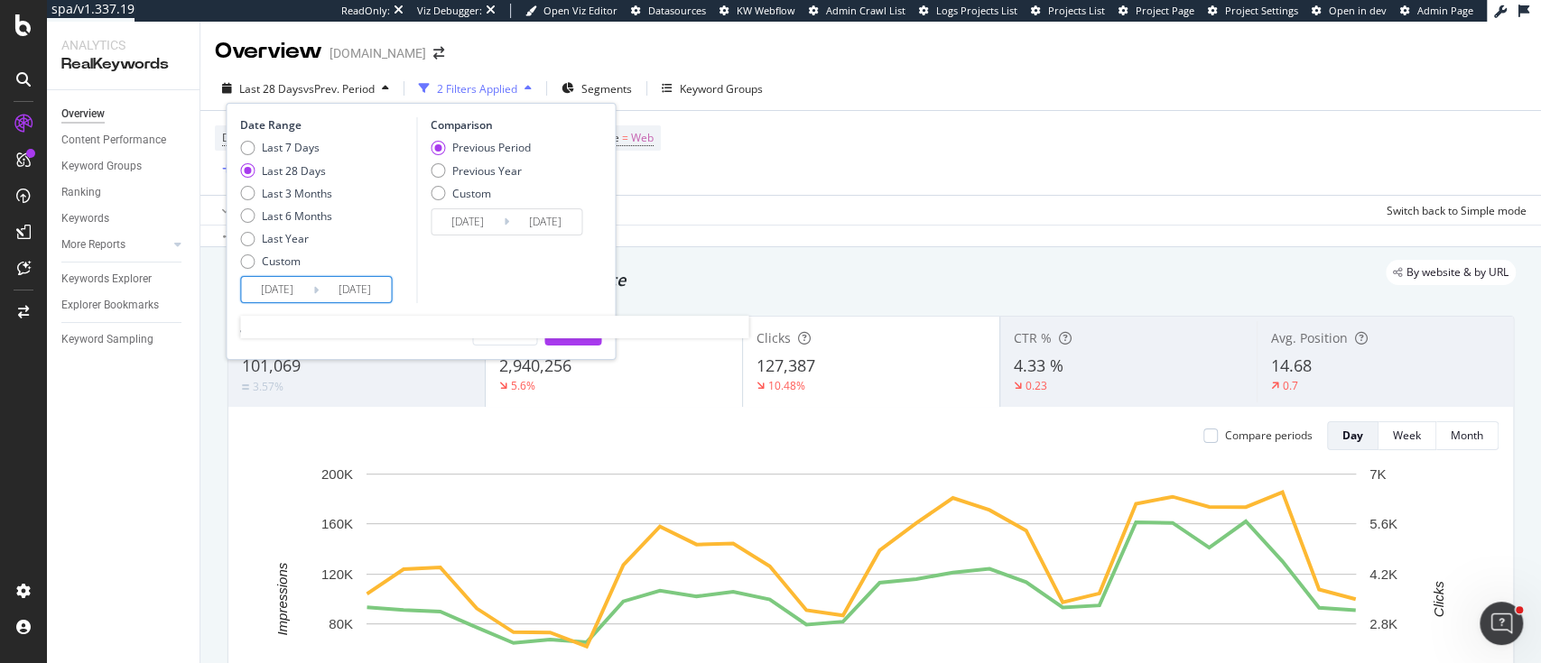
click at [303, 290] on input "[DATE]" at bounding box center [277, 289] width 72 height 25
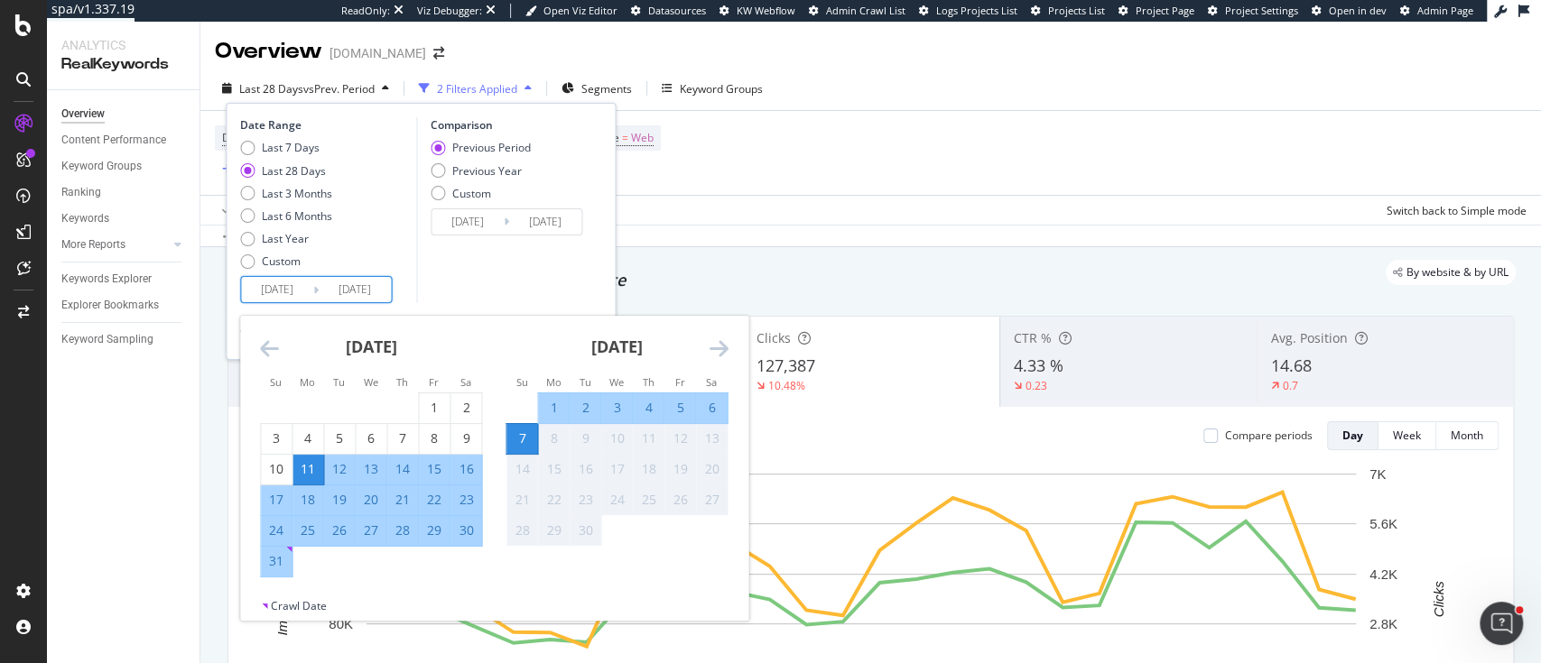
click at [256, 338] on div "[DATE] 1 2 3 4 5 6 7 8 9 10 11 12 13 14 15 16 17 18 19 20 21 22 23 24 25 26 27 …" at bounding box center [370, 447] width 245 height 262
click at [260, 343] on icon "Move backward to switch to the previous month." at bounding box center [269, 349] width 19 height 22
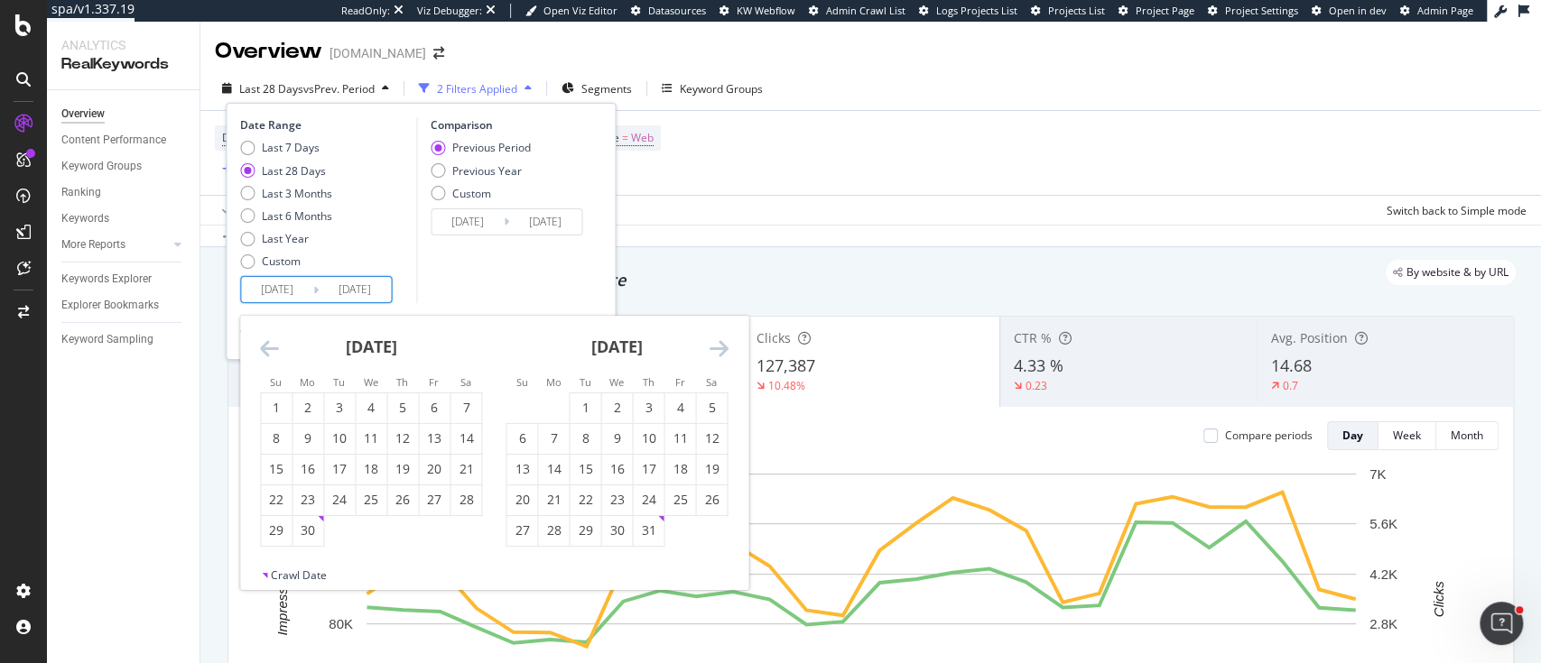
click at [260, 343] on icon "Move backward to switch to the previous month." at bounding box center [269, 349] width 19 height 22
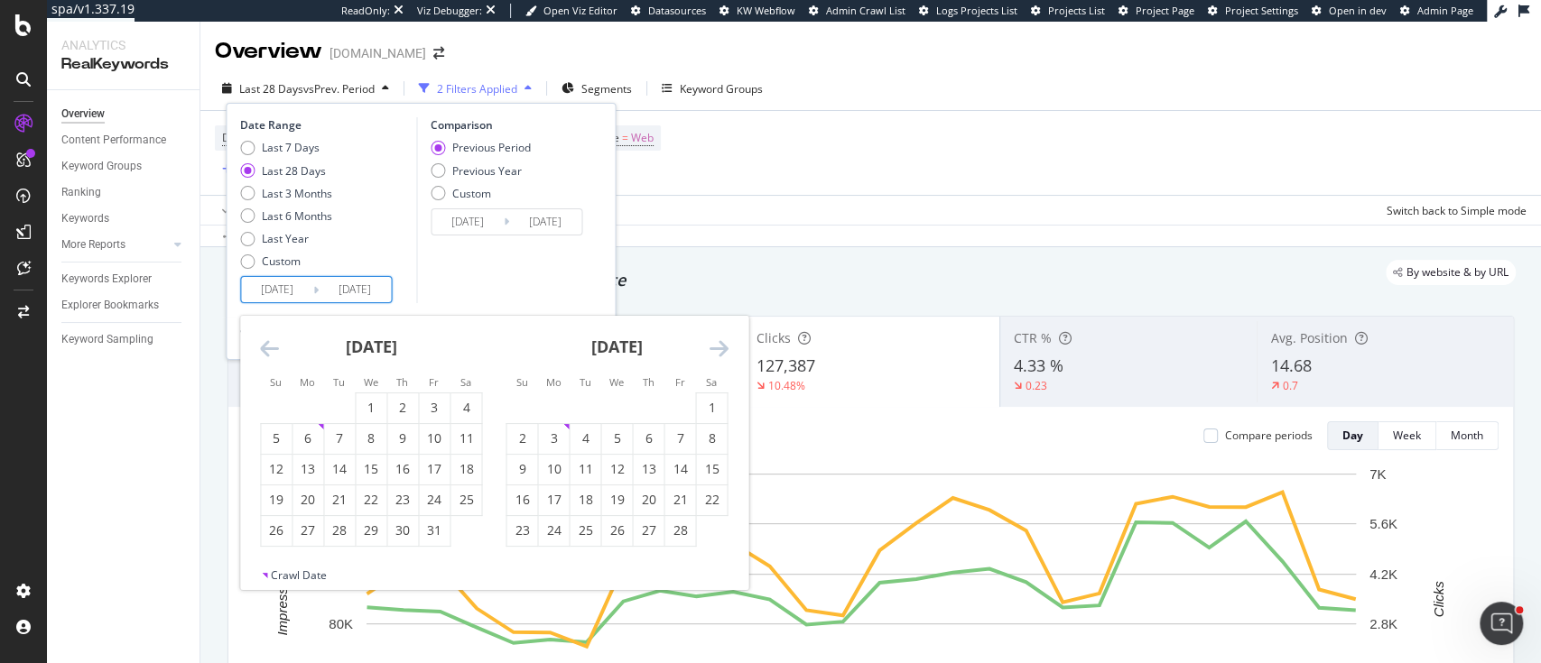
click at [375, 388] on small "We" at bounding box center [371, 382] width 14 height 14
click at [370, 401] on div "1" at bounding box center [371, 408] width 31 height 18
type input "[DATE]"
type input "2024/04/25"
type input "2024/12/31"
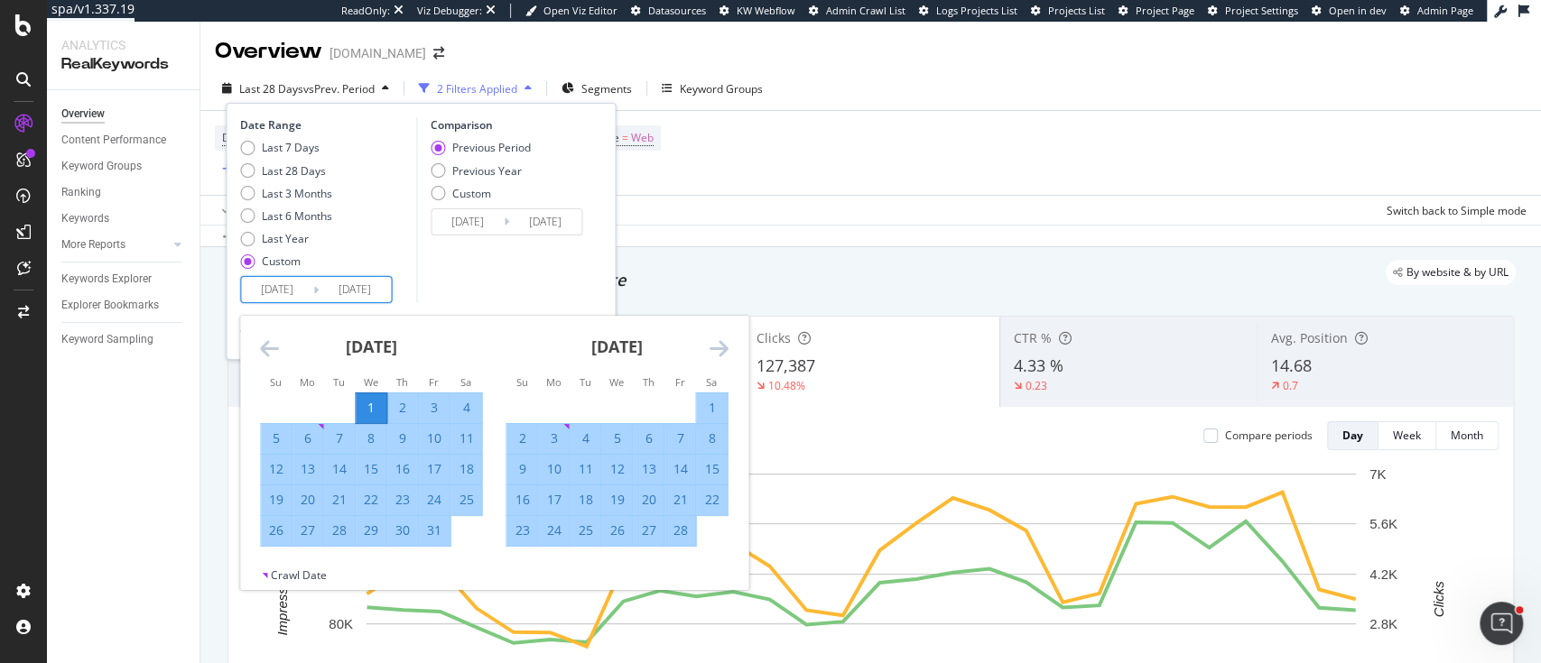
click at [687, 351] on div "[DATE]" at bounding box center [616, 354] width 222 height 77
click at [711, 350] on icon "Move forward to switch to the next month." at bounding box center [718, 349] width 19 height 22
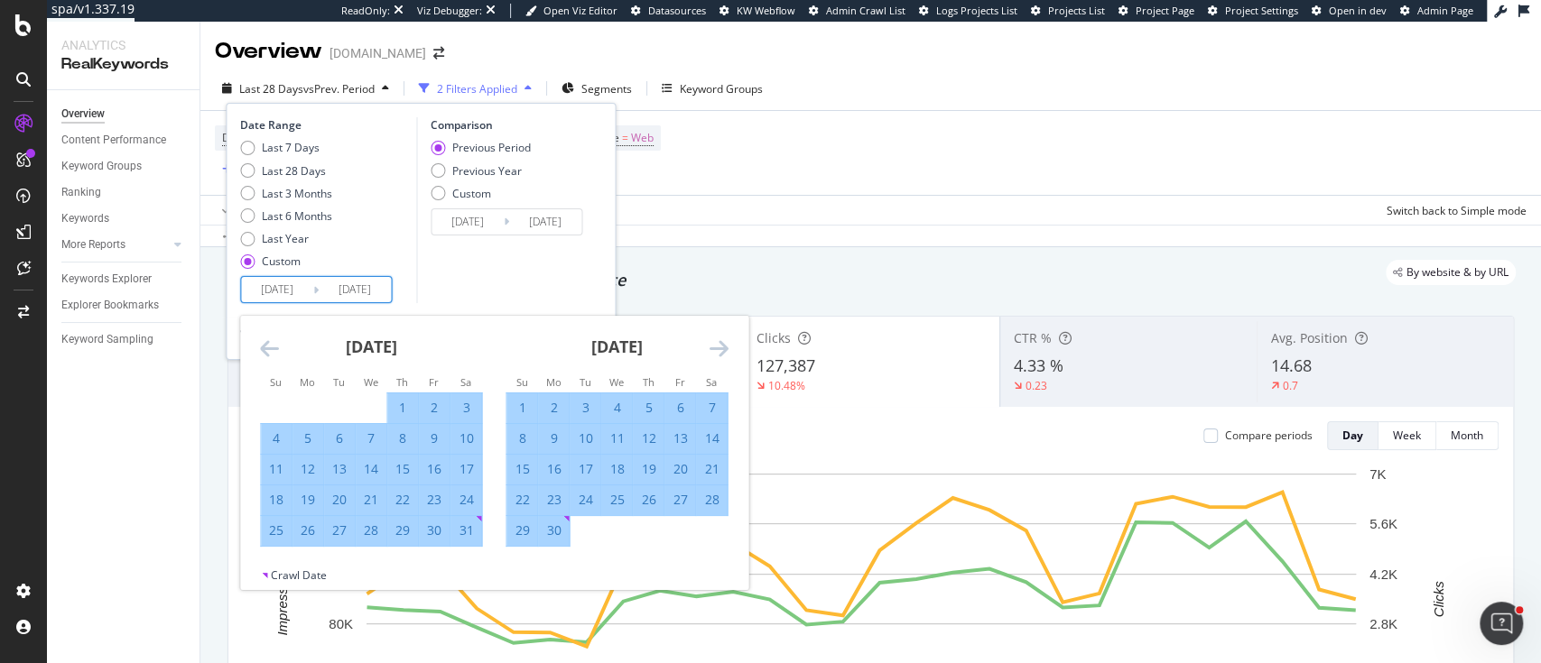
click at [711, 350] on icon "Move forward to switch to the next month." at bounding box center [718, 349] width 19 height 22
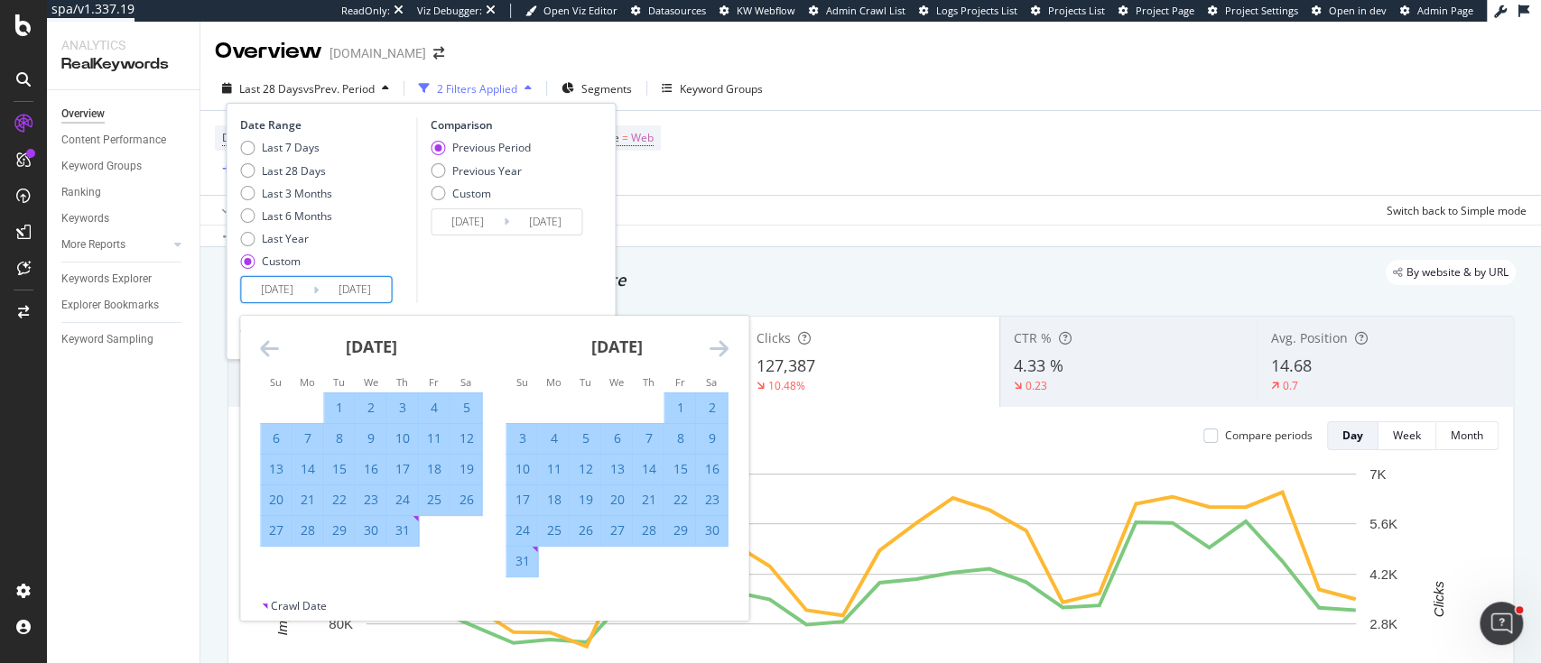
click at [711, 350] on icon "Move forward to switch to the next month." at bounding box center [718, 349] width 19 height 22
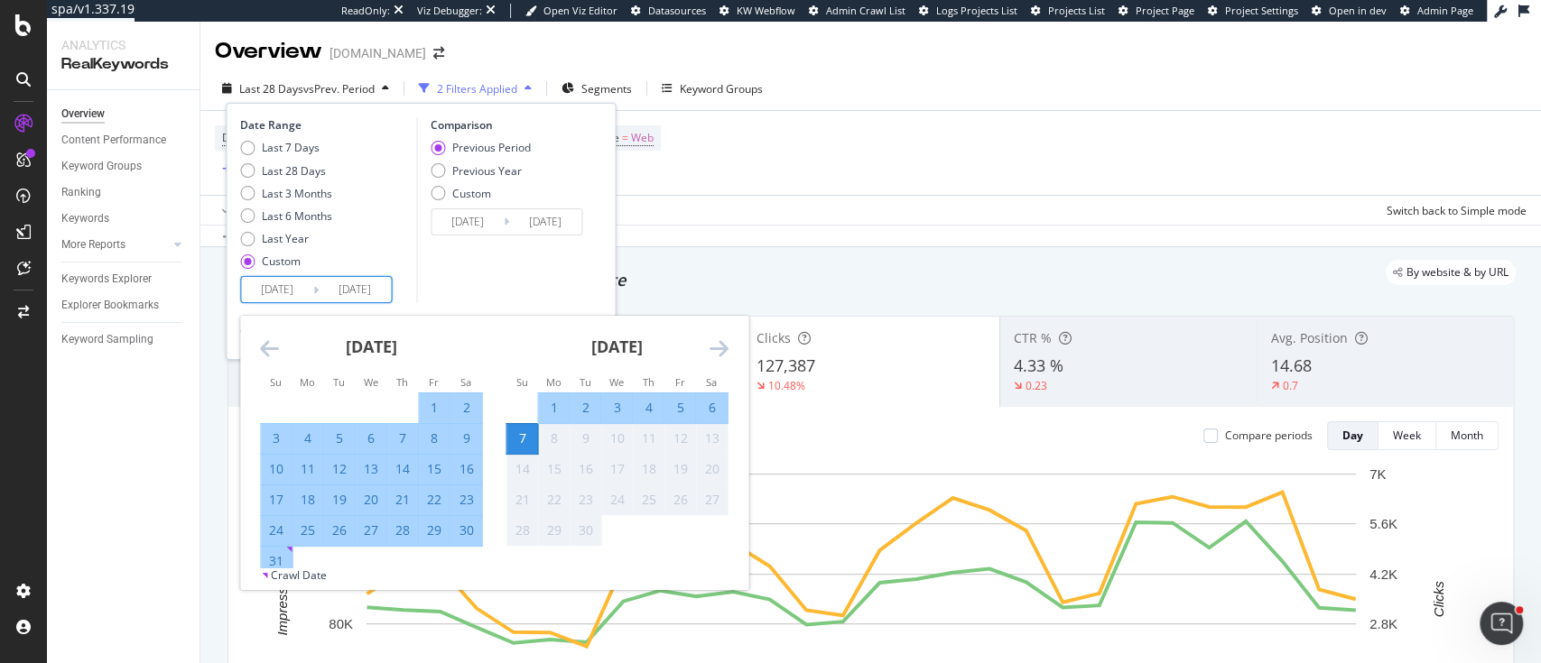
click at [282, 558] on div "31" at bounding box center [276, 561] width 31 height 18
type input "[DATE]"
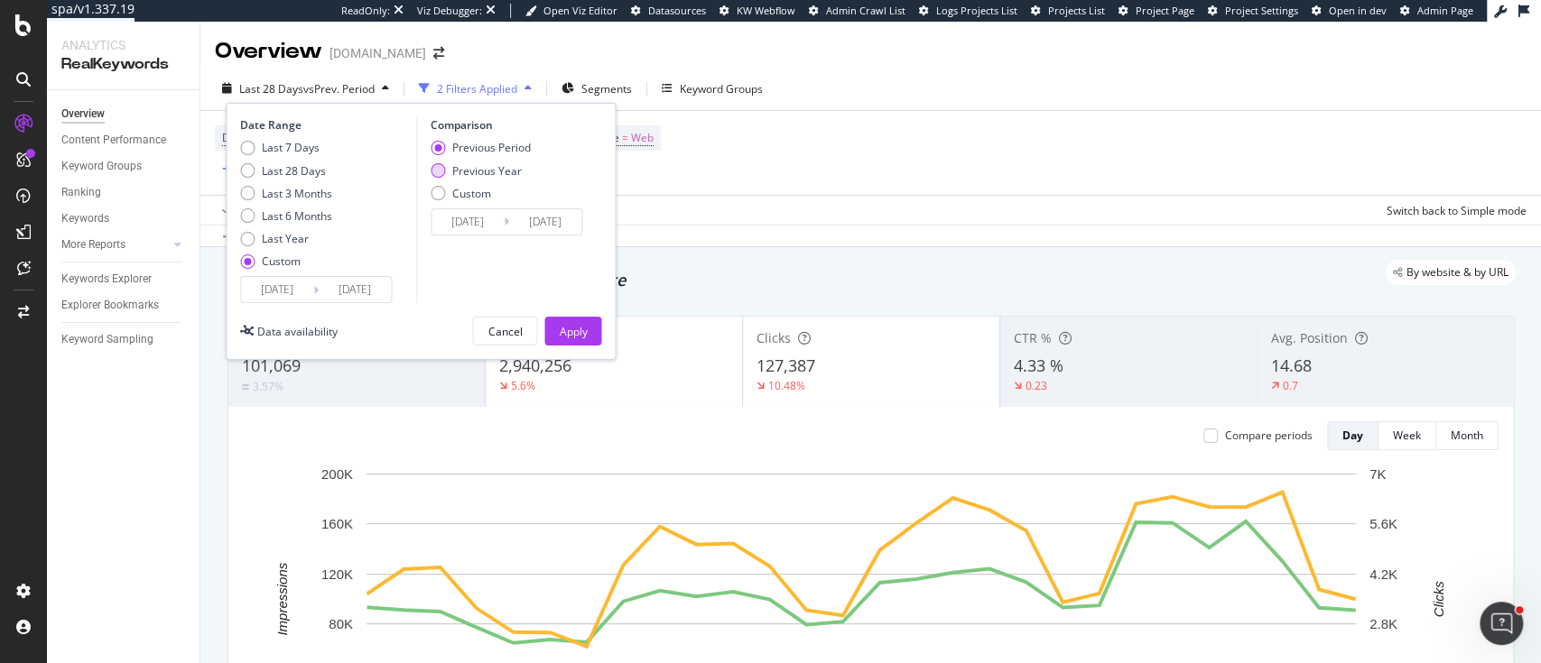
click at [512, 177] on div "Previous Year" at bounding box center [486, 170] width 69 height 15
type input "[DATE]"
click at [572, 329] on div "Apply" at bounding box center [573, 331] width 28 height 15
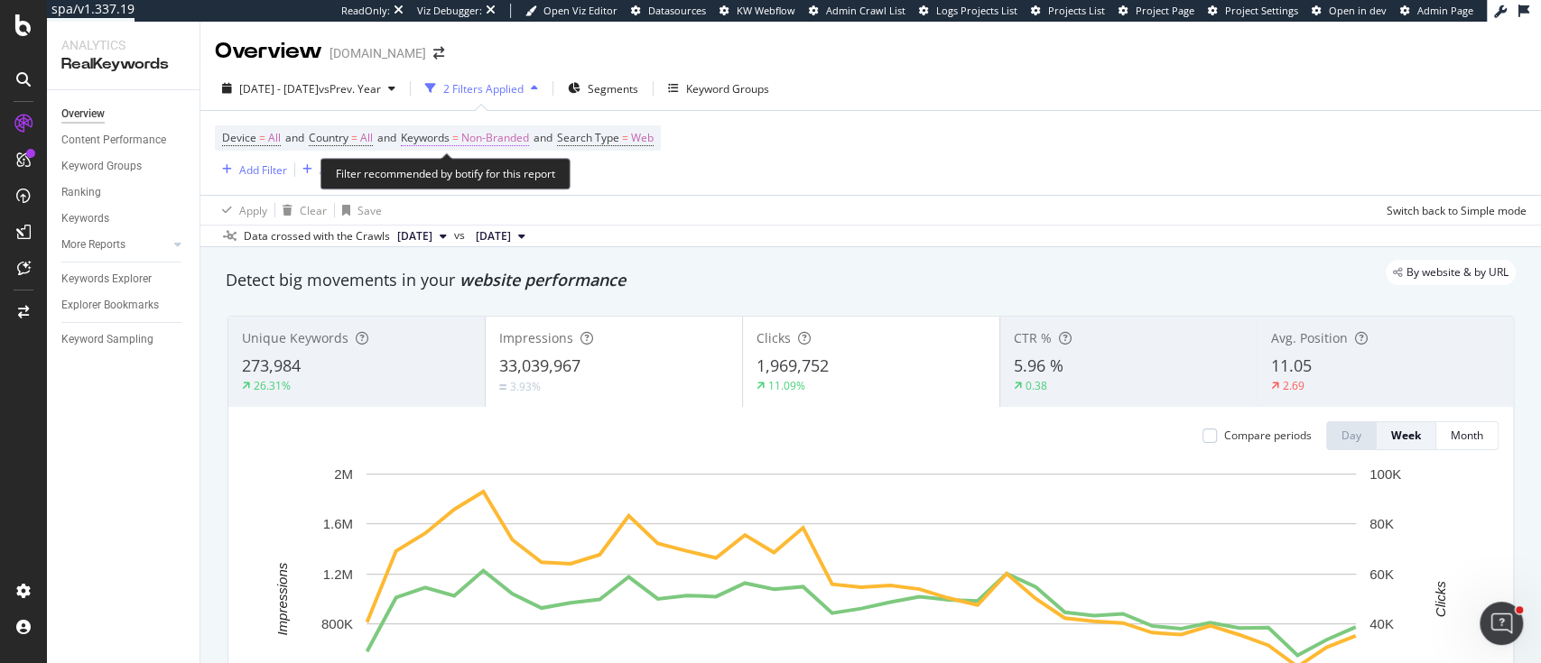
click at [498, 148] on span "Non-Branded" at bounding box center [495, 137] width 68 height 25
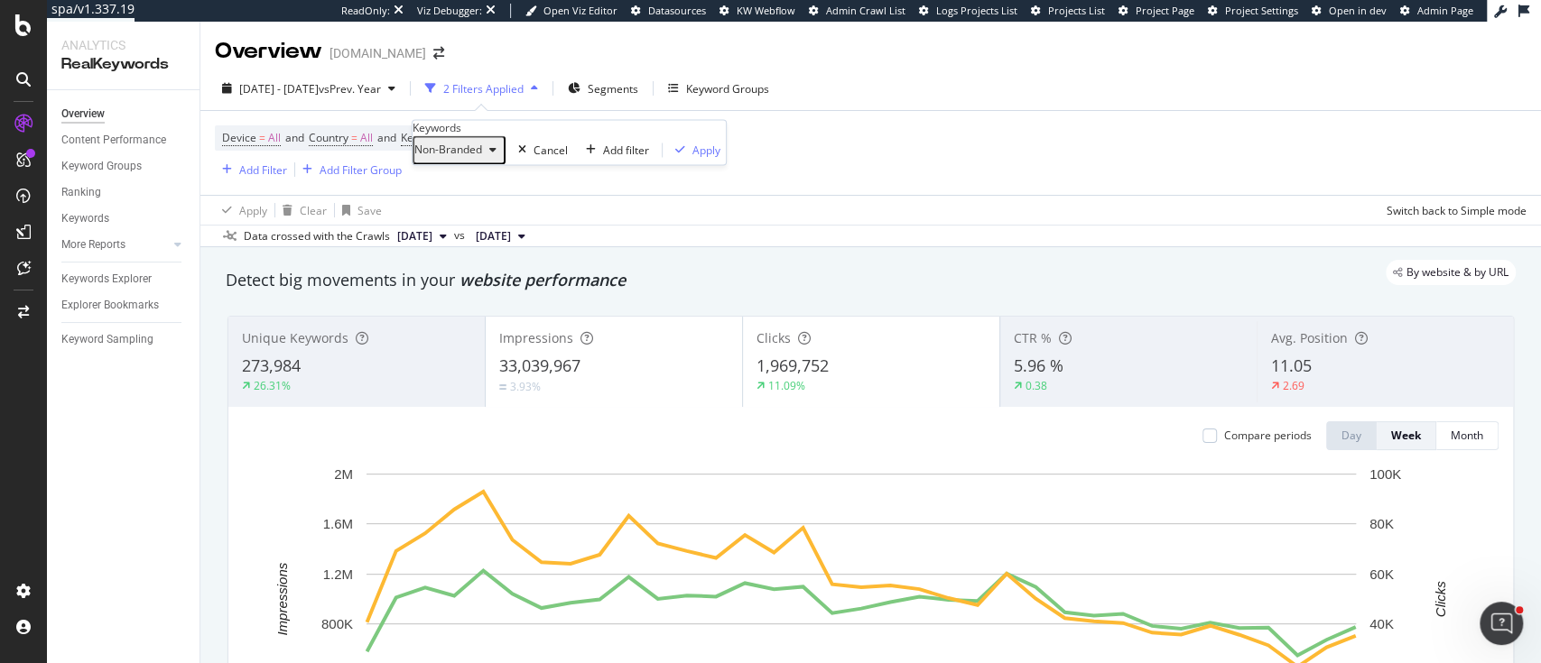
click at [504, 162] on div "Non-Branded" at bounding box center [458, 150] width 89 height 23
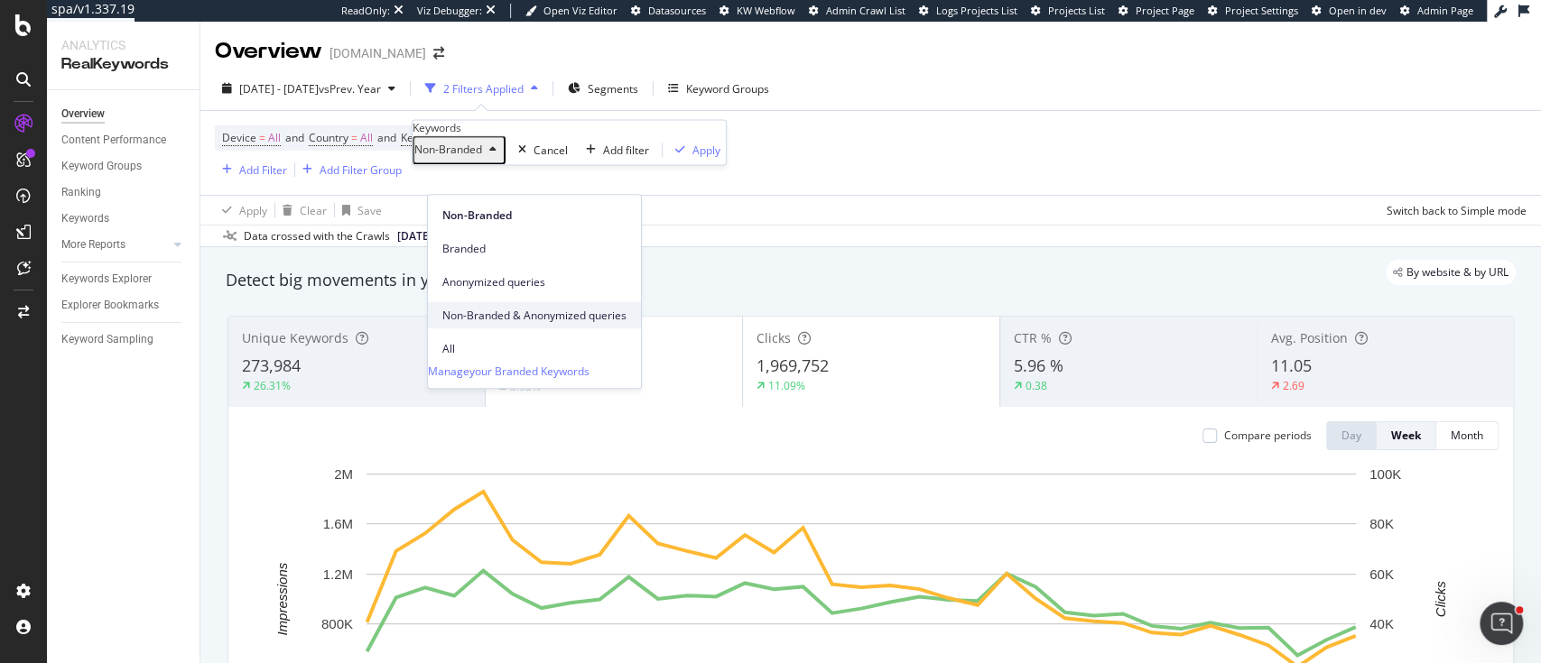
click at [492, 306] on div "Non-Branded & Anonymized queries" at bounding box center [534, 315] width 213 height 26
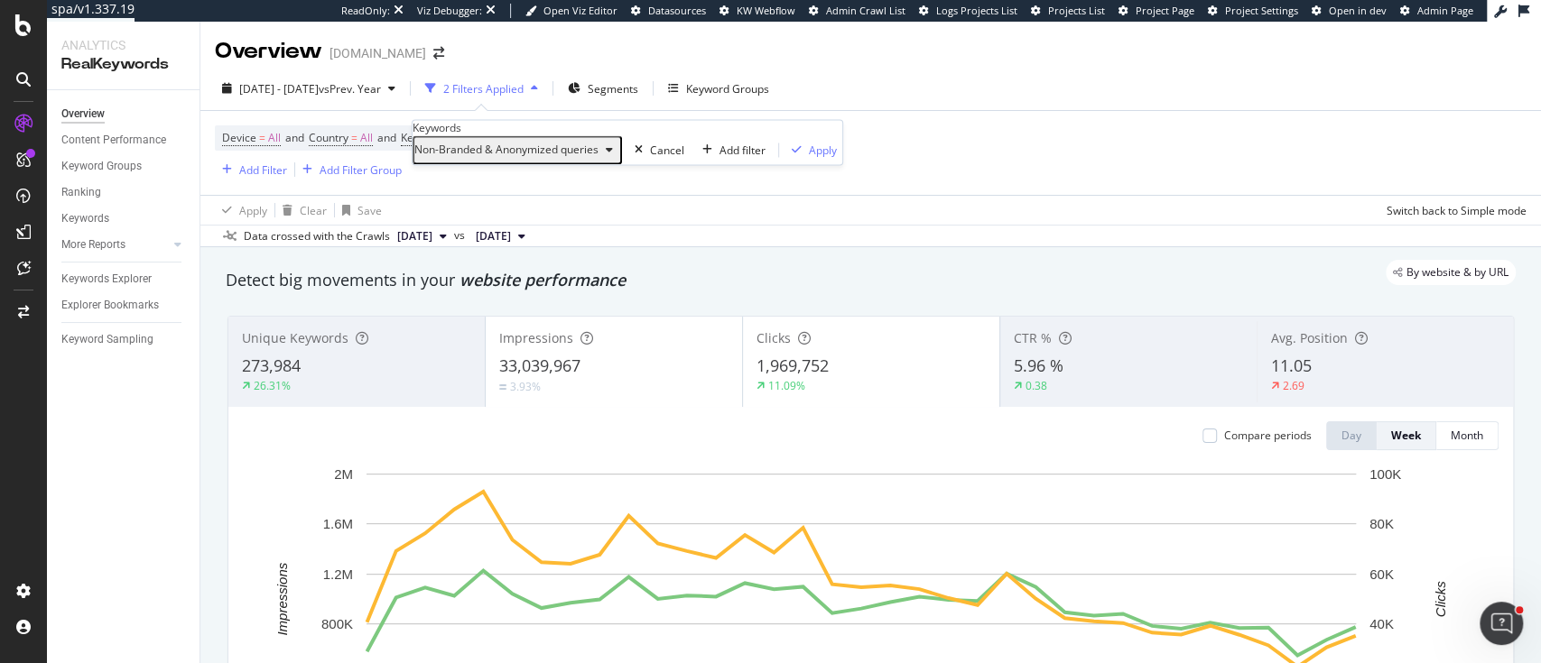
click at [482, 165] on div "Non-Branded & Anonymized queries Cancel Add filter Apply" at bounding box center [627, 150] width 430 height 29
click at [481, 158] on span "Non-Branded & Anonymized queries" at bounding box center [506, 150] width 184 height 15
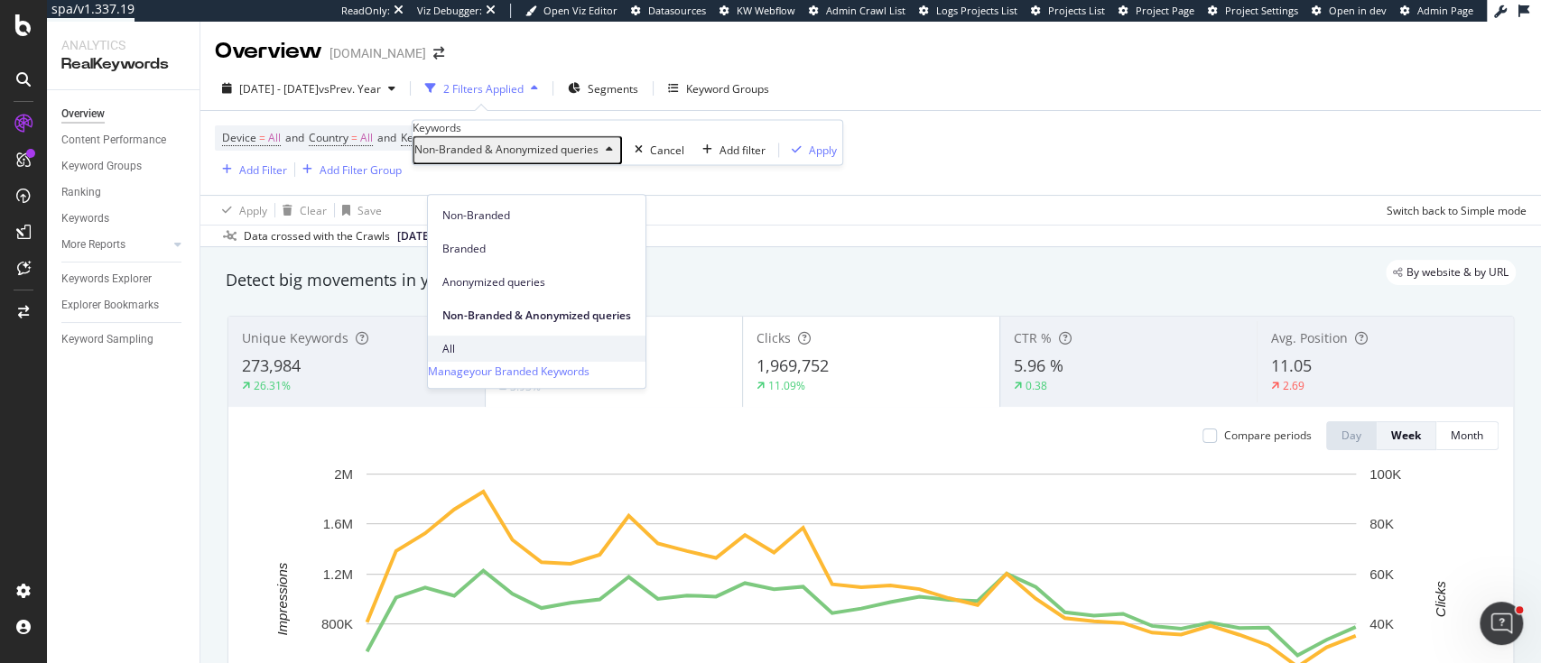
click at [473, 341] on span "All" at bounding box center [536, 349] width 189 height 16
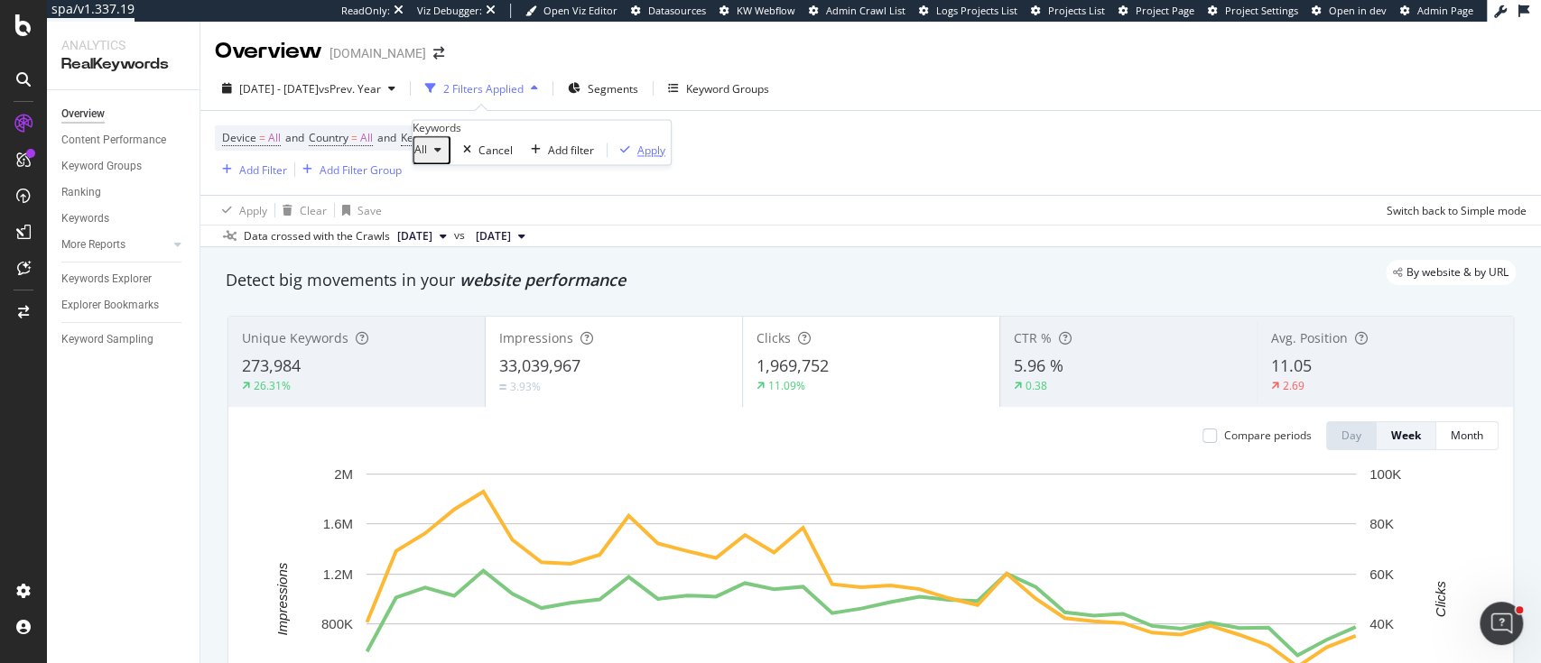
click at [637, 158] on div "Apply" at bounding box center [651, 150] width 28 height 15
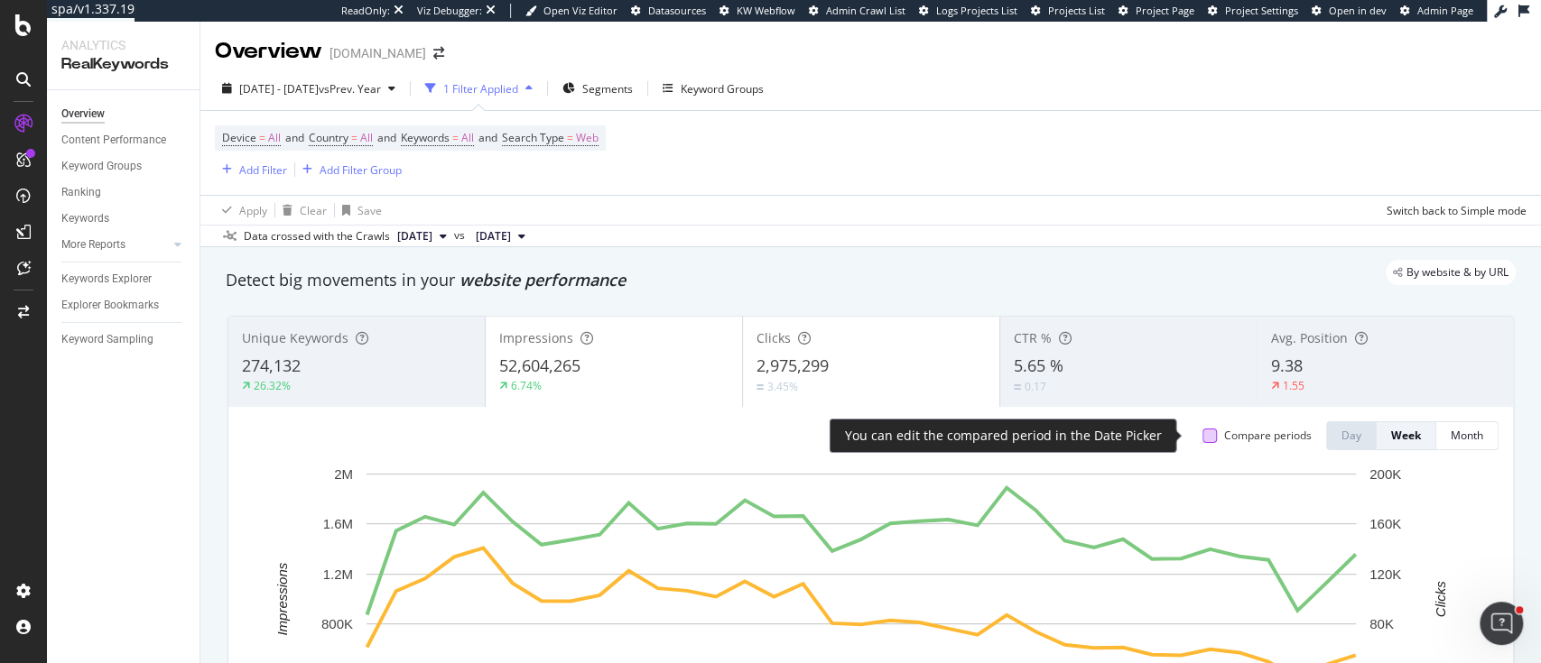
click at [1202, 437] on div at bounding box center [1209, 436] width 14 height 14
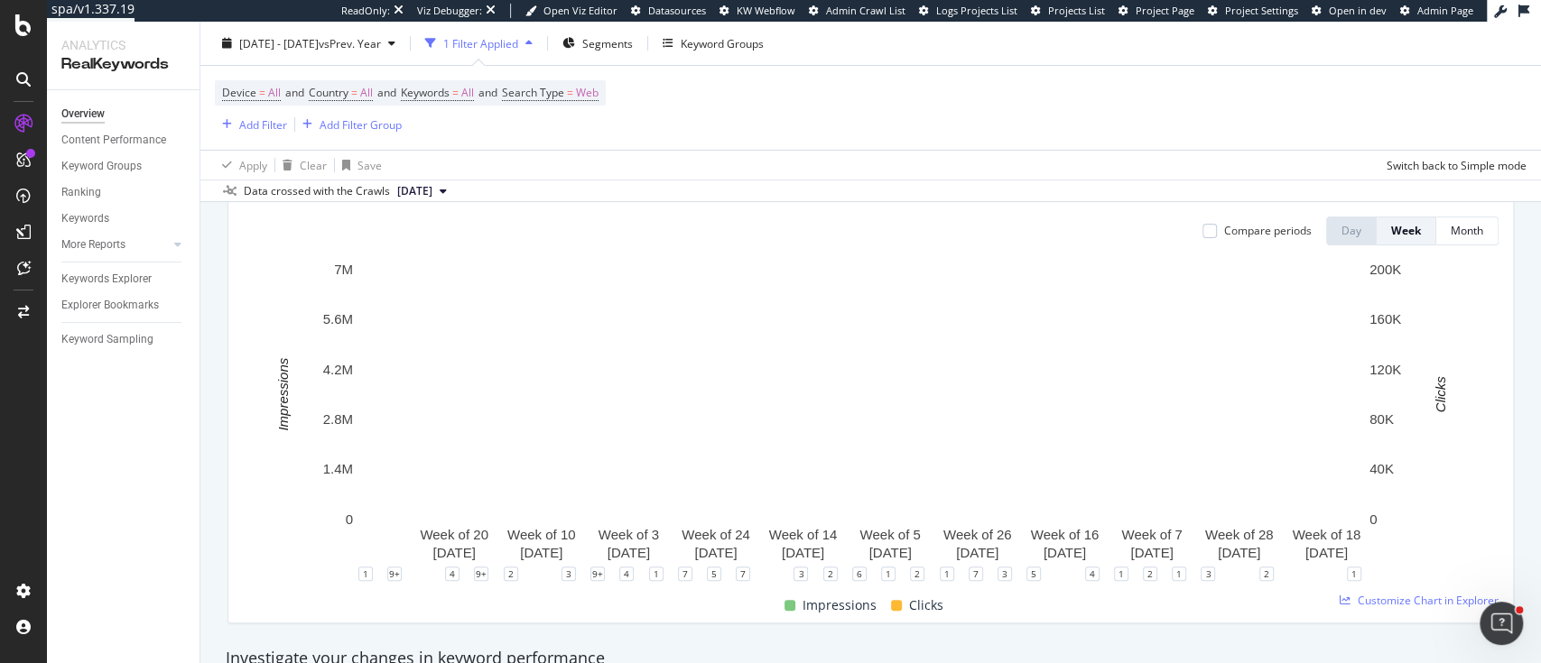
scroll to position [240, 0]
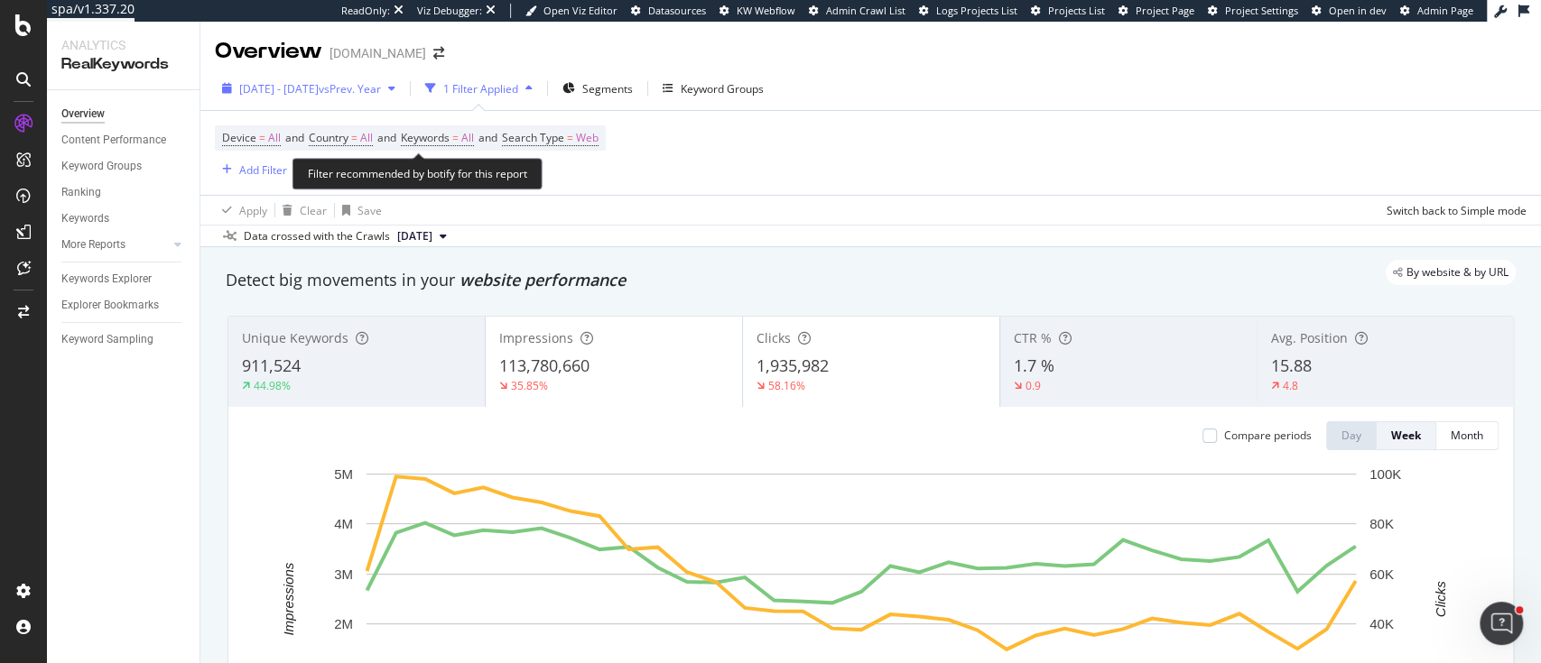
click at [377, 90] on span "vs Prev. Year" at bounding box center [350, 88] width 62 height 15
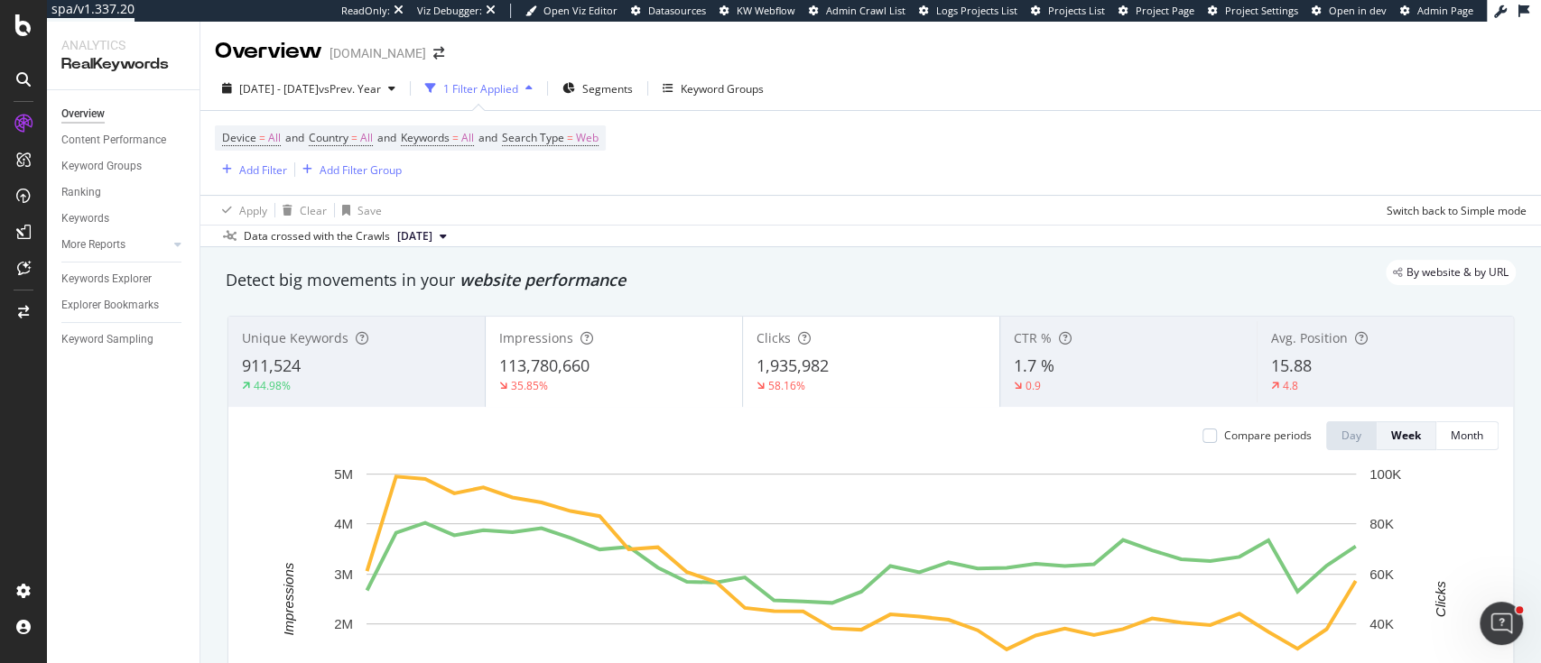
click at [838, 283] on div "By website & by URL" at bounding box center [862, 272] width 1308 height 25
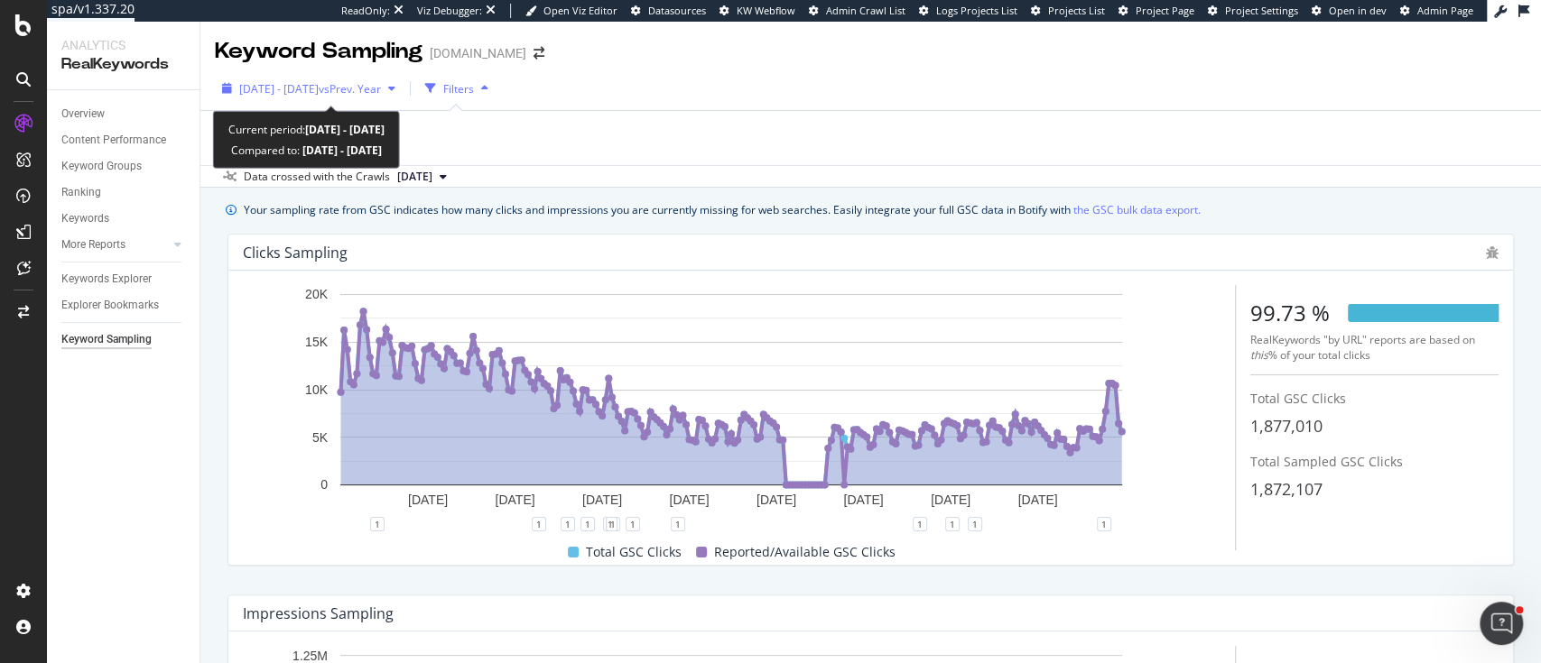
click at [319, 83] on span "[DATE] - [DATE]" at bounding box center [278, 88] width 79 height 15
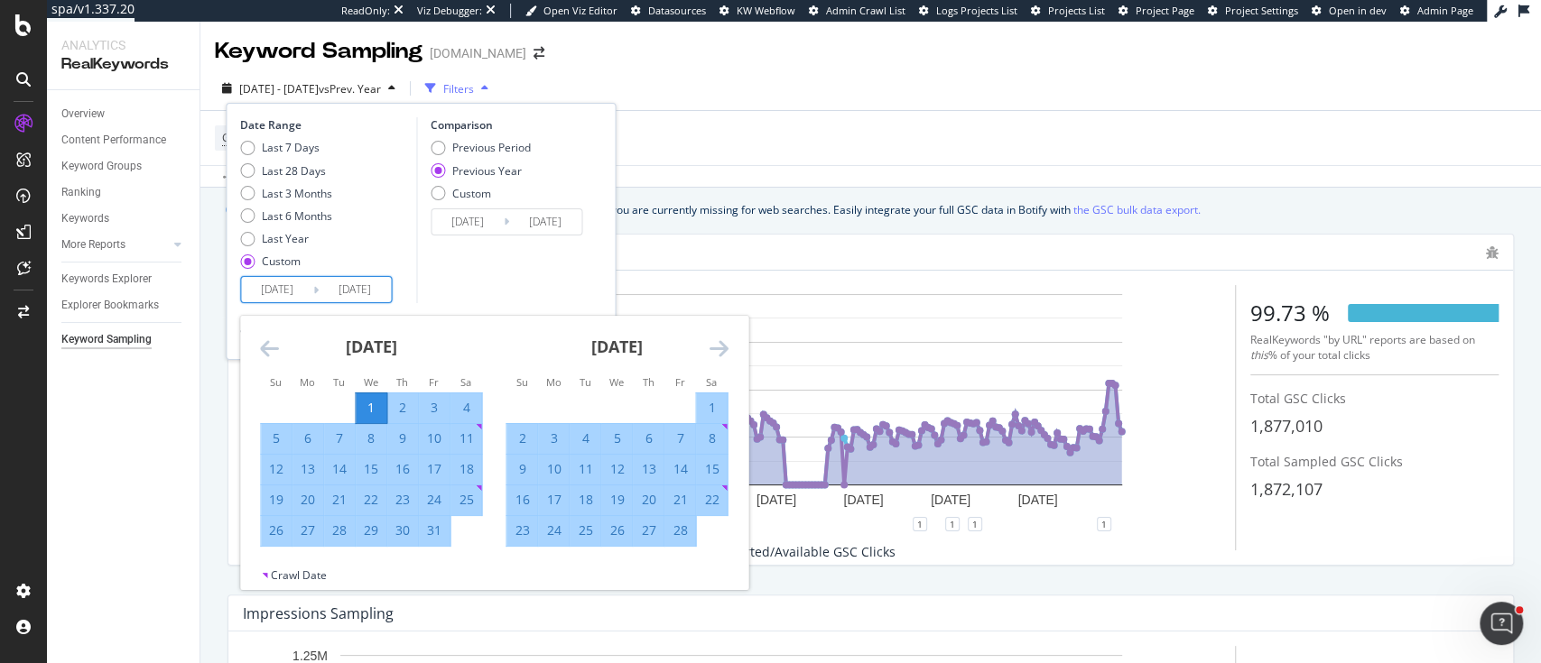
click at [269, 293] on input "[DATE]" at bounding box center [277, 289] width 72 height 25
type input "[DATE]"
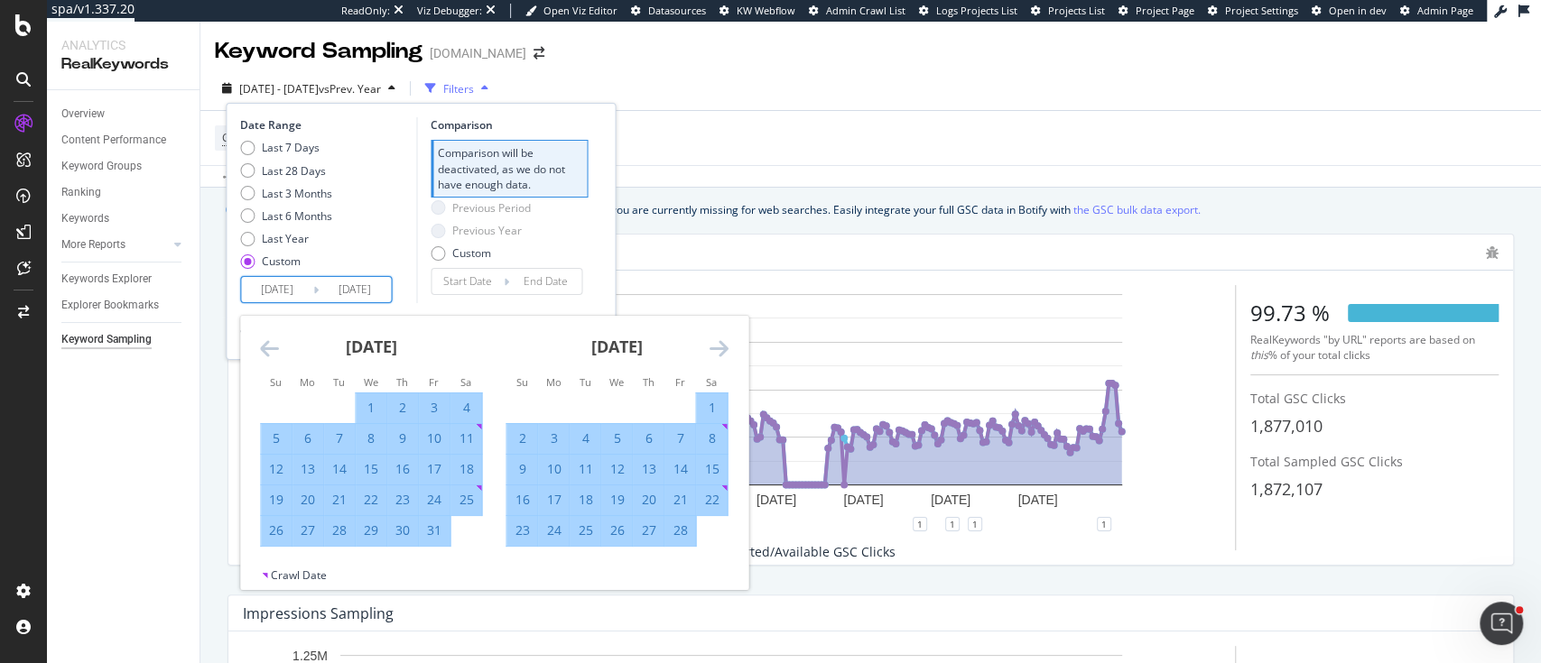
click at [365, 264] on div "Last 7 Days Last 28 Days Last 3 Months Last 6 Months Last Year Custom" at bounding box center [325, 208] width 171 height 136
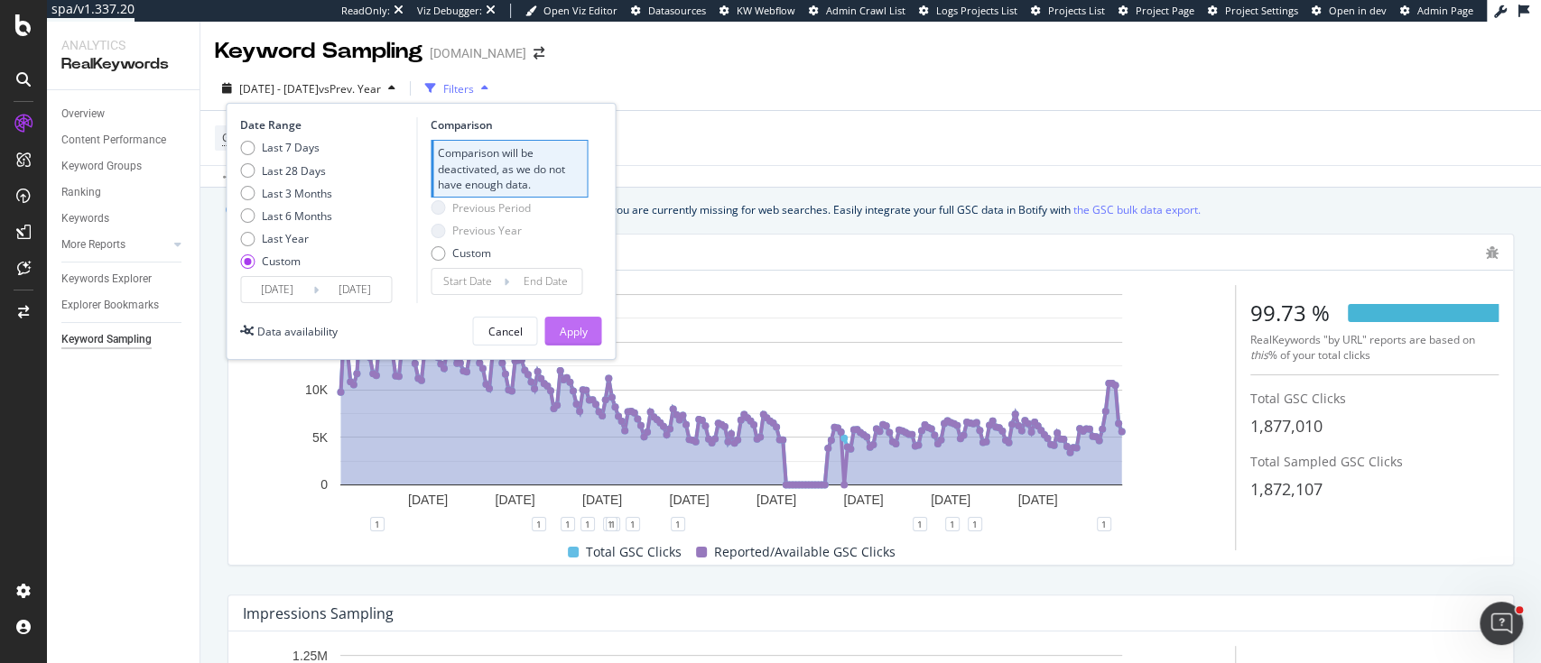
click at [567, 339] on div "Apply" at bounding box center [573, 331] width 28 height 27
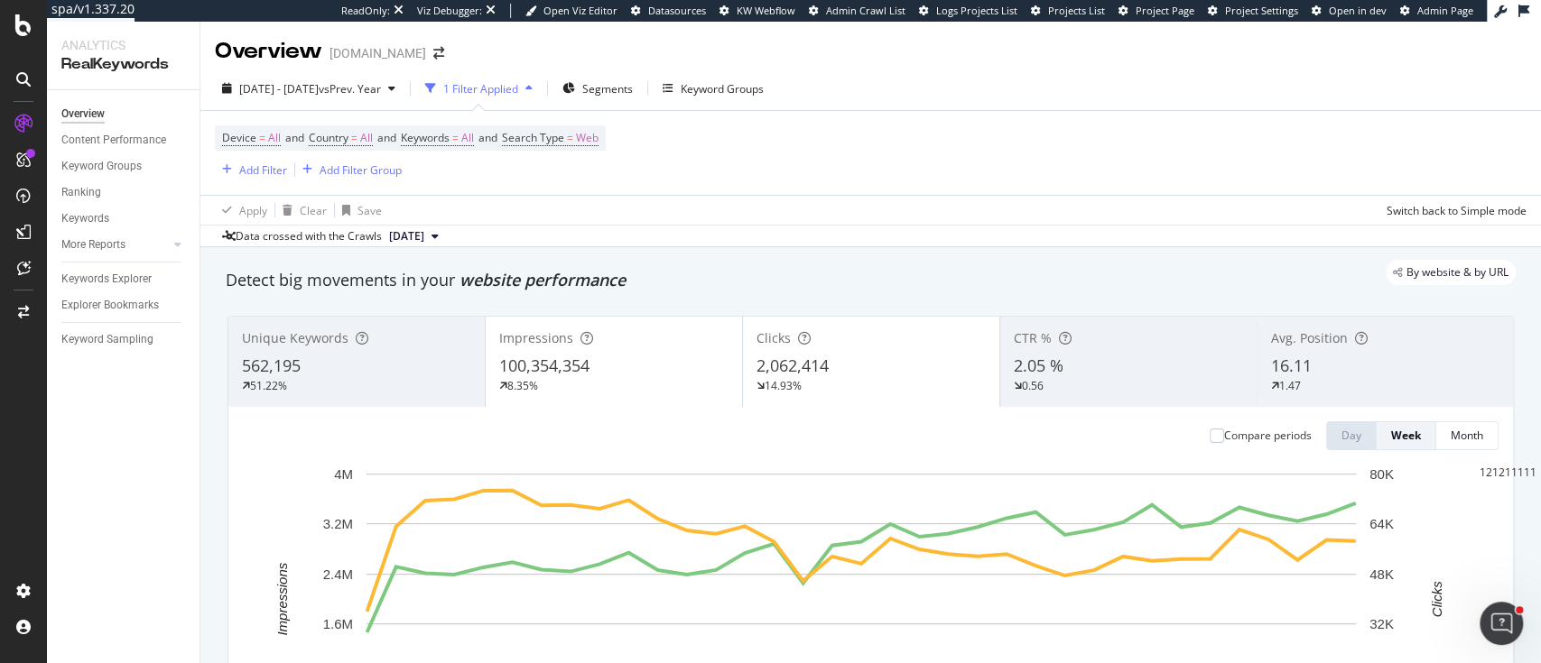
scroll to position [120, 0]
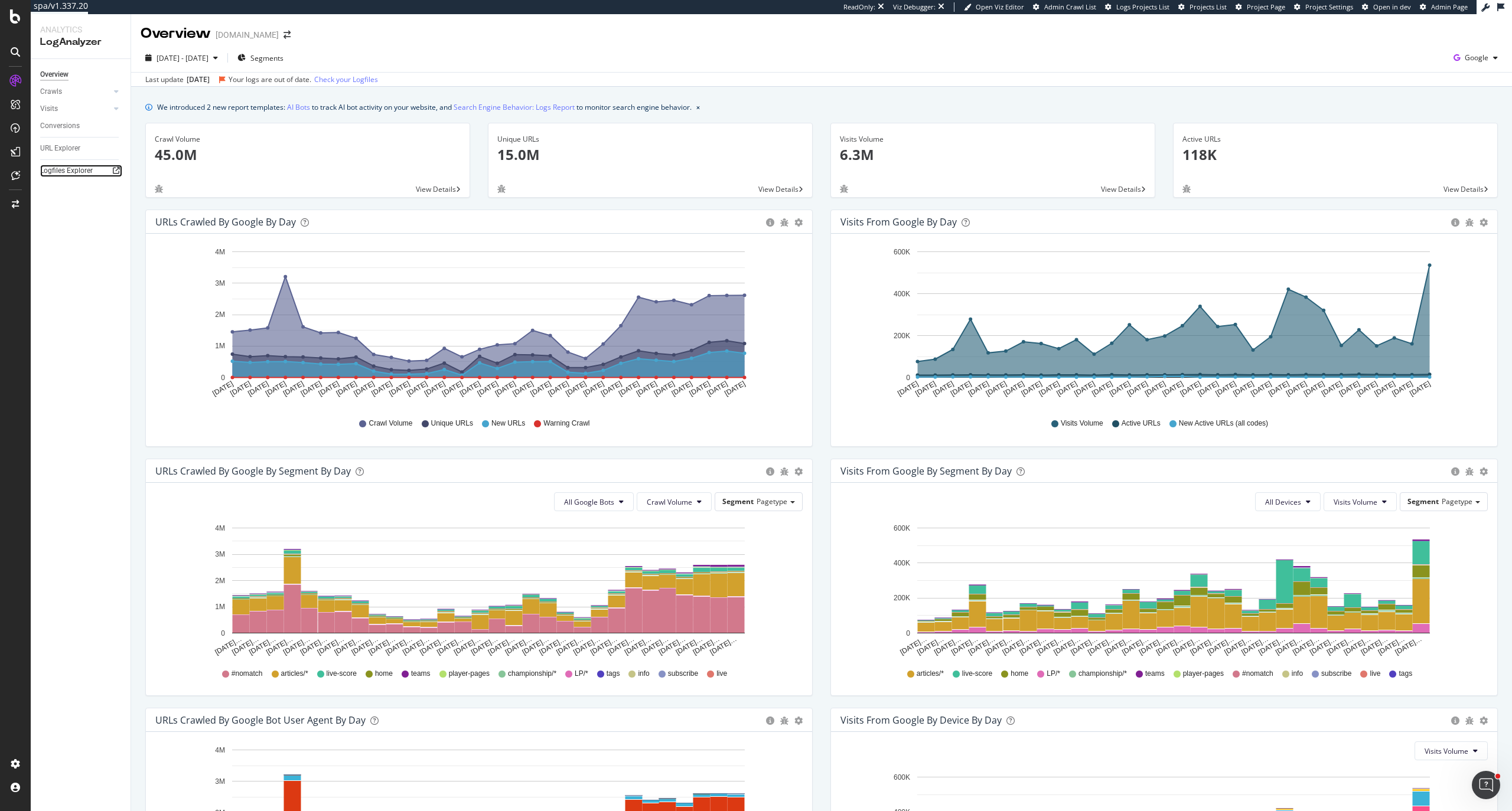
click at [114, 168] on icon at bounding box center [116, 170] width 7 height 7
click at [1458, 49] on div "Google" at bounding box center [1475, 58] width 54 height 18
click at [1390, 65] on span "OpenAI" at bounding box center [1405, 69] width 44 height 10
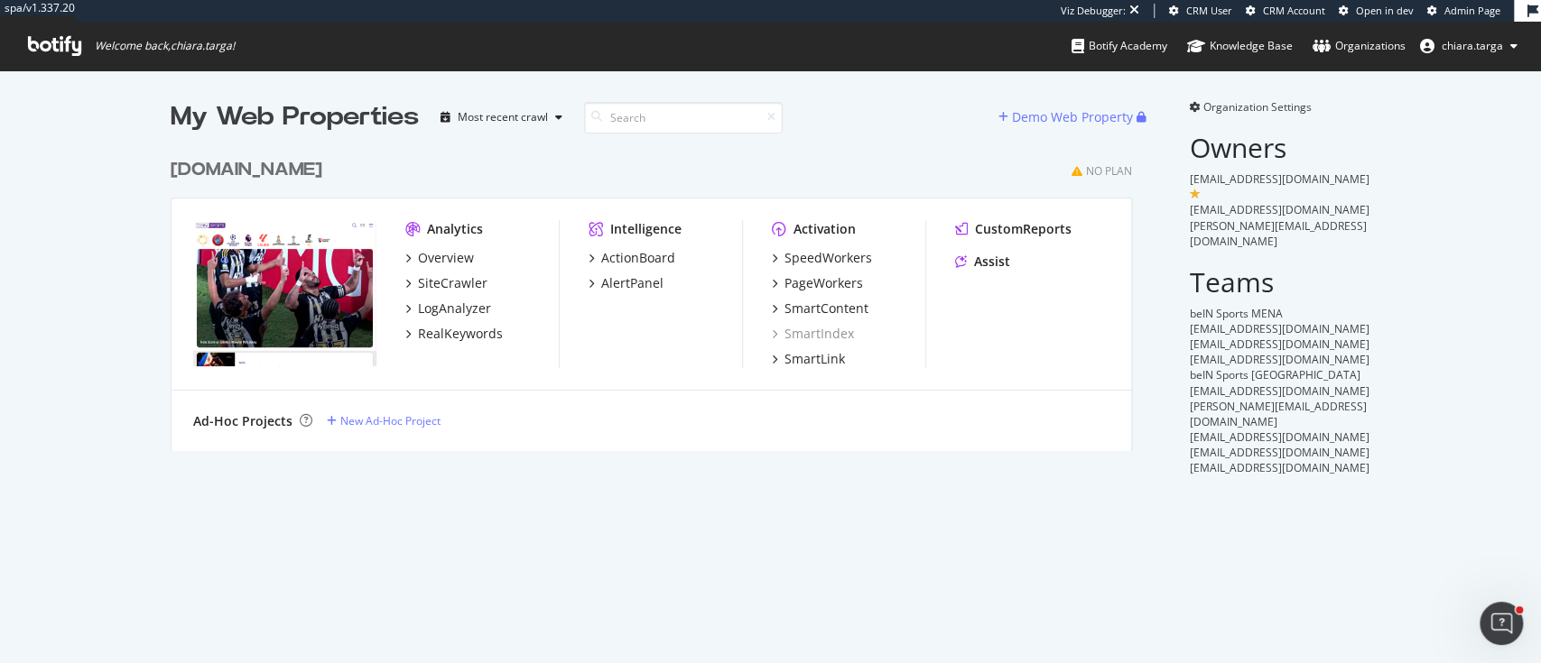
scroll to position [297, 957]
click at [450, 310] on div "LogAnalyzer" at bounding box center [454, 309] width 73 height 18
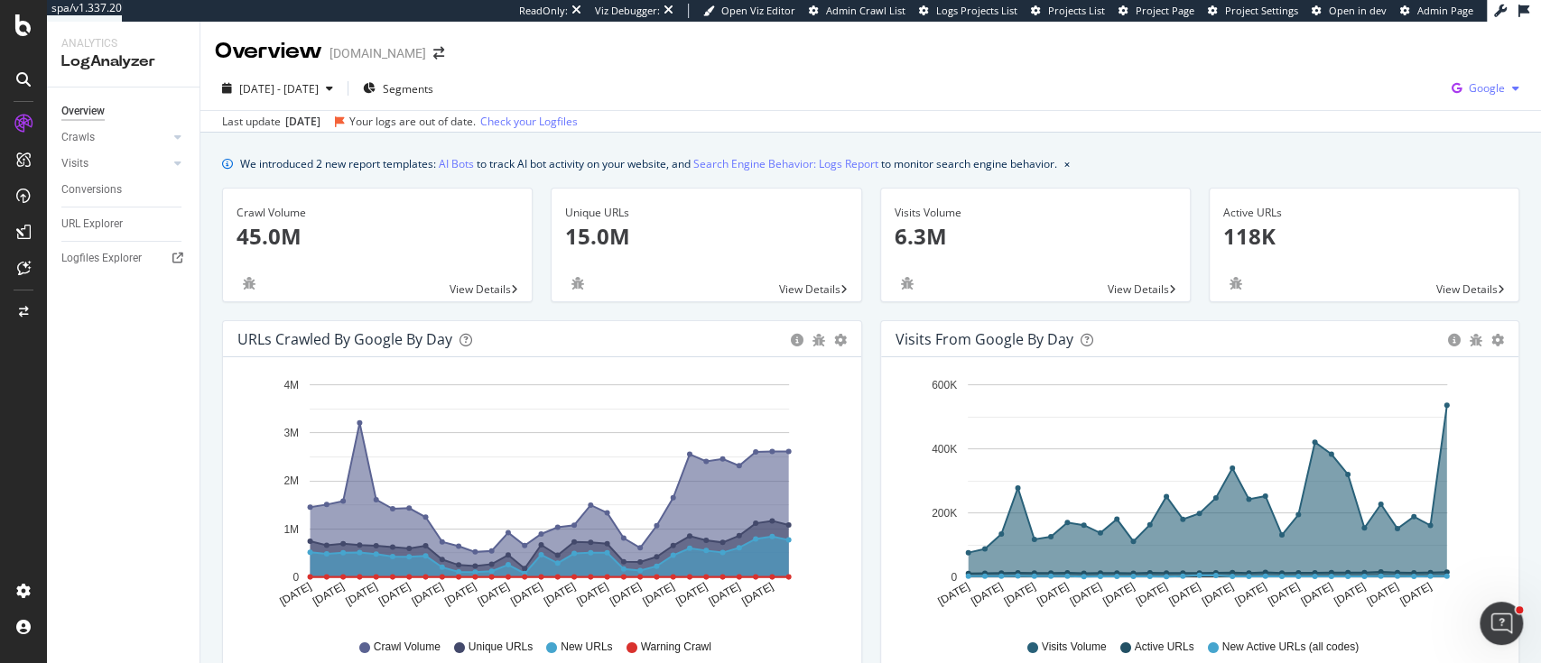
click at [1468, 93] on span "Google" at bounding box center [1486, 87] width 36 height 15
click at [1378, 107] on span "OpenAI" at bounding box center [1377, 105] width 67 height 16
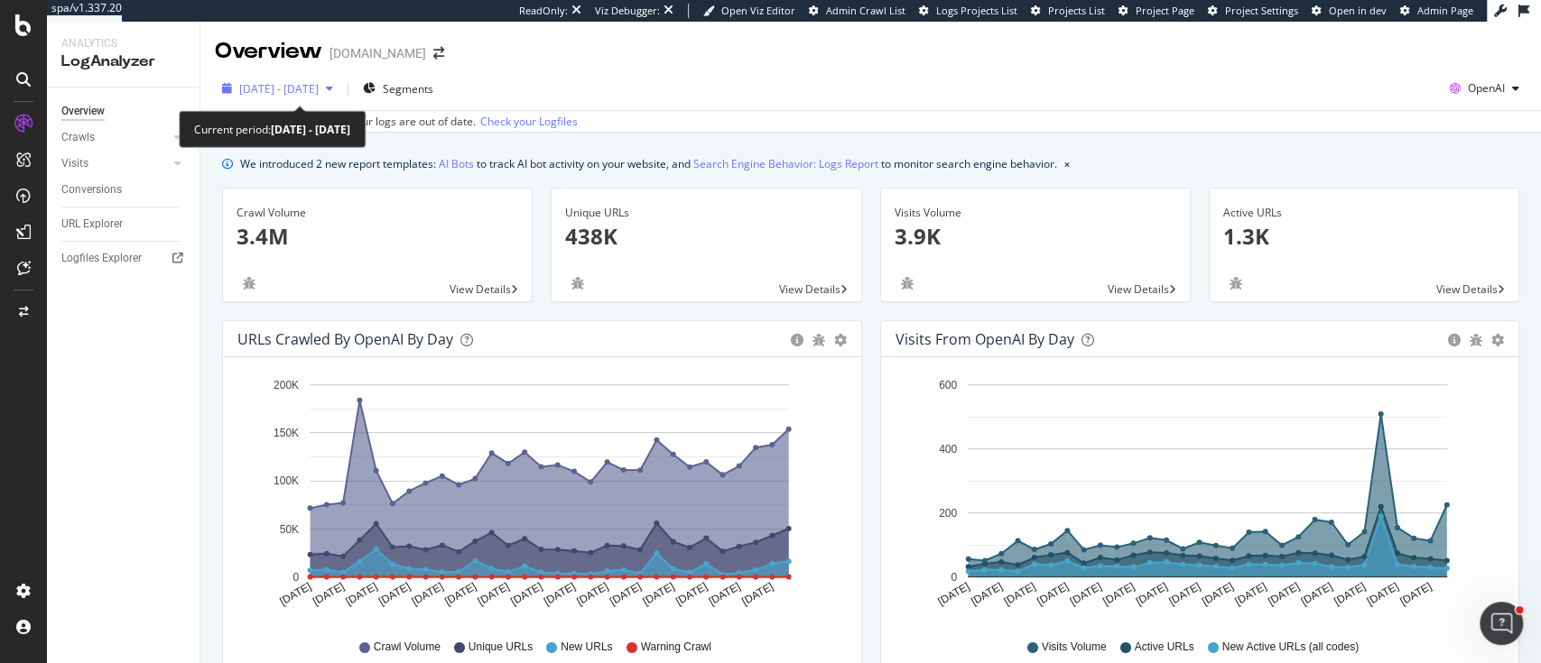
click at [319, 85] on span "[DATE] - [DATE]" at bounding box center [278, 88] width 79 height 15
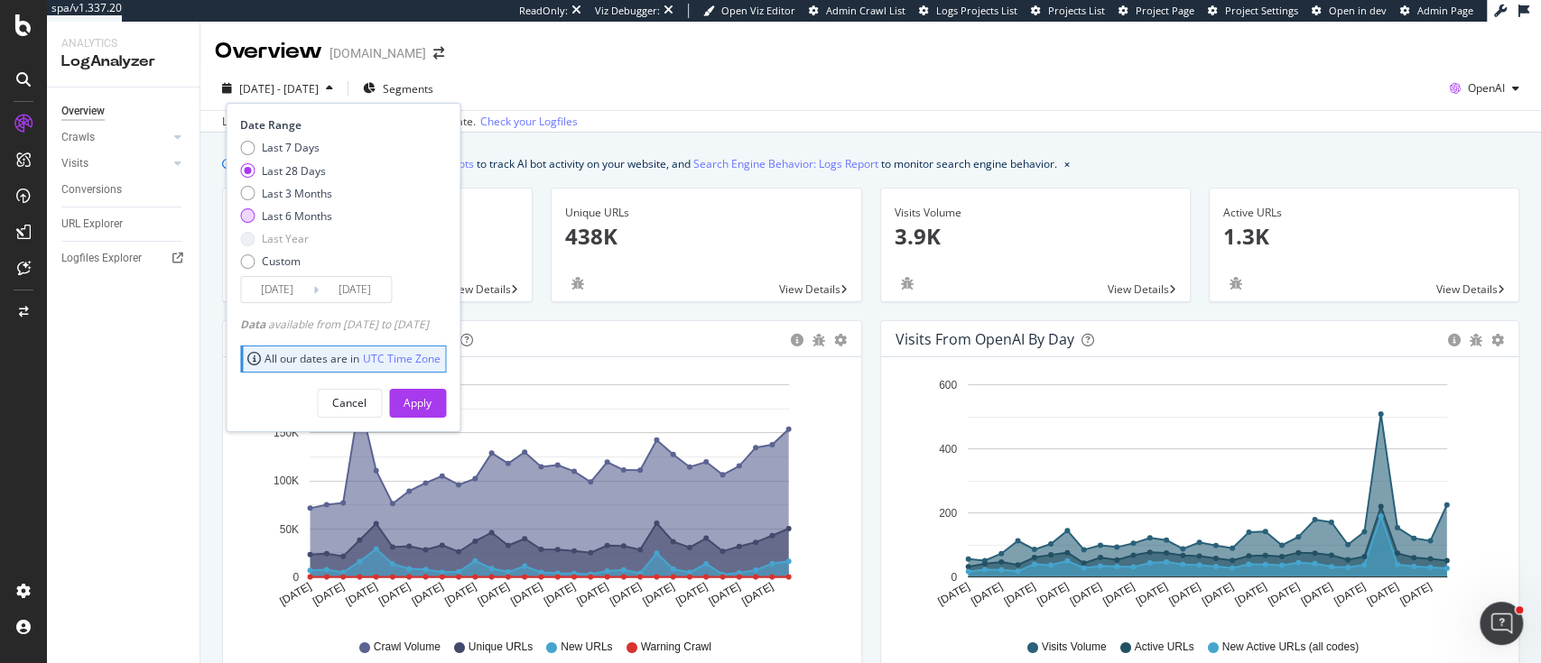
click at [248, 215] on div "Last 6 Months" at bounding box center [247, 215] width 14 height 14
type input "2025/03/01"
click at [431, 408] on div "Apply" at bounding box center [417, 402] width 28 height 15
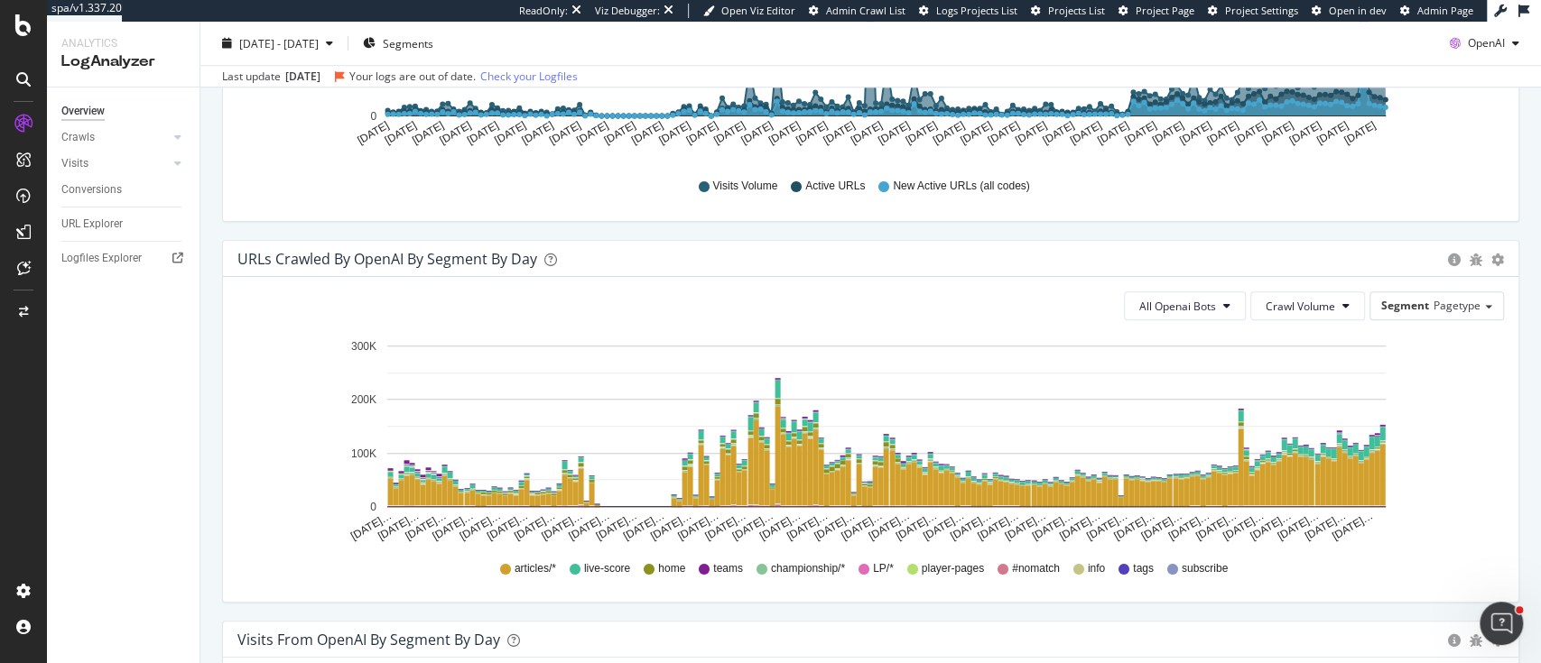
scroll to position [851, 0]
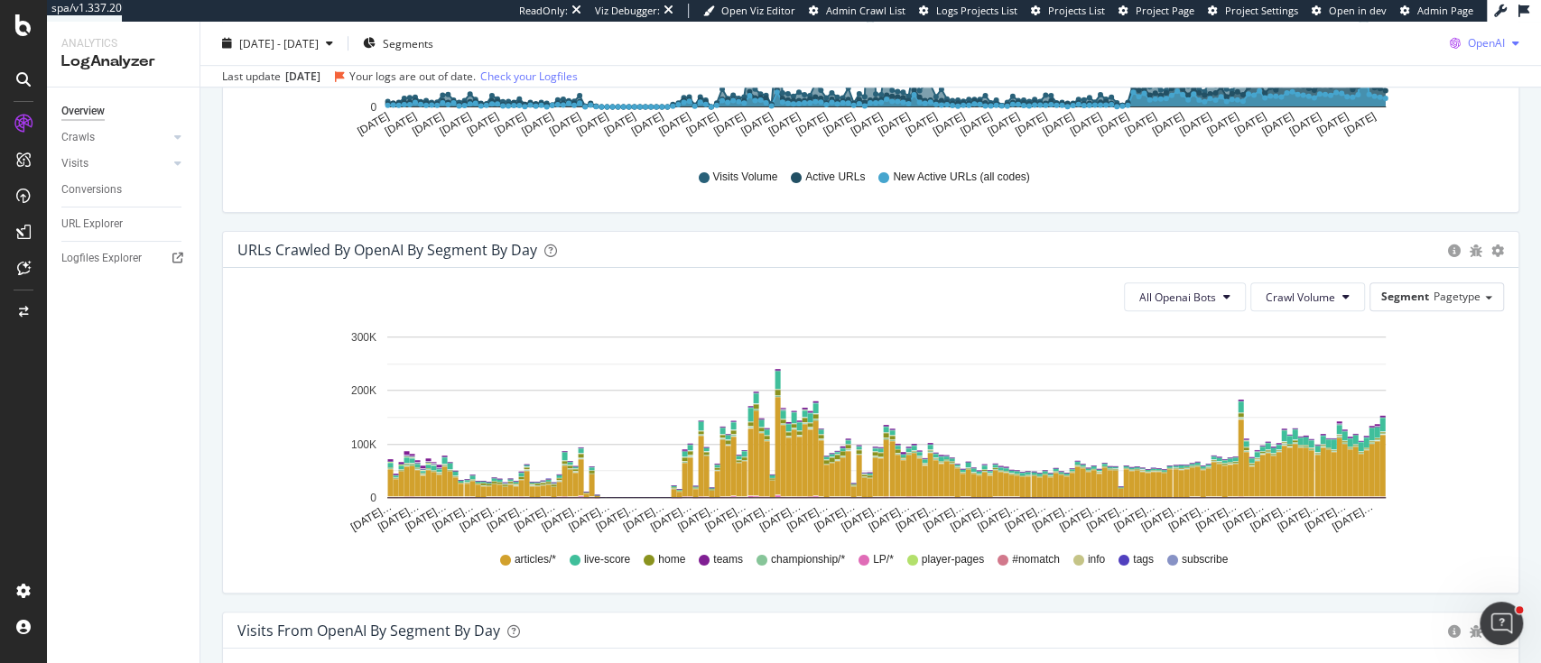
click at [1470, 51] on div "OpenAI" at bounding box center [1484, 43] width 84 height 27
click at [1459, 79] on span "Google" at bounding box center [1480, 79] width 67 height 16
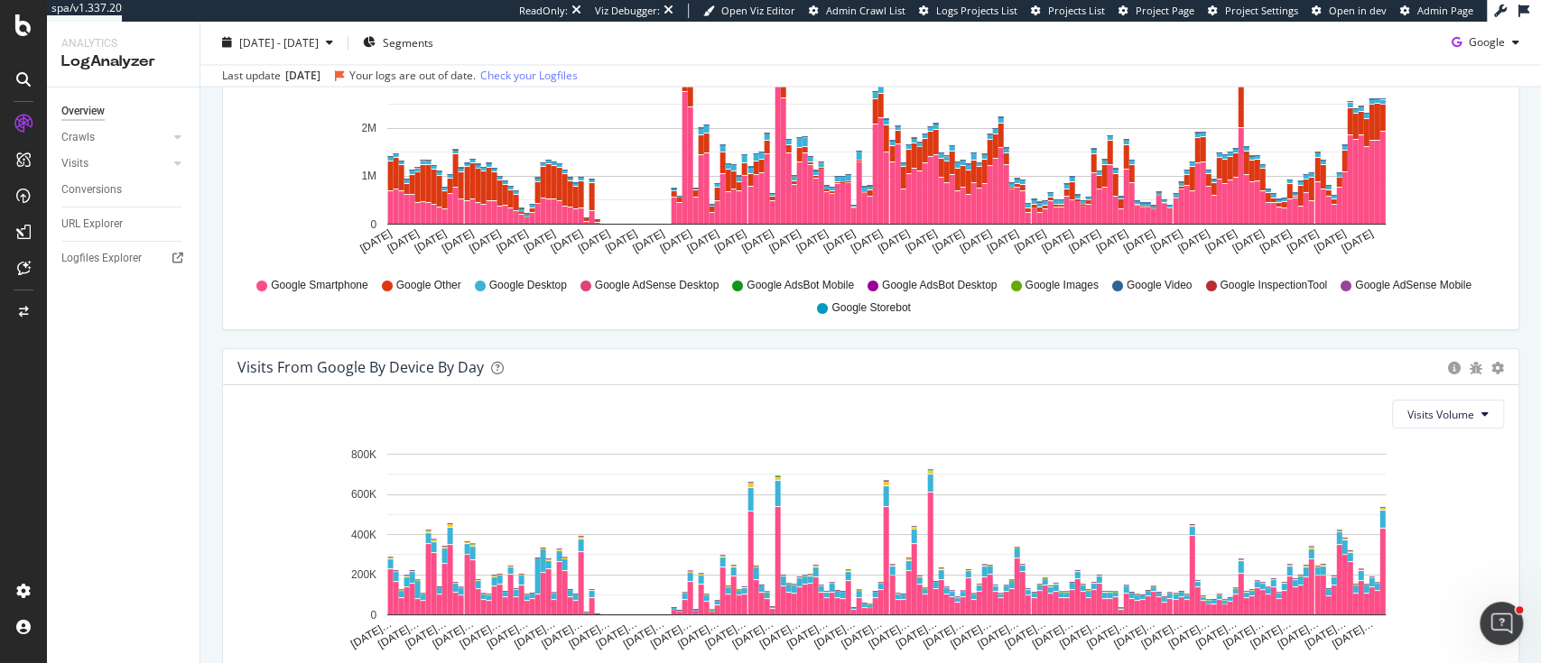
scroll to position [1874, 0]
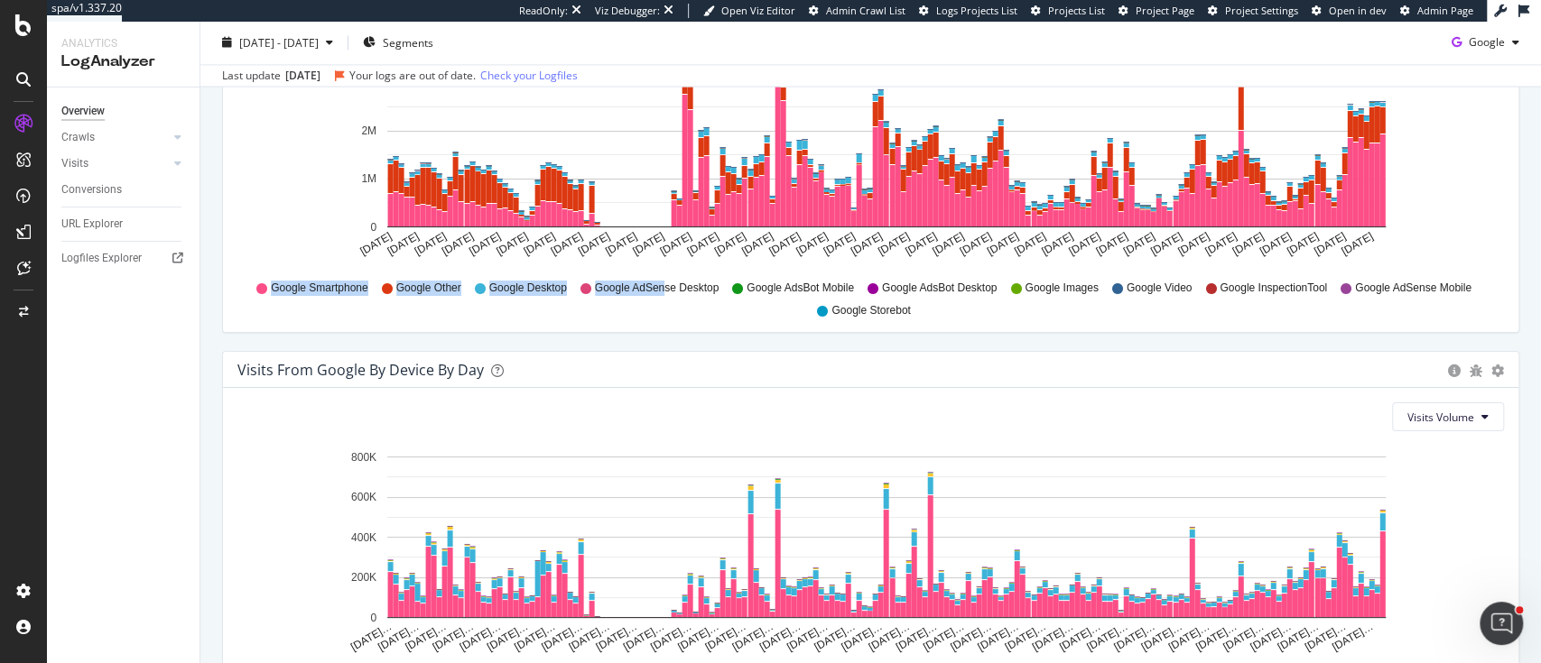
drag, startPoint x: 246, startPoint y: 285, endPoint x: 653, endPoint y: 307, distance: 407.6
click at [653, 307] on div "Google Smartphone Google Other Google Desktop Google AdSense Desktop Google Ads…" at bounding box center [870, 297] width 1248 height 41
click at [1461, 54] on div "Google" at bounding box center [1485, 43] width 82 height 27
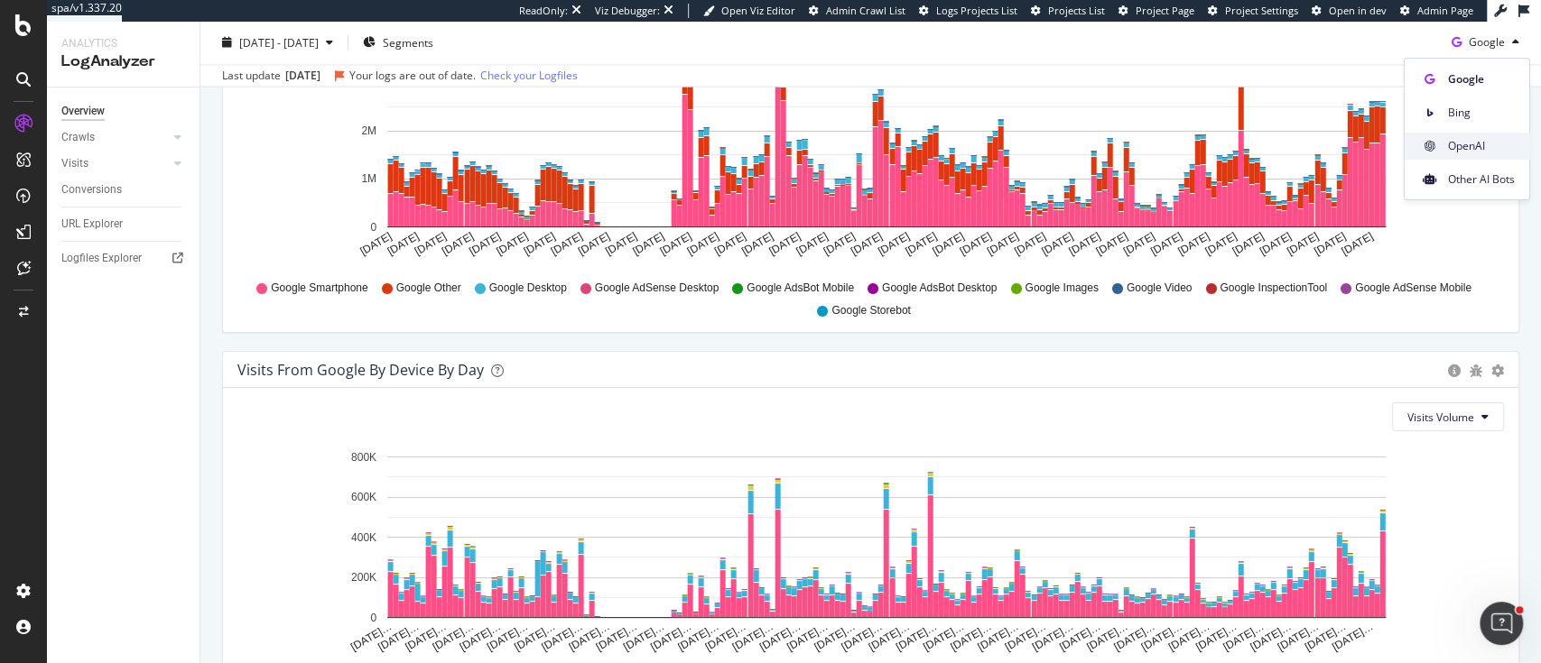
click at [1477, 148] on span "OpenAI" at bounding box center [1481, 146] width 67 height 16
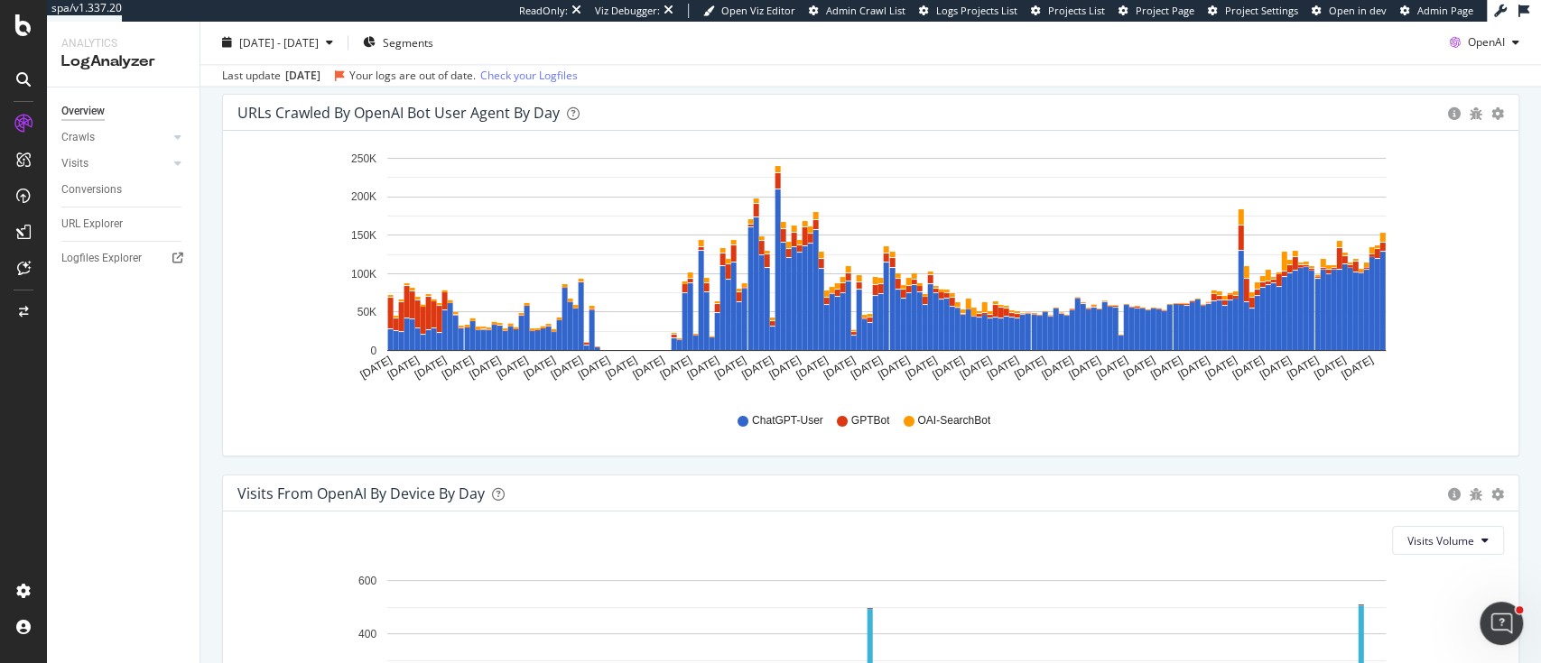
scroll to position [1724, 0]
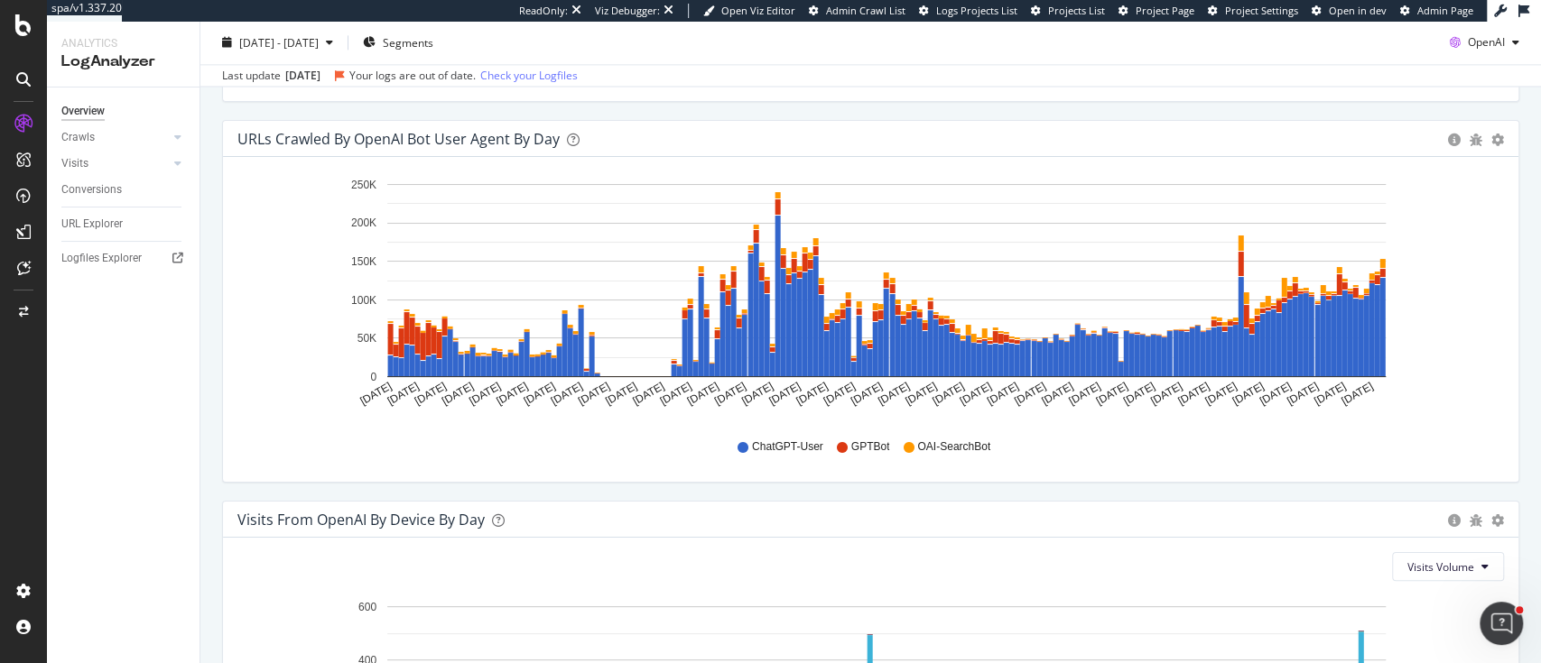
click at [850, 477] on div "Hold CTRL while clicking to filter the report. Mar 01 2025 Mar 06 2025 Mar 11 2…" at bounding box center [870, 319] width 1295 height 325
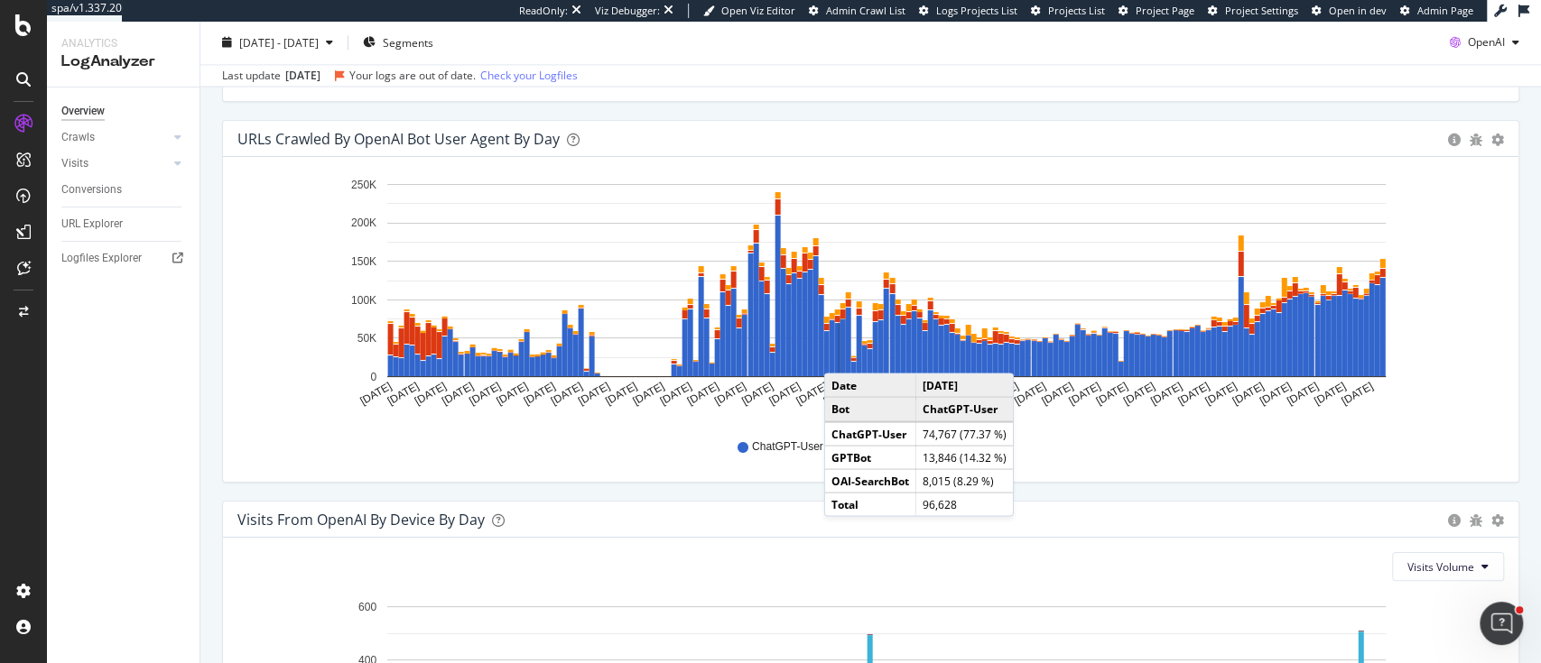
click at [1069, 493] on div "URLs Crawled by OpenAI bot User Agent By Day Timeline (by Value) Timeline (by P…" at bounding box center [870, 310] width 1315 height 381
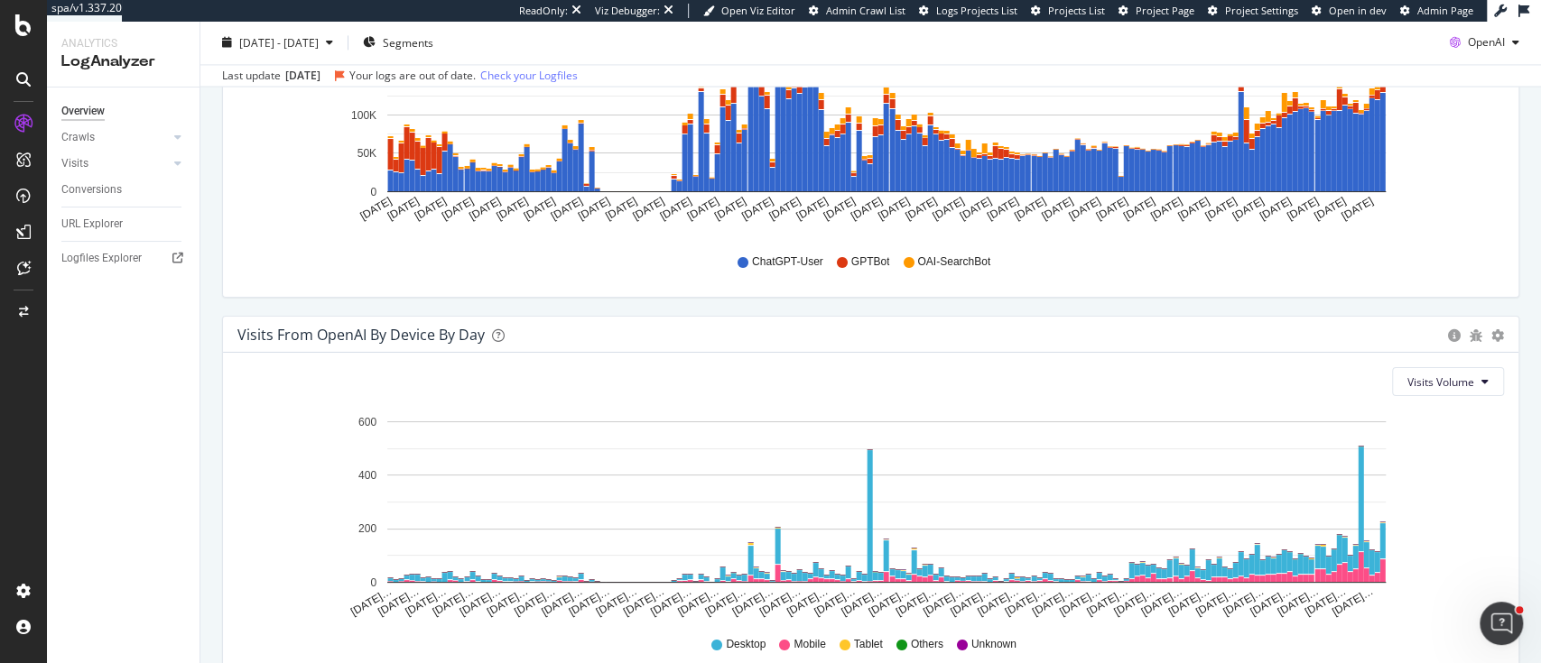
scroll to position [1916, 0]
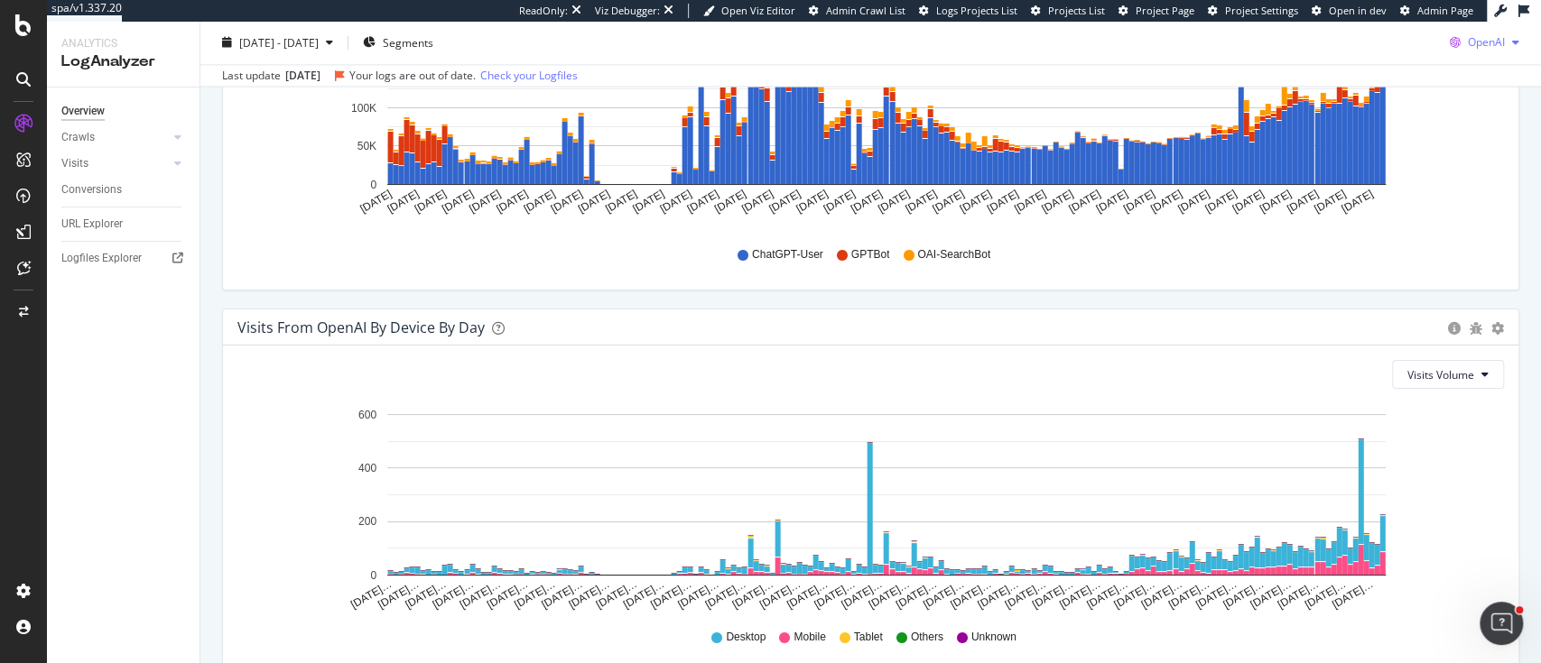
click at [1505, 46] on div "button" at bounding box center [1516, 43] width 22 height 11
click at [1466, 169] on div "Other AI Bots" at bounding box center [1465, 179] width 125 height 26
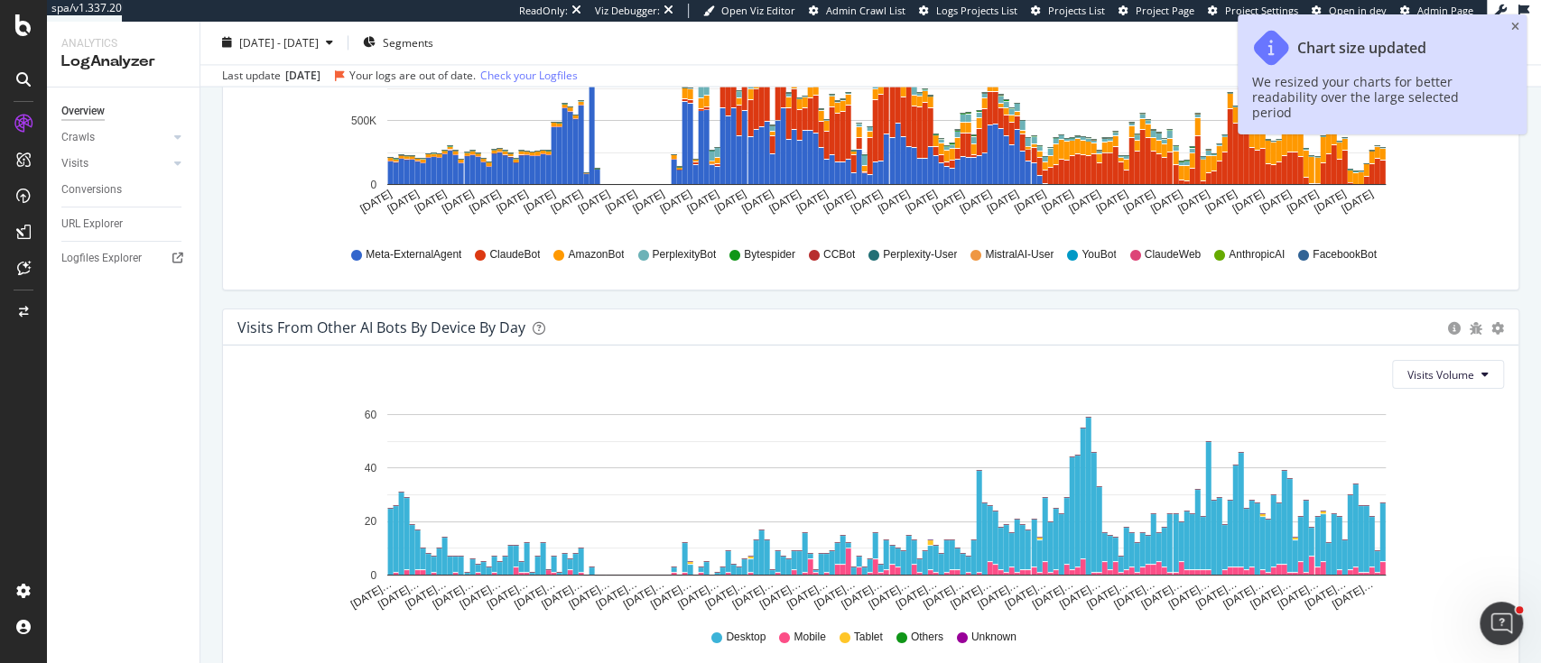
drag, startPoint x: 1466, startPoint y: 169, endPoint x: 219, endPoint y: 379, distance: 1264.1
click at [218, 309] on div "URLs Crawled by Other AI Bots bot User Agent By Day Timeline (by Value) Timelin…" at bounding box center [870, 118] width 1315 height 381
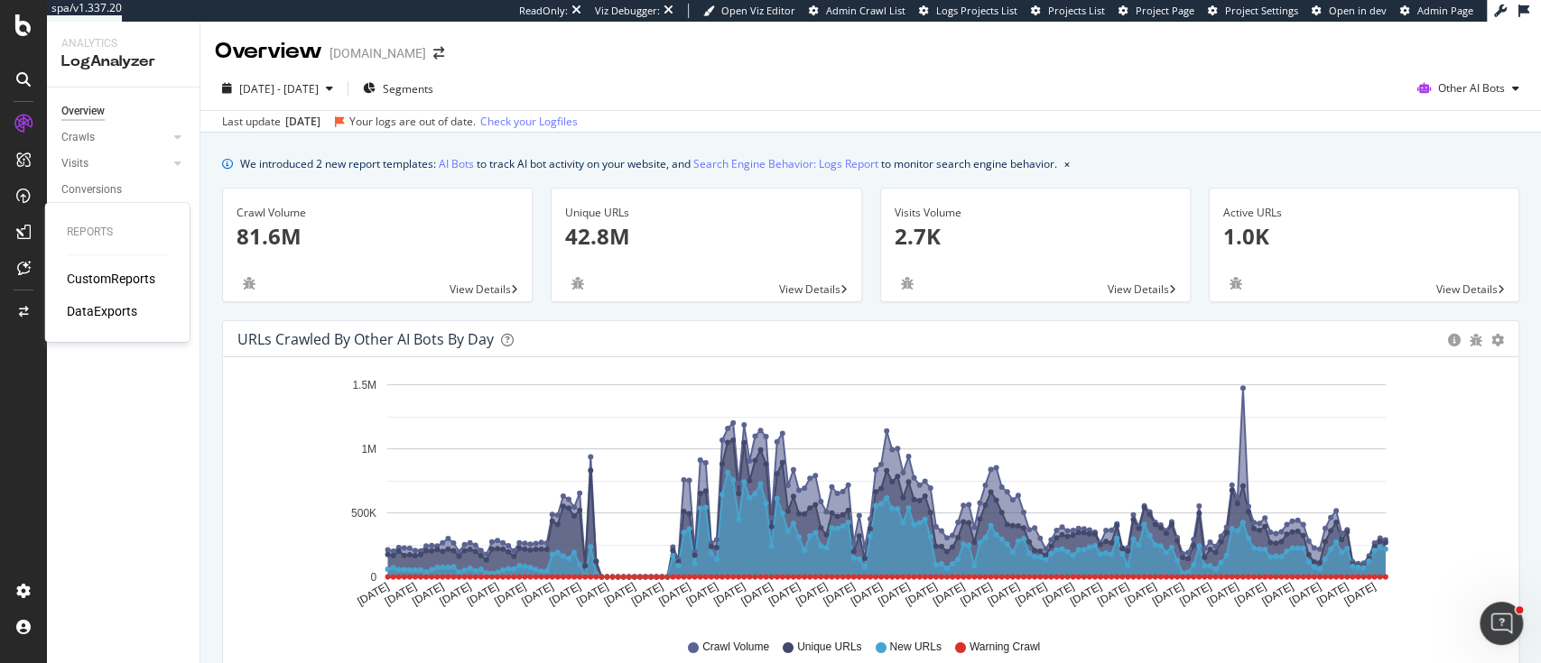
click at [80, 274] on div "CustomReports" at bounding box center [111, 279] width 88 height 18
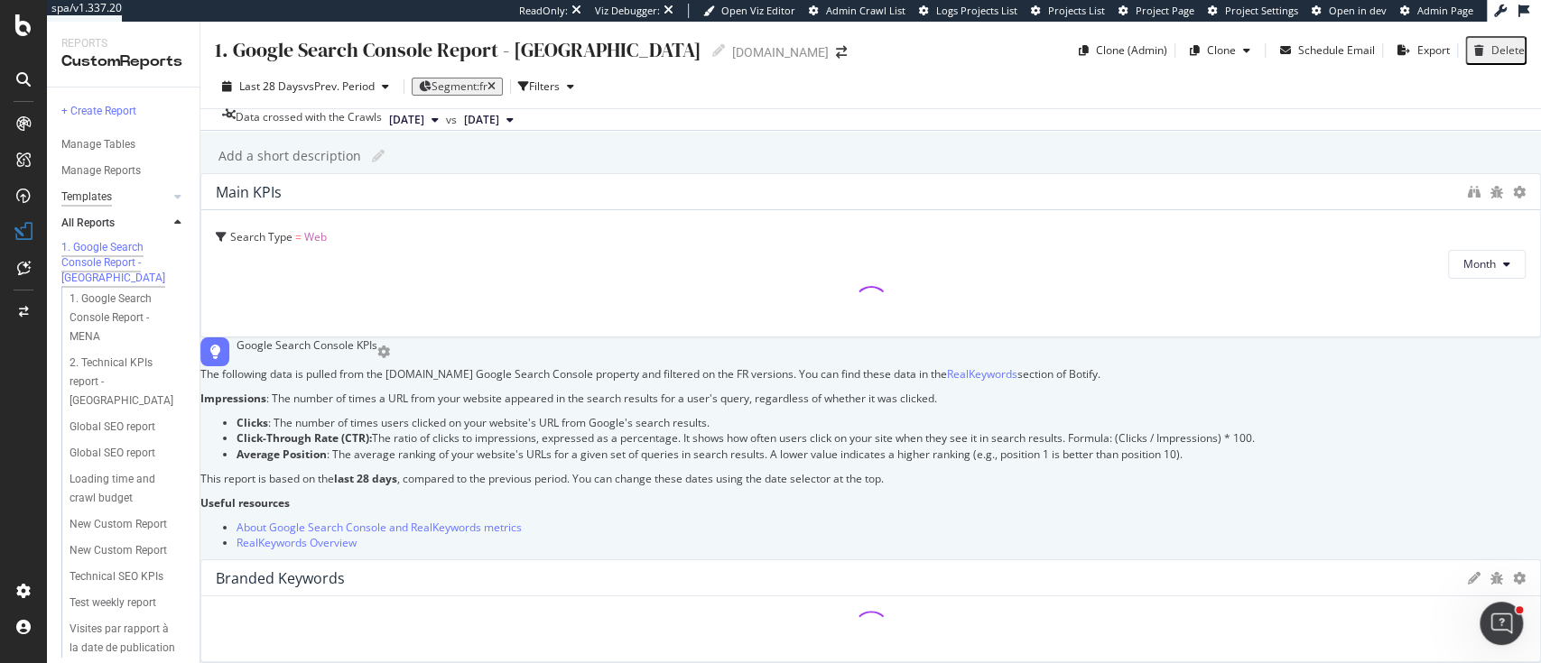
click at [97, 199] on div "Templates" at bounding box center [86, 197] width 51 height 19
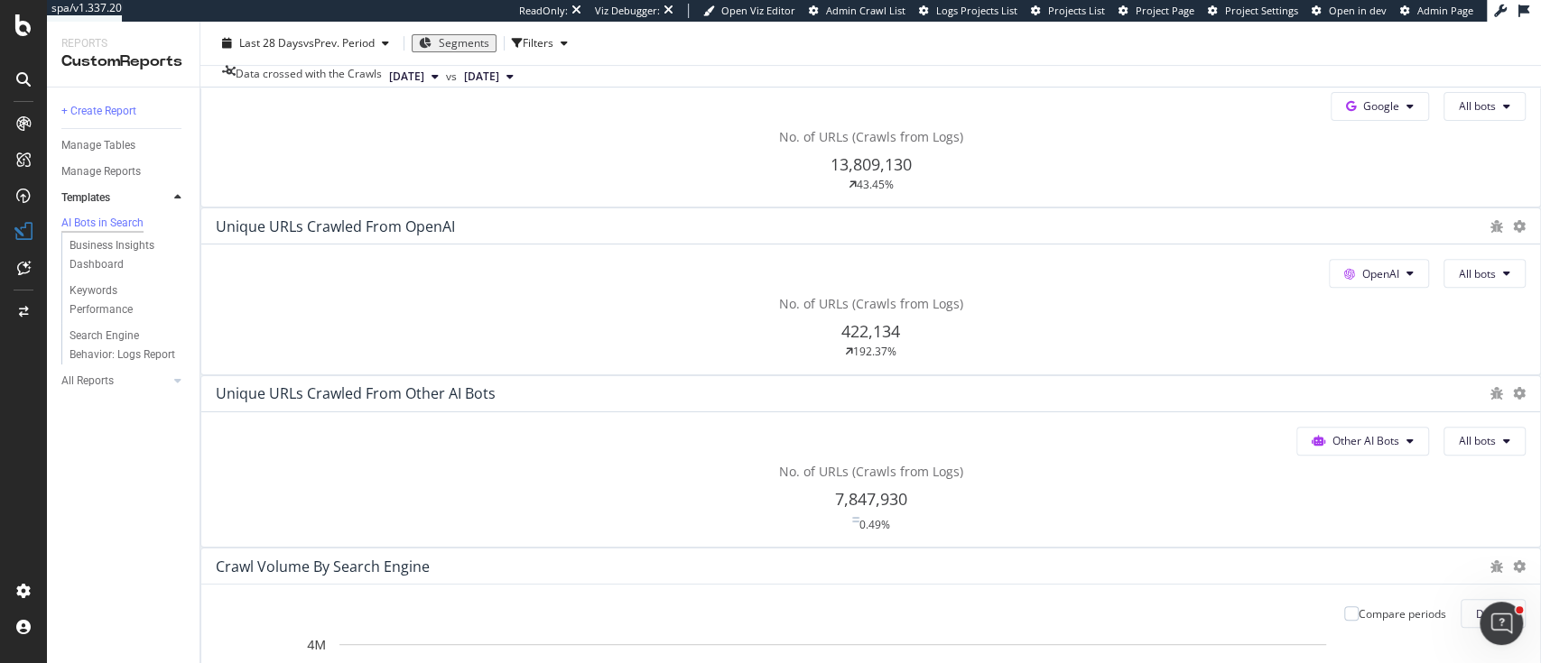
scroll to position [357, 0]
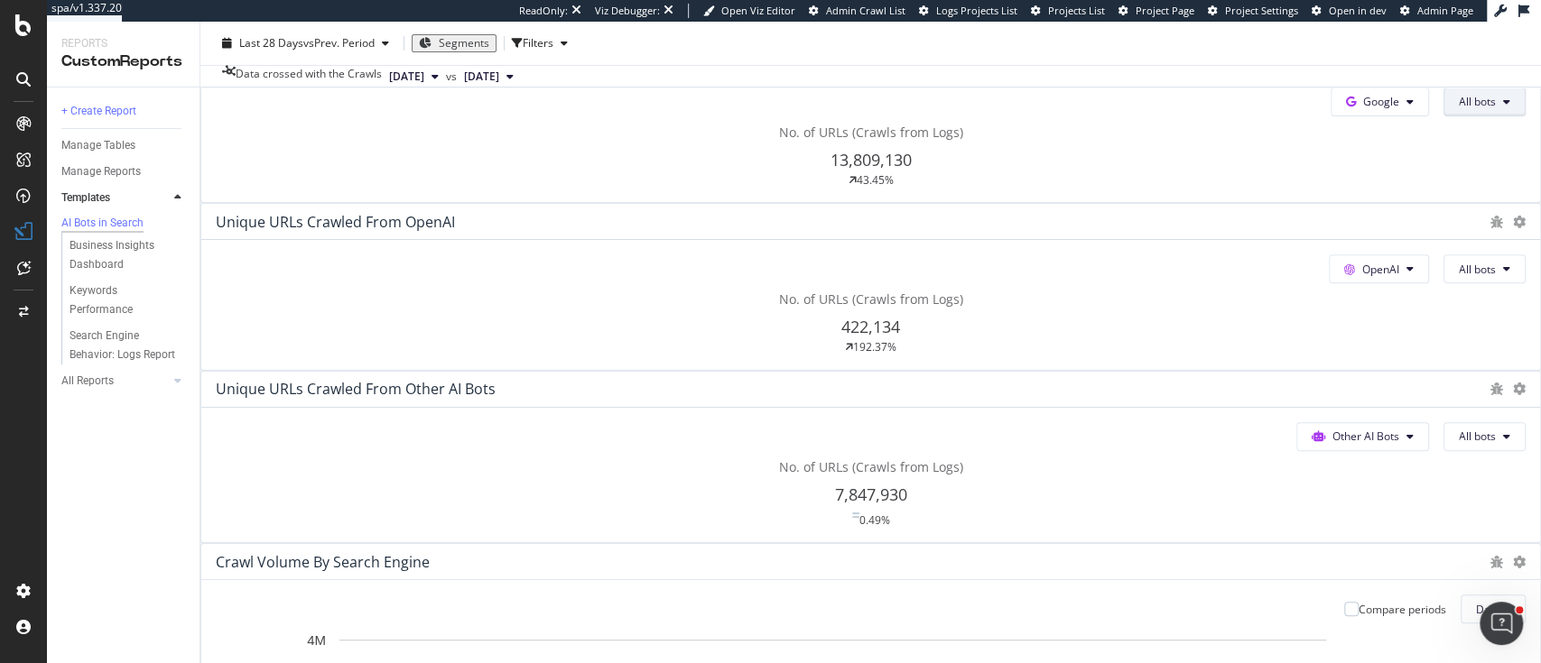
click at [1443, 116] on button "All bots" at bounding box center [1484, 102] width 82 height 29
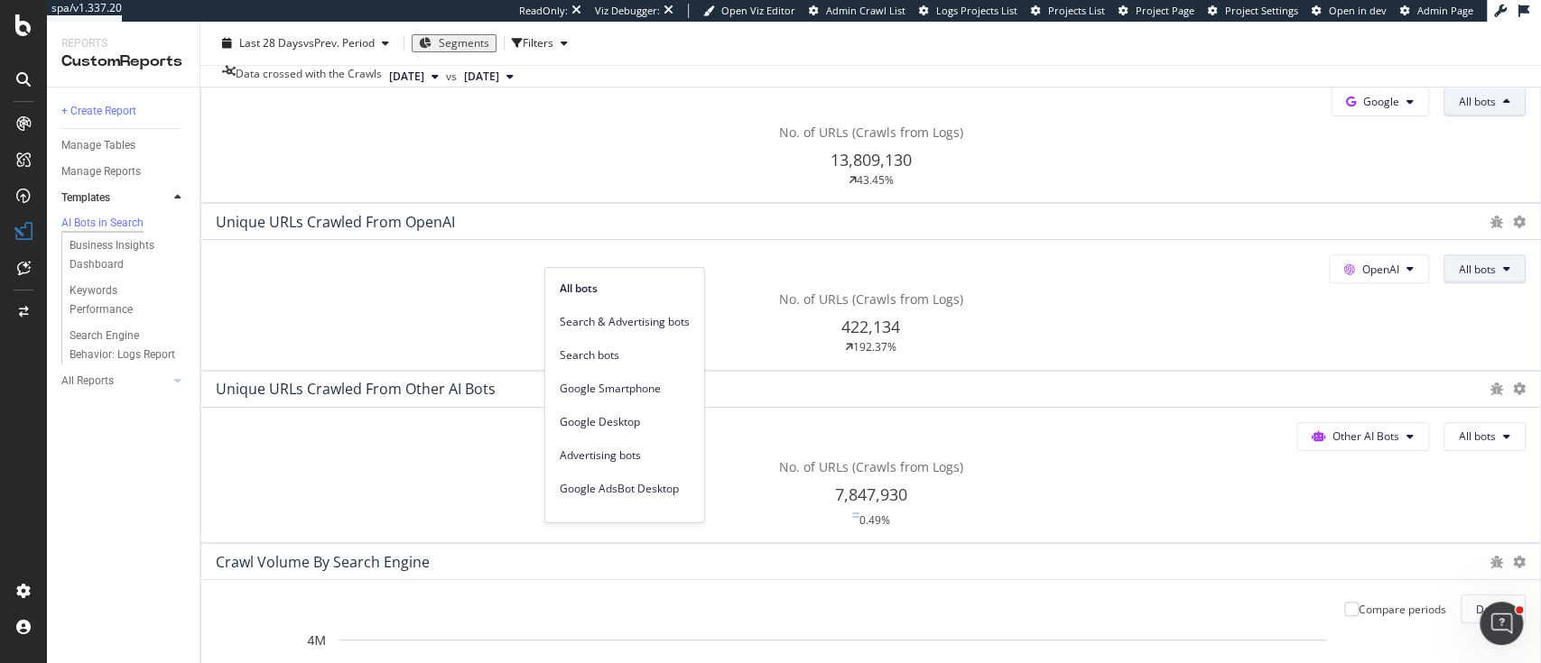
click at [1459, 262] on span "All bots" at bounding box center [1477, 269] width 37 height 15
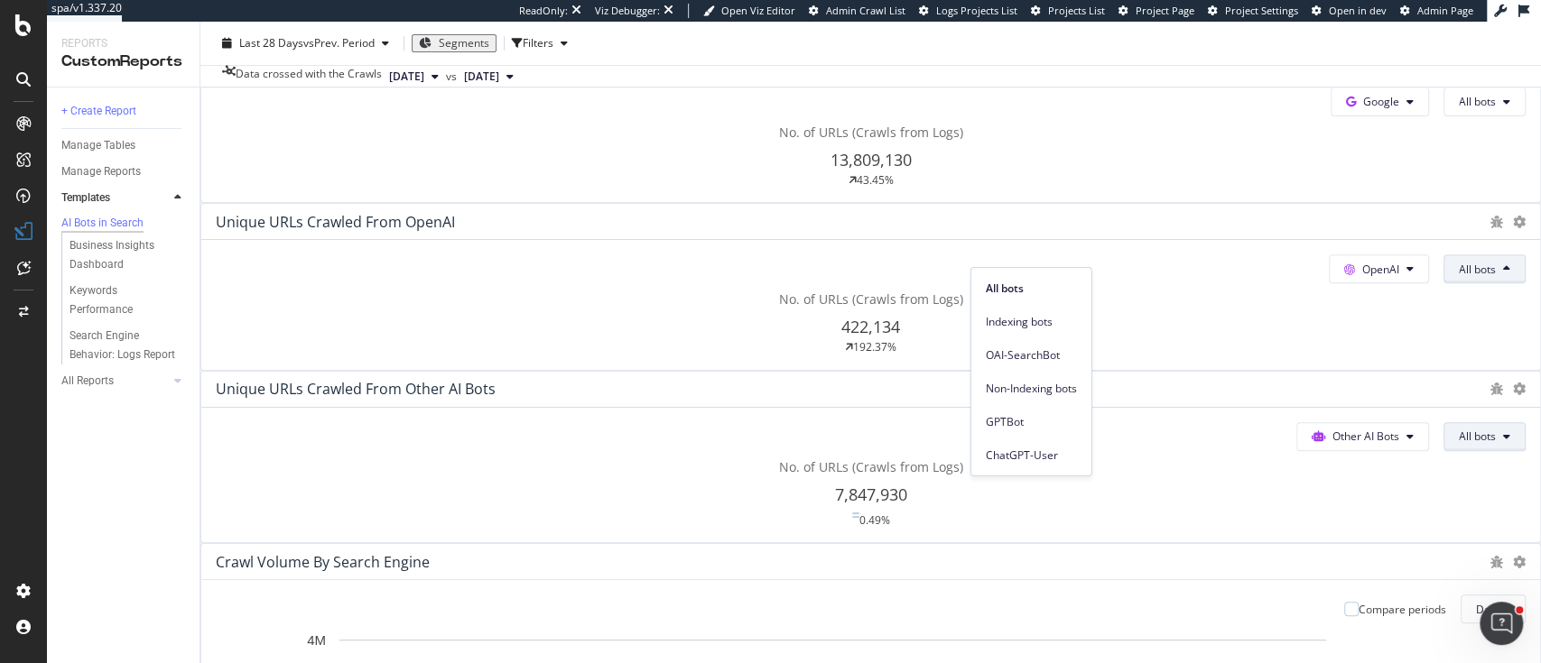
click at [1443, 422] on button "All bots" at bounding box center [1484, 436] width 82 height 29
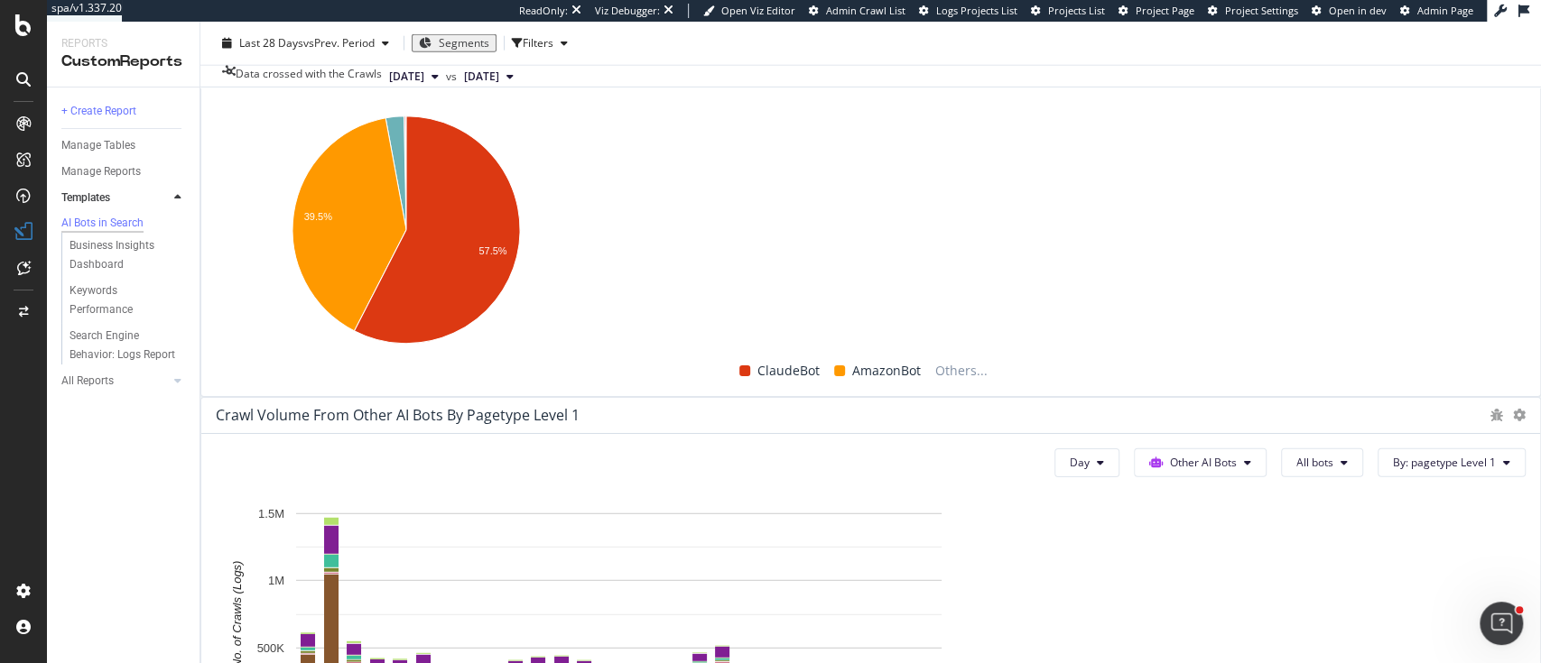
scroll to position [3104, 0]
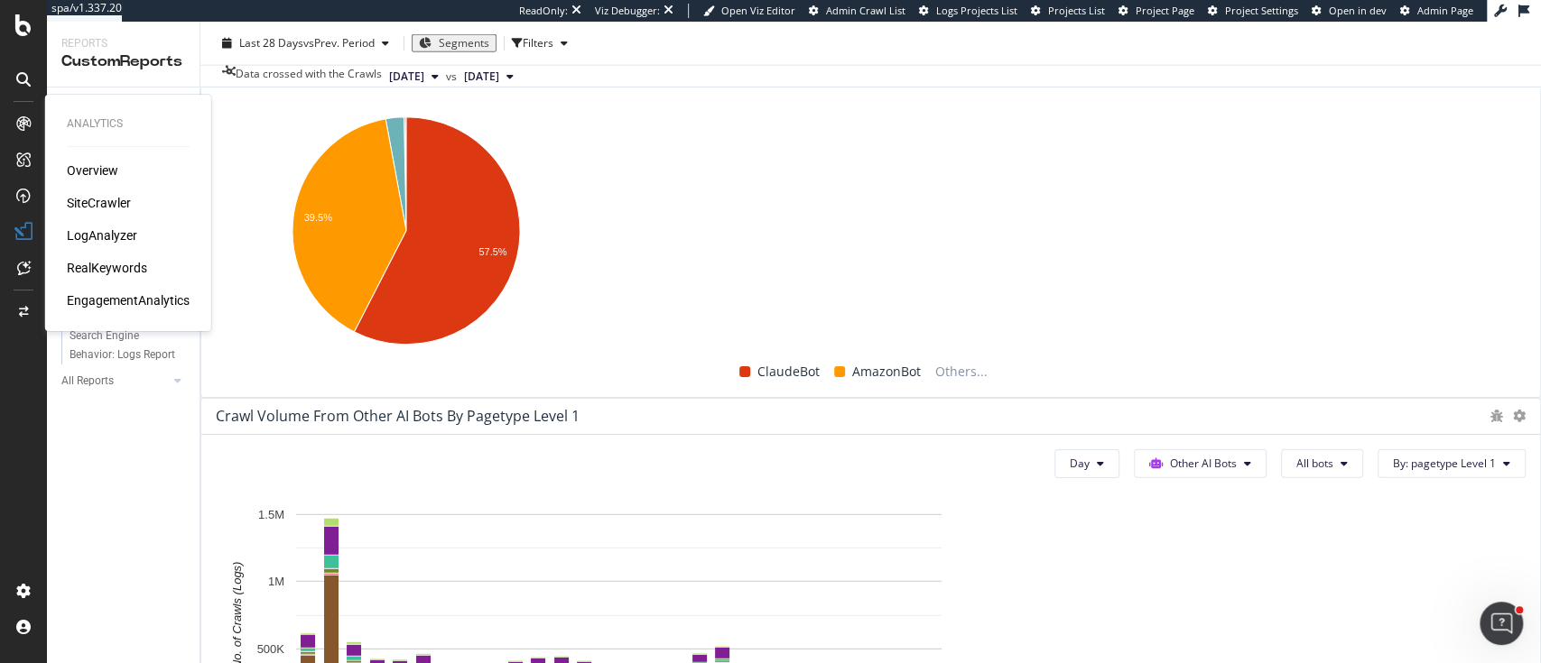
click at [84, 262] on div "RealKeywords" at bounding box center [107, 268] width 80 height 18
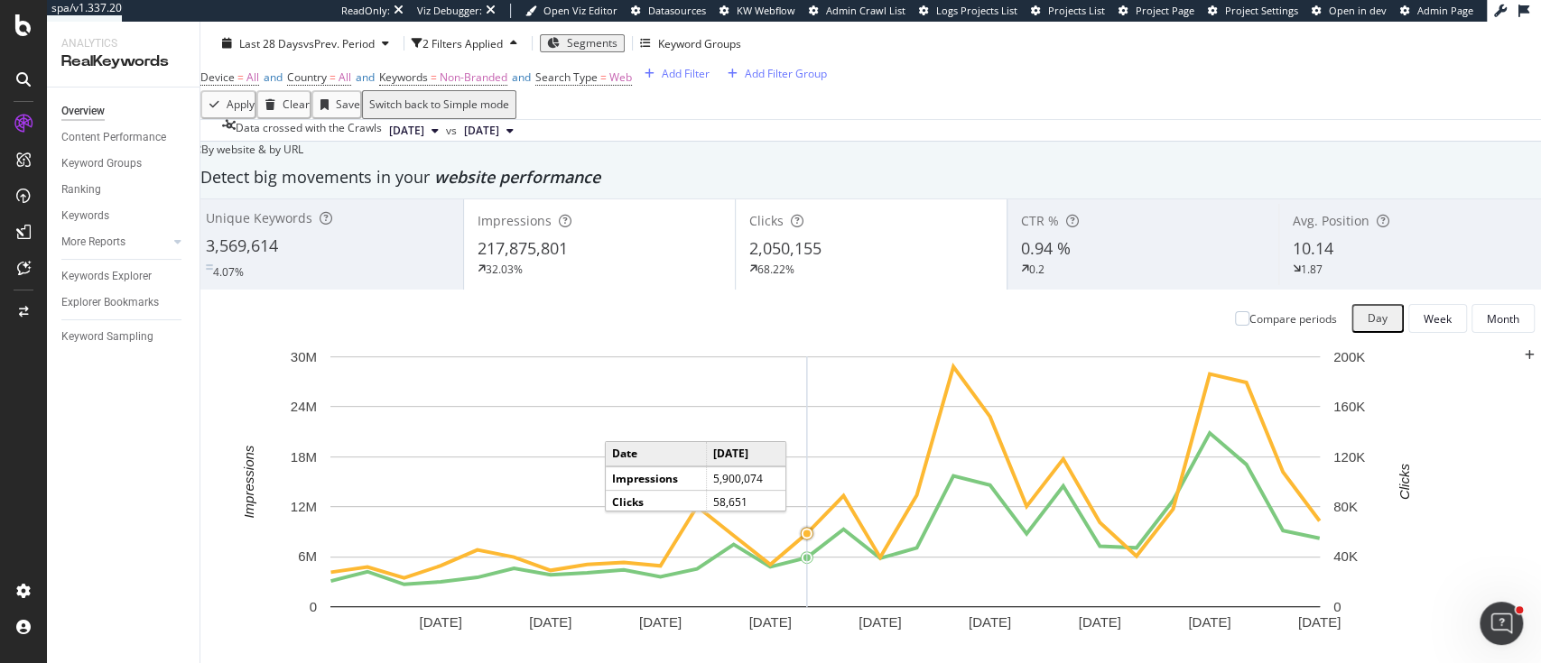
scroll to position [43, 0]
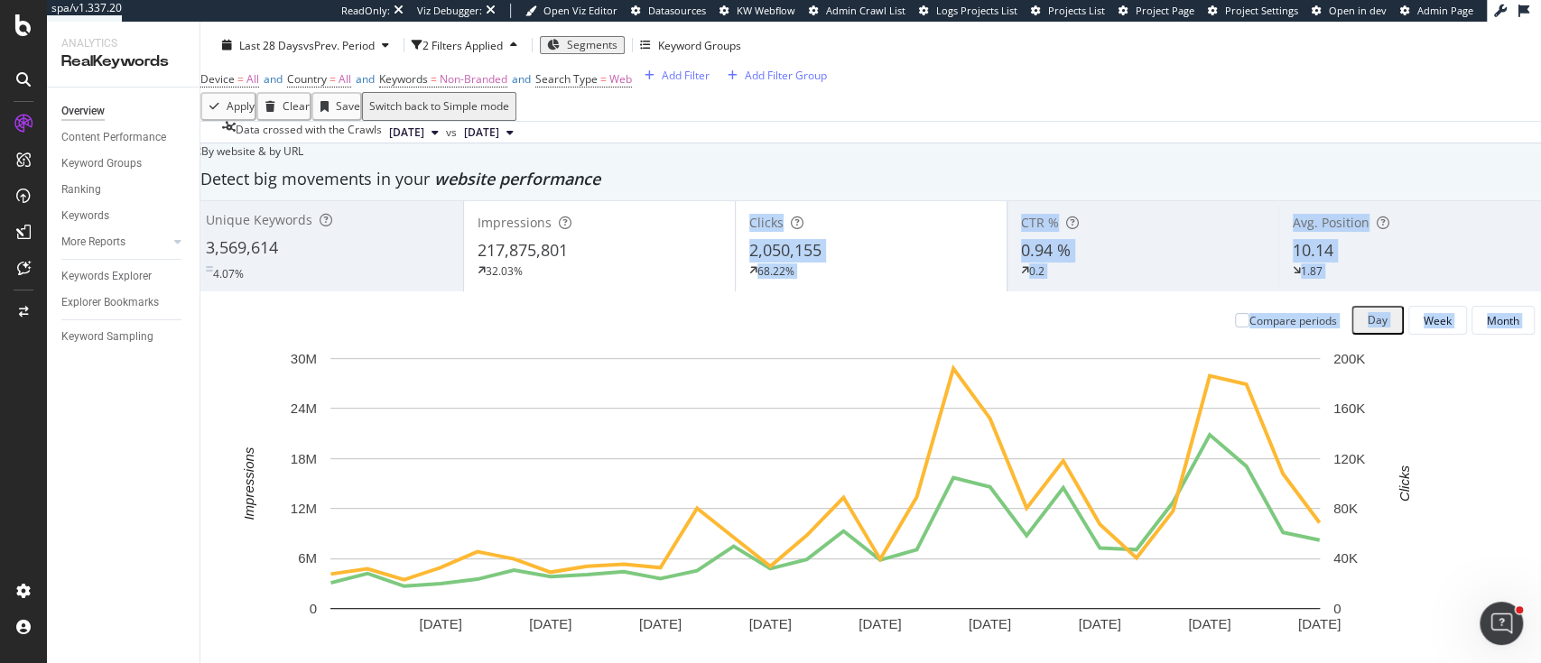
drag, startPoint x: 764, startPoint y: 451, endPoint x: 729, endPoint y: 220, distance: 233.6
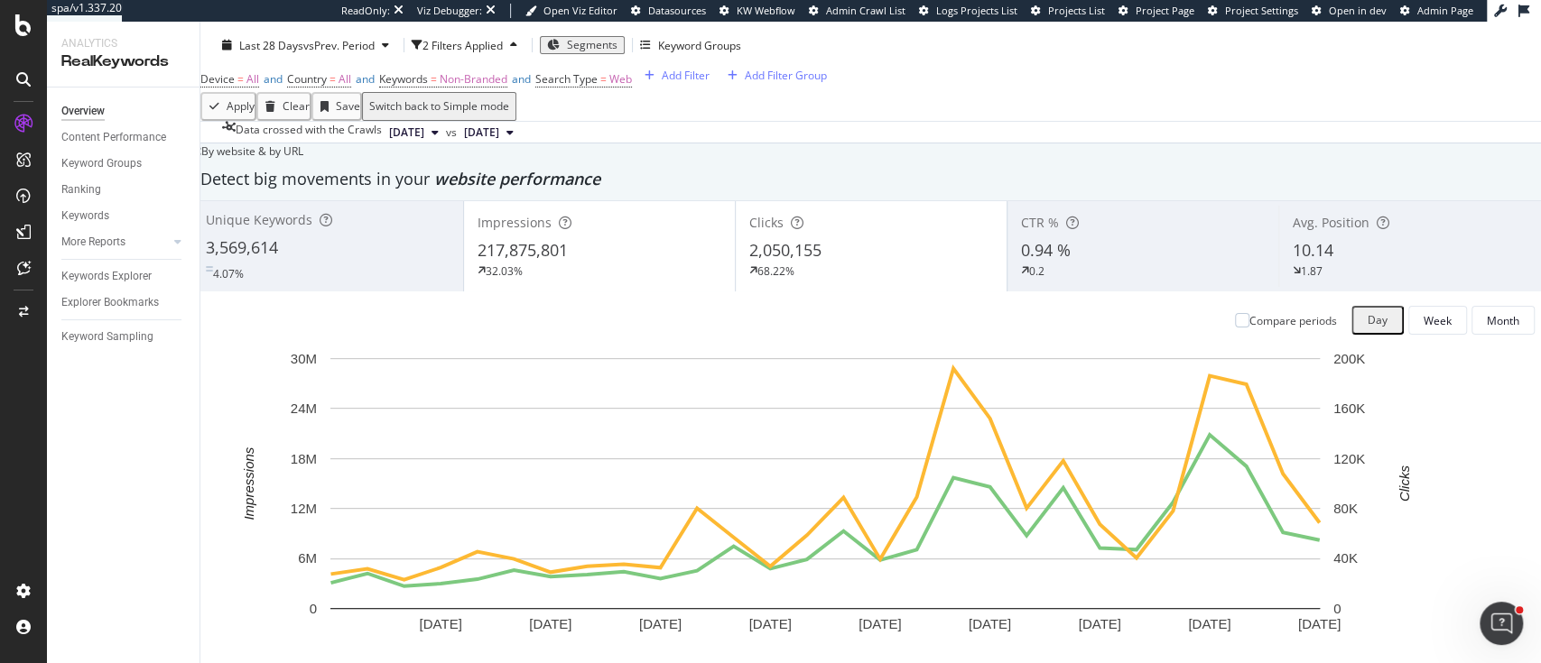
click at [678, 121] on div "Apply Clear Save Switch back to Simple mode" at bounding box center [870, 106] width 1340 height 29
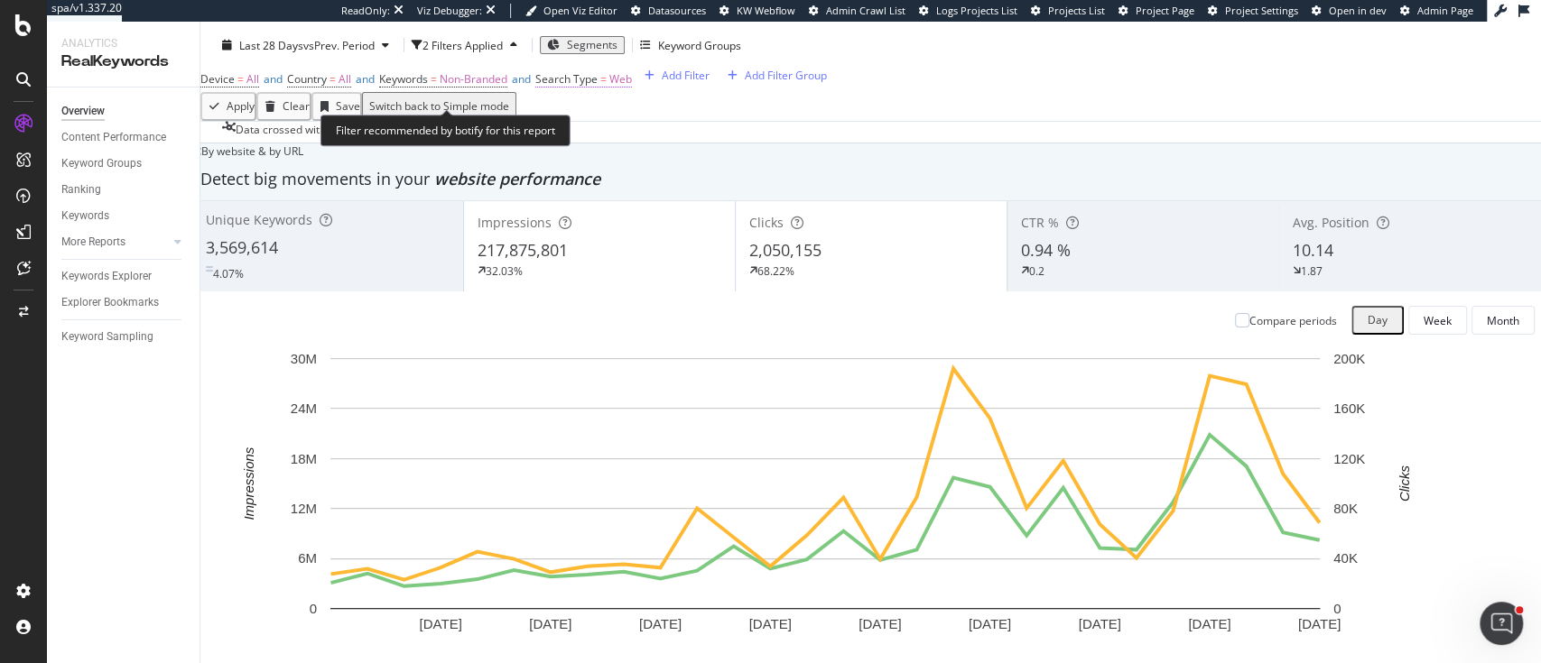
click at [598, 87] on span "Search Type" at bounding box center [566, 78] width 62 height 15
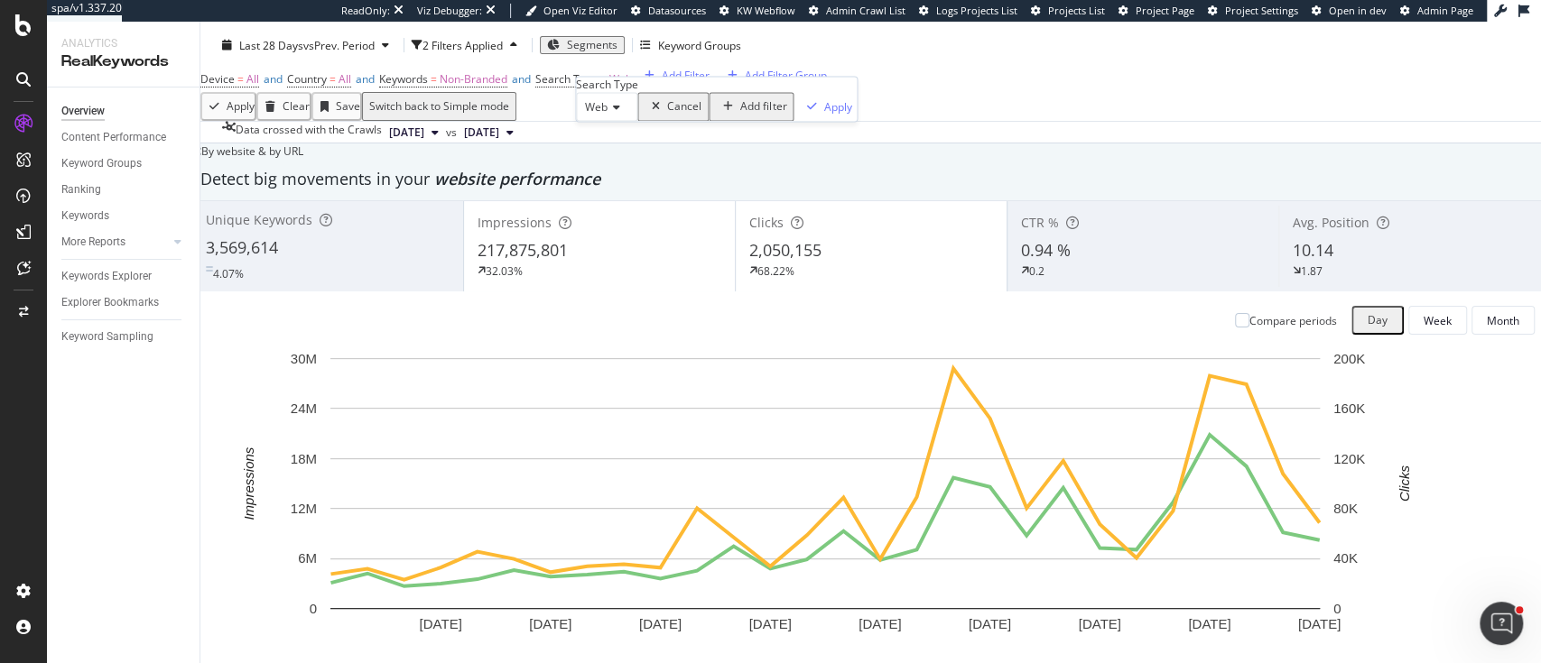
click at [607, 116] on span "Web" at bounding box center [596, 107] width 23 height 15
click at [22, 262] on icon at bounding box center [24, 268] width 14 height 14
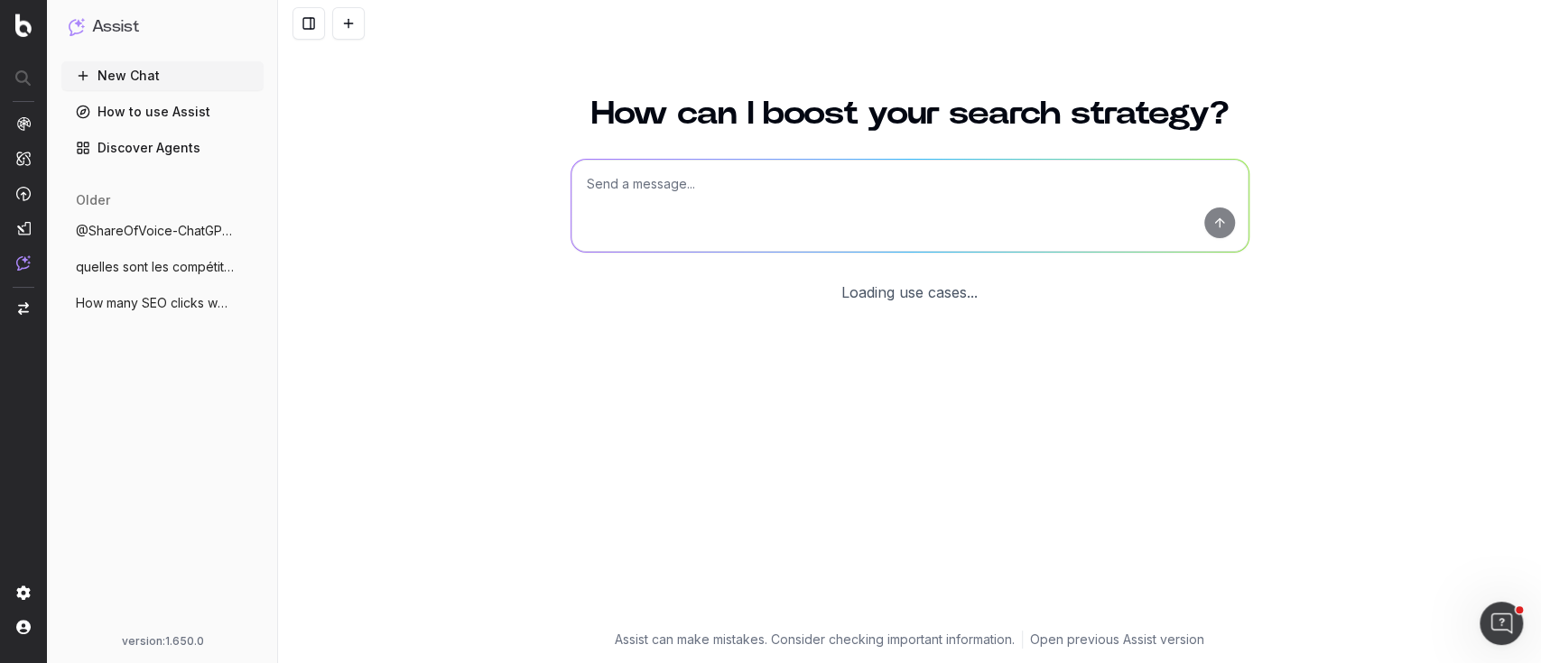
scroll to position [22, 0]
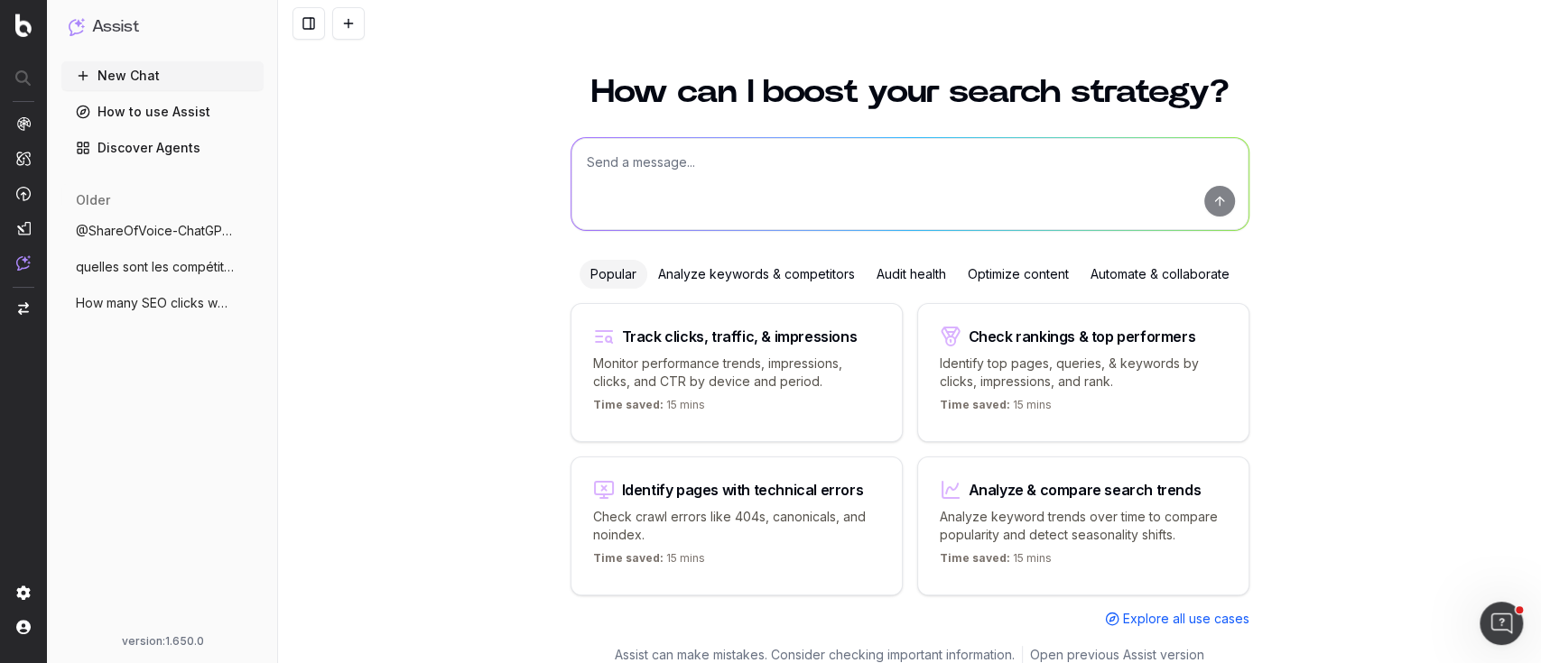
click at [838, 180] on textarea at bounding box center [909, 184] width 677 height 92
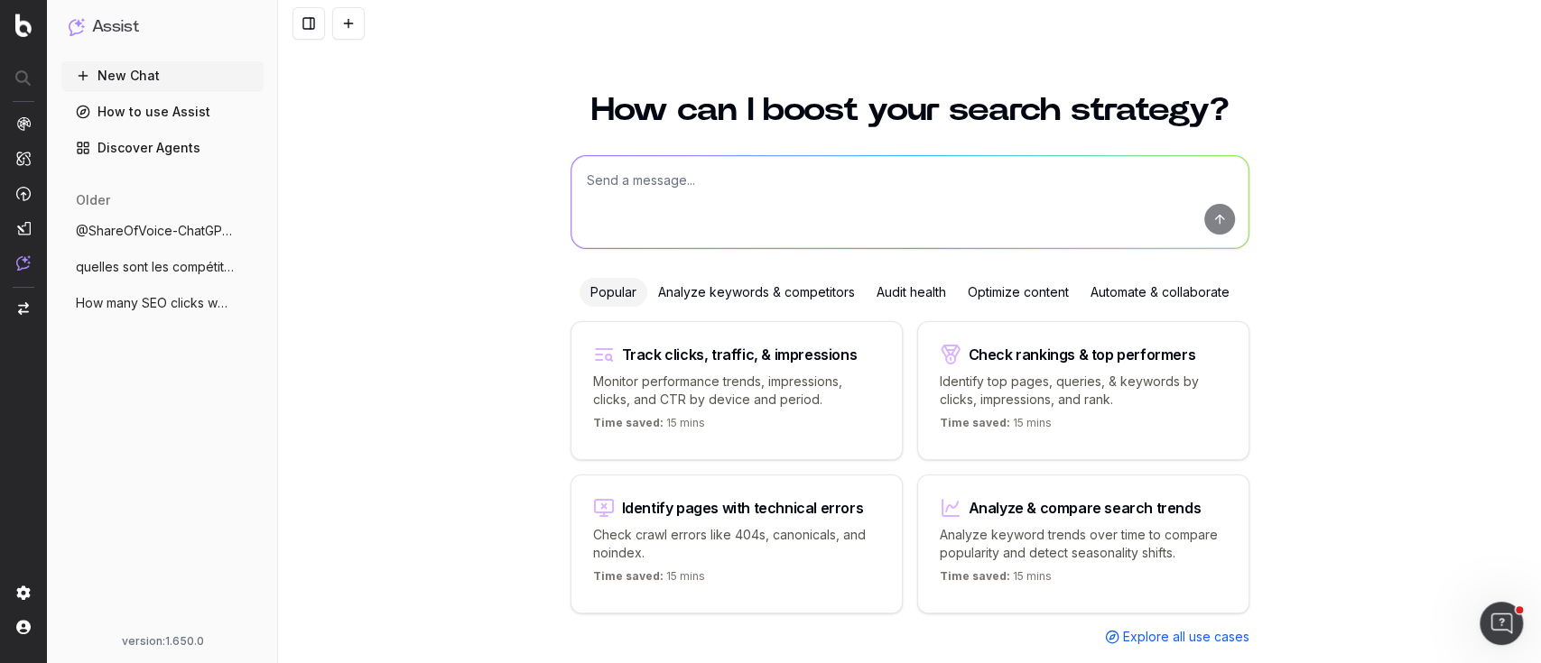
scroll to position [0, 0]
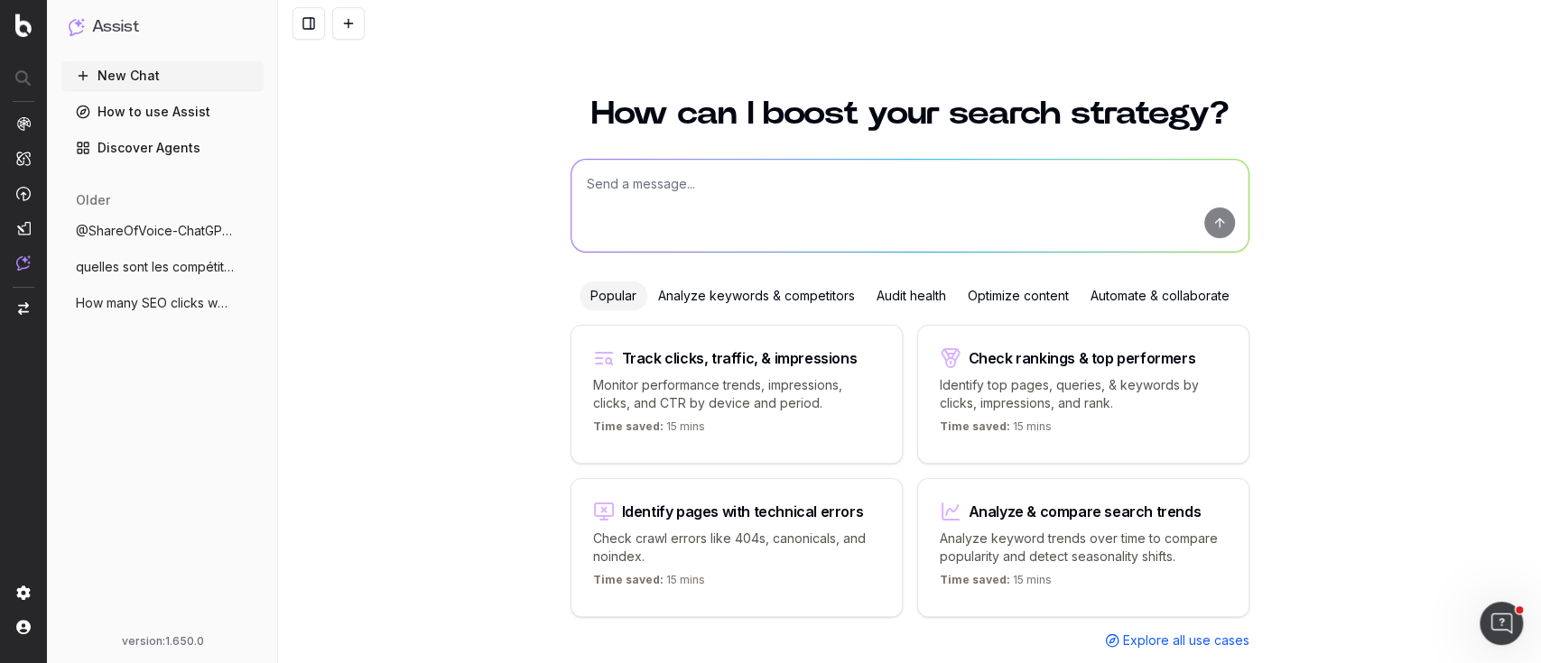
click at [1063, 391] on p "Identify top pages, queries, & keywords by clicks, impressions, and rank." at bounding box center [1083, 394] width 287 height 36
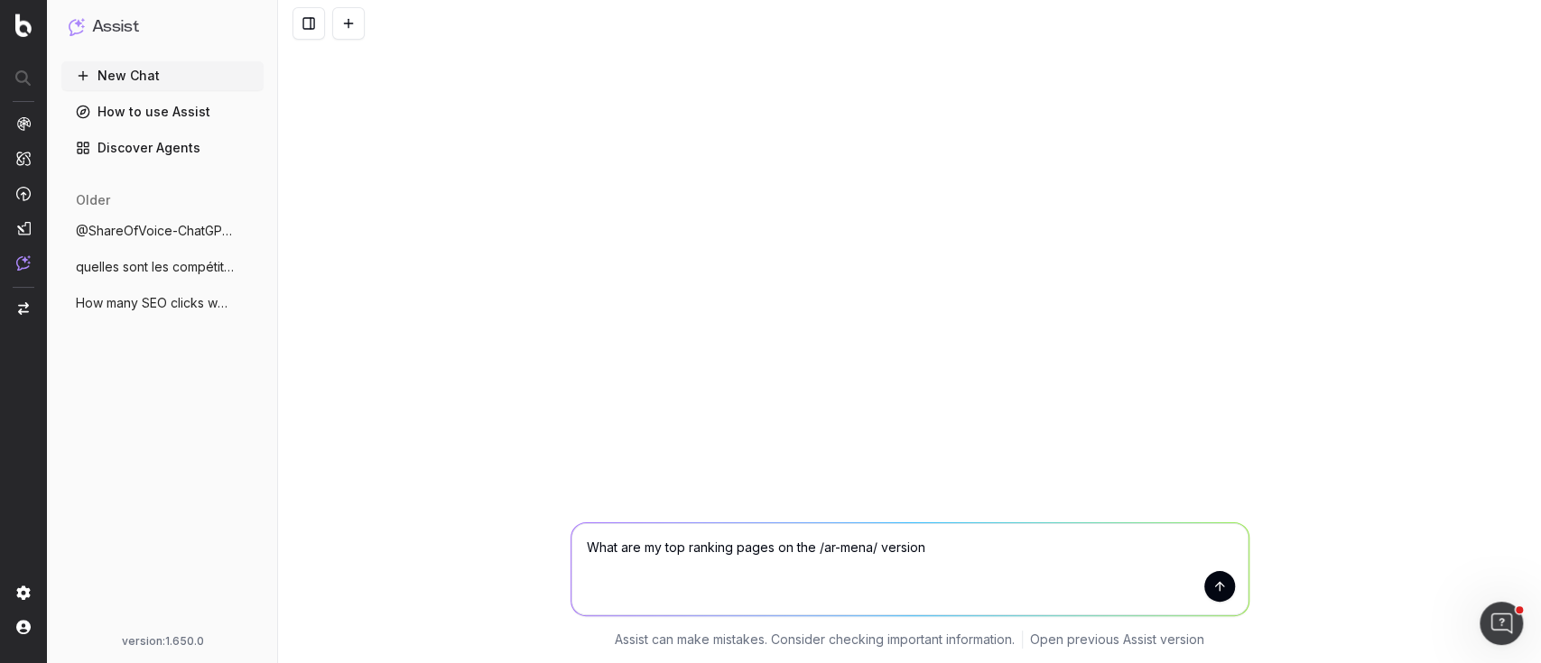
type textarea "What are my top ranking pages on the /ar-mena/ version?"
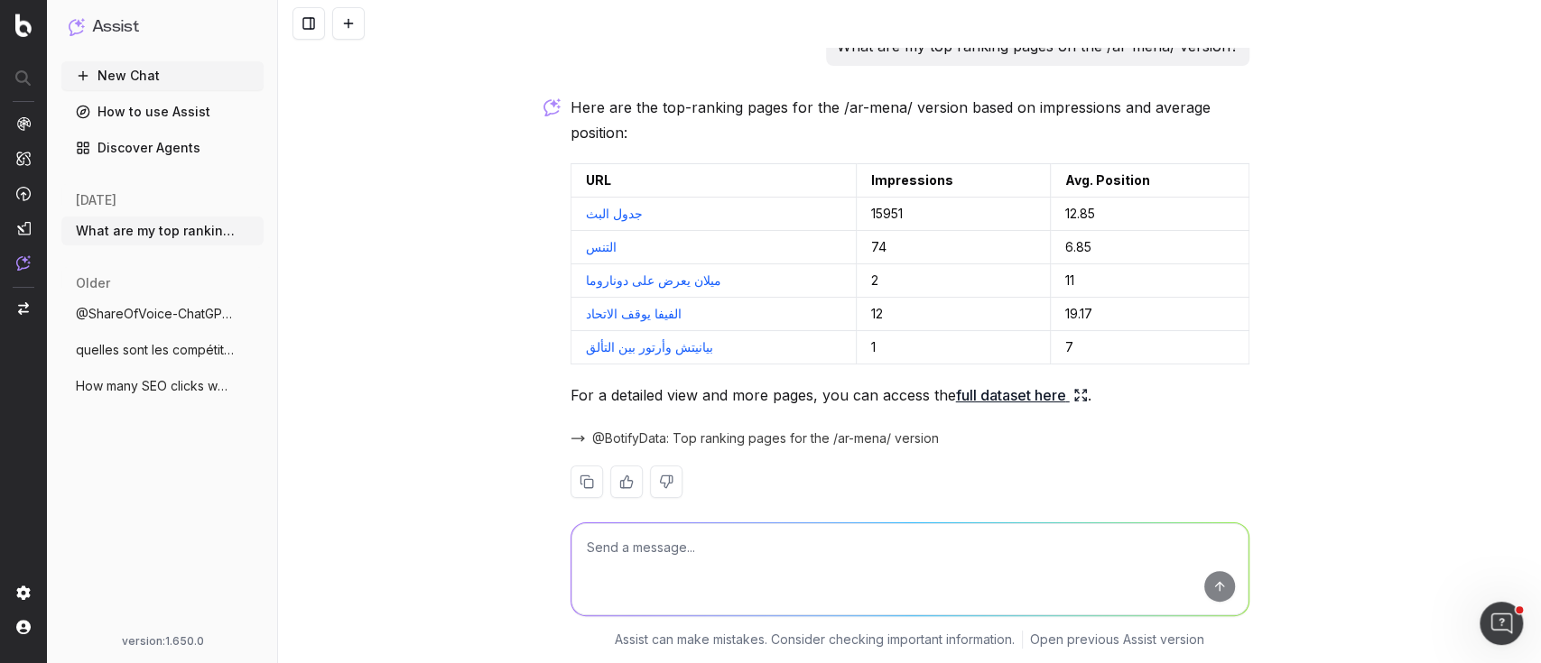
scroll to position [22, 0]
click at [1082, 396] on icon at bounding box center [1084, 398] width 4 height 4
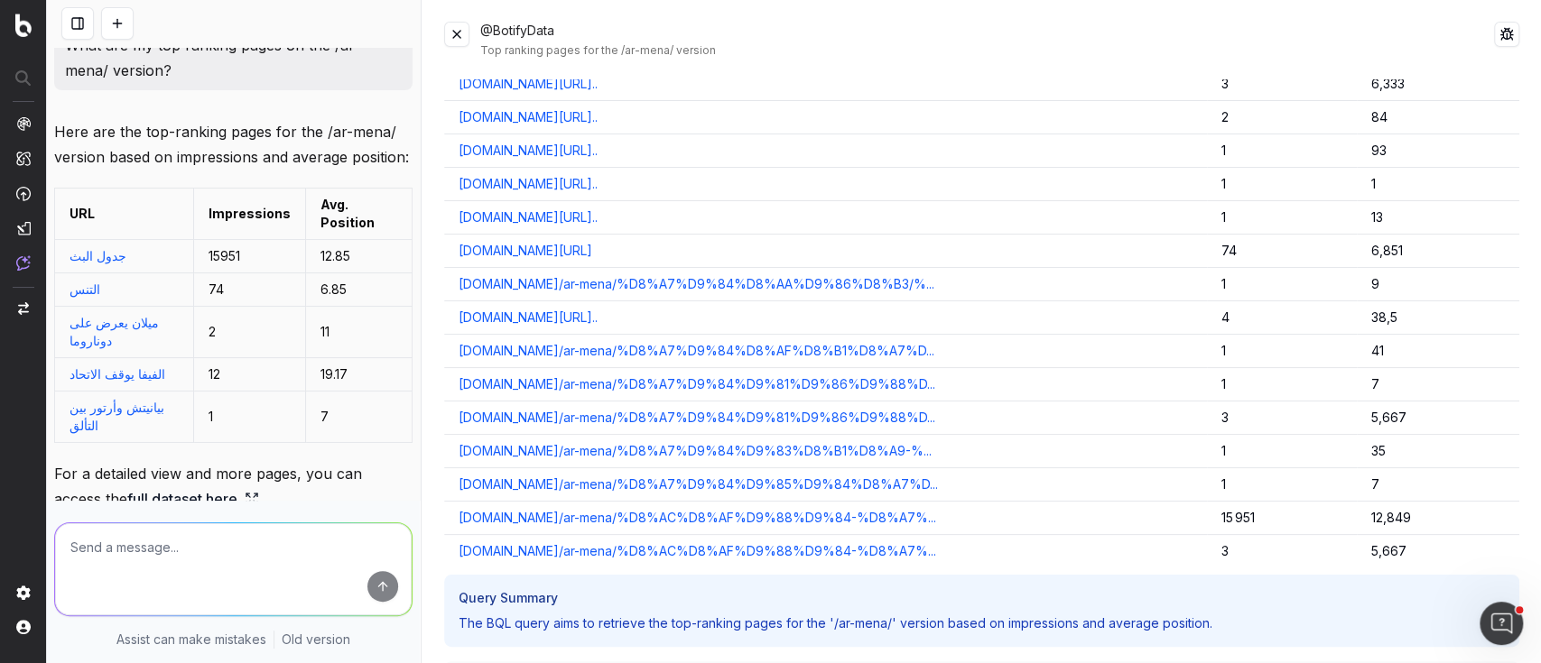
scroll to position [0, 0]
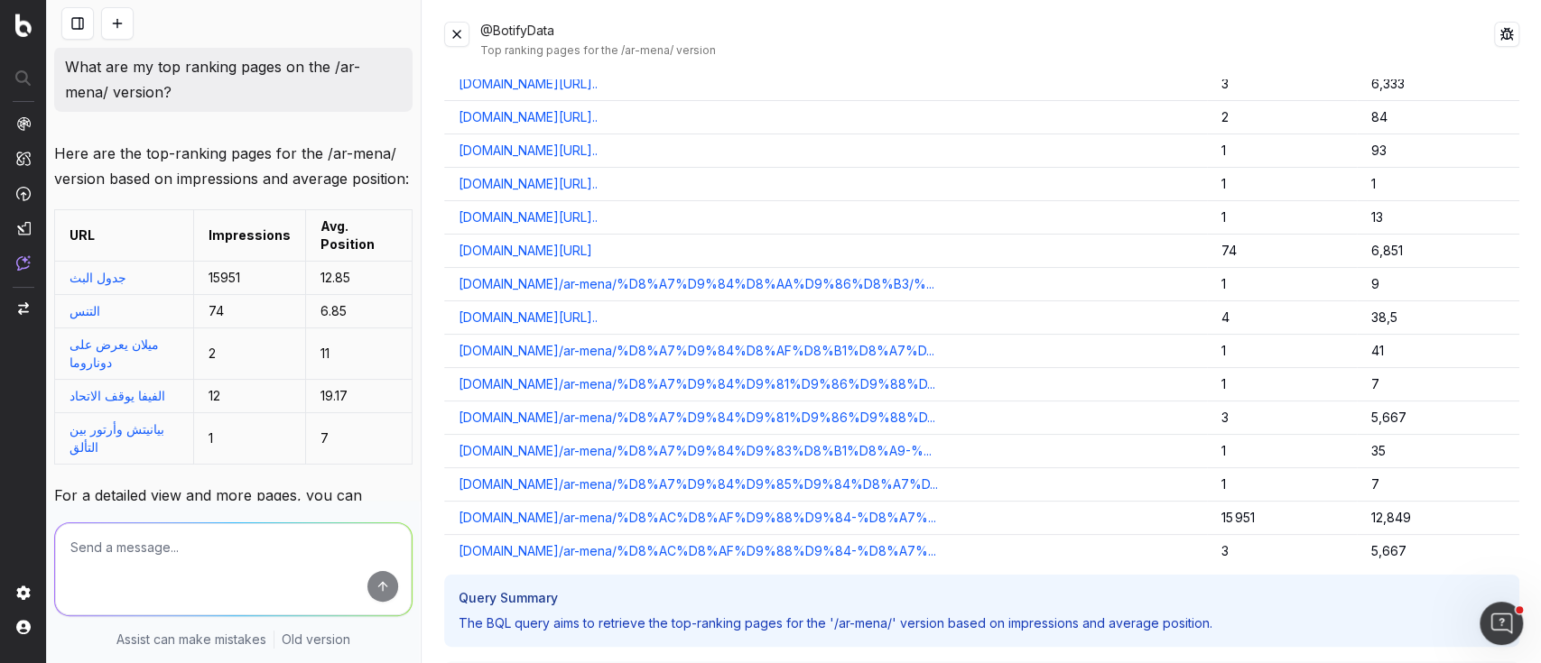
click at [448, 35] on button at bounding box center [456, 34] width 25 height 25
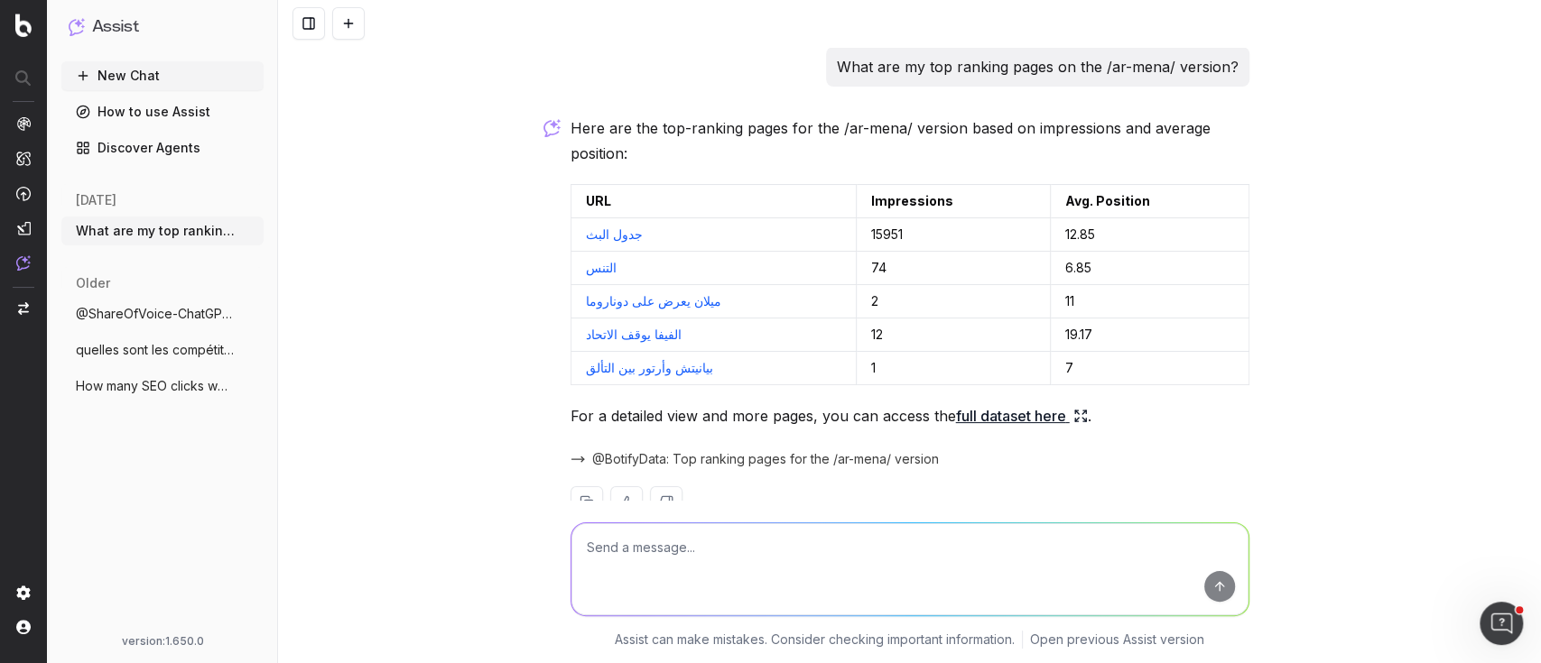
click at [129, 79] on button "New Chat" at bounding box center [162, 75] width 202 height 29
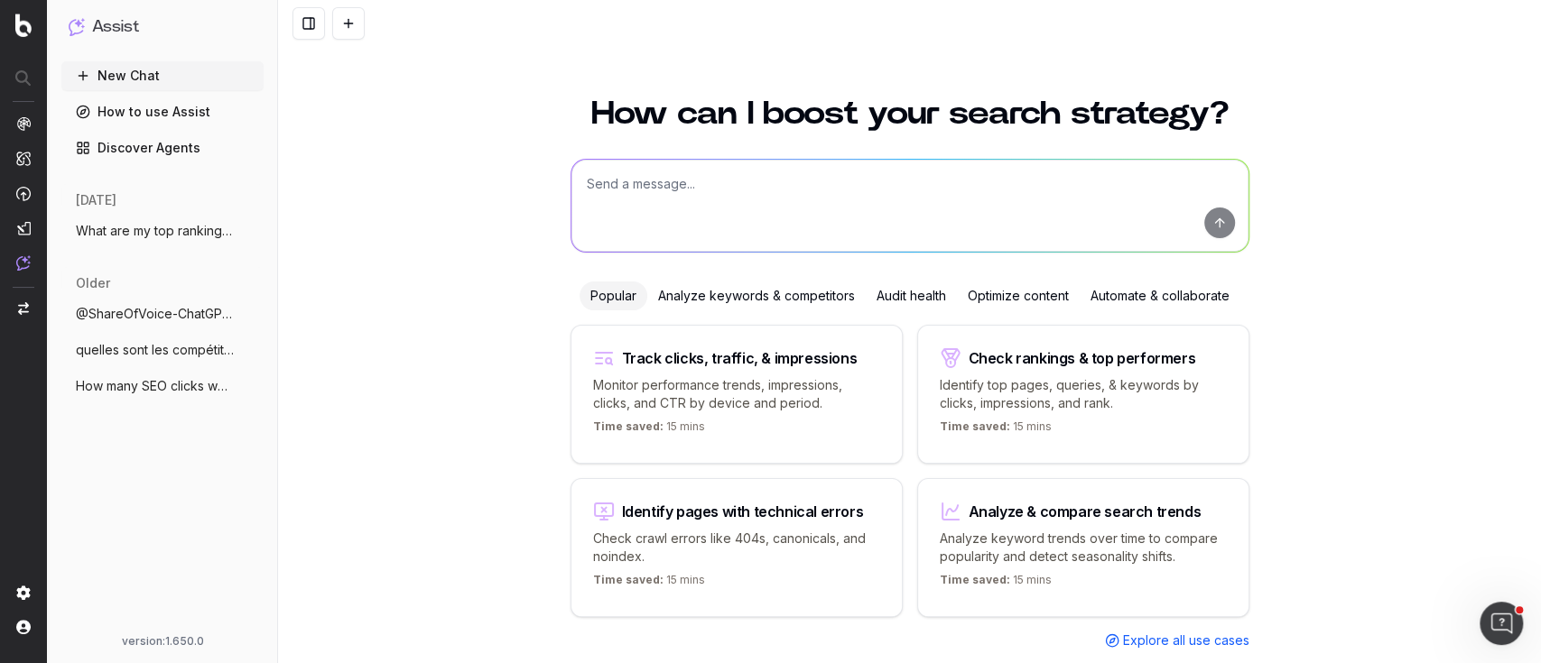
click at [1021, 543] on p "Analyze keyword trends over time to compare popularity and detect seasonality s…" at bounding box center [1083, 548] width 287 height 36
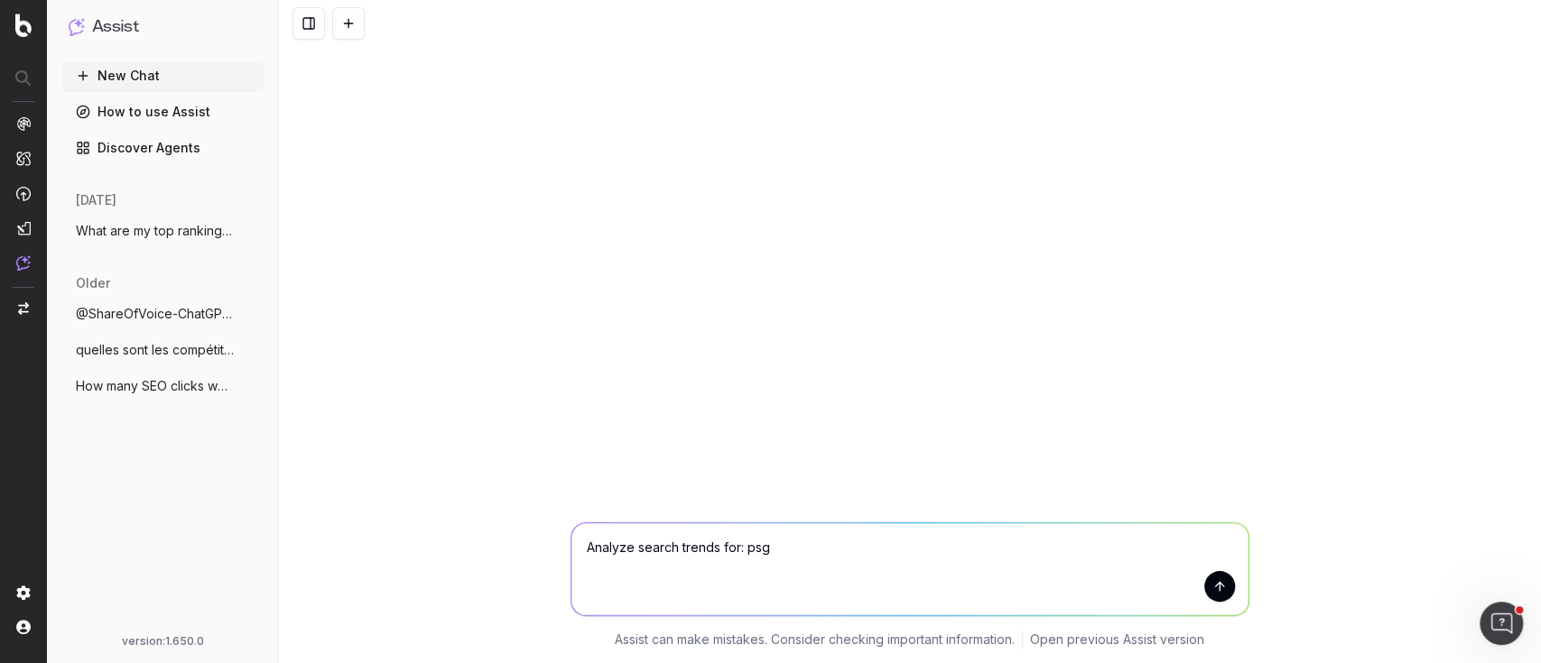
type textarea "Analyze search trends for: psg"
click at [1218, 593] on button "submit" at bounding box center [1219, 586] width 31 height 31
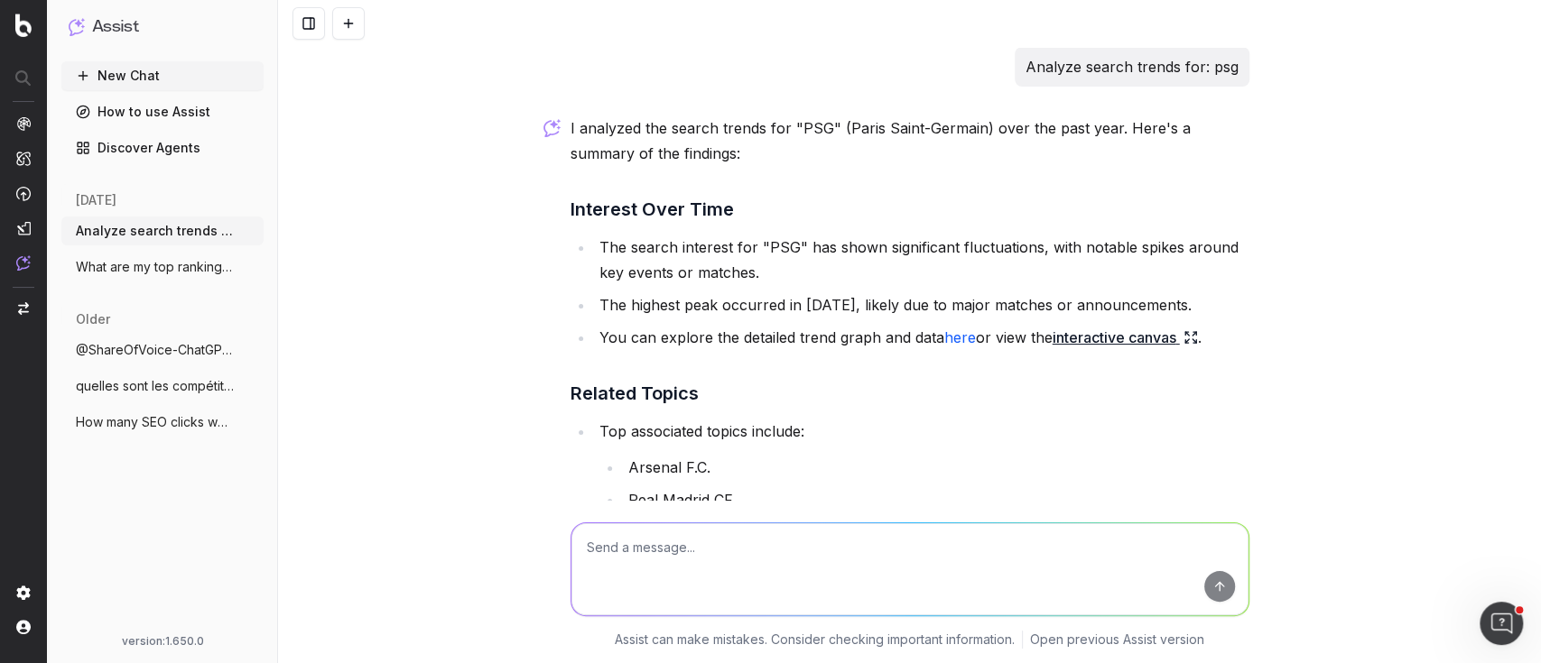
click at [153, 79] on button "New Chat" at bounding box center [162, 75] width 202 height 29
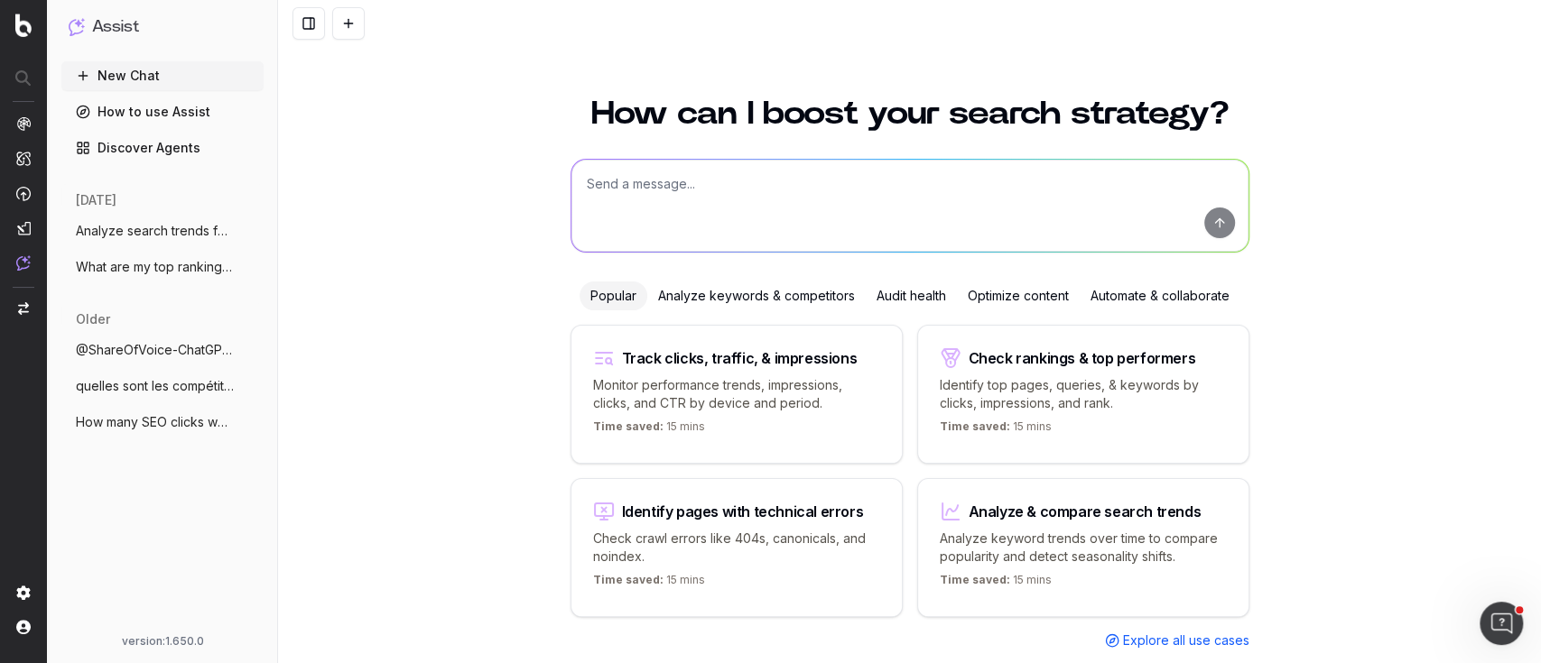
click at [772, 200] on textarea at bounding box center [909, 206] width 677 height 92
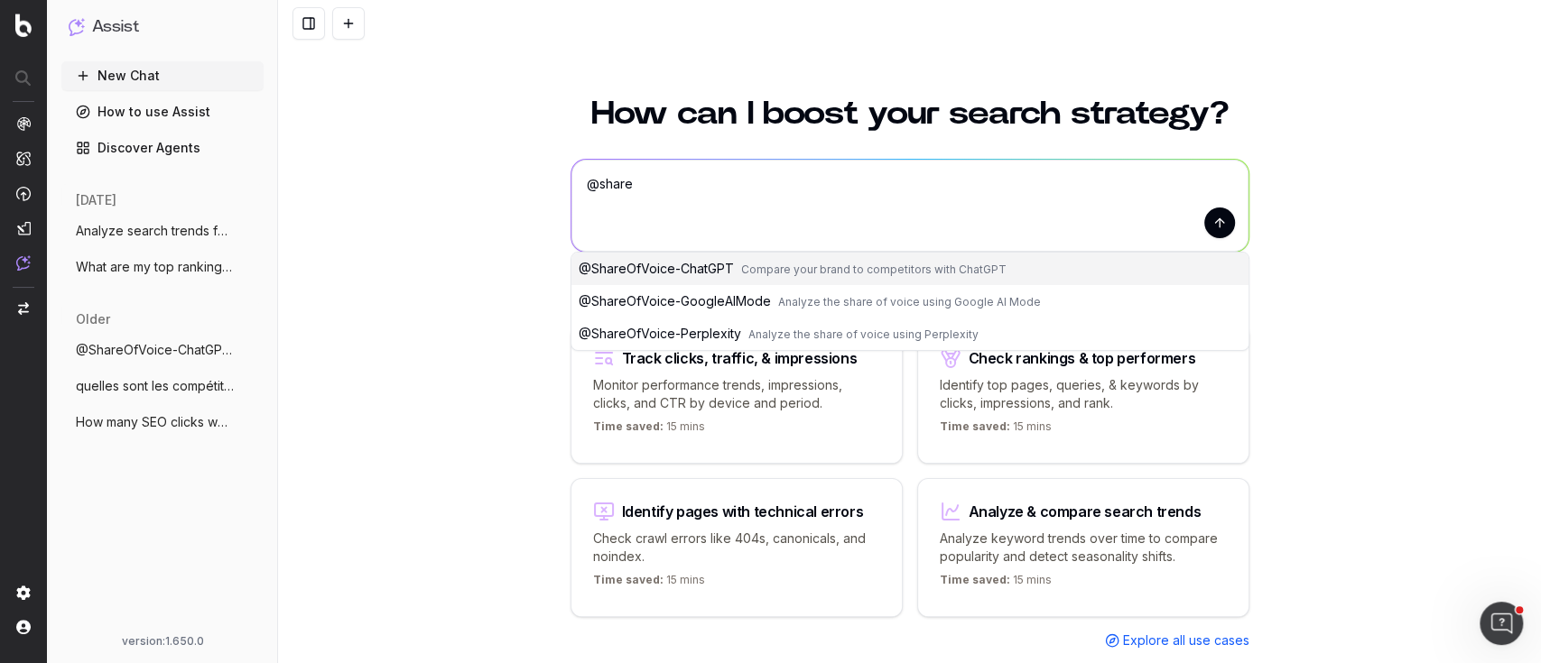
click at [721, 265] on span "@ ShareOfVoice-ChatGPT" at bounding box center [656, 268] width 155 height 15
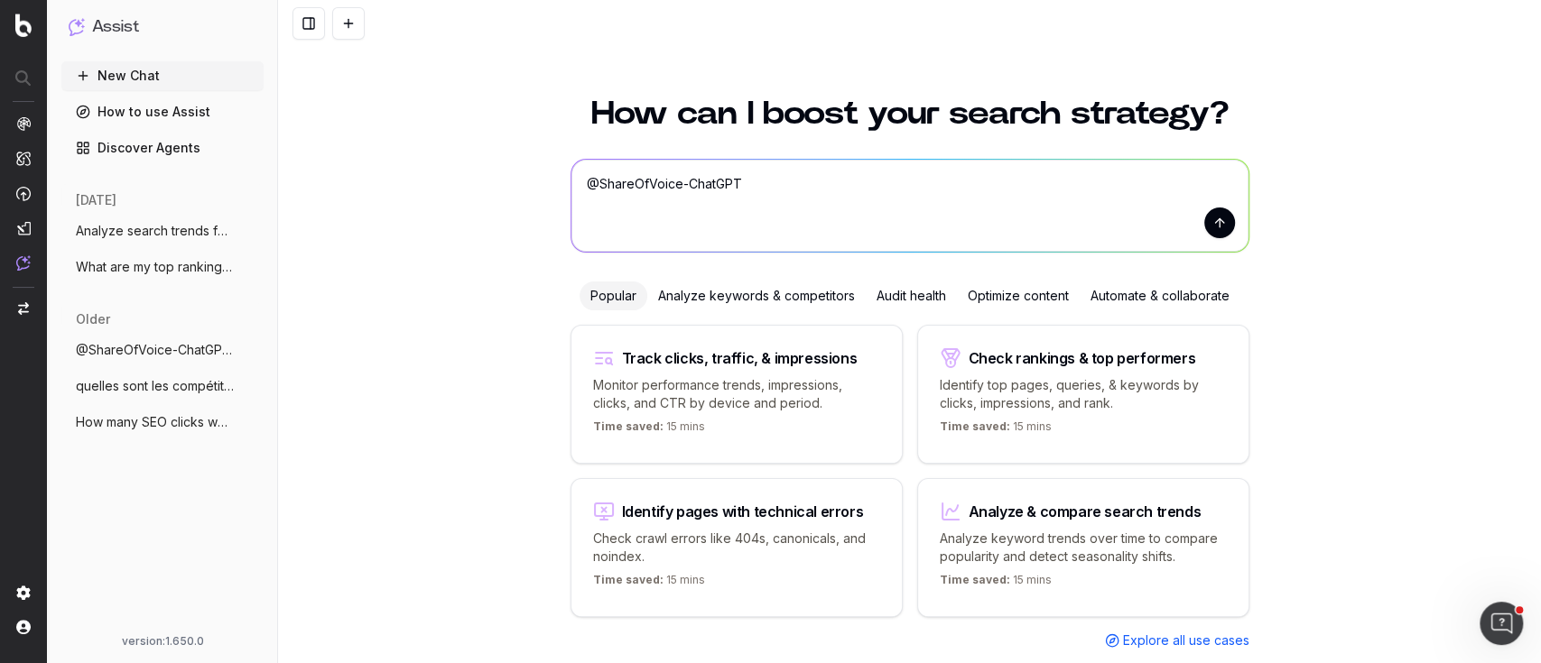
click at [762, 185] on textarea "@ShareOfVoice-ChatGPT" at bounding box center [909, 206] width 677 height 92
type textarea "@ShareOfVoice-ChatGPT i would like to know beinsports.com share of voice for "p…"
click at [1204, 227] on button "submit" at bounding box center [1219, 223] width 31 height 31
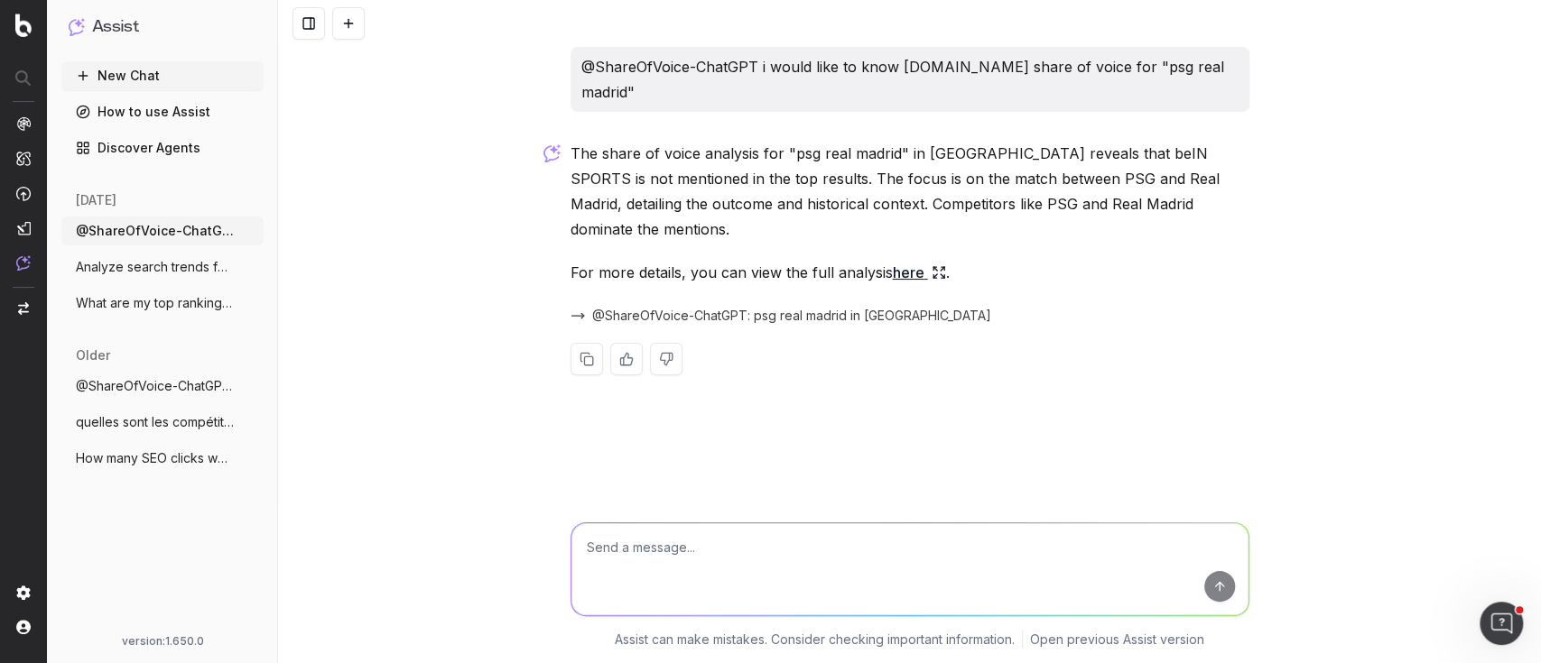
click at [939, 265] on icon at bounding box center [938, 272] width 14 height 14
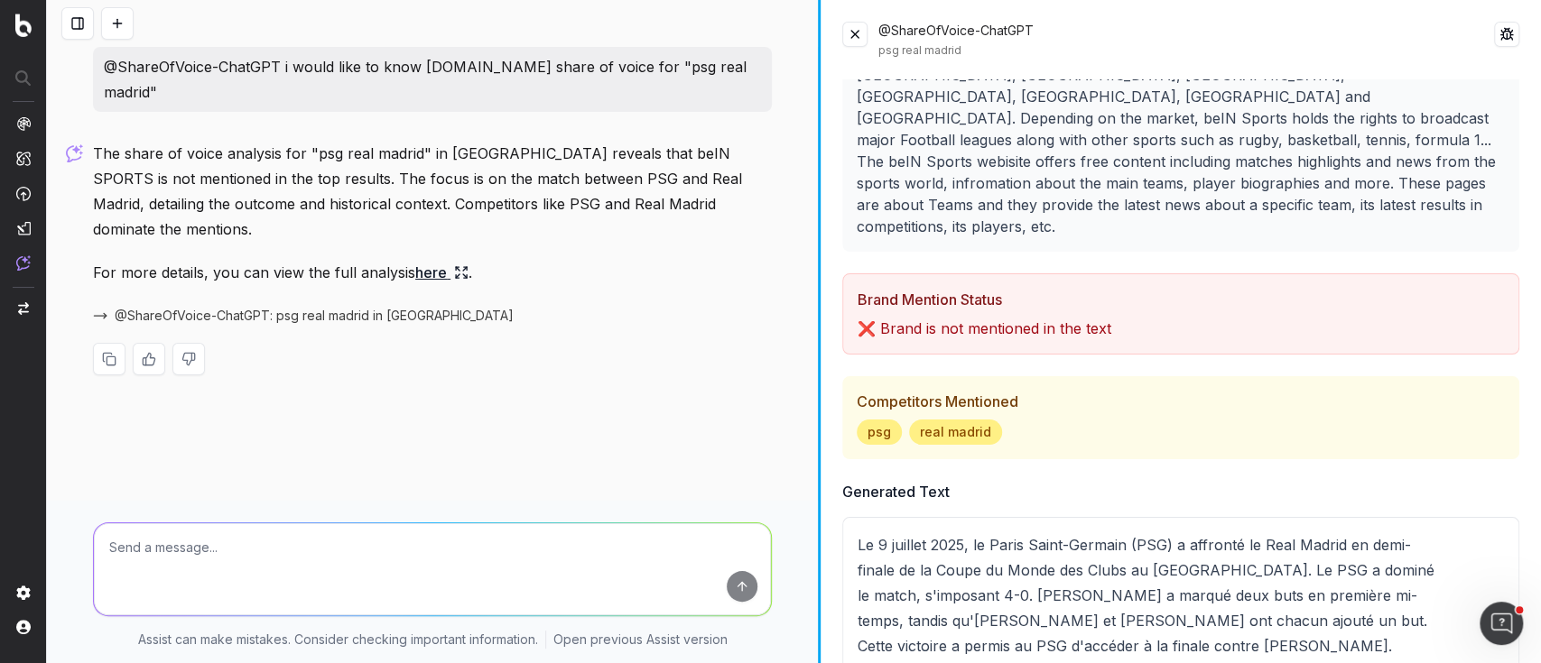
scroll to position [304, 0]
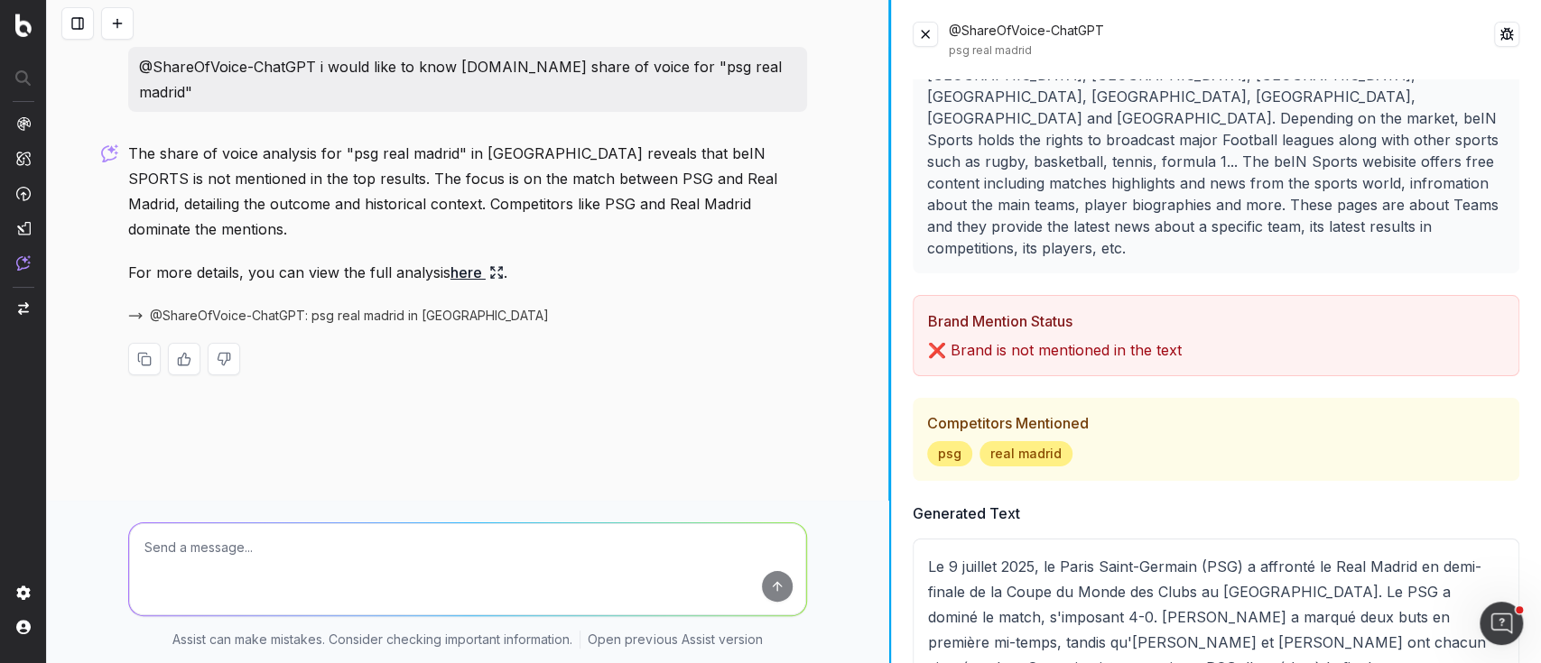
click at [889, 311] on div at bounding box center [889, 331] width 3 height 663
click at [190, 91] on p "@ShareOfVoice-ChatGPT i would like to know beinsports.com share of voice for "p…" at bounding box center [467, 79] width 657 height 51
drag, startPoint x: 143, startPoint y: 74, endPoint x: 216, endPoint y: 90, distance: 74.9
click at [216, 90] on p "@ShareOfVoice-ChatGPT i would like to know beinsports.com share of voice for "p…" at bounding box center [467, 79] width 657 height 51
copy p "@ShareOfVoice-ChatGPT i would like to know beinsports.com share of voice for "p…"
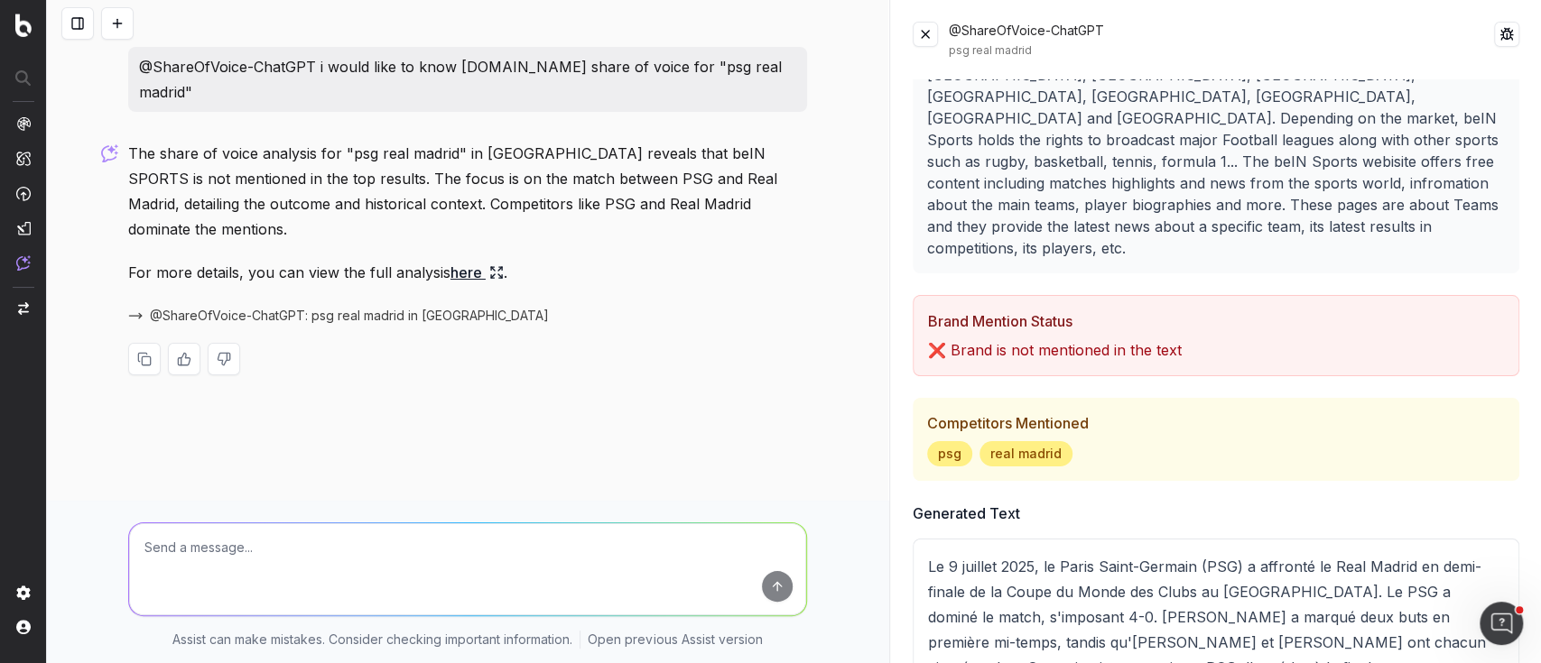
click at [188, 524] on textarea at bounding box center [467, 569] width 677 height 92
paste textarea "@ShareOfVoice-ChatGPT i would like to know beinsports.com share of voice for "p…"
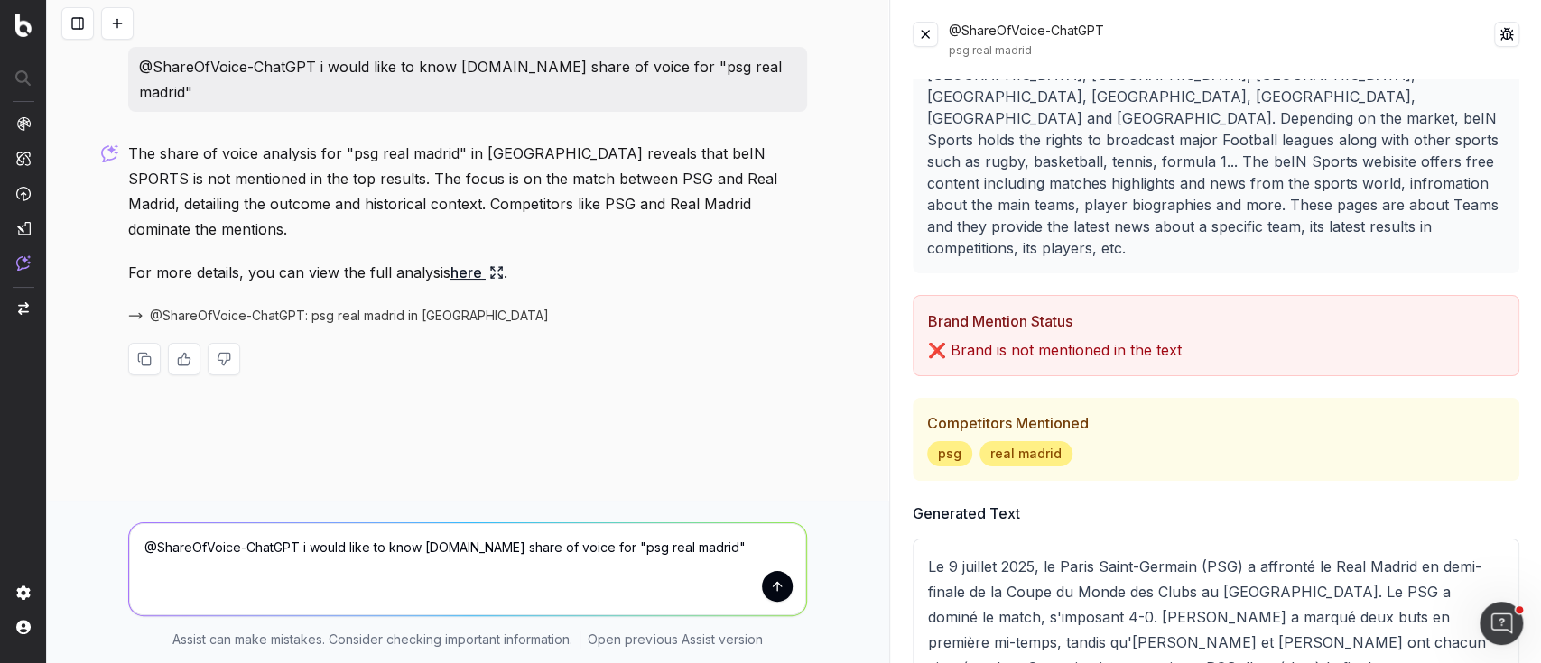
drag, startPoint x: 629, startPoint y: 548, endPoint x: 726, endPoint y: 551, distance: 96.6
click at [726, 551] on textarea "@ShareOfVoice-ChatGPT i would like to know beinsports.com share of voice for "p…" at bounding box center [467, 569] width 677 height 92
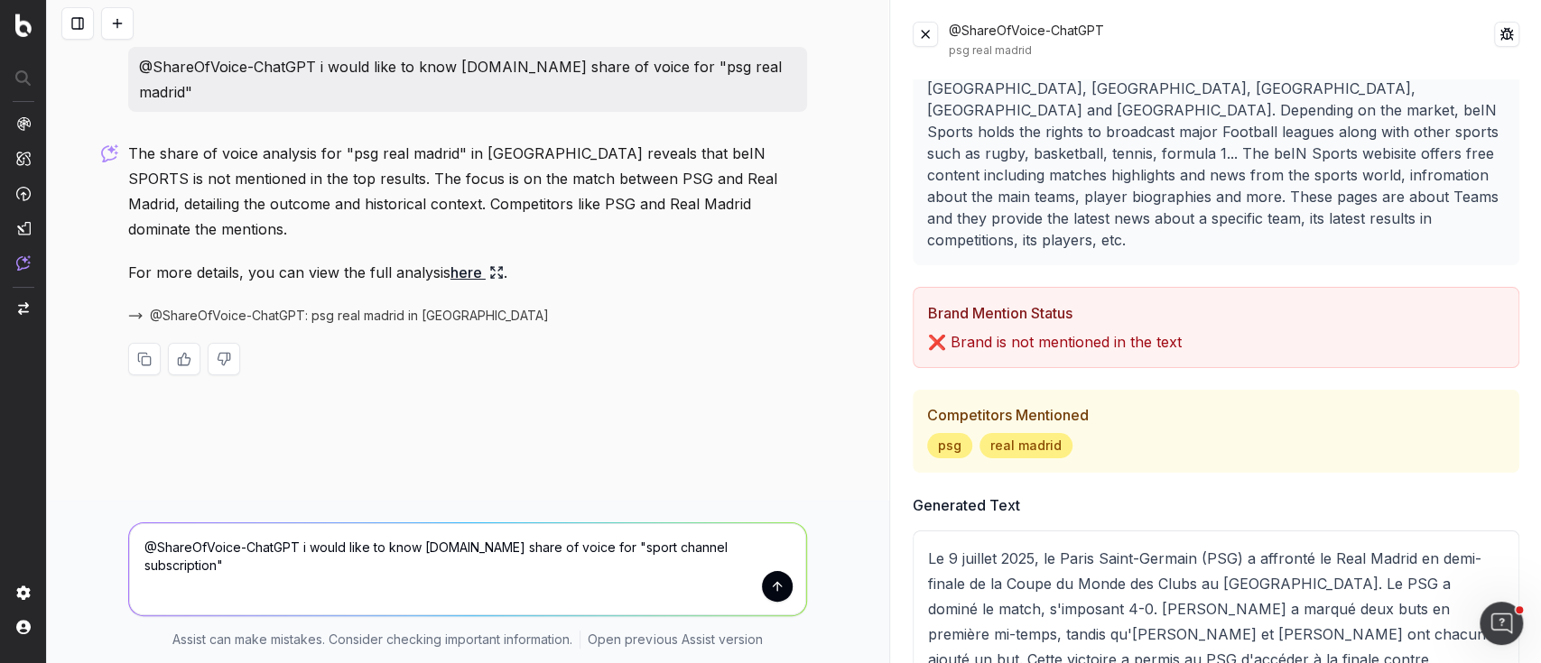
type textarea "@ShareOfVoice-ChatGPT i would like to know beinsports.com share of voice for "s…"
click at [776, 598] on button "submit" at bounding box center [777, 586] width 31 height 31
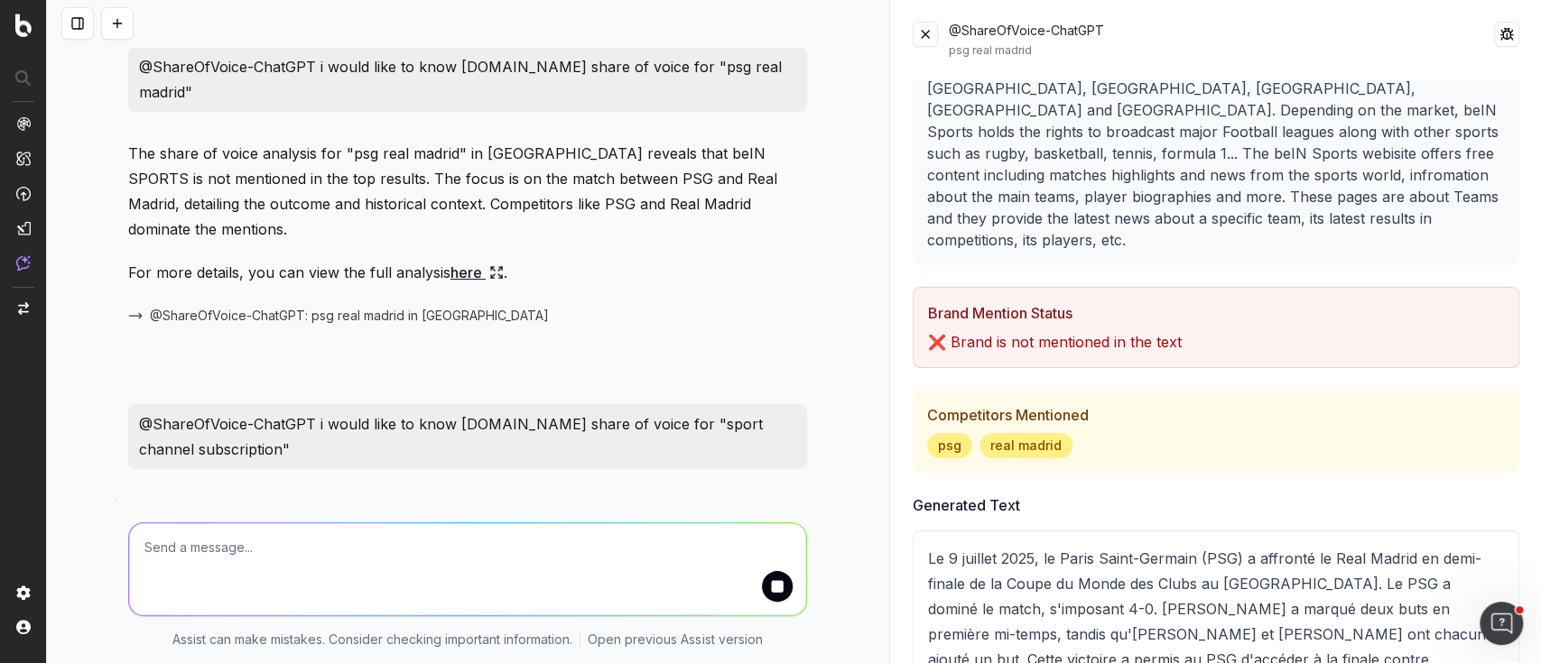
click at [923, 37] on button at bounding box center [924, 34] width 25 height 25
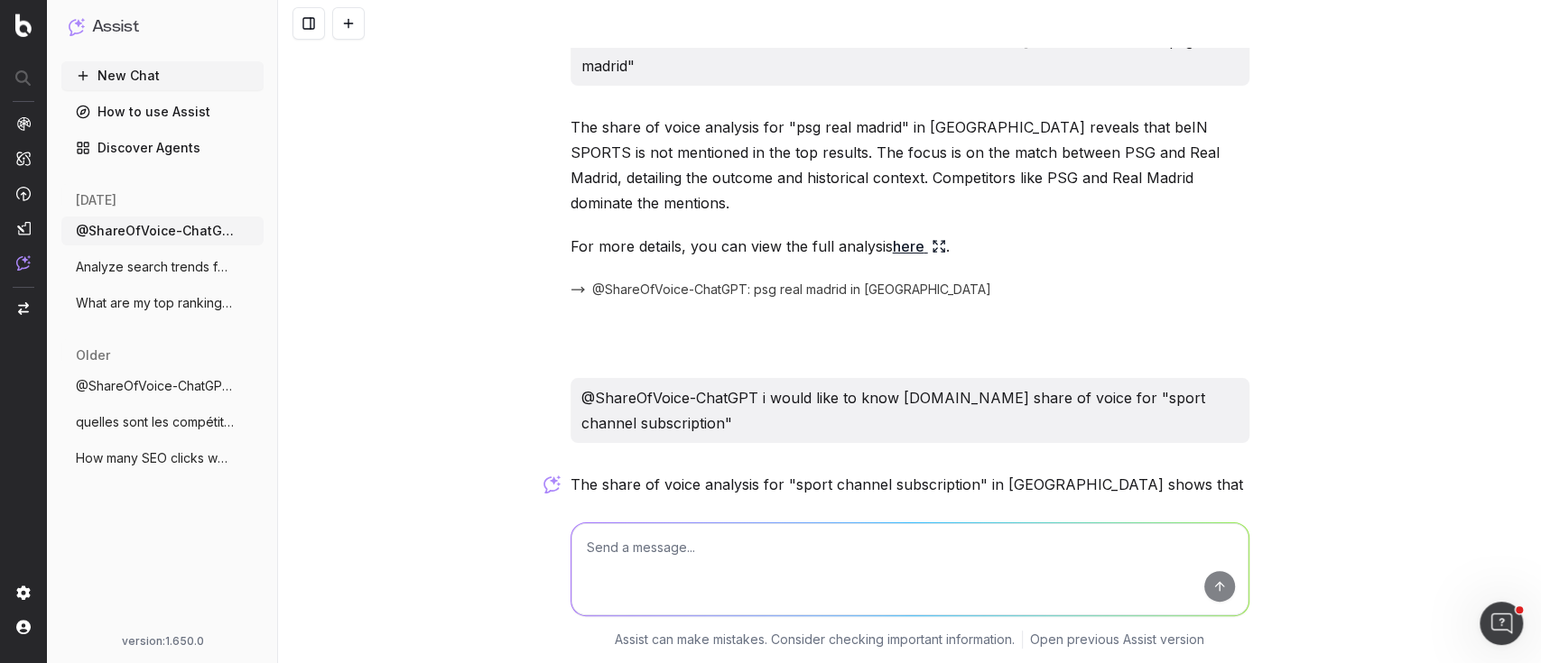
scroll to position [44, 0]
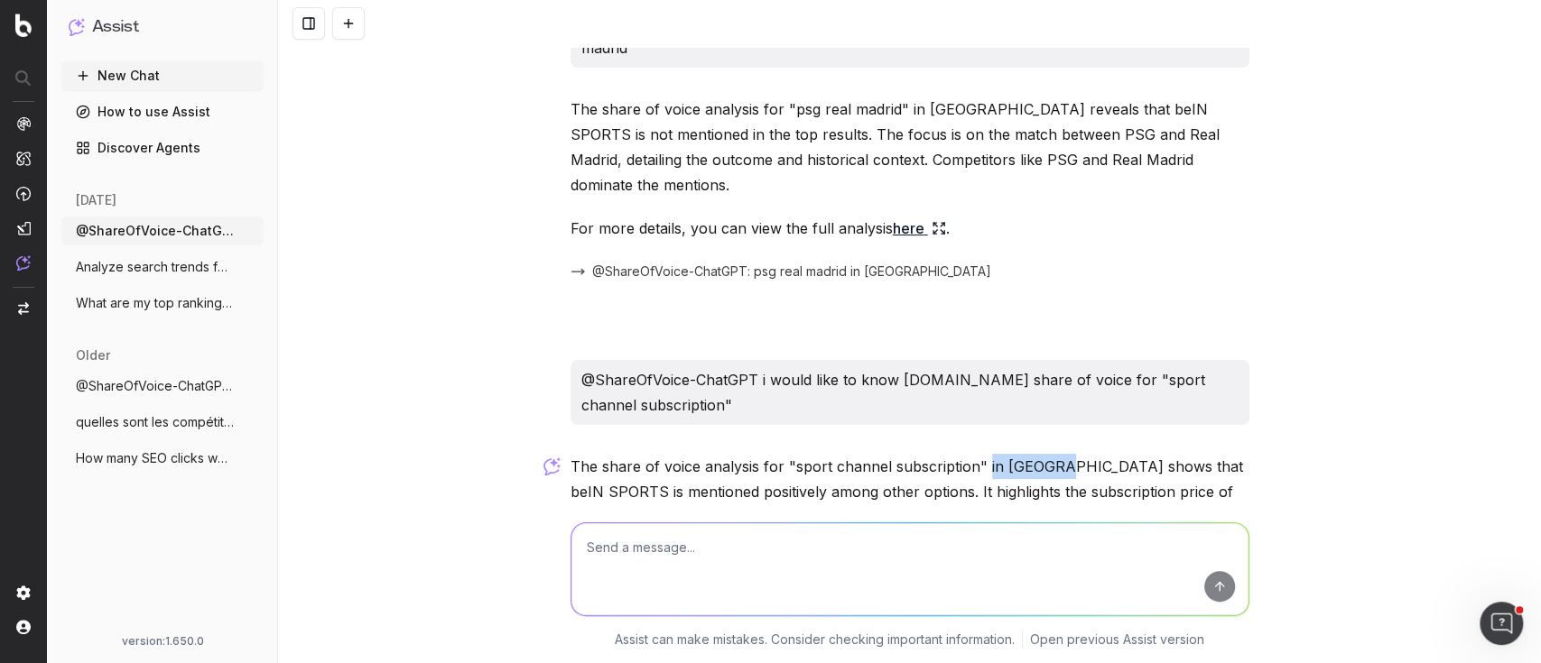
drag, startPoint x: 974, startPoint y: 442, endPoint x: 1039, endPoint y: 443, distance: 65.0
click at [1039, 454] on p "The share of voice analysis for "sport channel subscription" in France shows th…" at bounding box center [909, 504] width 679 height 101
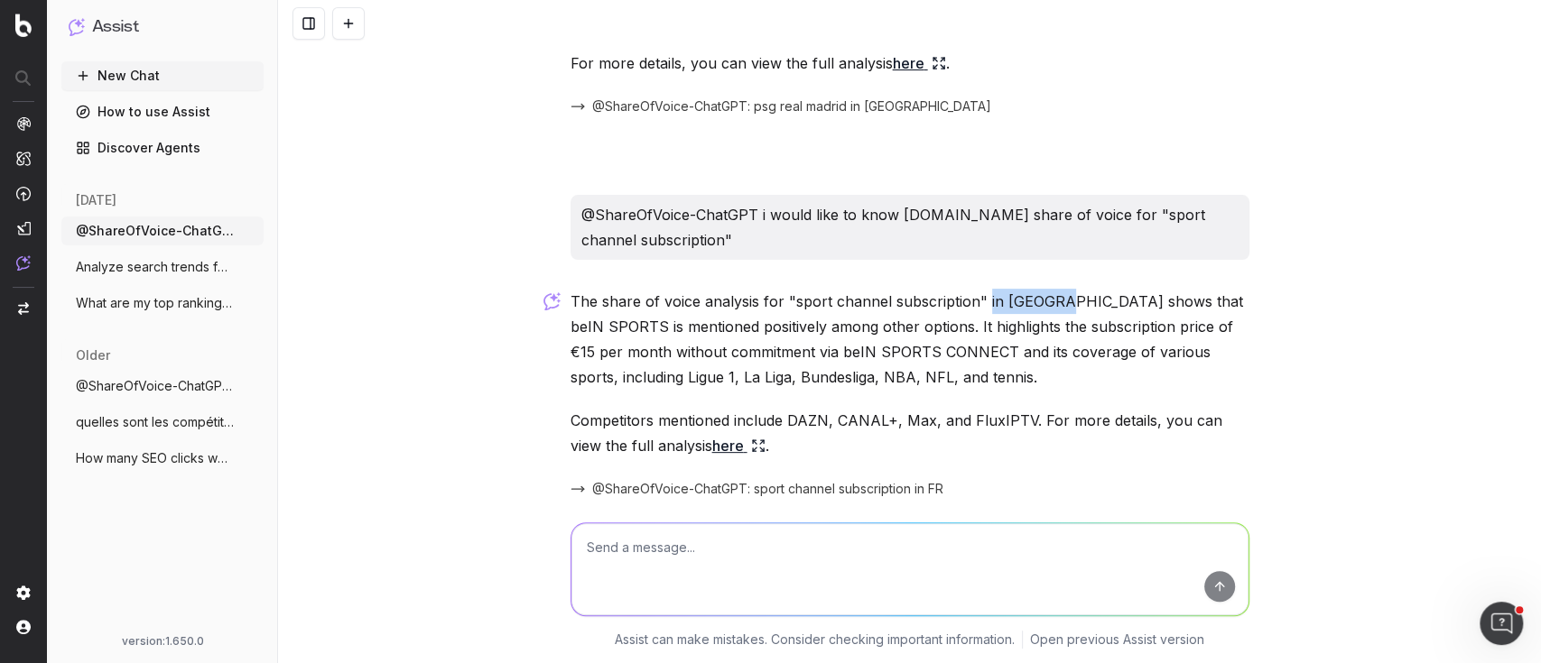
scroll to position [225, 0]
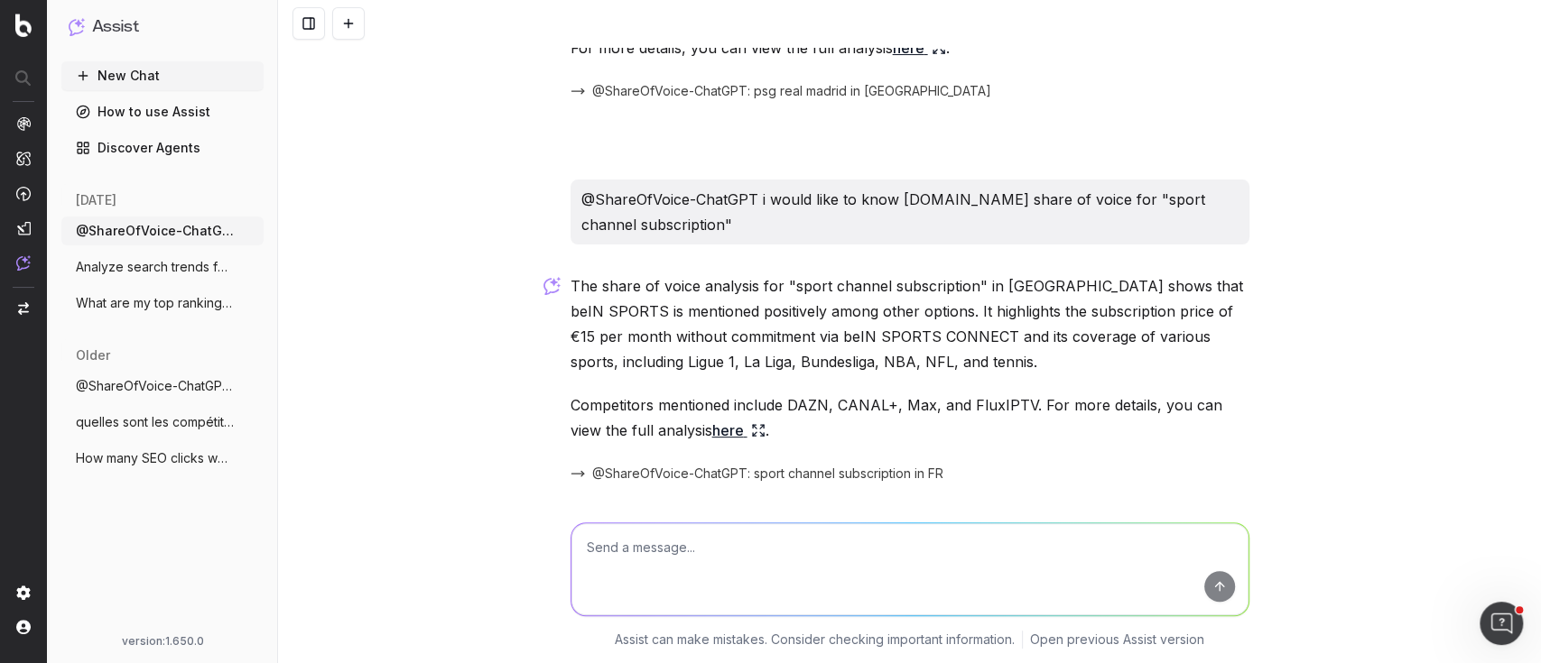
click at [751, 423] on icon at bounding box center [758, 430] width 14 height 14
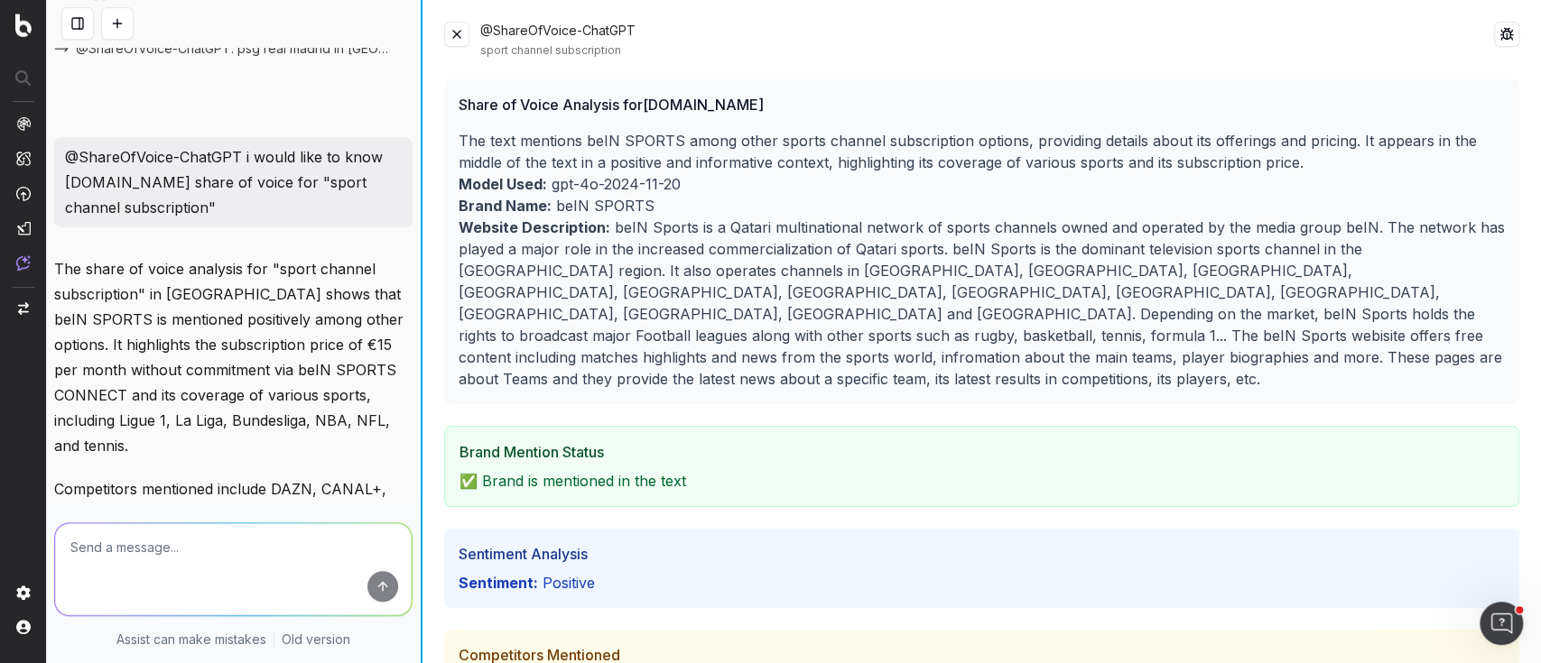
scroll to position [267, 0]
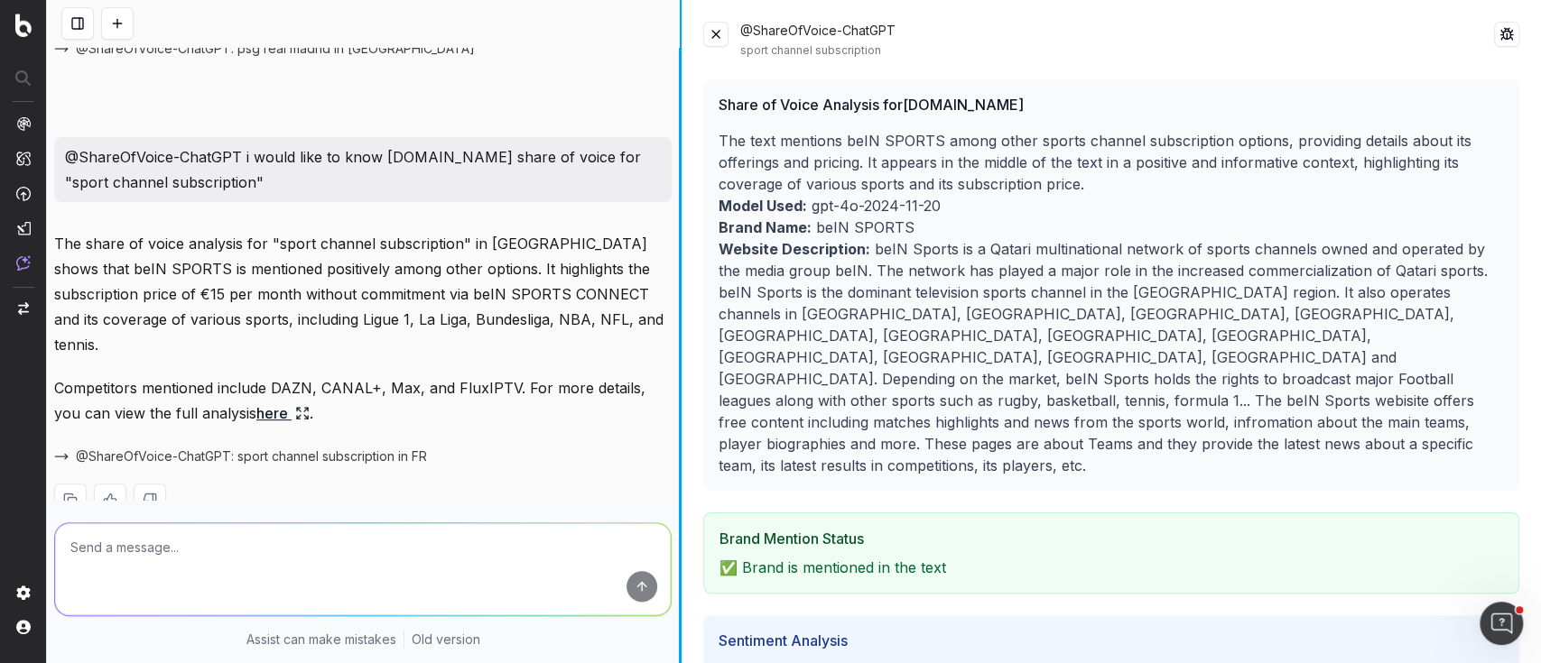
click at [681, 106] on div at bounding box center [680, 331] width 3 height 663
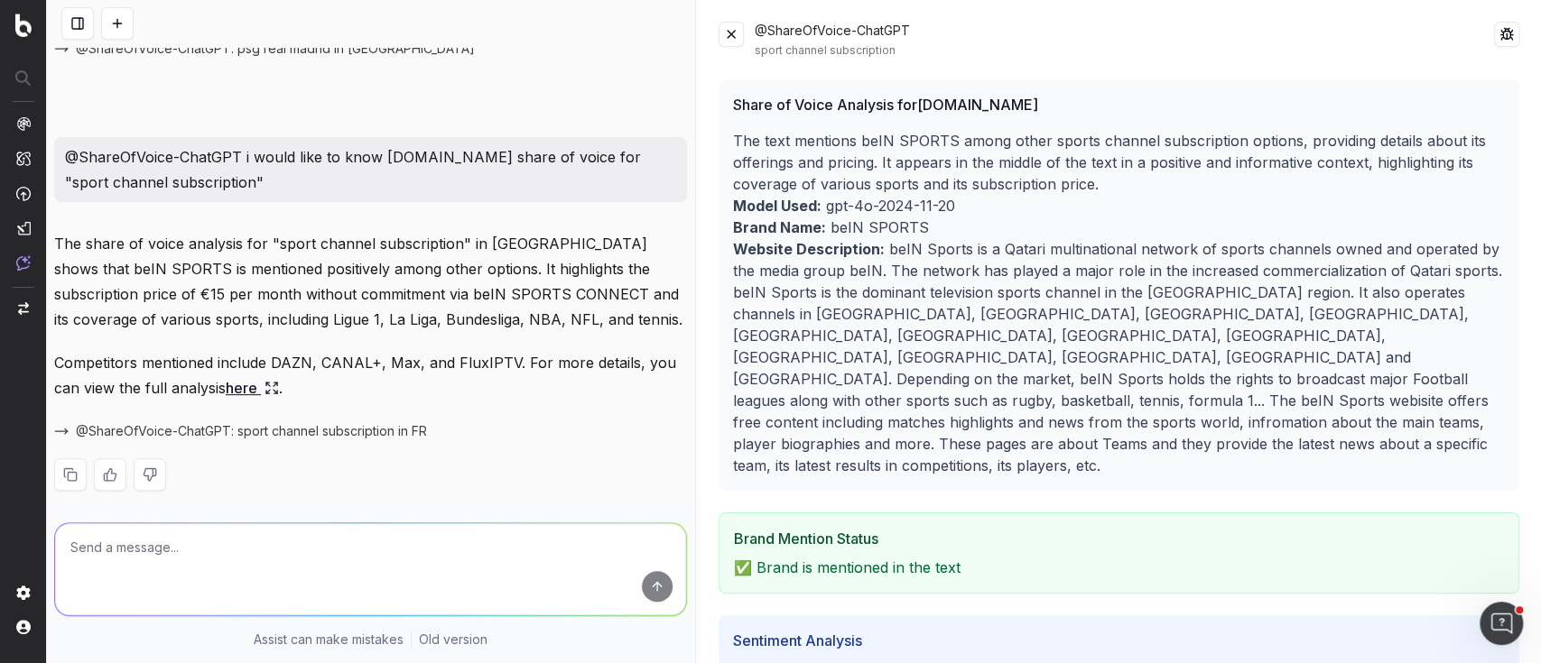
click at [335, 550] on textarea at bounding box center [370, 569] width 631 height 92
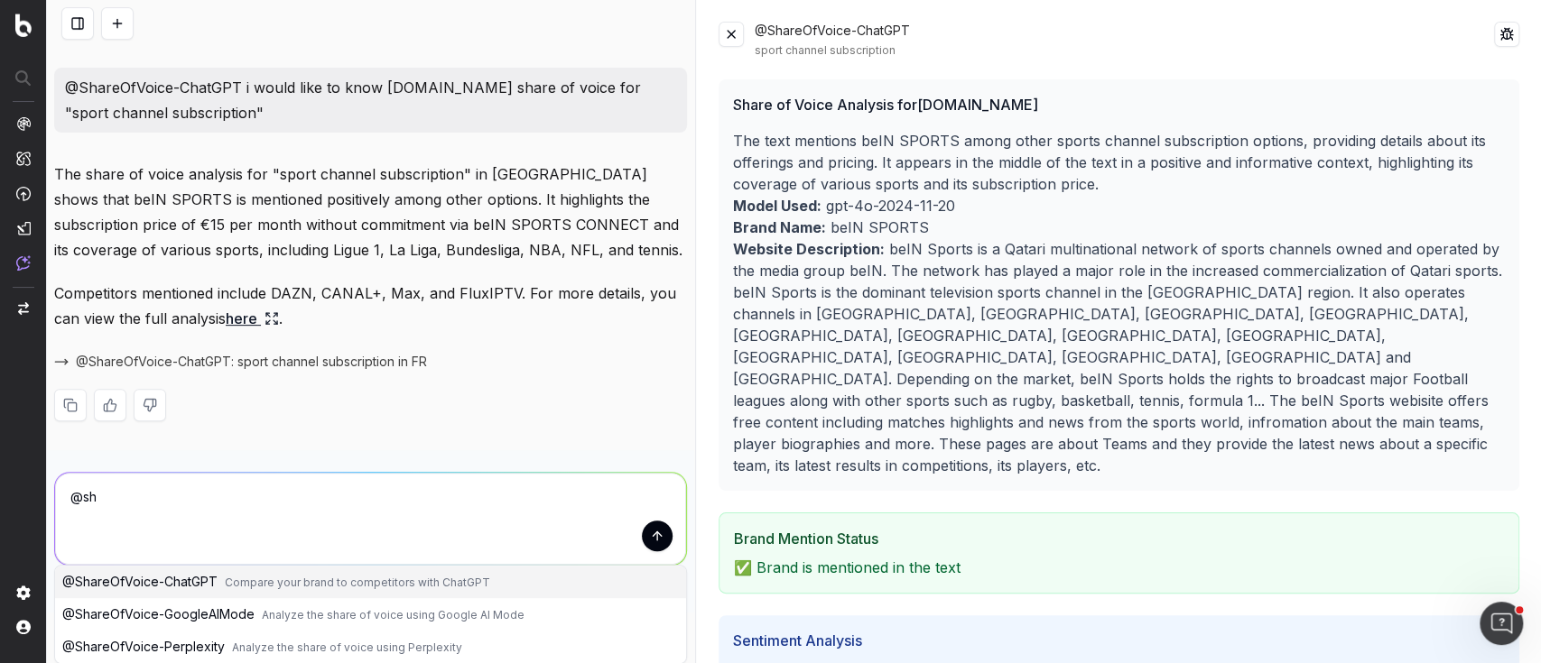
scroll to position [336, 0]
click at [332, 606] on button "@ ShareOfVoice-GoogleAIMode Analyze the share of voice using Google AI Mode" at bounding box center [370, 615] width 631 height 32
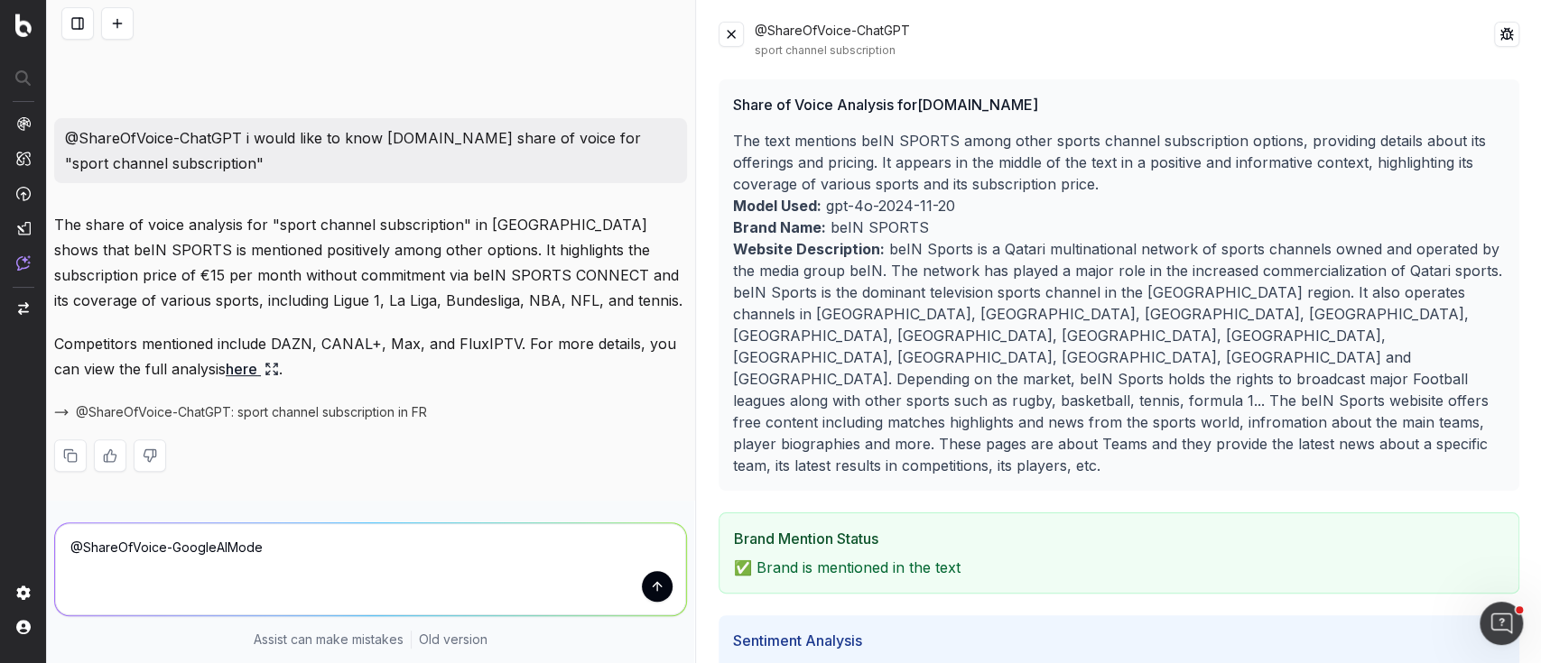
click at [308, 565] on textarea "@ShareOfVoice-GoogleAIMode" at bounding box center [370, 569] width 631 height 92
drag, startPoint x: 273, startPoint y: 160, endPoint x: 245, endPoint y: 141, distance: 33.8
click at [245, 141] on p "@ShareOfVoice-ChatGPT i would like to know beinsports.com share of voice for "s…" at bounding box center [370, 150] width 611 height 51
copy p "i would like to know beinsports.com share of voice for "sport channel subscript…"
click at [311, 542] on textarea "@ShareOfVoice-GoogleAIMode" at bounding box center [370, 569] width 631 height 92
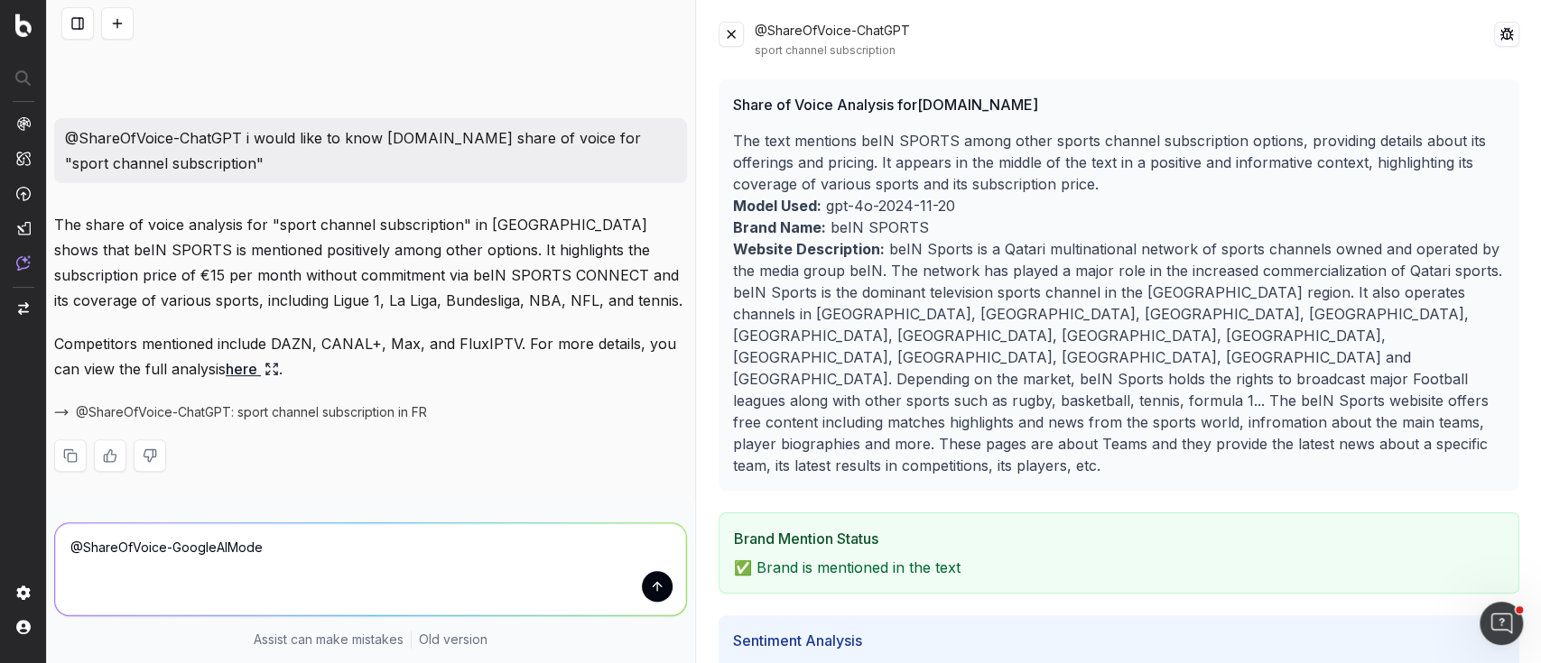
paste textarea "i would like to know beinsports.com share of voice for "sport channel subscript…"
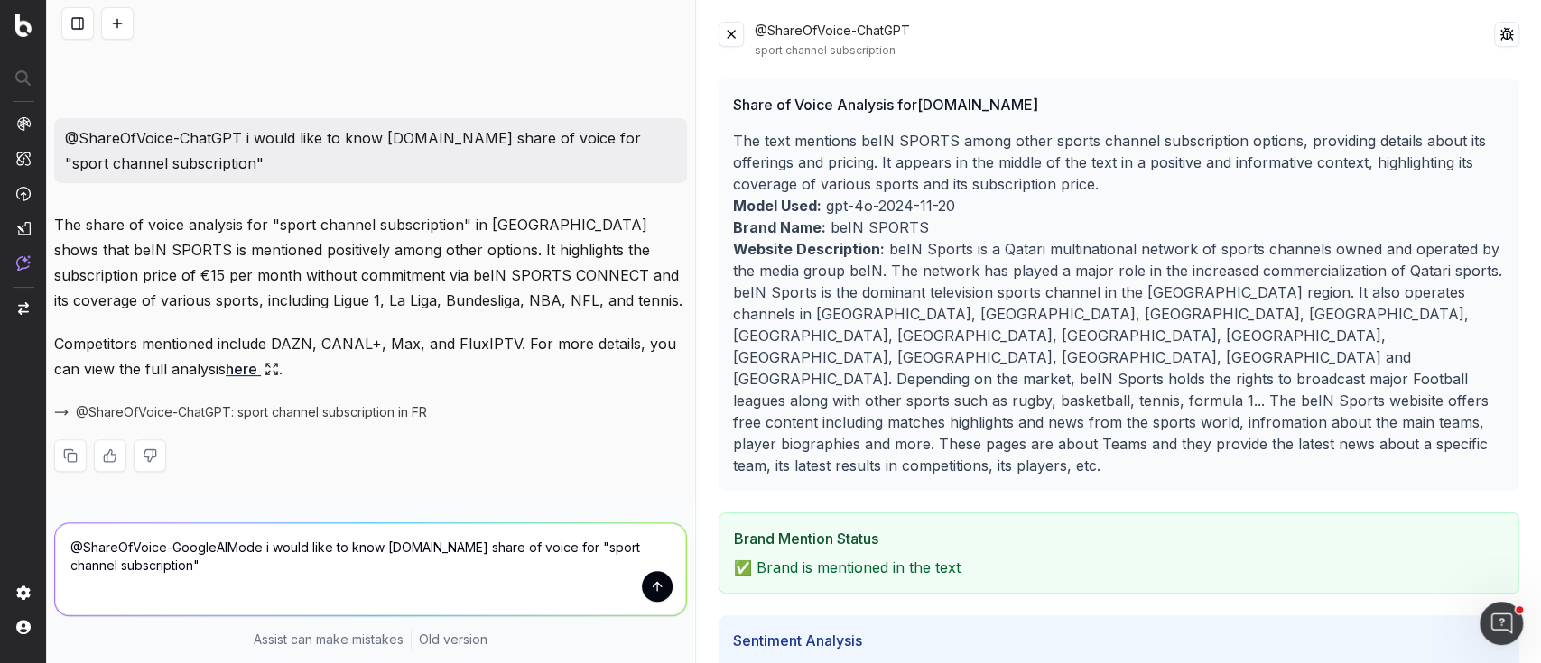
click at [390, 569] on textarea "@ShareOfVoice-GoogleAIMode i would like to know beinsports.com share of voice f…" at bounding box center [370, 569] width 631 height 92
type textarea "@ShareOfVoice-GoogleAIMode i would like to know beinsports.com share of voice f…"
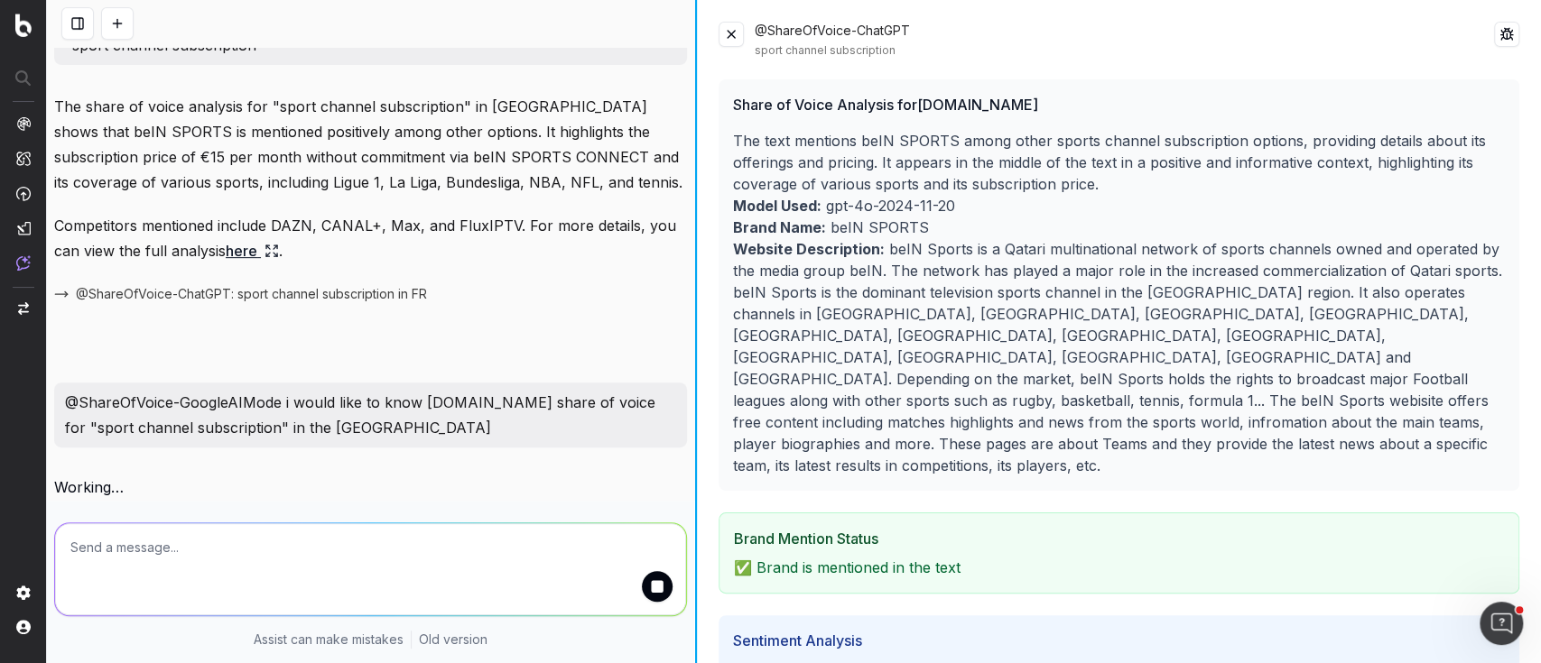
scroll to position [380, 0]
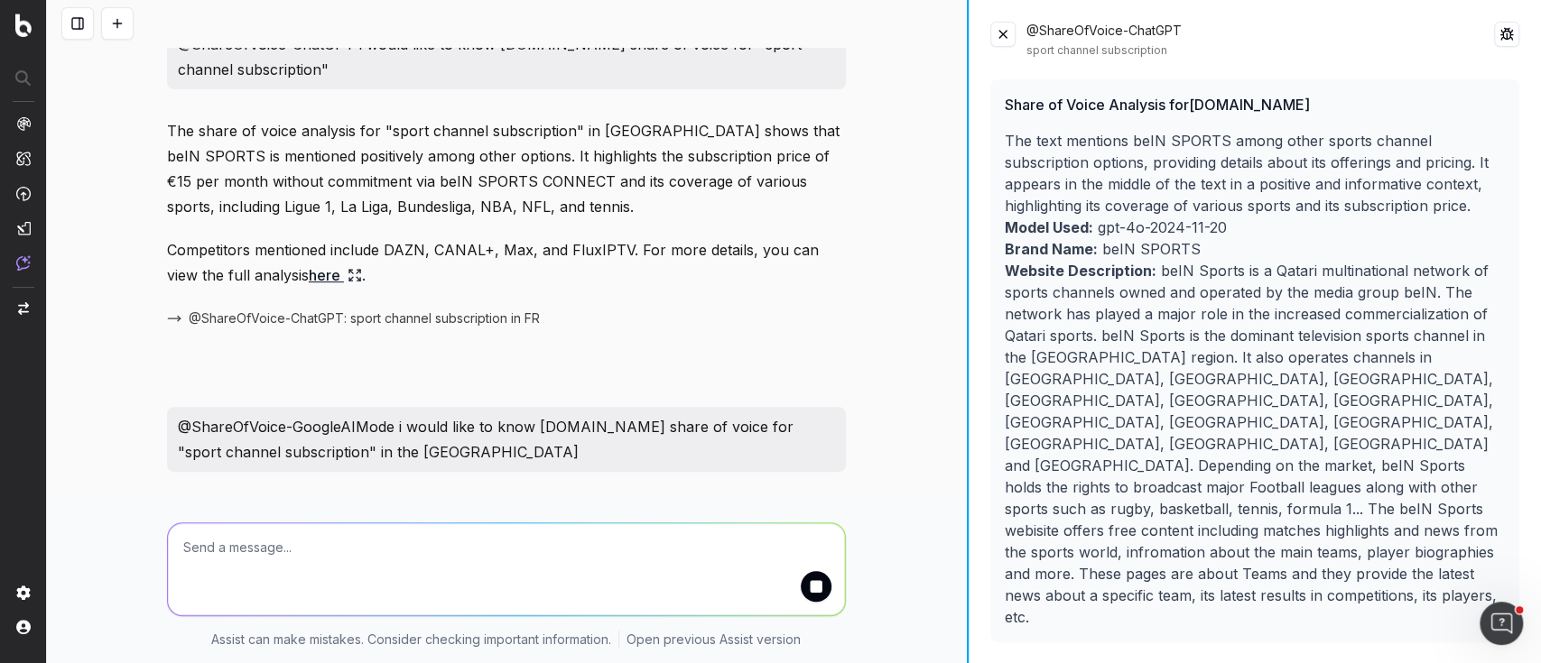
click at [967, 59] on div at bounding box center [967, 331] width 3 height 663
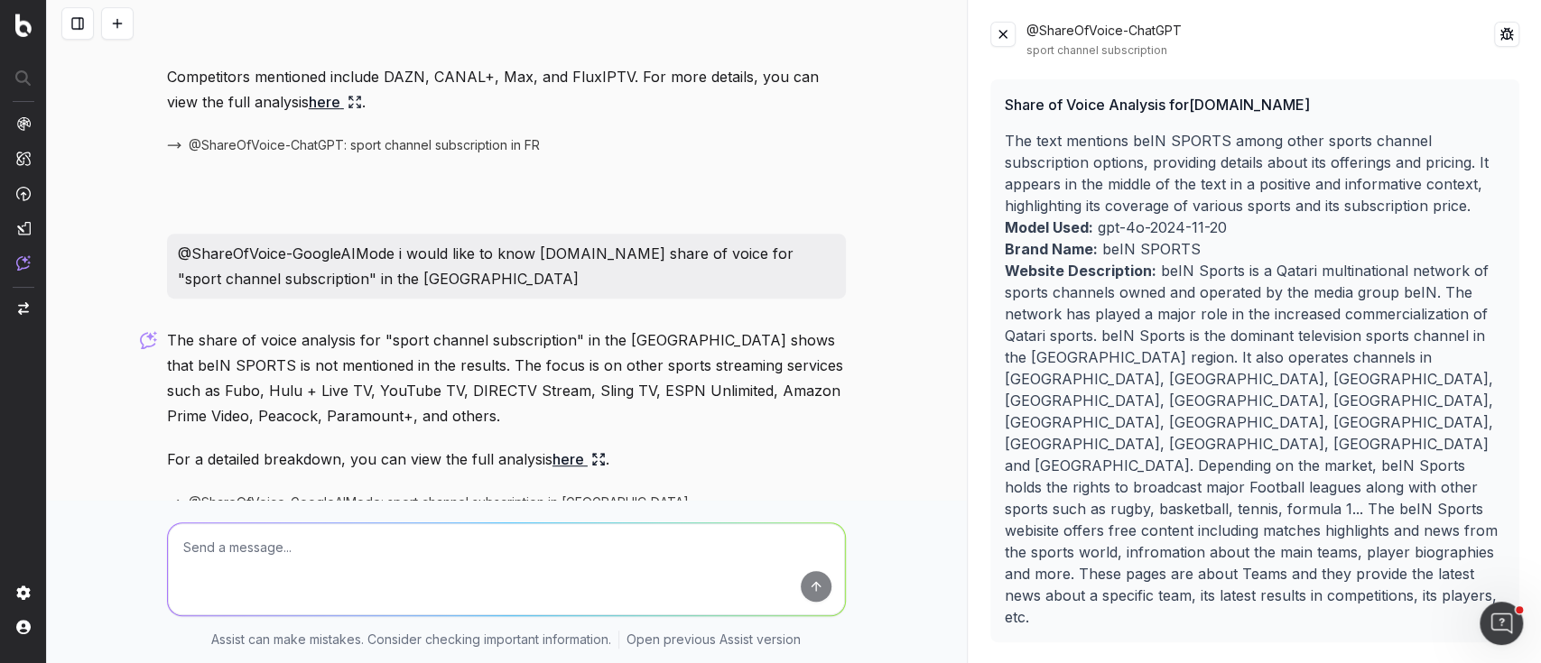
scroll to position [606, 0]
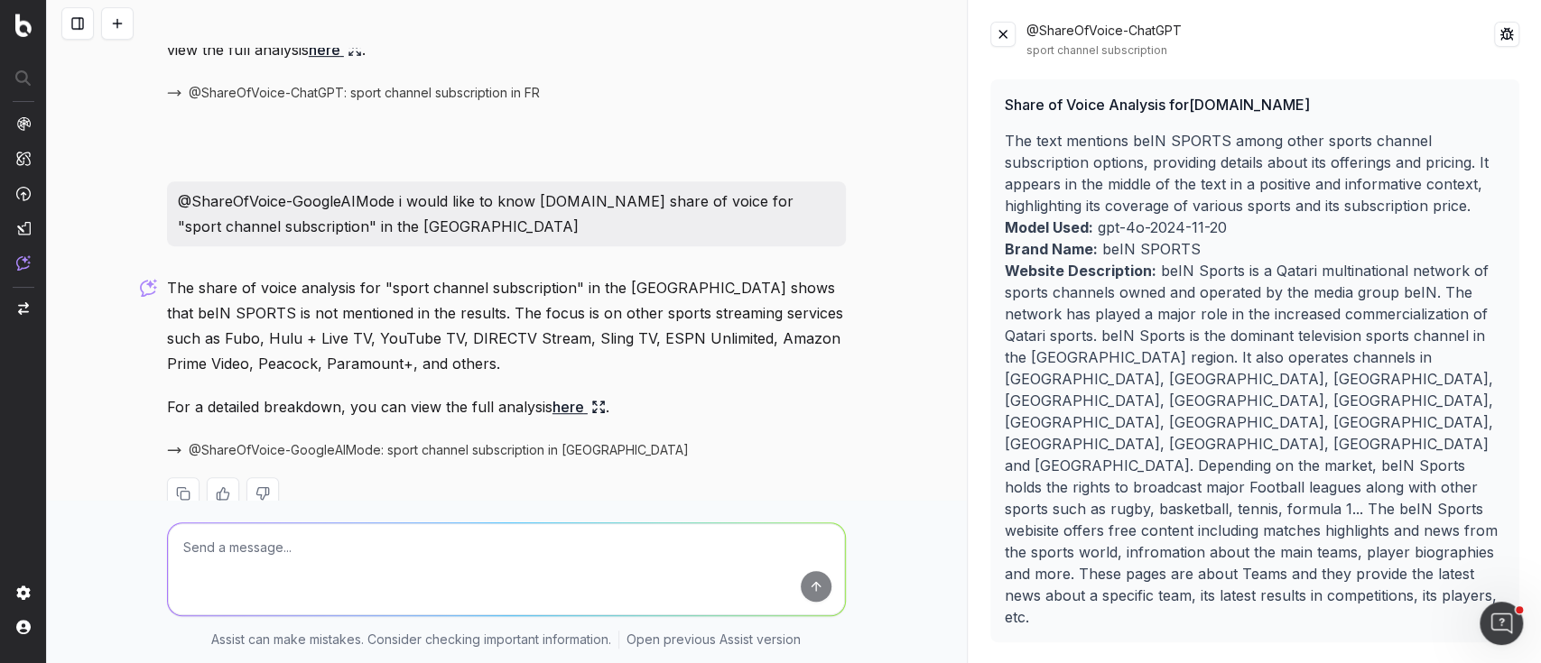
click at [579, 394] on link "here" at bounding box center [578, 406] width 53 height 25
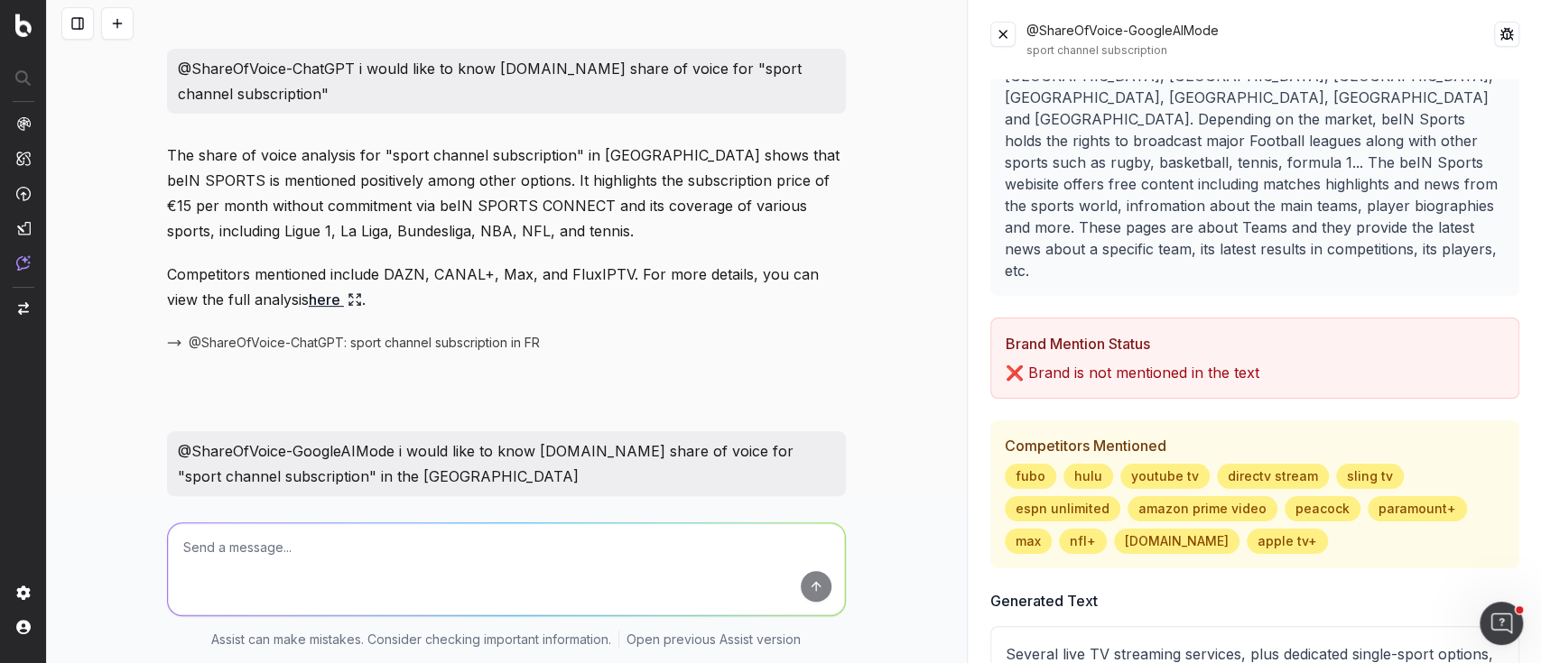
scroll to position [0, 0]
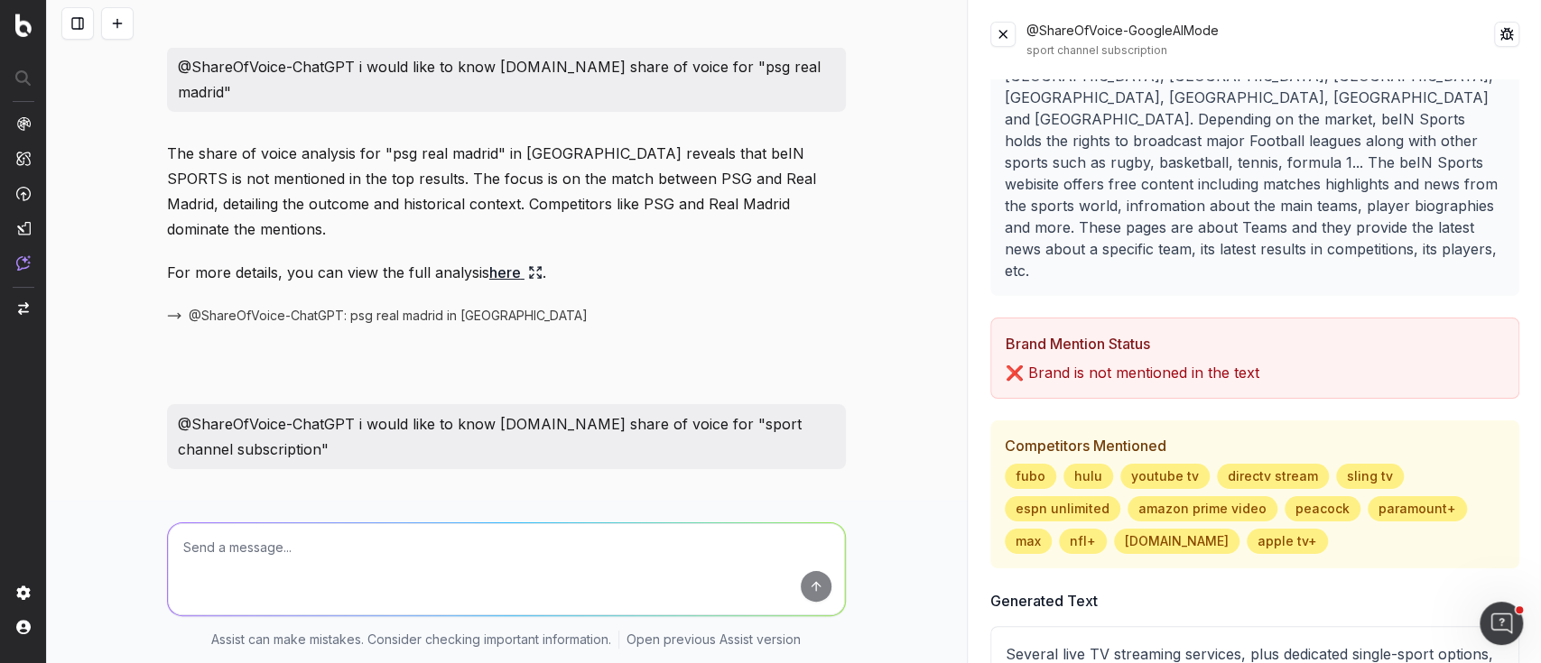
click at [76, 32] on button at bounding box center [77, 23] width 32 height 32
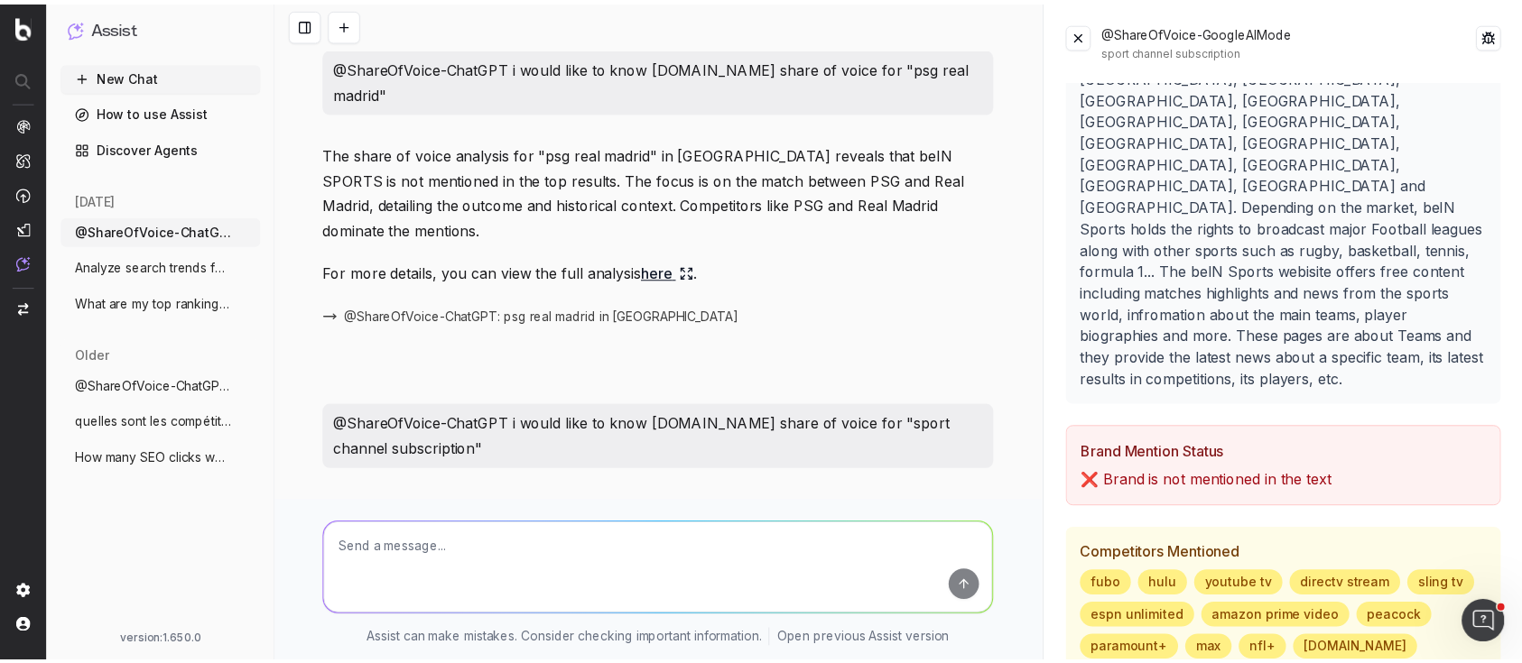
scroll to position [325, 0]
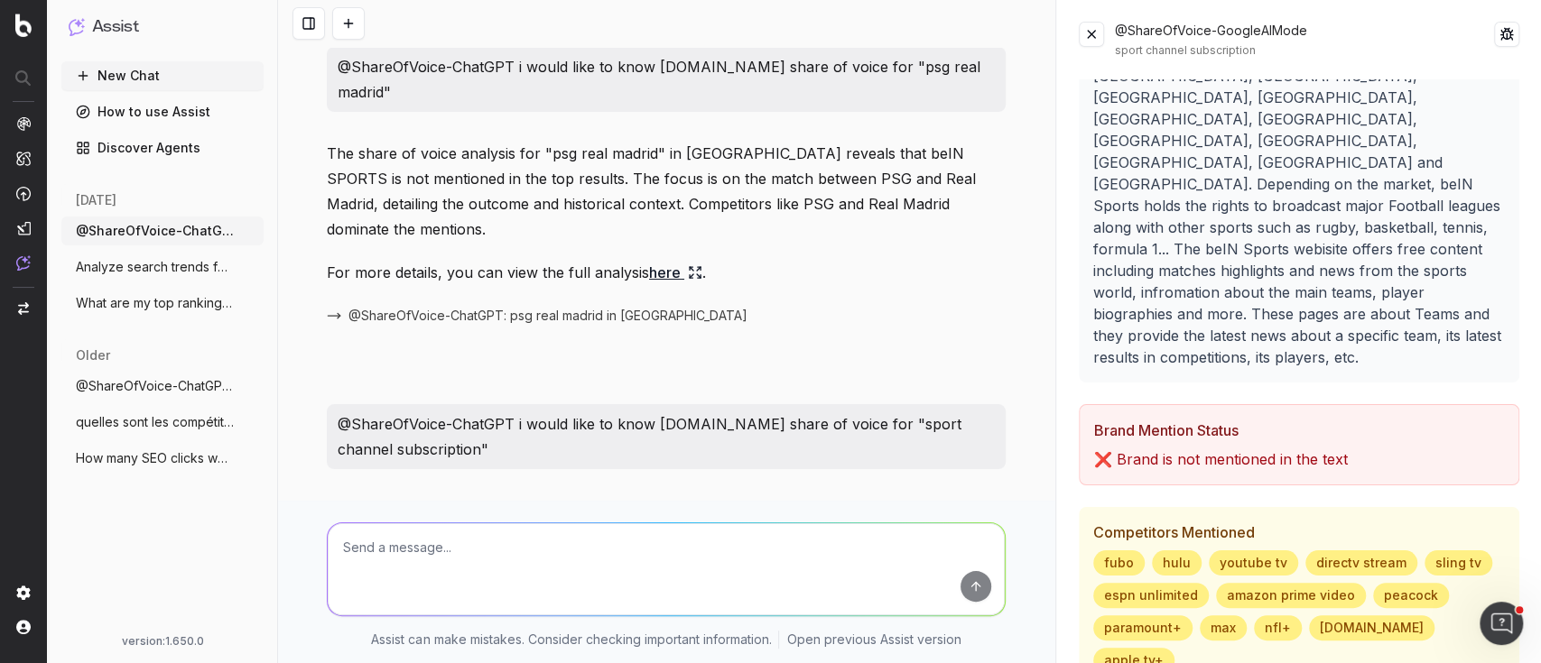
click at [132, 93] on ul "New Chat How to use Assist Discover Agents" at bounding box center [162, 111] width 202 height 101
click at [122, 80] on button "New Chat" at bounding box center [162, 75] width 202 height 29
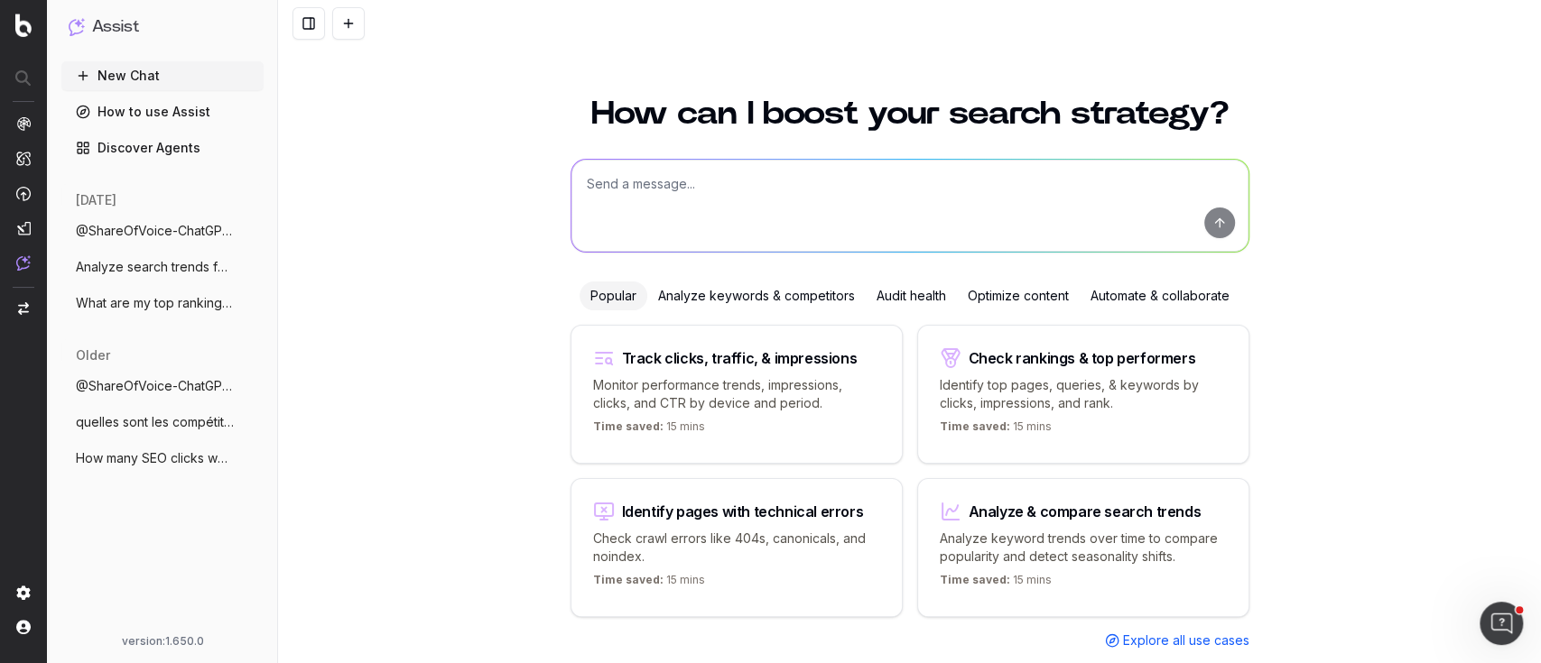
click at [197, 119] on link "How to use Assist" at bounding box center [162, 111] width 202 height 29
click at [144, 109] on link "How to use Assist" at bounding box center [162, 111] width 202 height 29
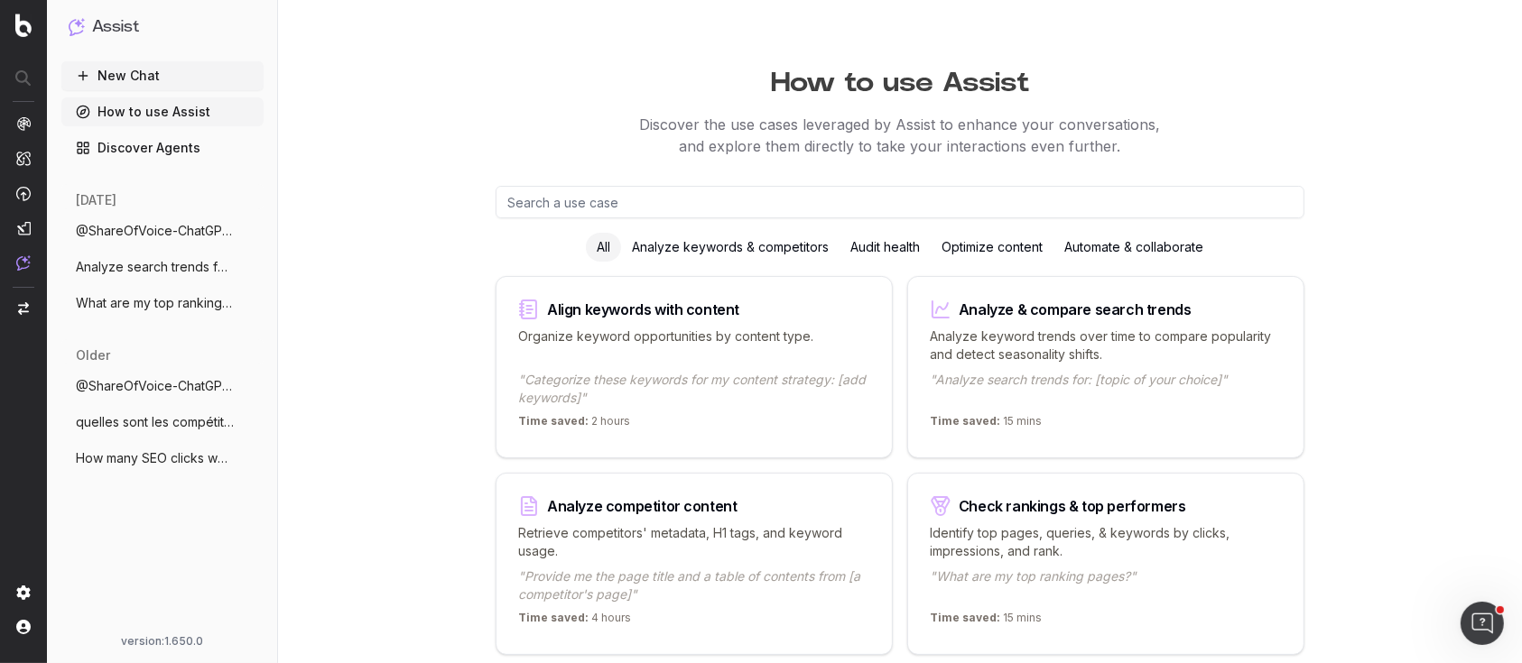
click at [144, 139] on link "Discover Agents" at bounding box center [162, 148] width 202 height 29
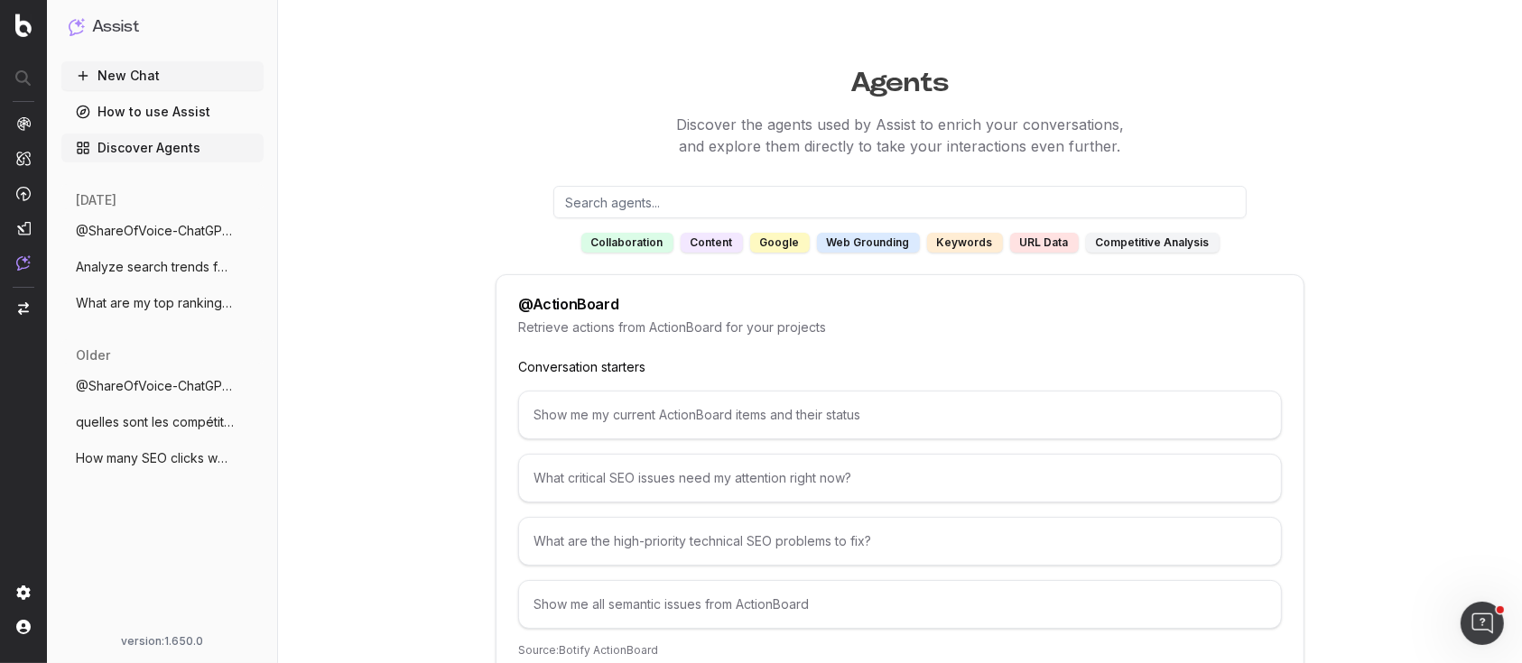
click at [1089, 242] on div "competitive analysis" at bounding box center [1153, 243] width 134 height 20
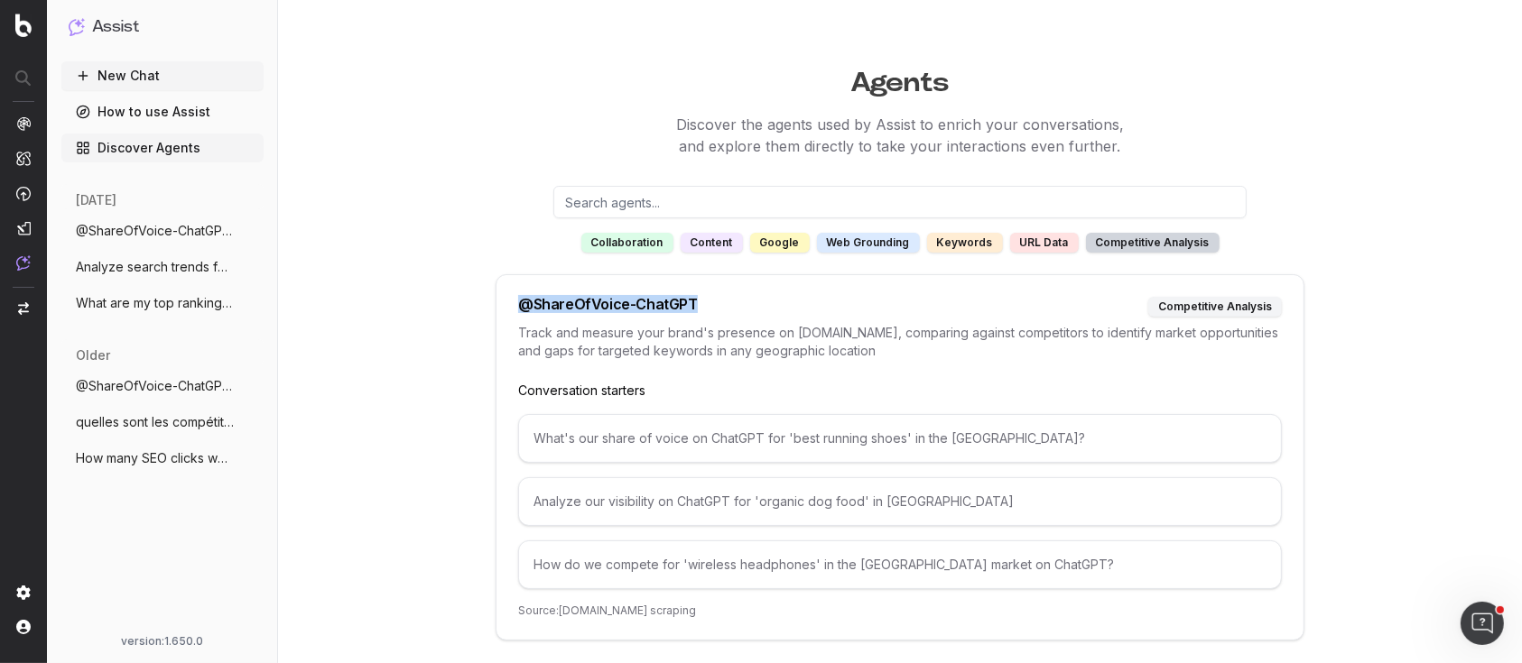
drag, startPoint x: 523, startPoint y: 302, endPoint x: 709, endPoint y: 296, distance: 186.0
click at [709, 297] on div "@ ShareOfVoice-ChatGPT competitive analysis" at bounding box center [900, 307] width 764 height 20
click at [530, 311] on div "@ ShareOfVoice-ChatGPT" at bounding box center [608, 307] width 180 height 20
click at [524, 307] on div "@ ShareOfVoice-ChatGPT" at bounding box center [608, 307] width 180 height 20
drag, startPoint x: 531, startPoint y: 301, endPoint x: 683, endPoint y: 301, distance: 152.5
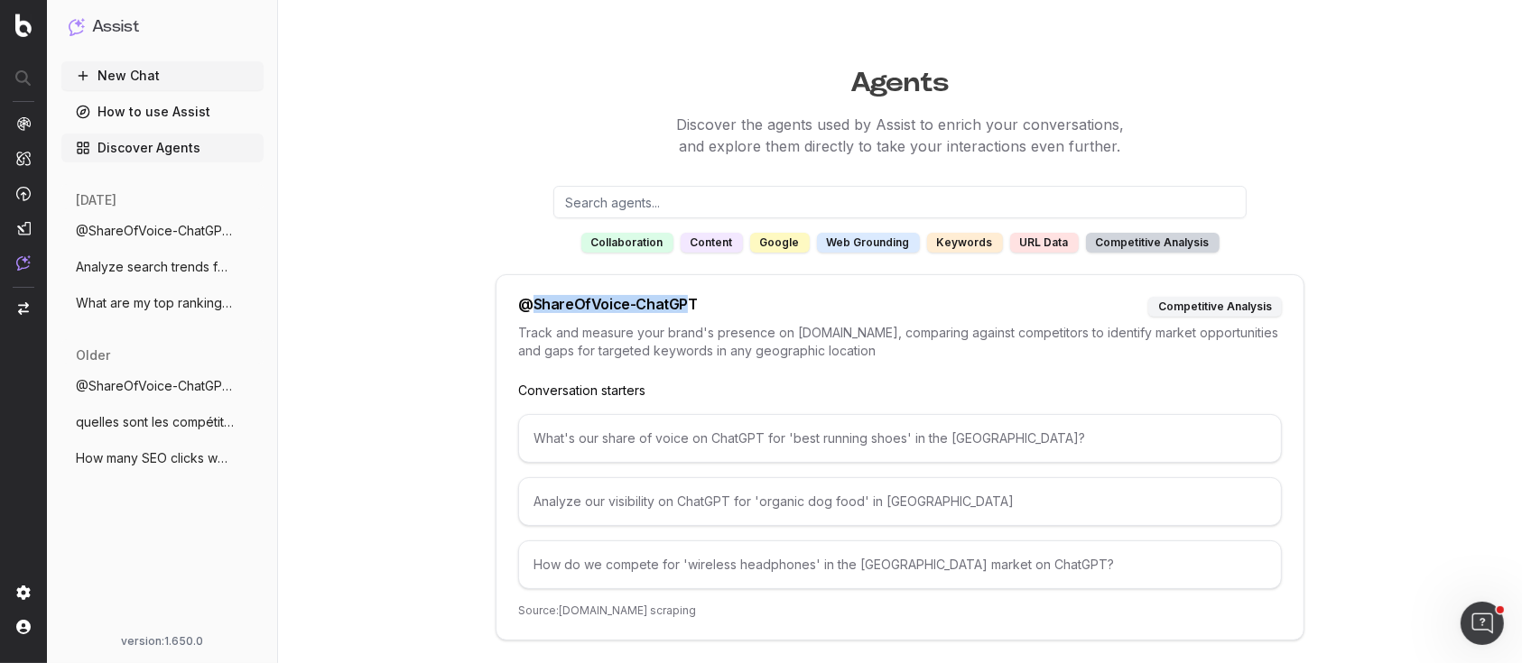
click at [683, 301] on div "@ ShareOfVoice-ChatGPT" at bounding box center [608, 307] width 180 height 20
click at [1048, 247] on div "URL data" at bounding box center [1044, 243] width 69 height 20
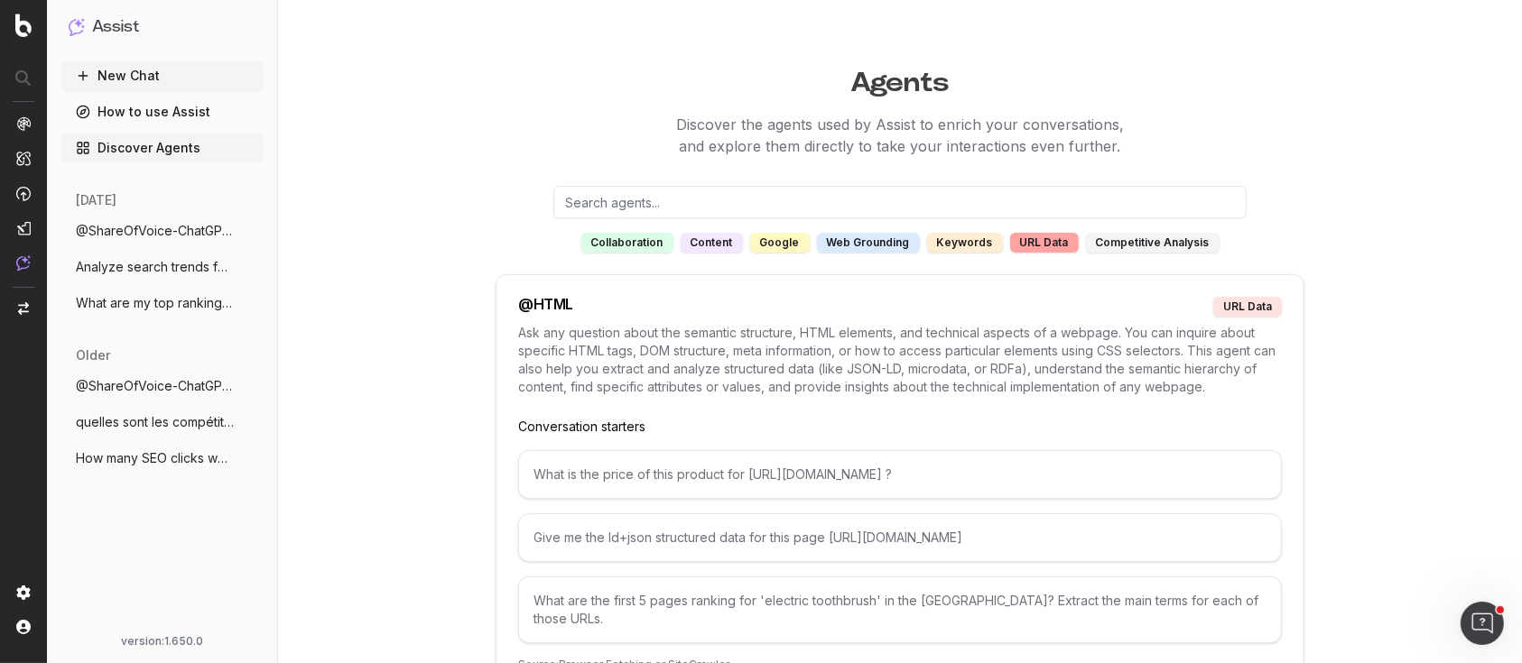
click at [712, 246] on div "content" at bounding box center [712, 243] width 62 height 20
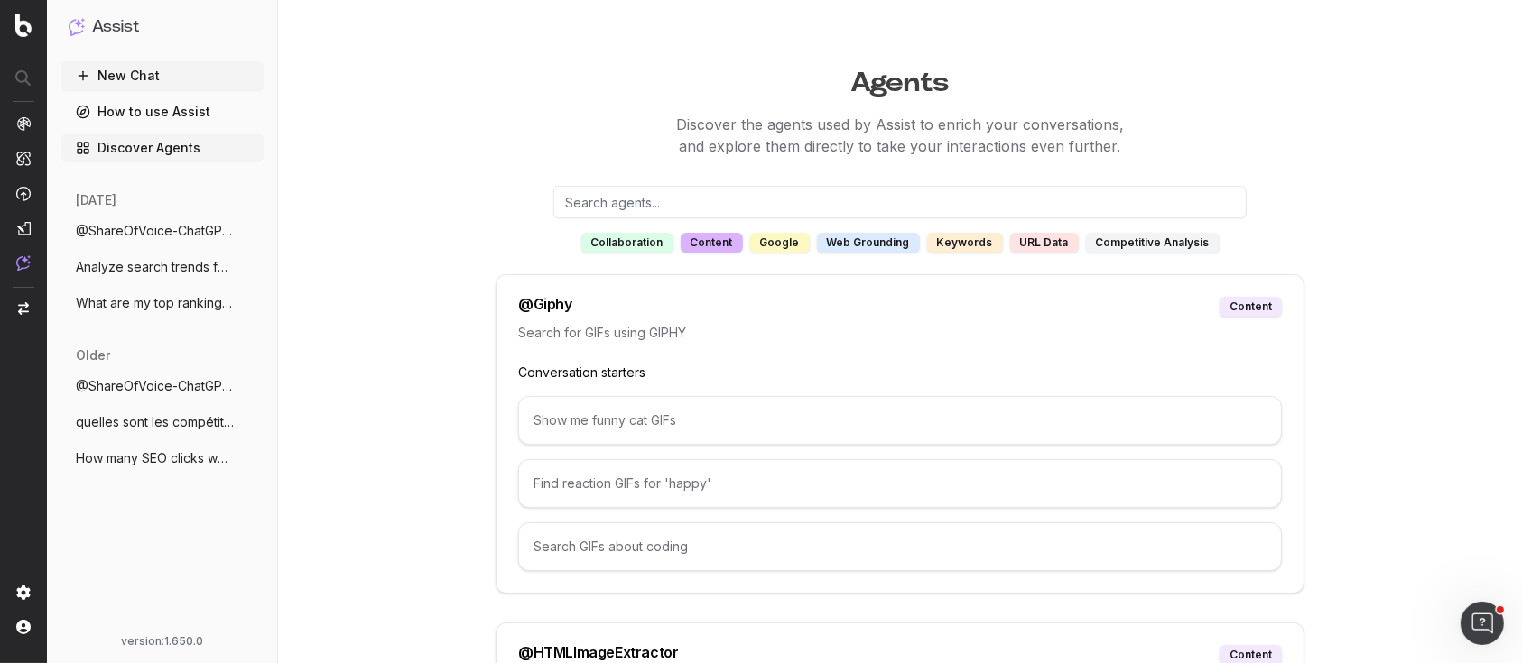
click at [959, 242] on div "keywords" at bounding box center [965, 243] width 76 height 20
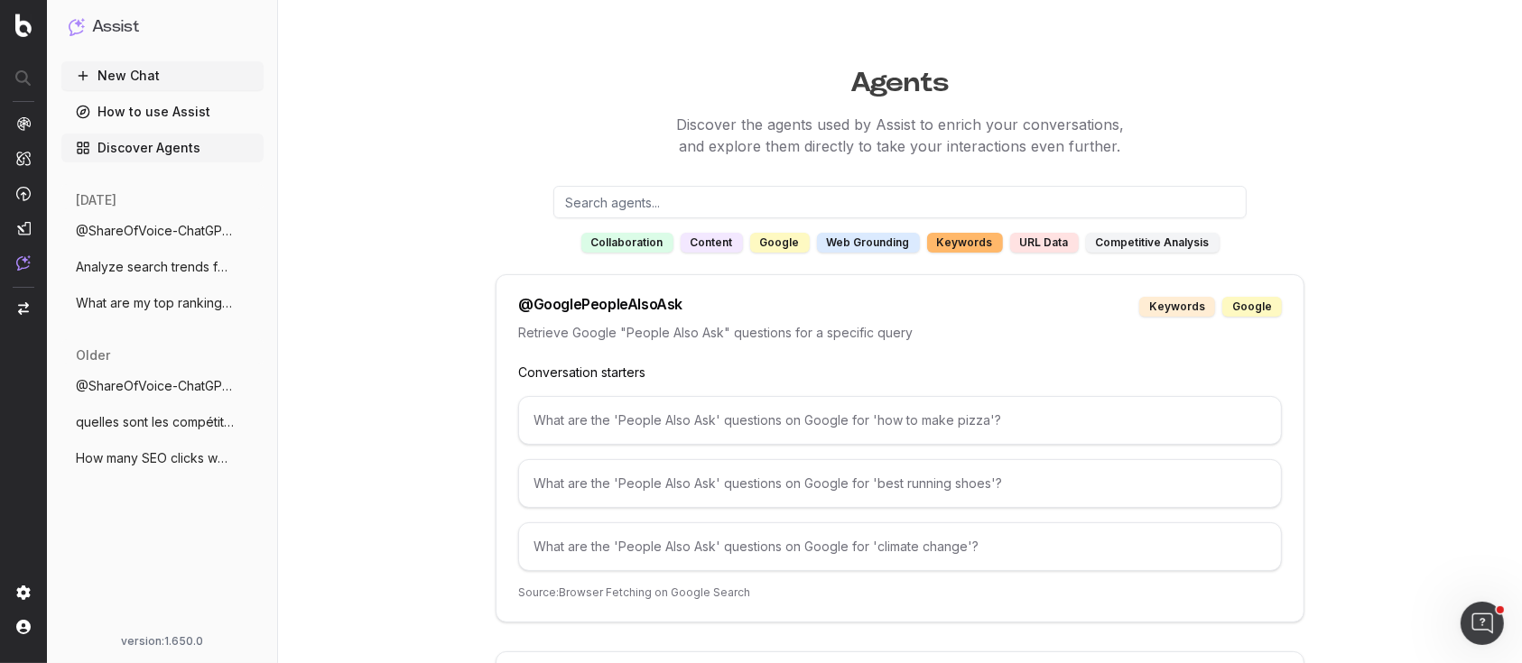
scroll to position [2, 0]
click at [727, 235] on div "content" at bounding box center [712, 241] width 62 height 20
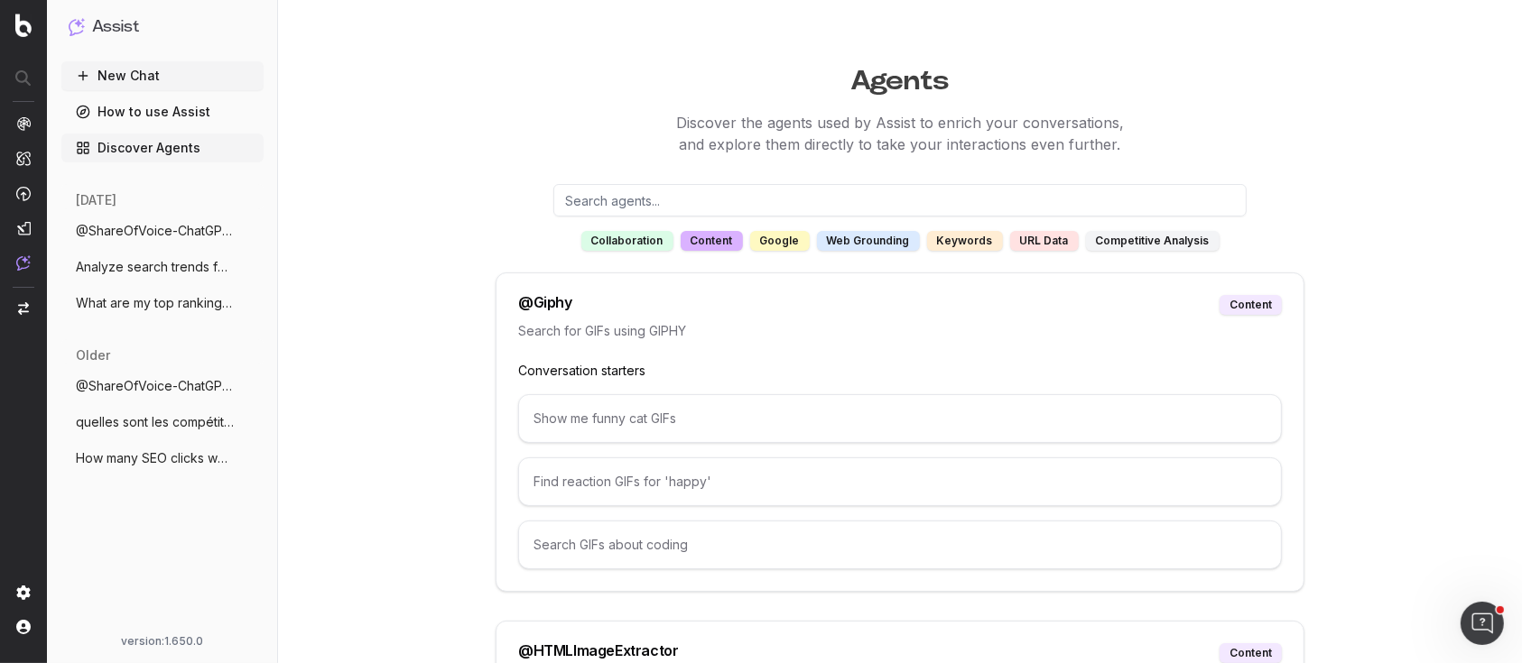
click at [778, 245] on div "google" at bounding box center [780, 241] width 60 height 20
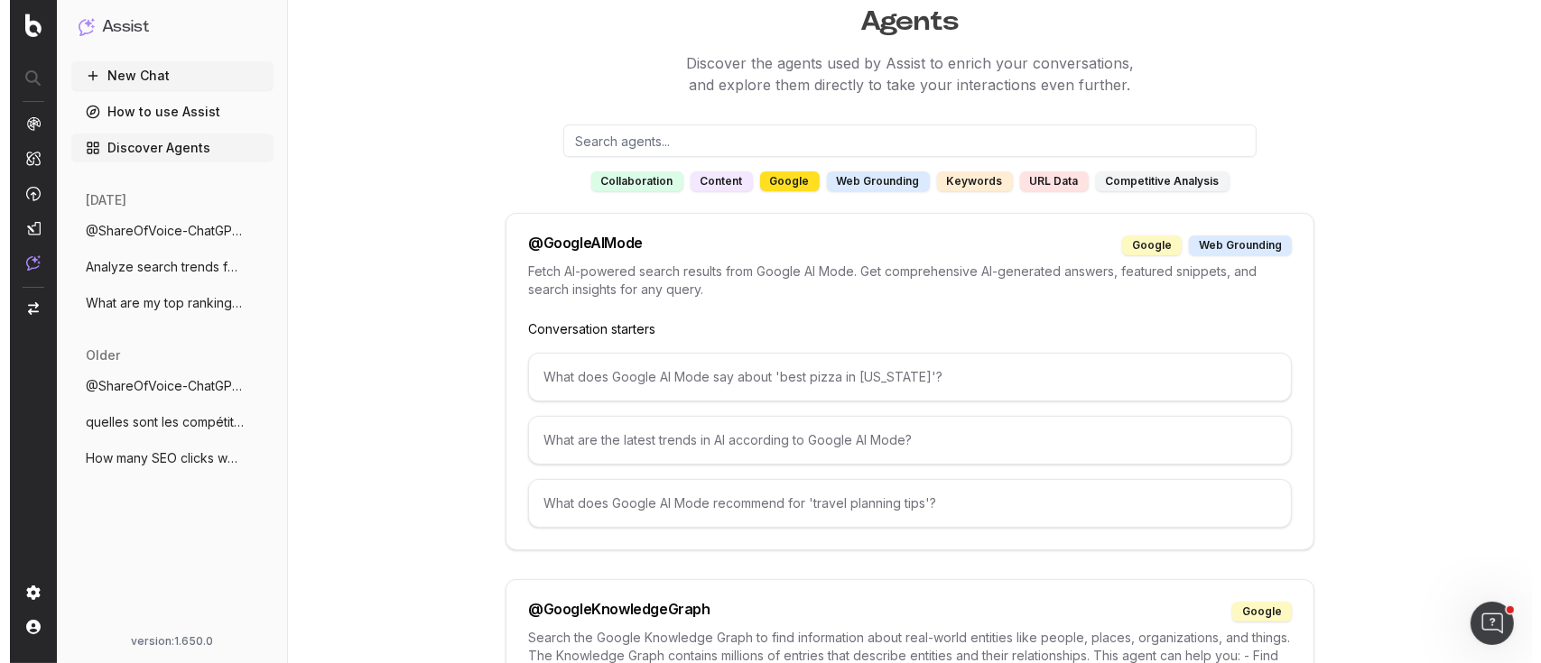
scroll to position [0, 0]
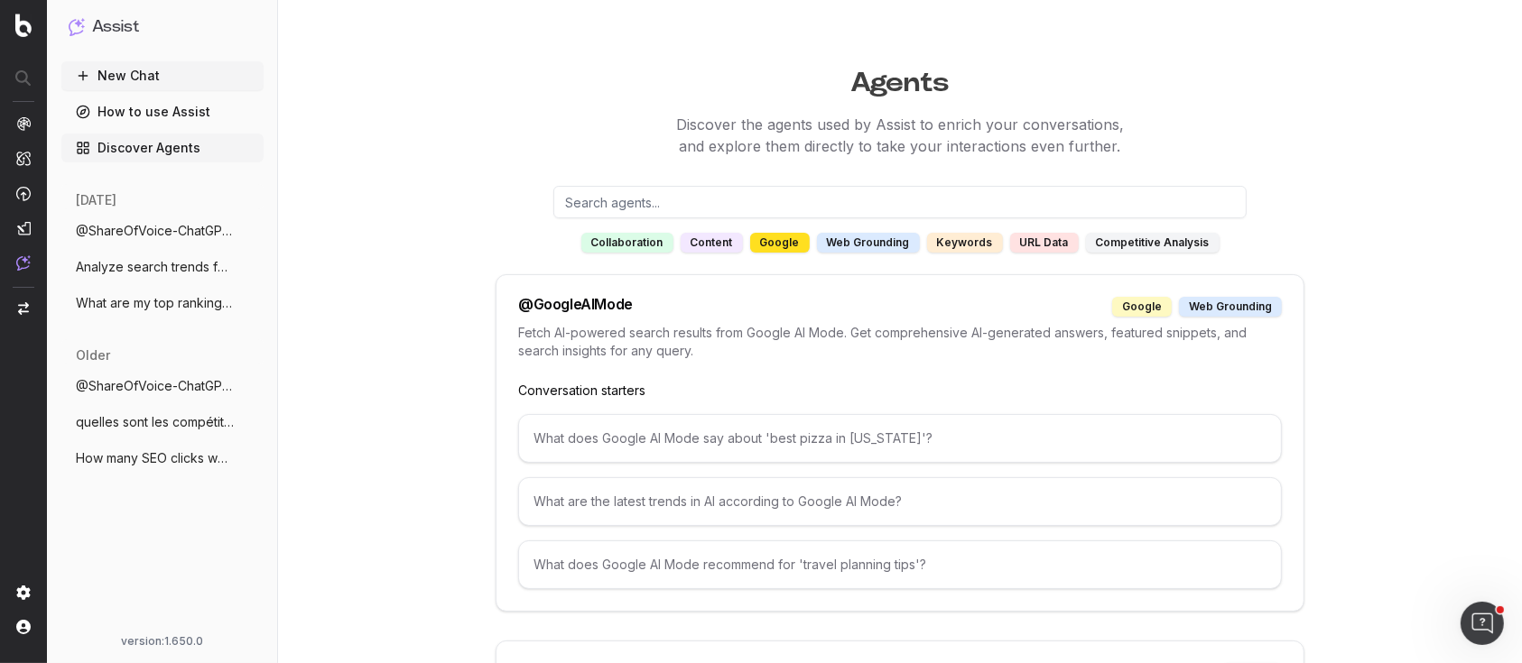
click at [108, 76] on button "New Chat" at bounding box center [162, 75] width 202 height 29
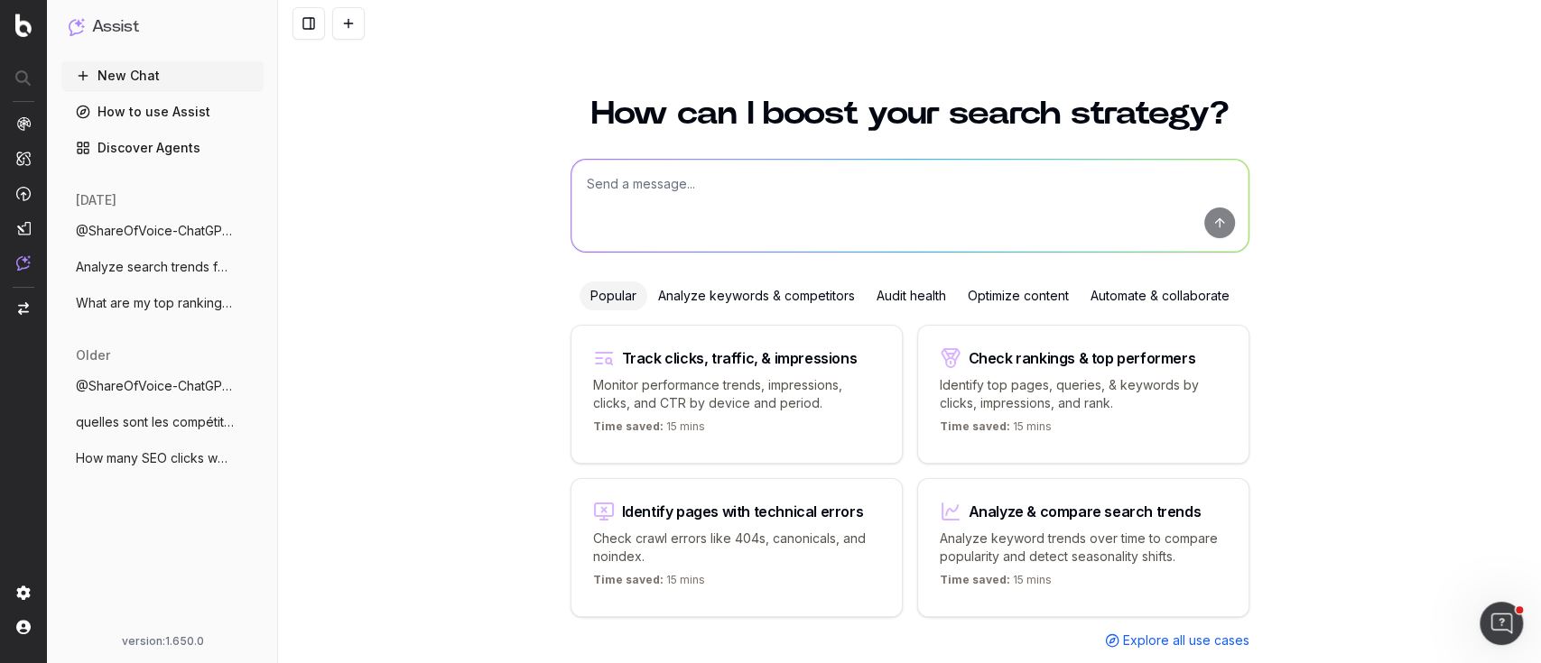
scroll to position [1, 0]
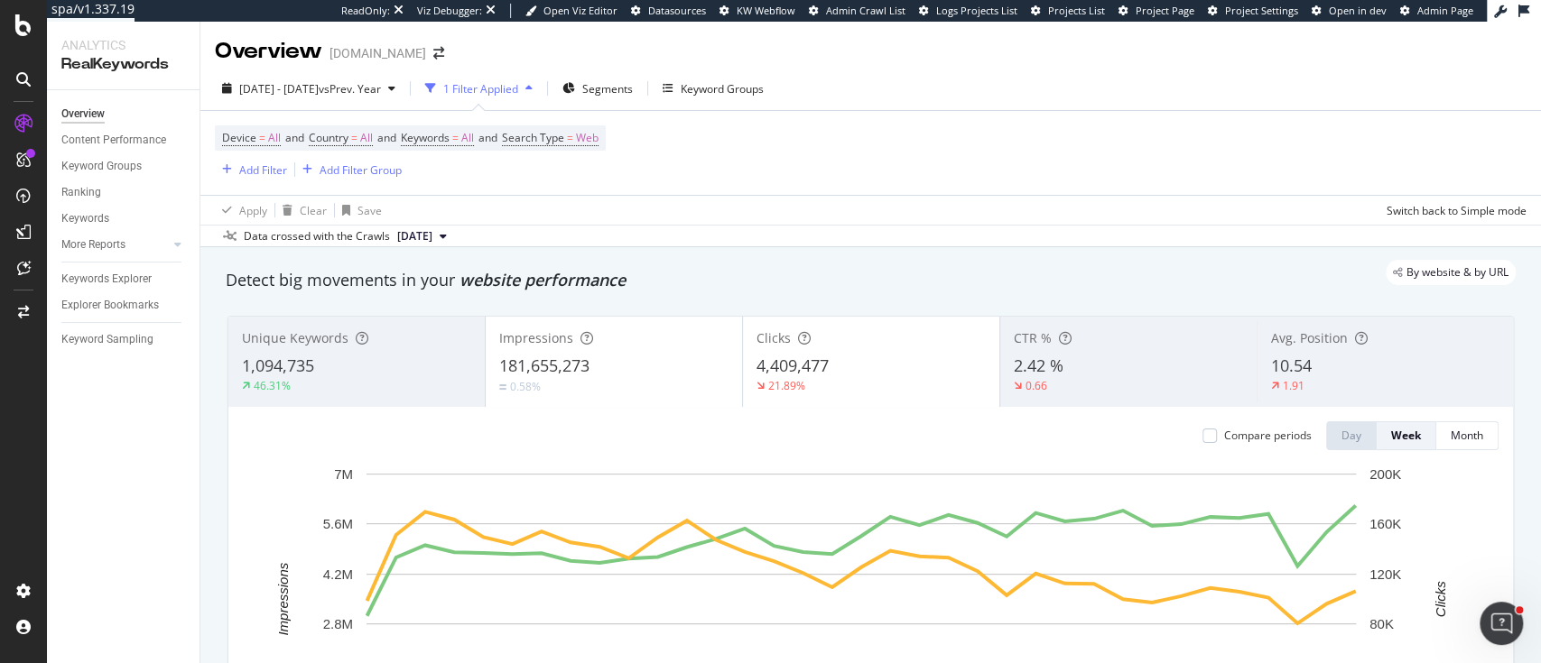
scroll to position [240, 0]
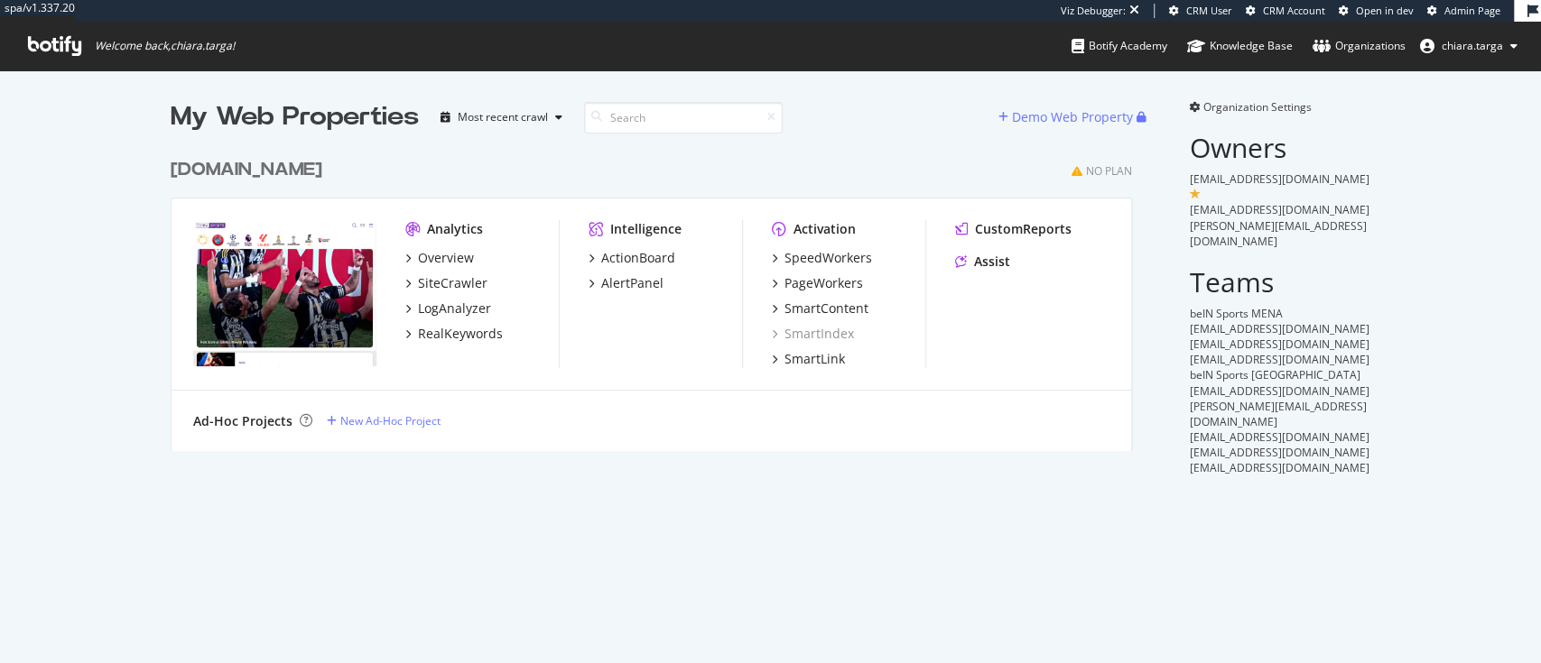
scroll to position [297, 957]
click at [441, 307] on div "LogAnalyzer" at bounding box center [454, 309] width 73 height 18
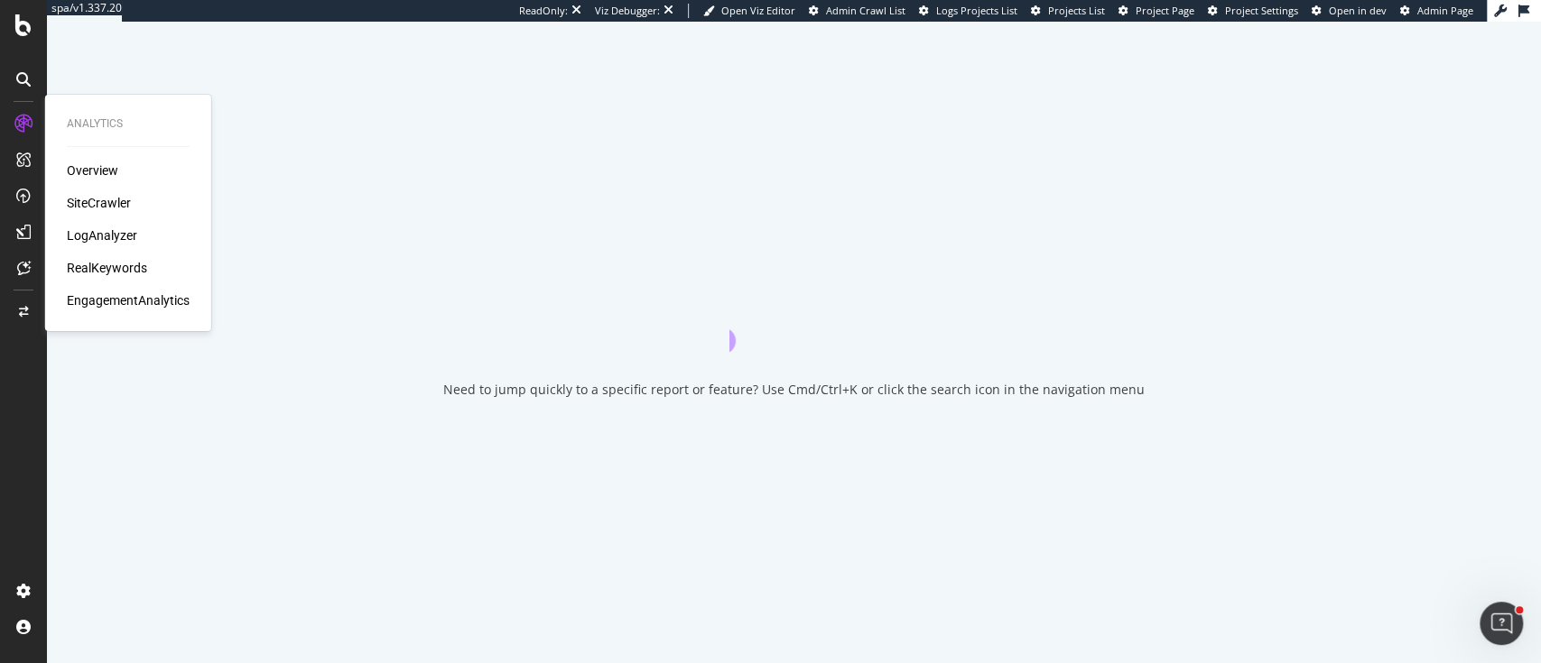
click at [85, 237] on div "LogAnalyzer" at bounding box center [102, 236] width 70 height 18
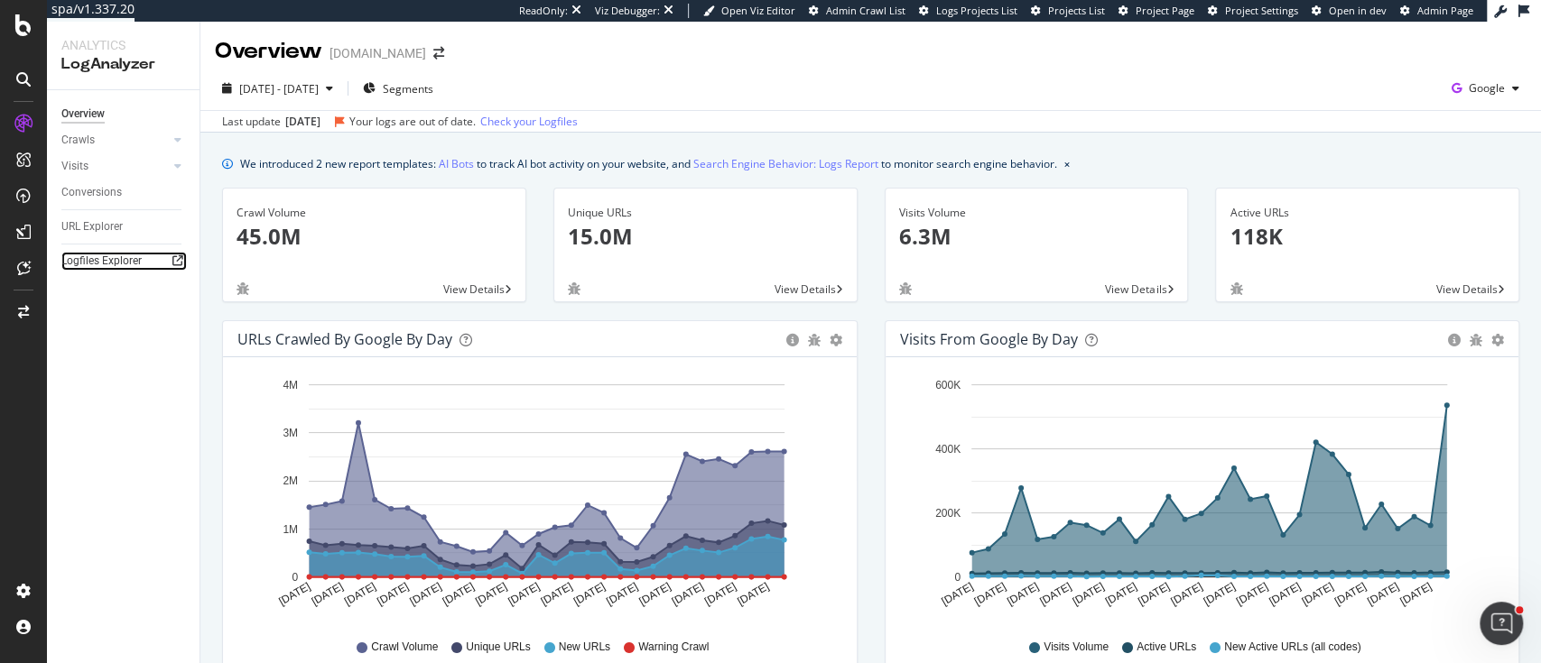
click at [184, 262] on div at bounding box center [178, 261] width 18 height 18
click at [88, 147] on div "Crawls" at bounding box center [77, 140] width 33 height 19
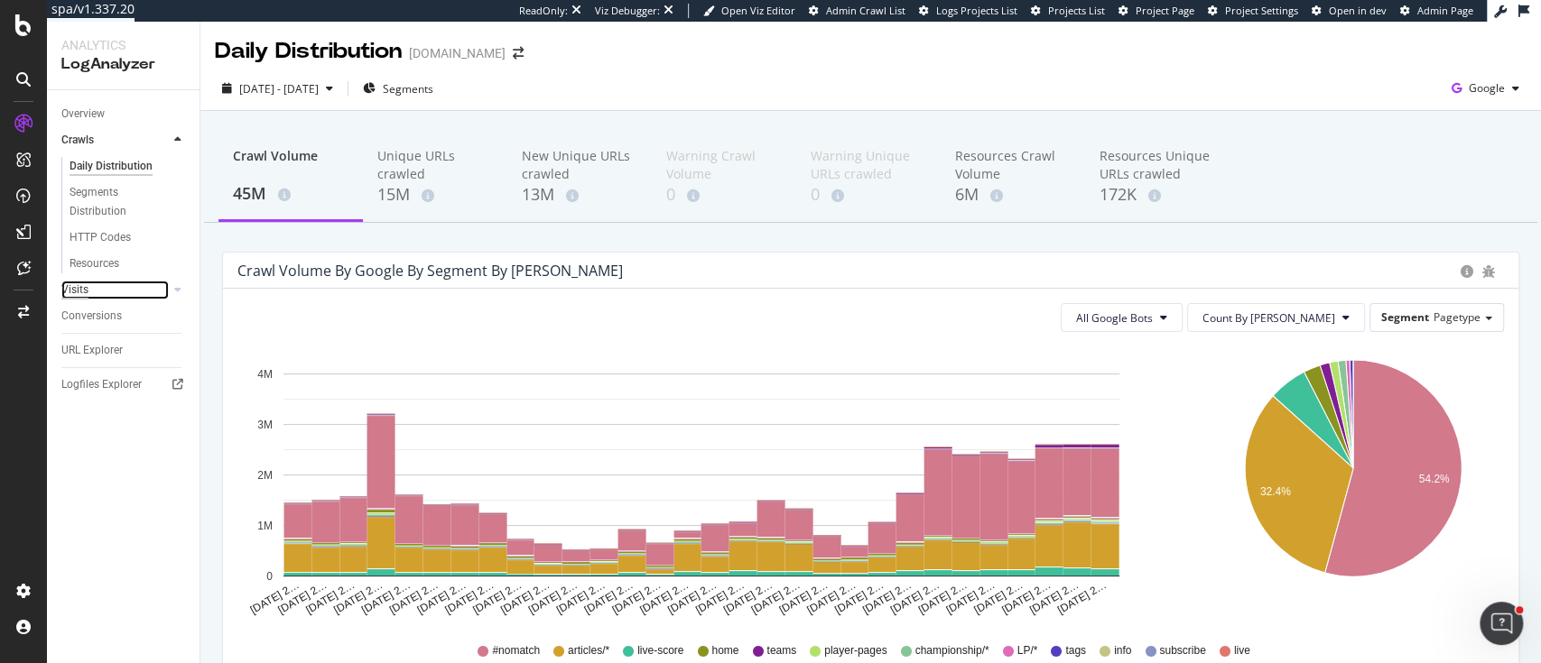
click at [79, 287] on div "Visits" at bounding box center [74, 290] width 27 height 19
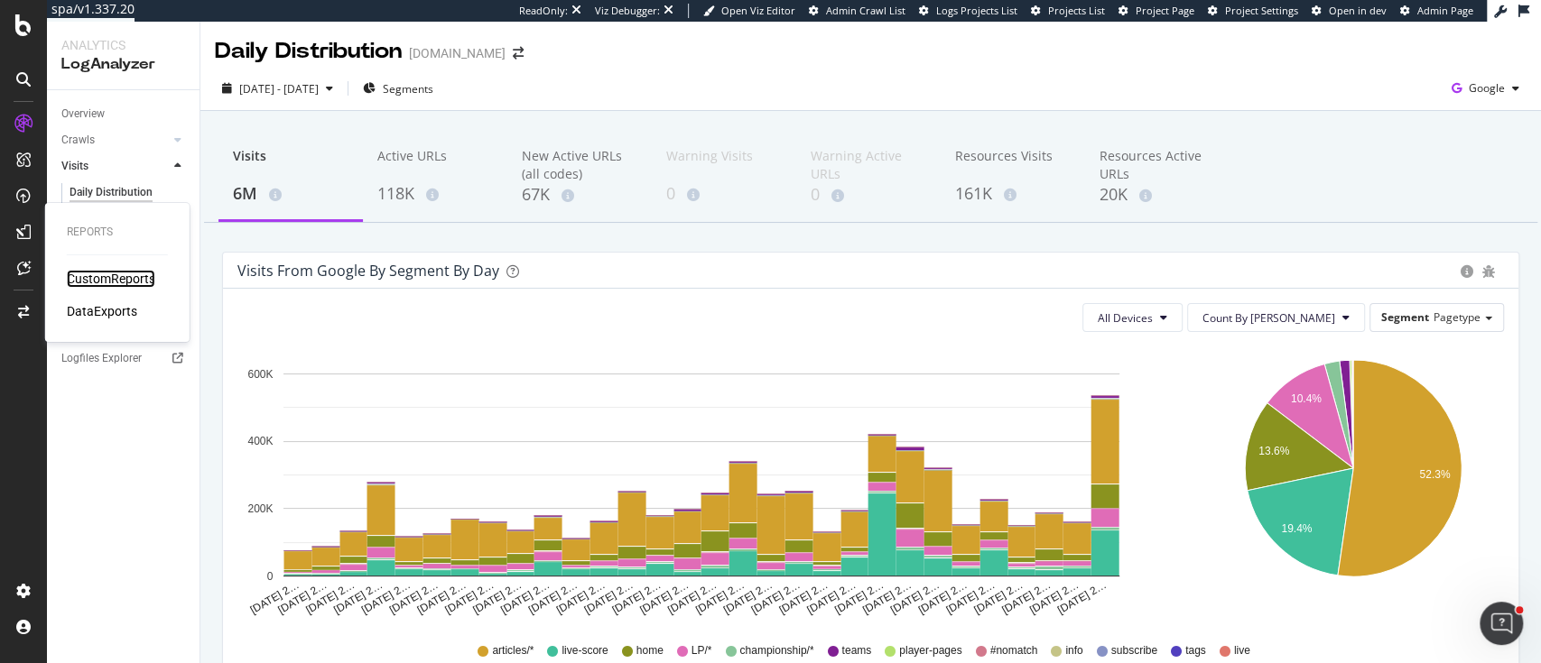
click at [101, 278] on div "CustomReports" at bounding box center [111, 279] width 88 height 18
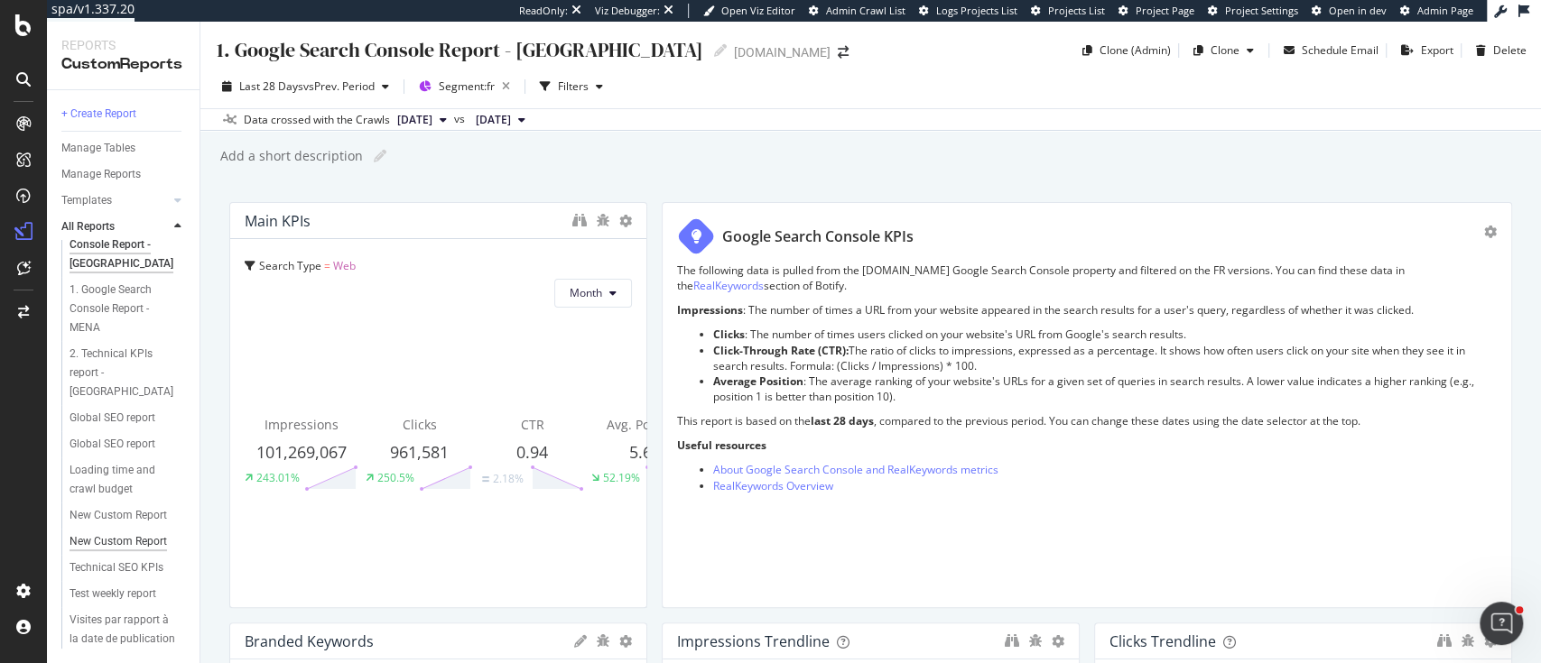
scroll to position [19, 0]
click at [171, 203] on div at bounding box center [178, 200] width 18 height 18
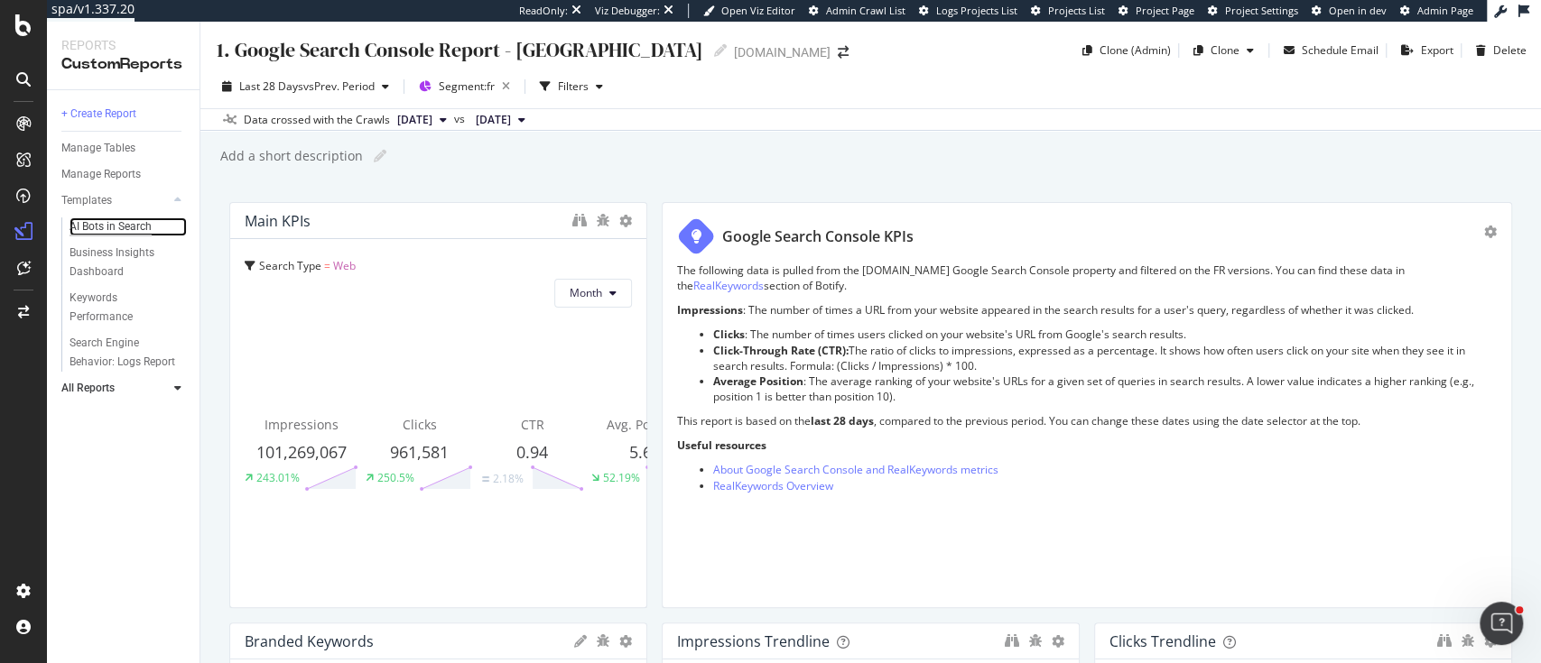
click at [101, 232] on div "AI Bots in Search" at bounding box center [110, 227] width 82 height 19
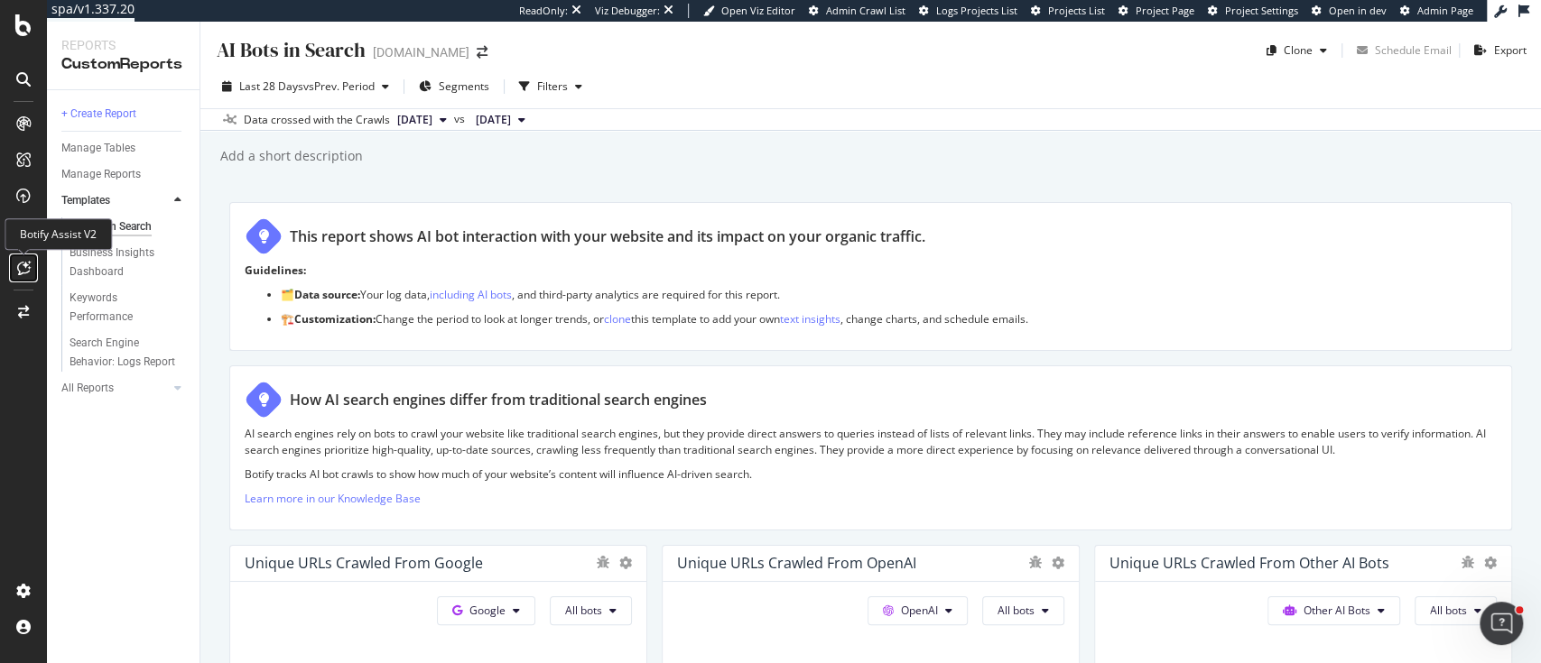
drag, startPoint x: 24, startPoint y: 260, endPoint x: 214, endPoint y: 4, distance: 318.8
click at [24, 261] on icon at bounding box center [24, 268] width 14 height 14
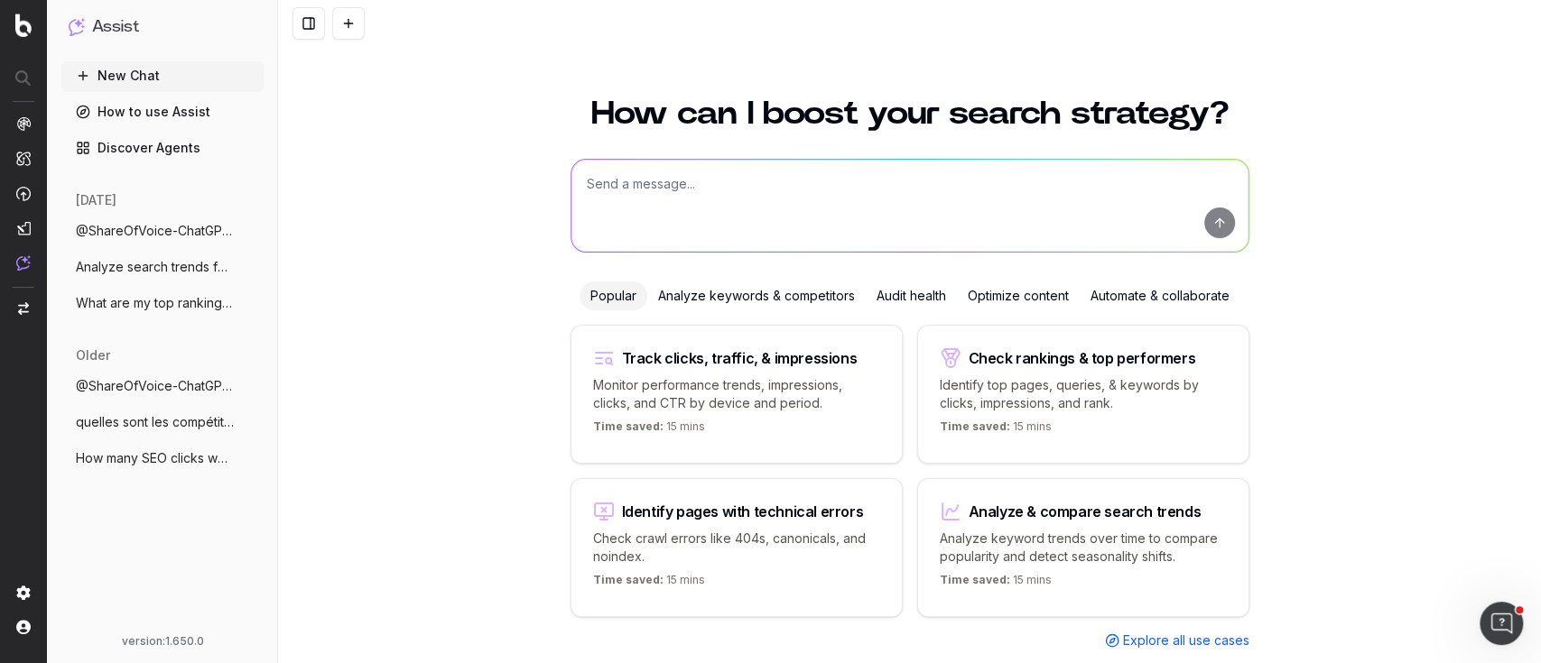
scroll to position [22, 0]
